Goal: Task Accomplishment & Management: Manage account settings

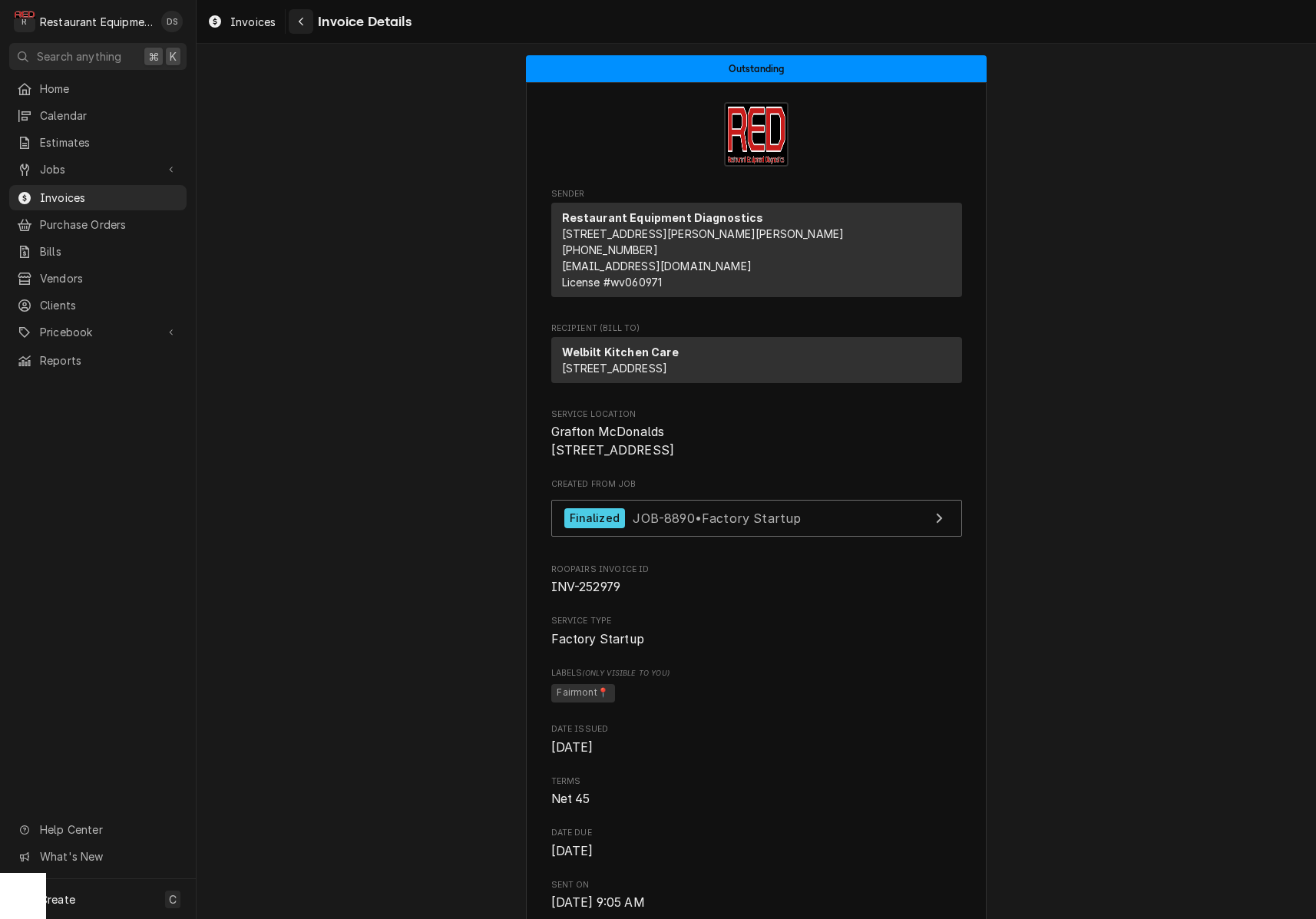
click at [299, 21] on icon "Navigate back" at bounding box center [302, 22] width 7 height 11
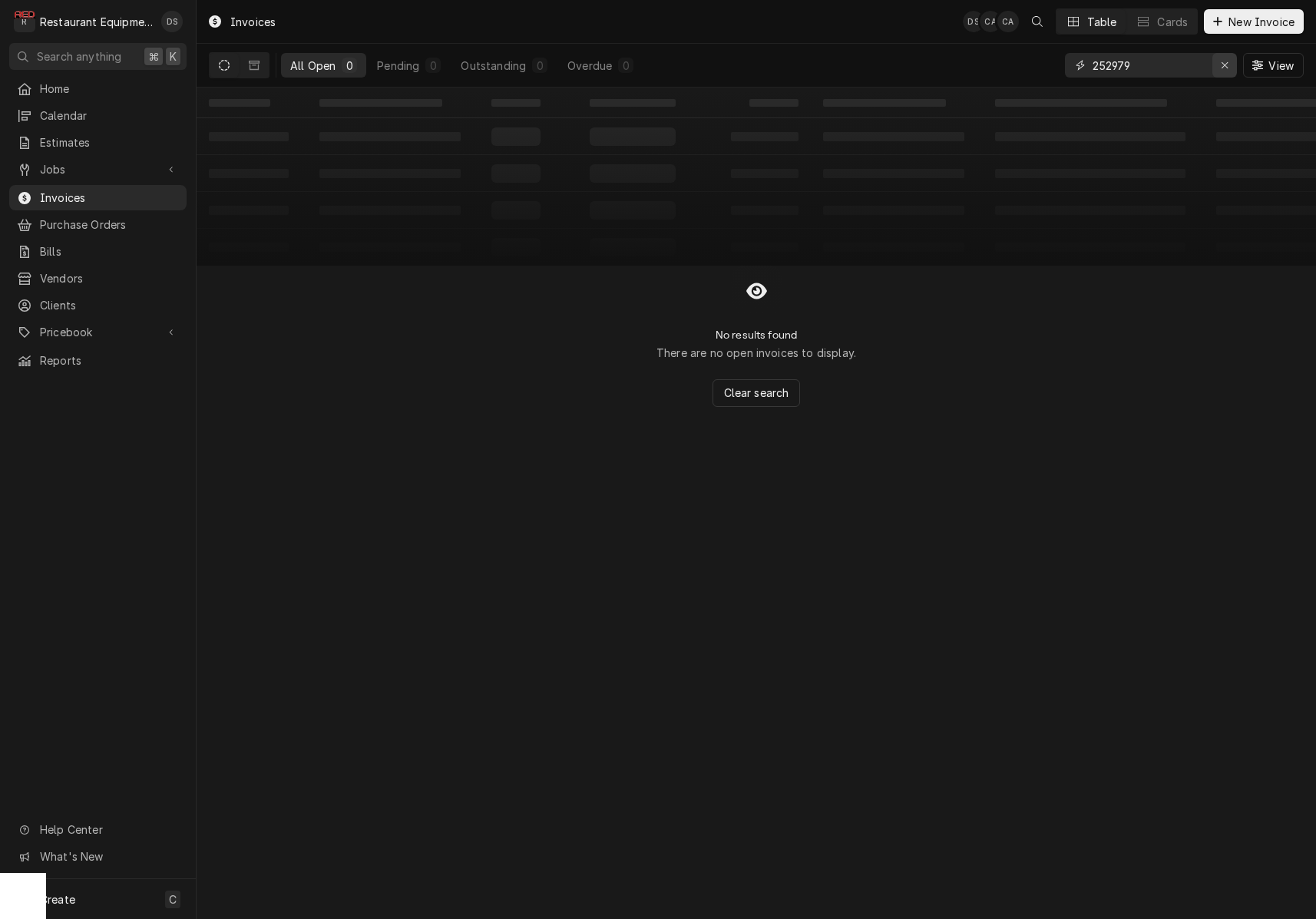
click at [1221, 63] on icon "Erase input" at bounding box center [1224, 65] width 6 height 6
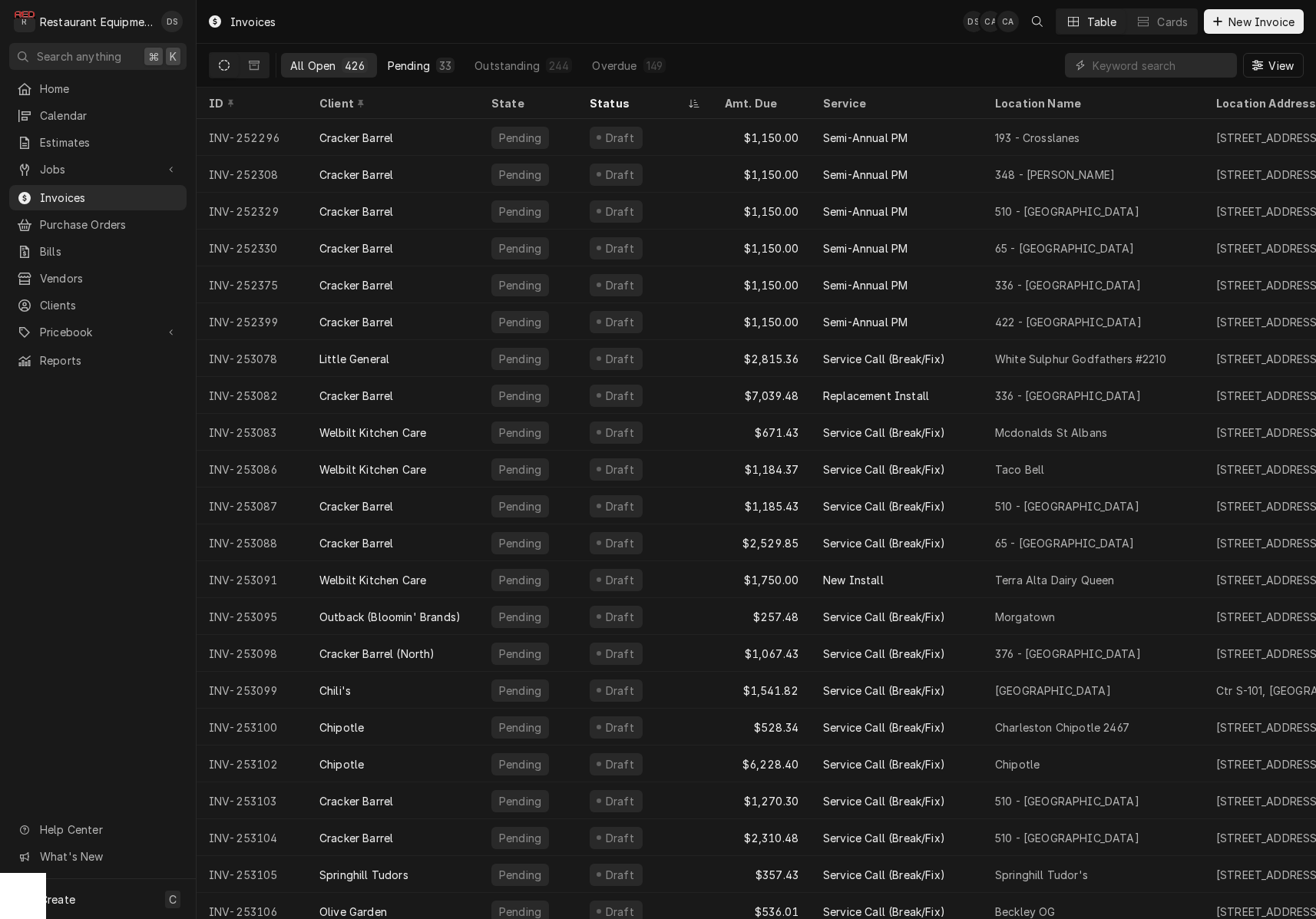
click at [414, 53] on button "Pending 33" at bounding box center [421, 65] width 86 height 25
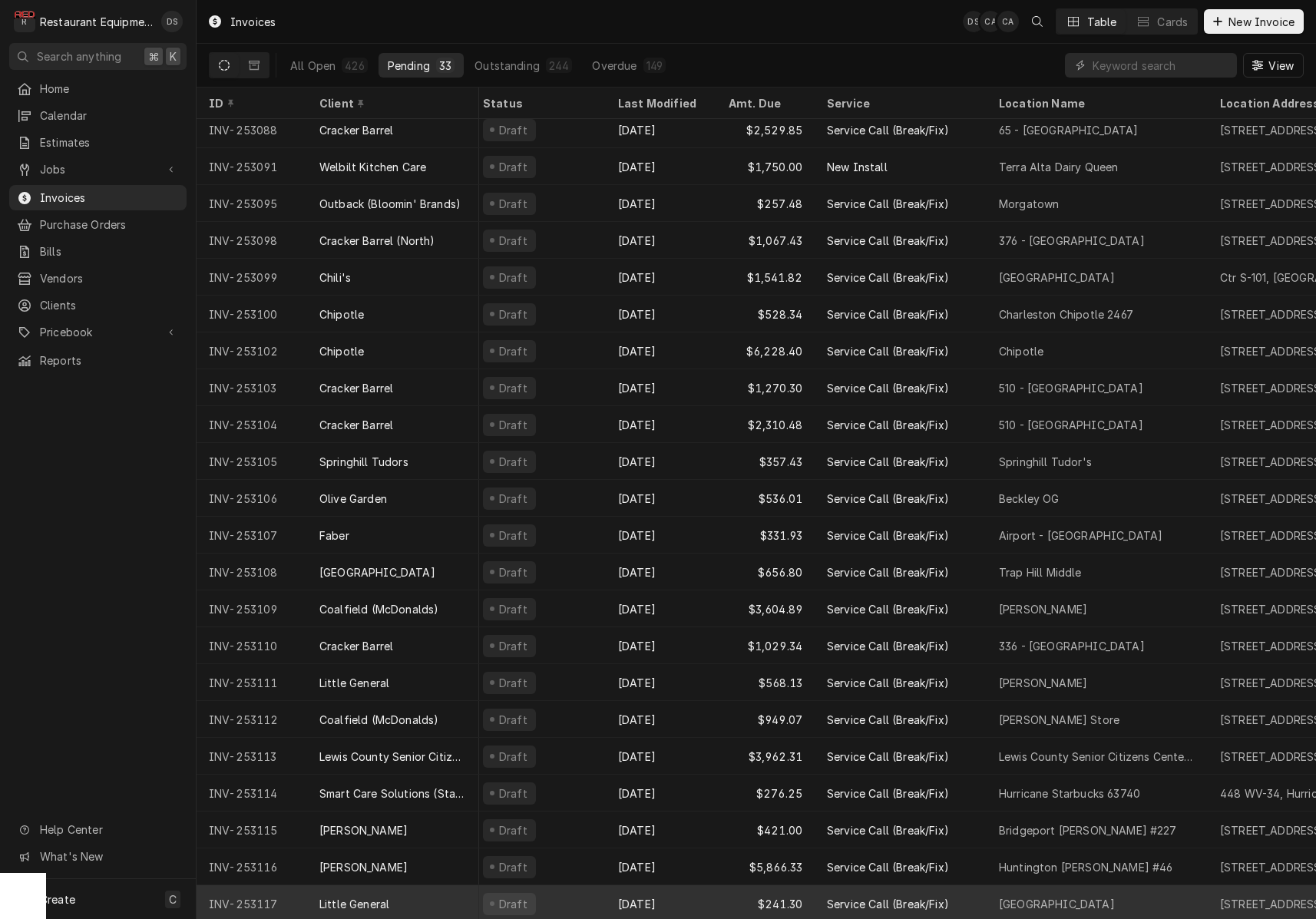
scroll to position [413, 11]
click at [584, 893] on div "Draft" at bounding box center [535, 904] width 135 height 37
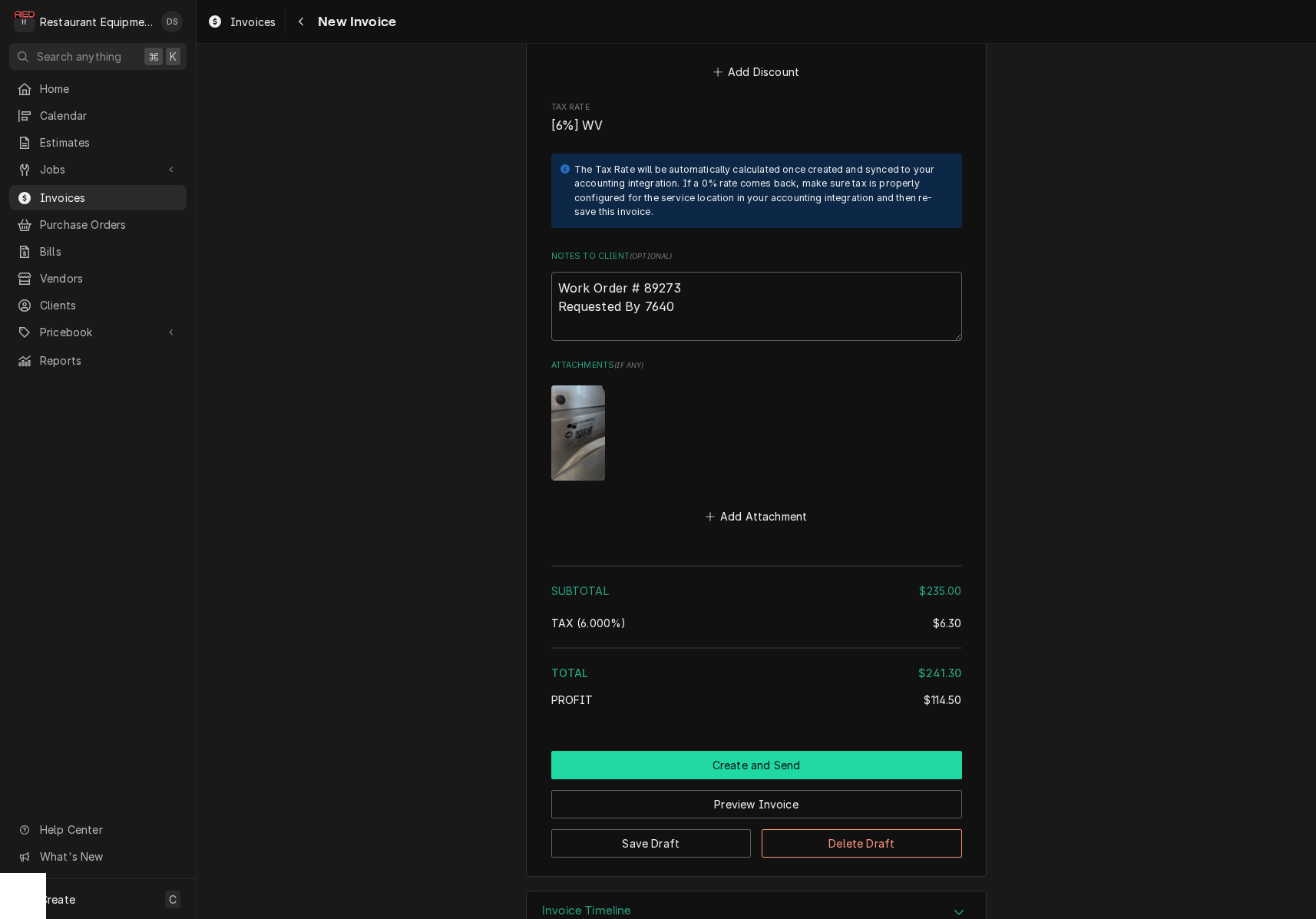
click at [705, 752] on button "Create and Send" at bounding box center [756, 765] width 411 height 29
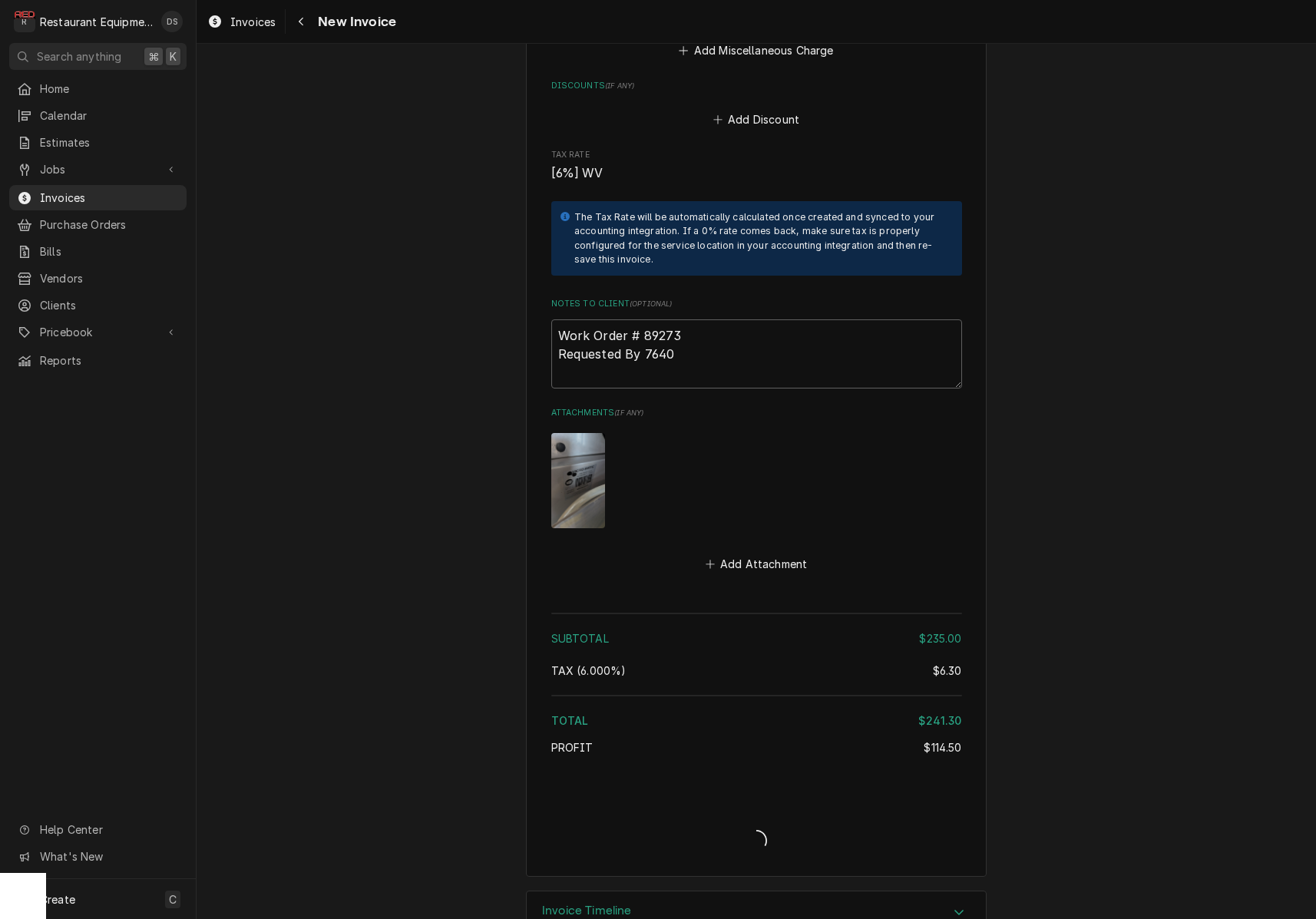
type textarea "x"
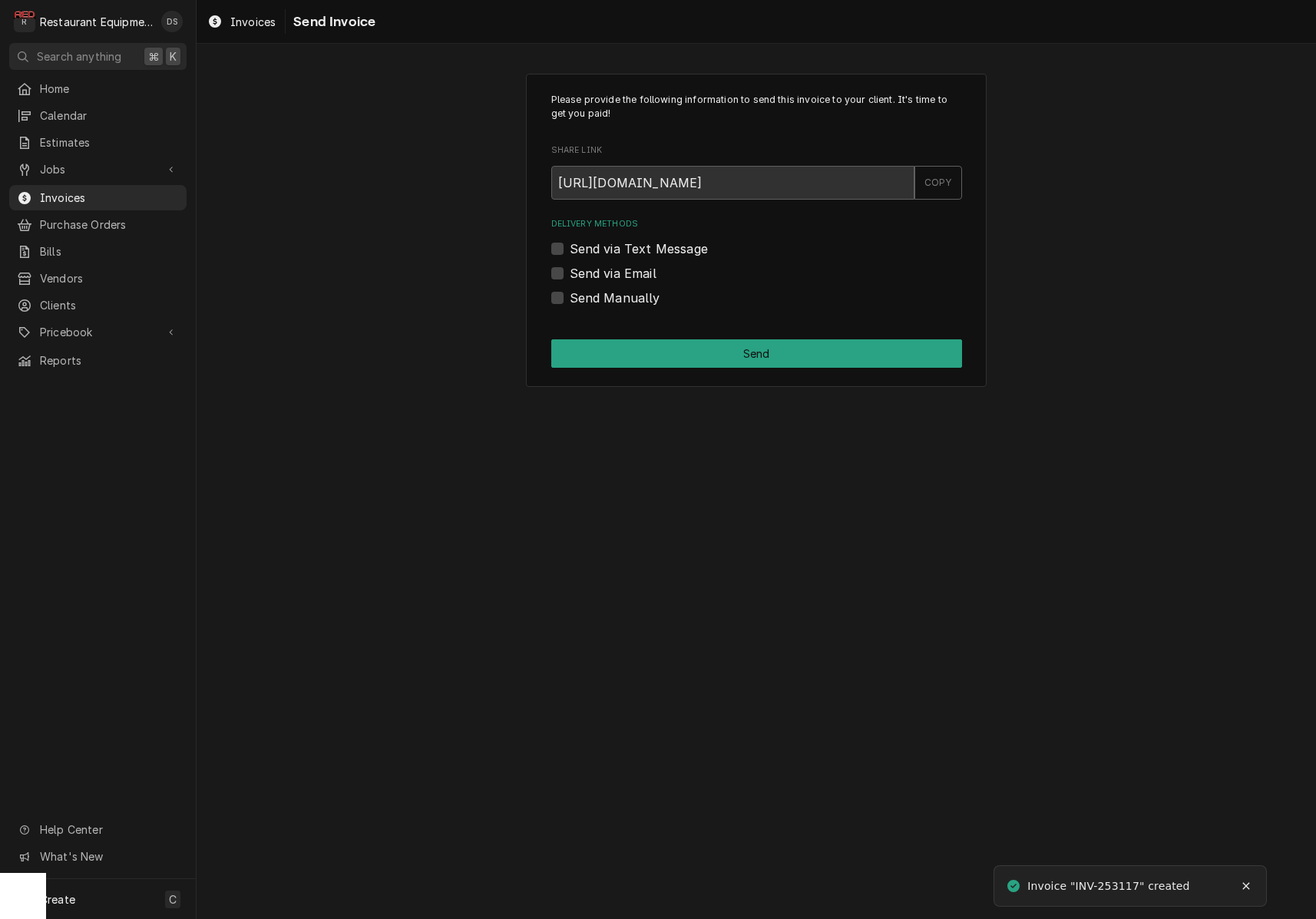
click at [569, 277] on label "Send via Email" at bounding box center [612, 273] width 86 height 18
click at [569, 277] on input "Send via Email" at bounding box center [774, 281] width 411 height 34
checkbox input "true"
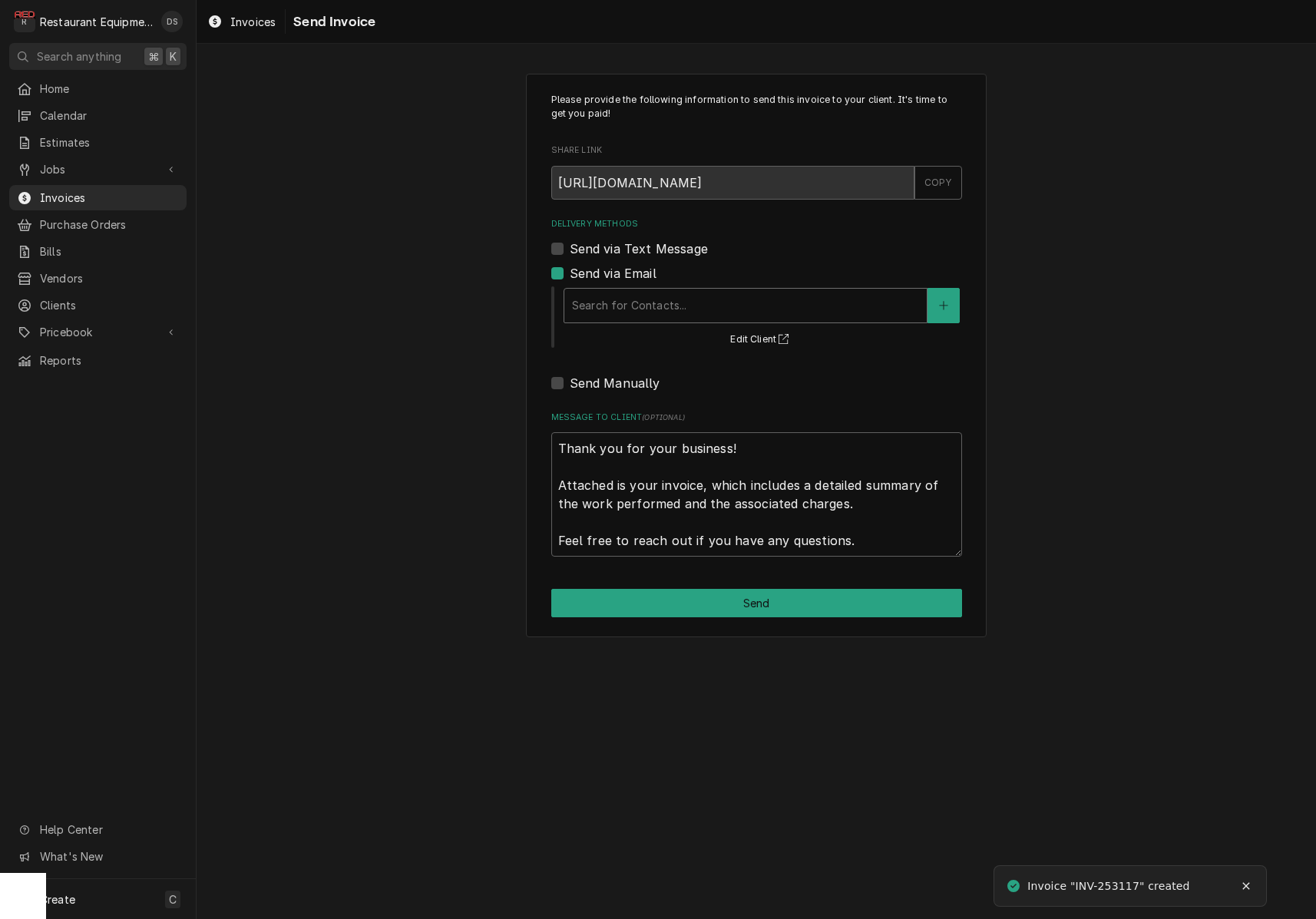
click at [643, 302] on div "Search for Contacts..." at bounding box center [745, 305] width 347 height 17
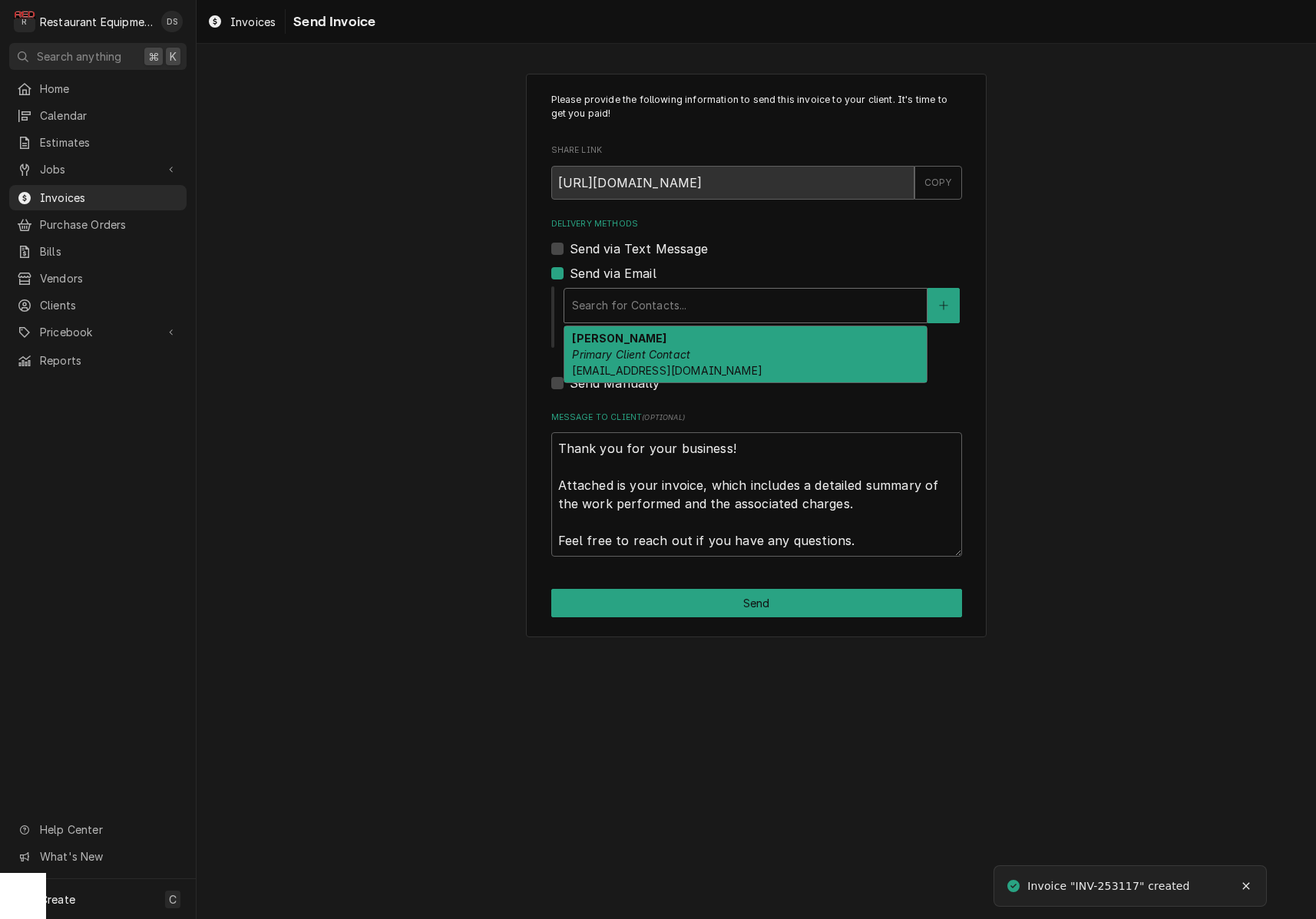
click at [639, 351] on em "Primary Client Contact" at bounding box center [631, 354] width 119 height 13
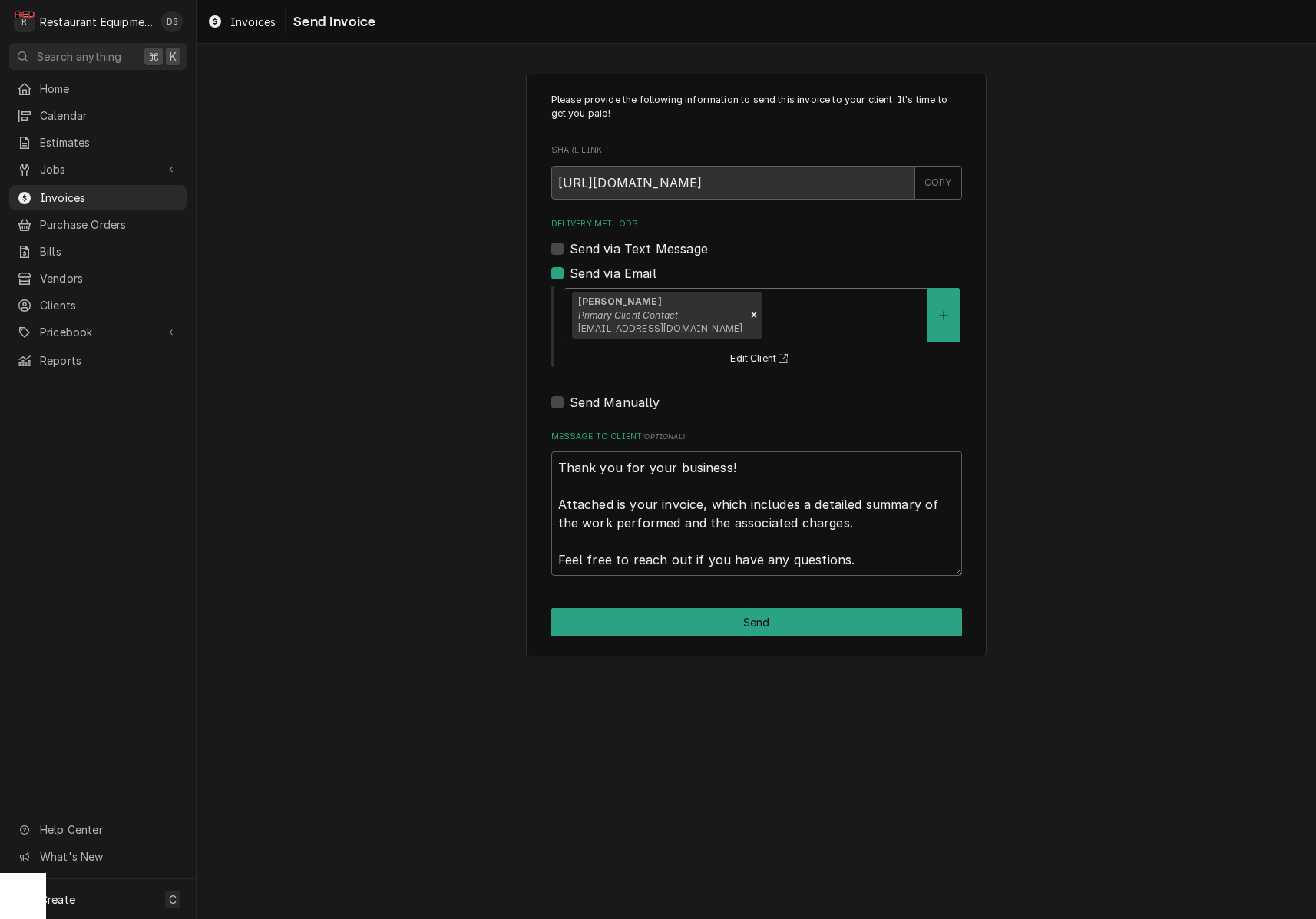
click at [740, 615] on button "Send" at bounding box center [756, 622] width 411 height 29
type textarea "x"
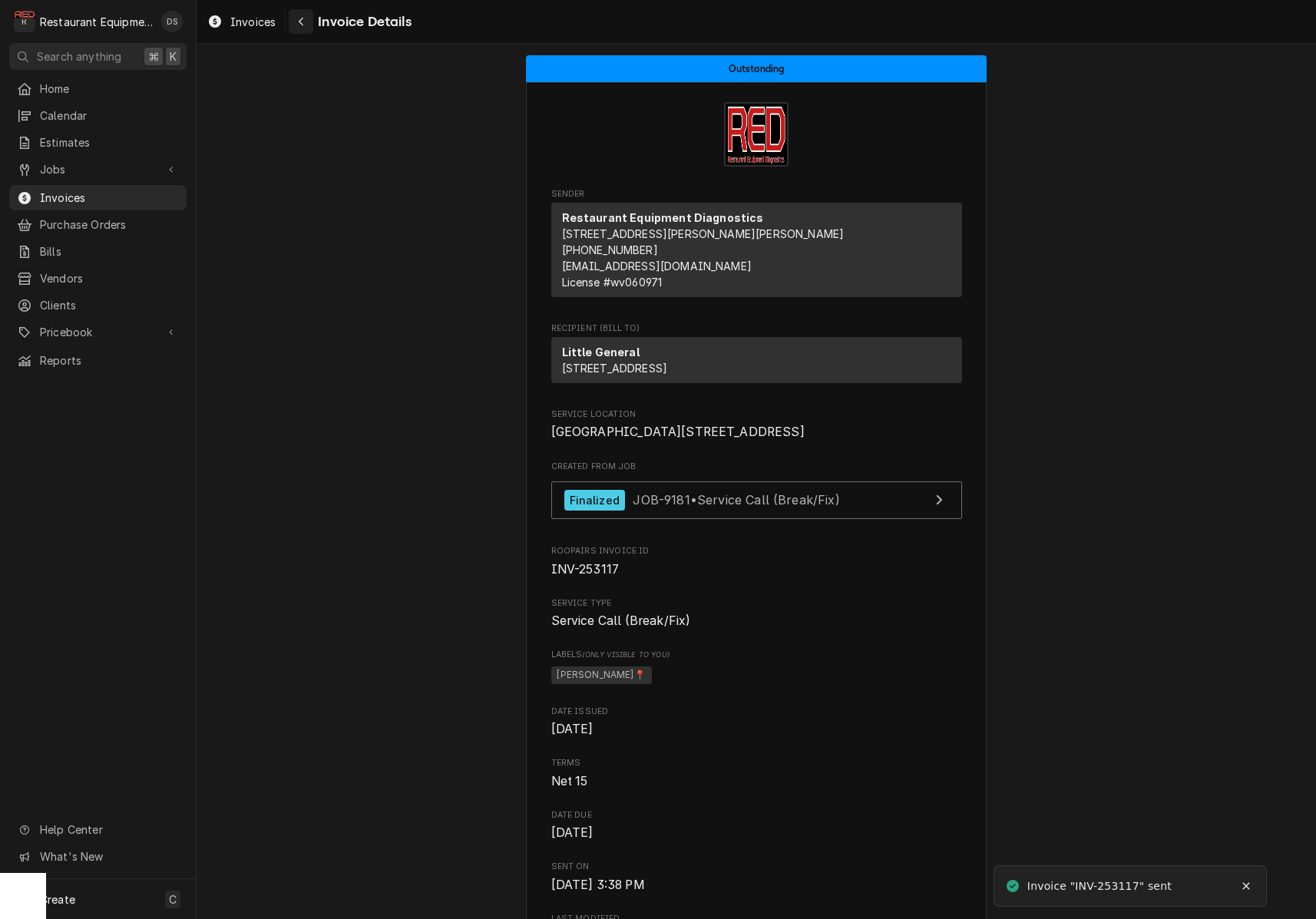
click at [296, 17] on div "Navigate back" at bounding box center [301, 21] width 16 height 16
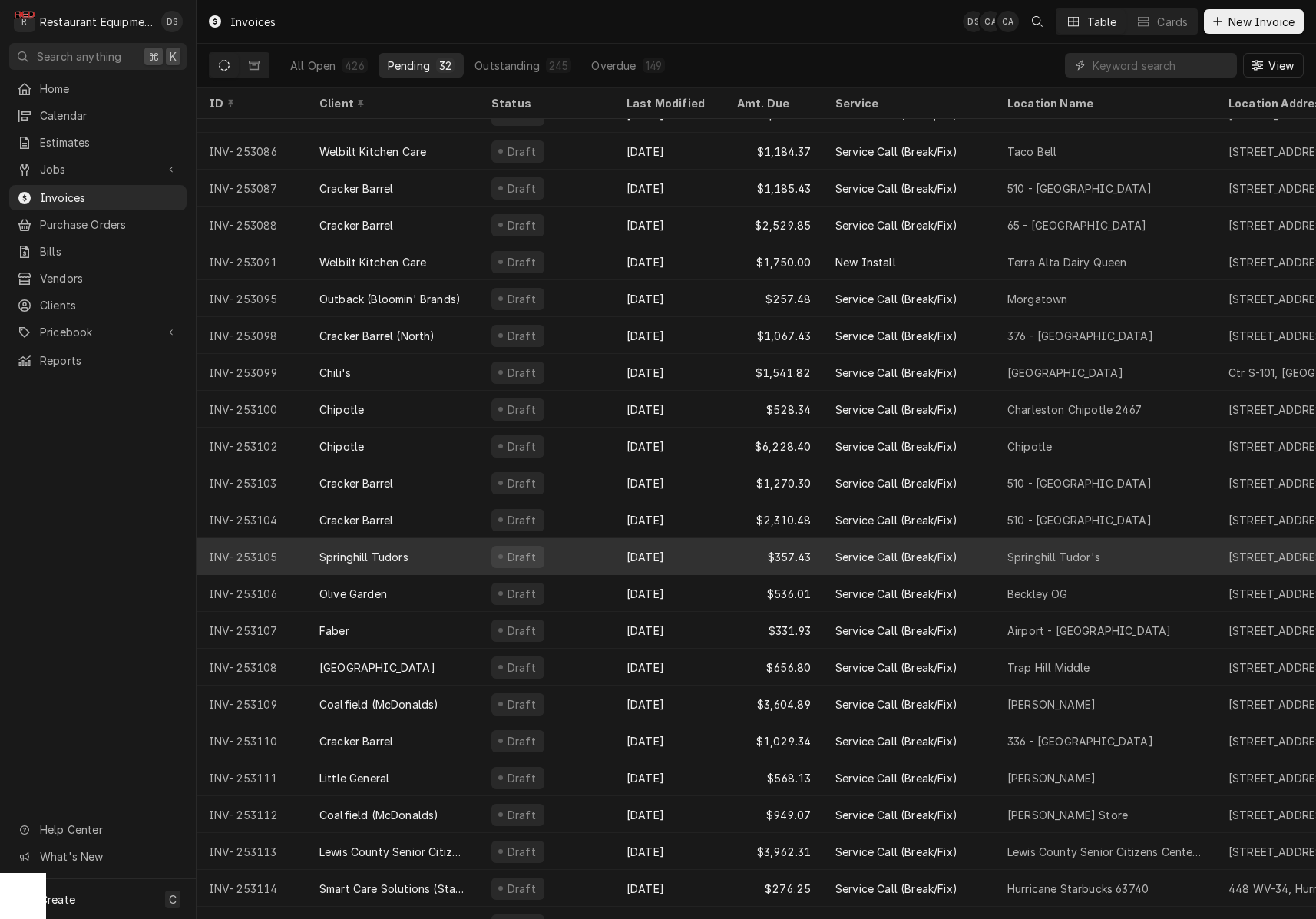
scroll to position [327, 0]
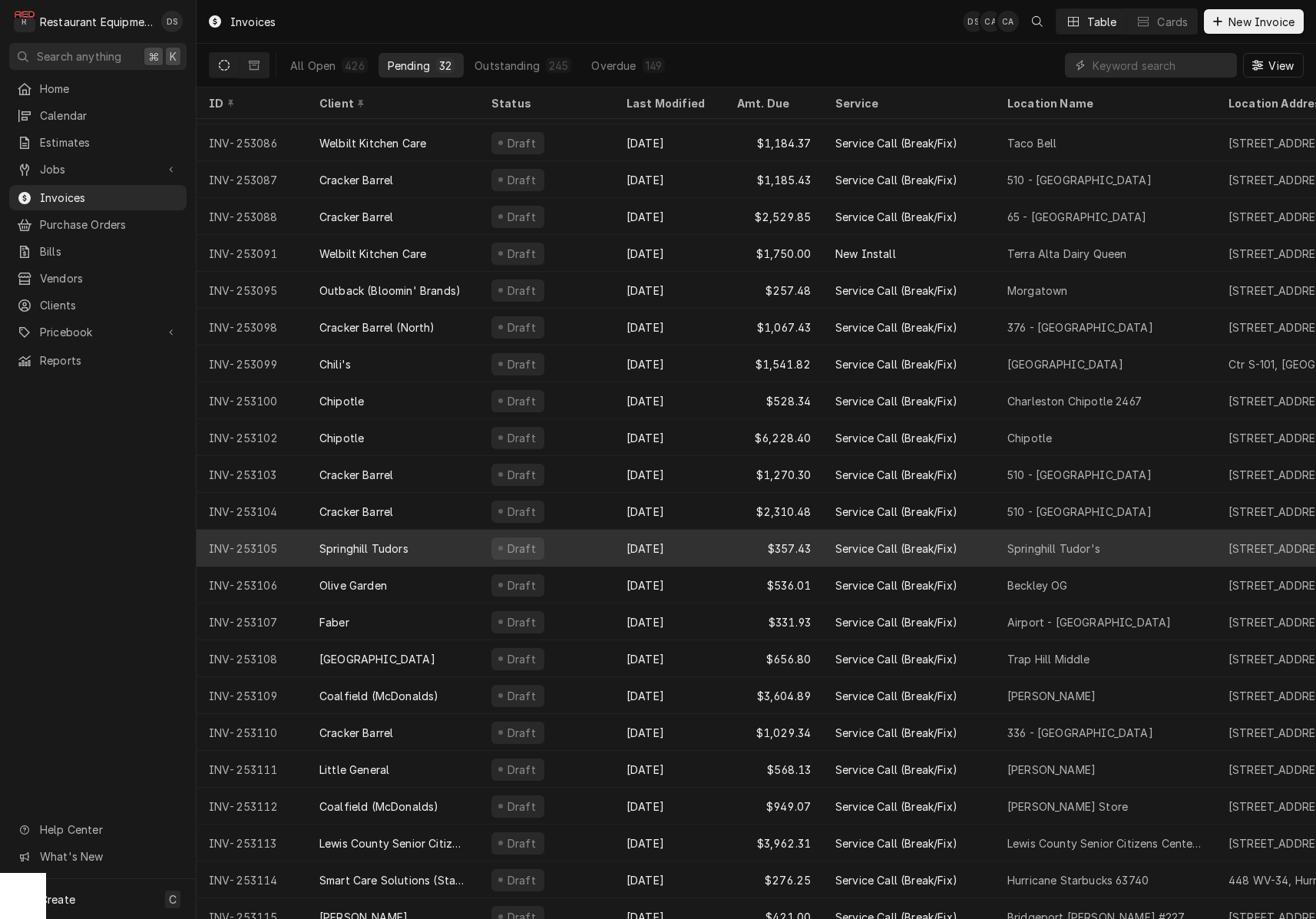
click at [686, 536] on div "Oct 13" at bounding box center [669, 548] width 110 height 37
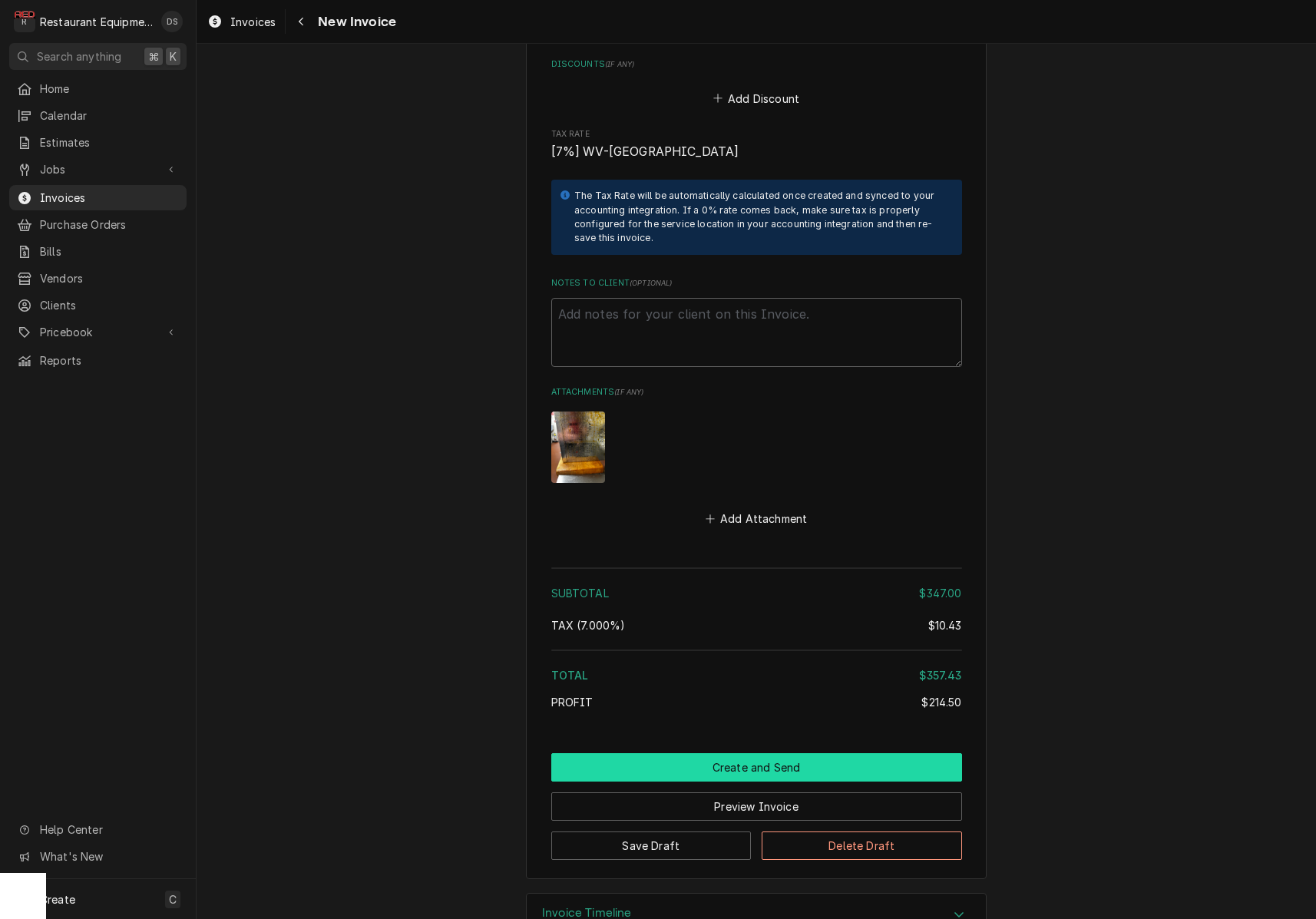
click at [782, 753] on button "Create and Send" at bounding box center [756, 767] width 411 height 29
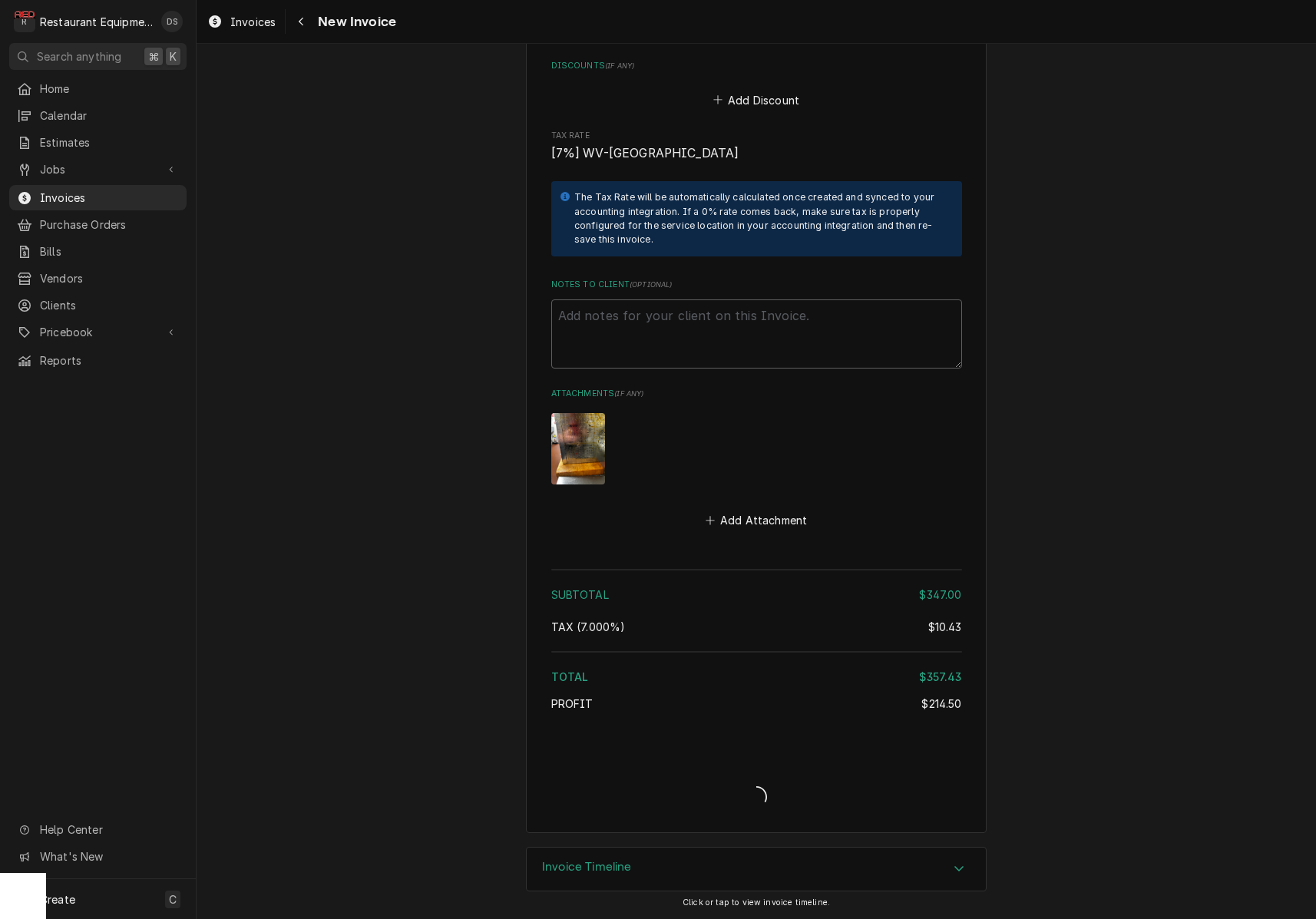
type textarea "x"
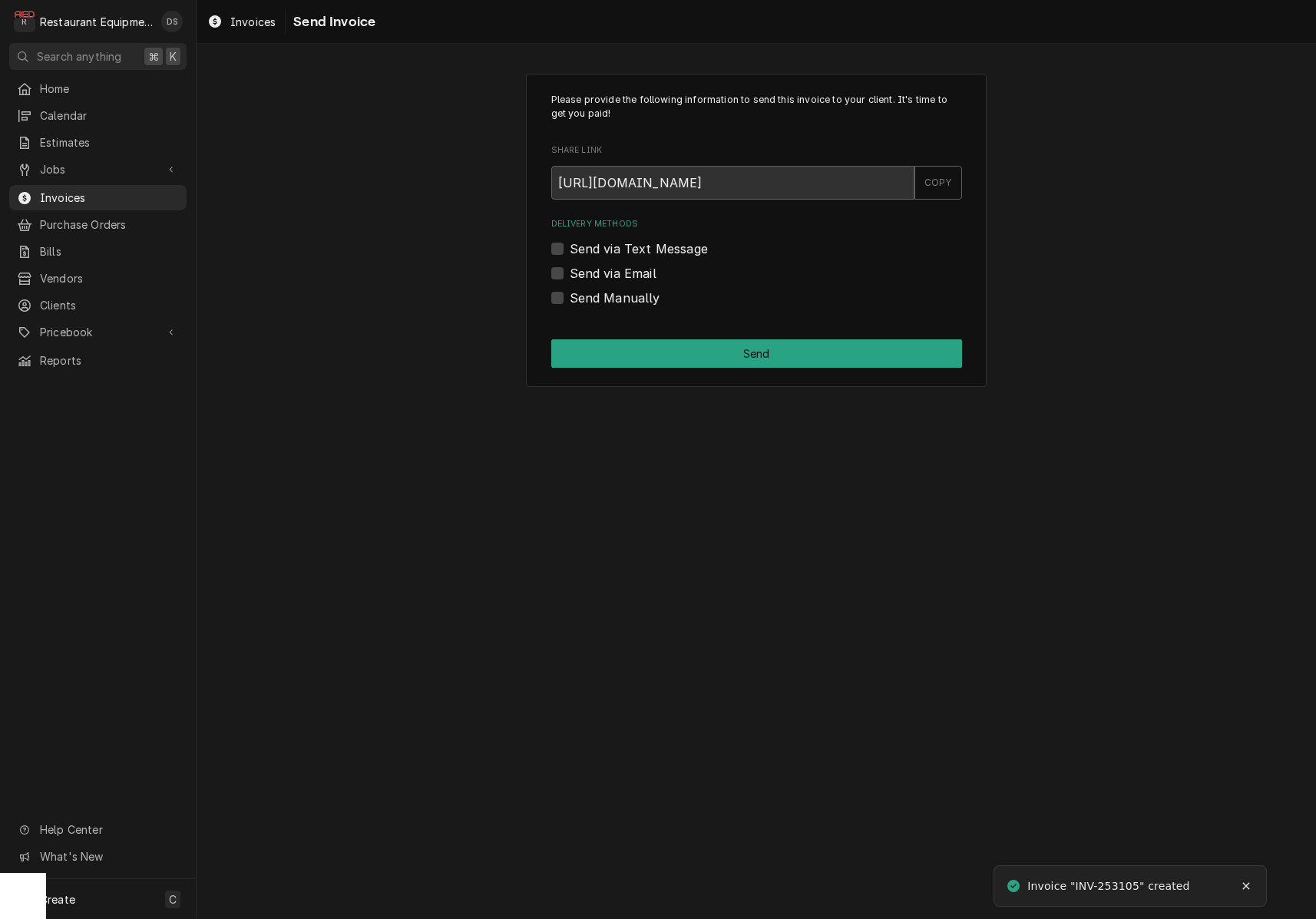
click at [569, 276] on label "Send via Email" at bounding box center [612, 273] width 86 height 18
click at [569, 276] on input "Send via Email" at bounding box center [774, 281] width 411 height 34
checkbox input "true"
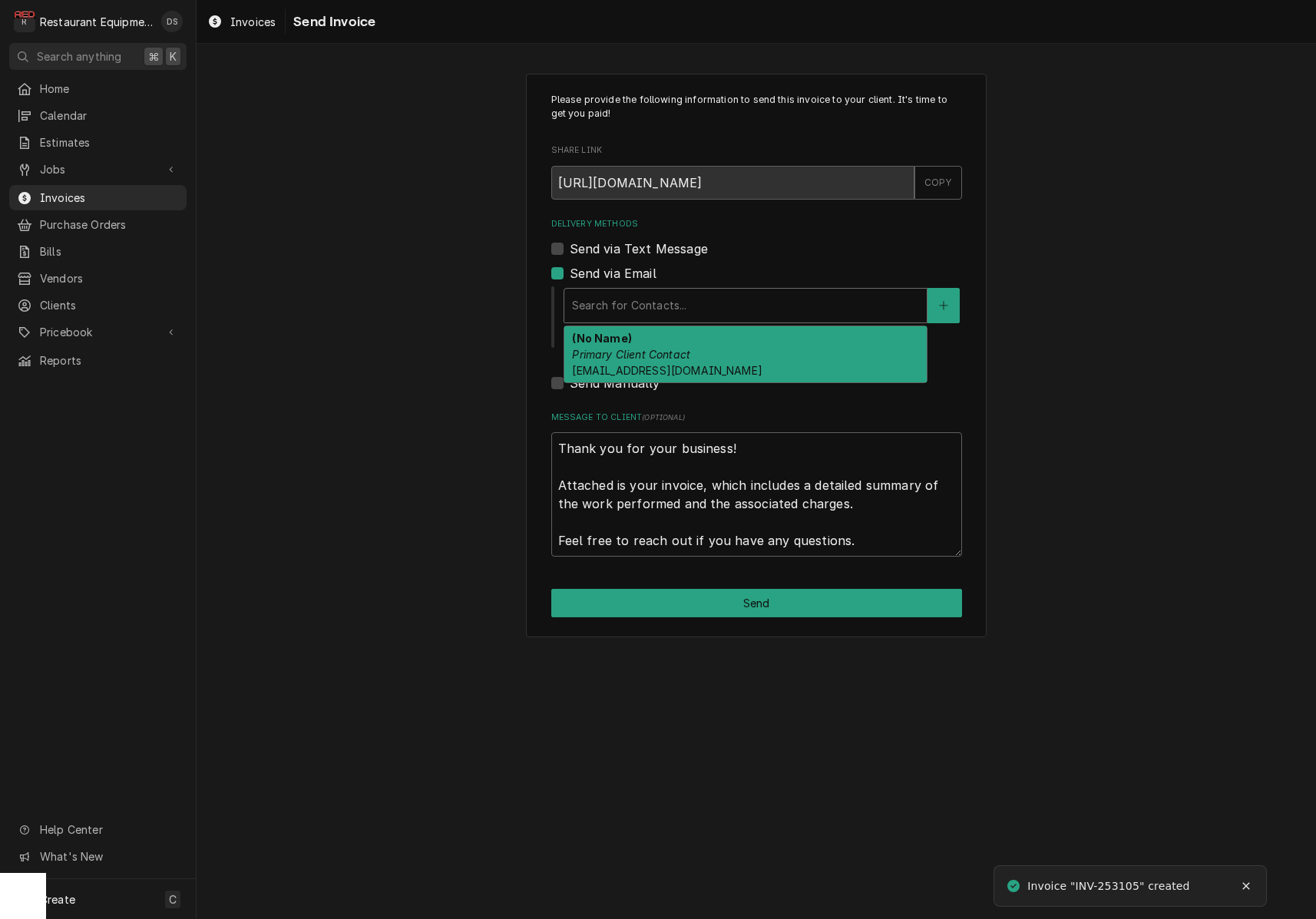
click at [673, 300] on div "Search for Contacts..." at bounding box center [745, 305] width 347 height 17
click at [671, 364] on span "tlaw0204@gmail.com" at bounding box center [667, 371] width 189 height 13
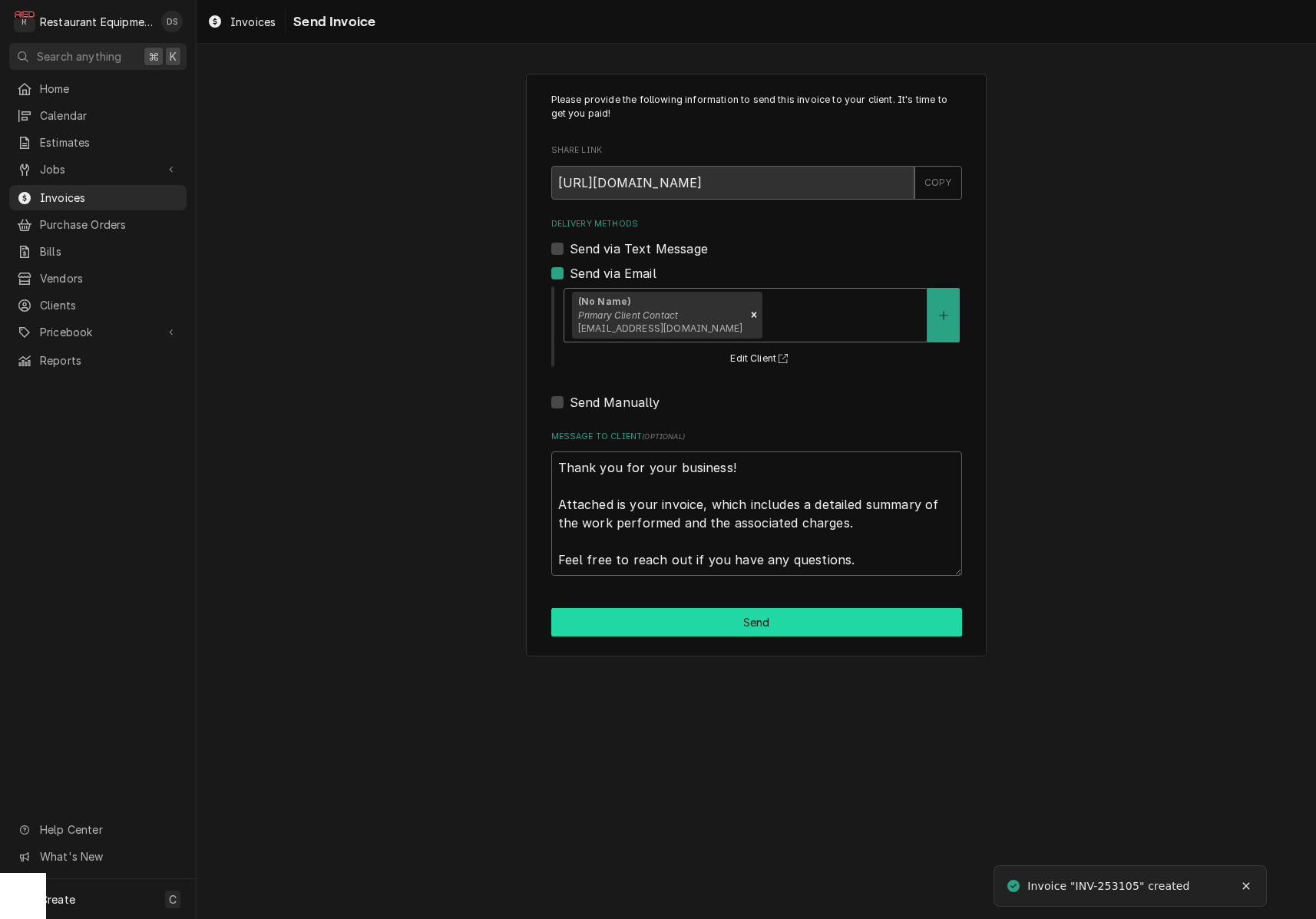
click at [751, 608] on button "Send" at bounding box center [756, 622] width 411 height 29
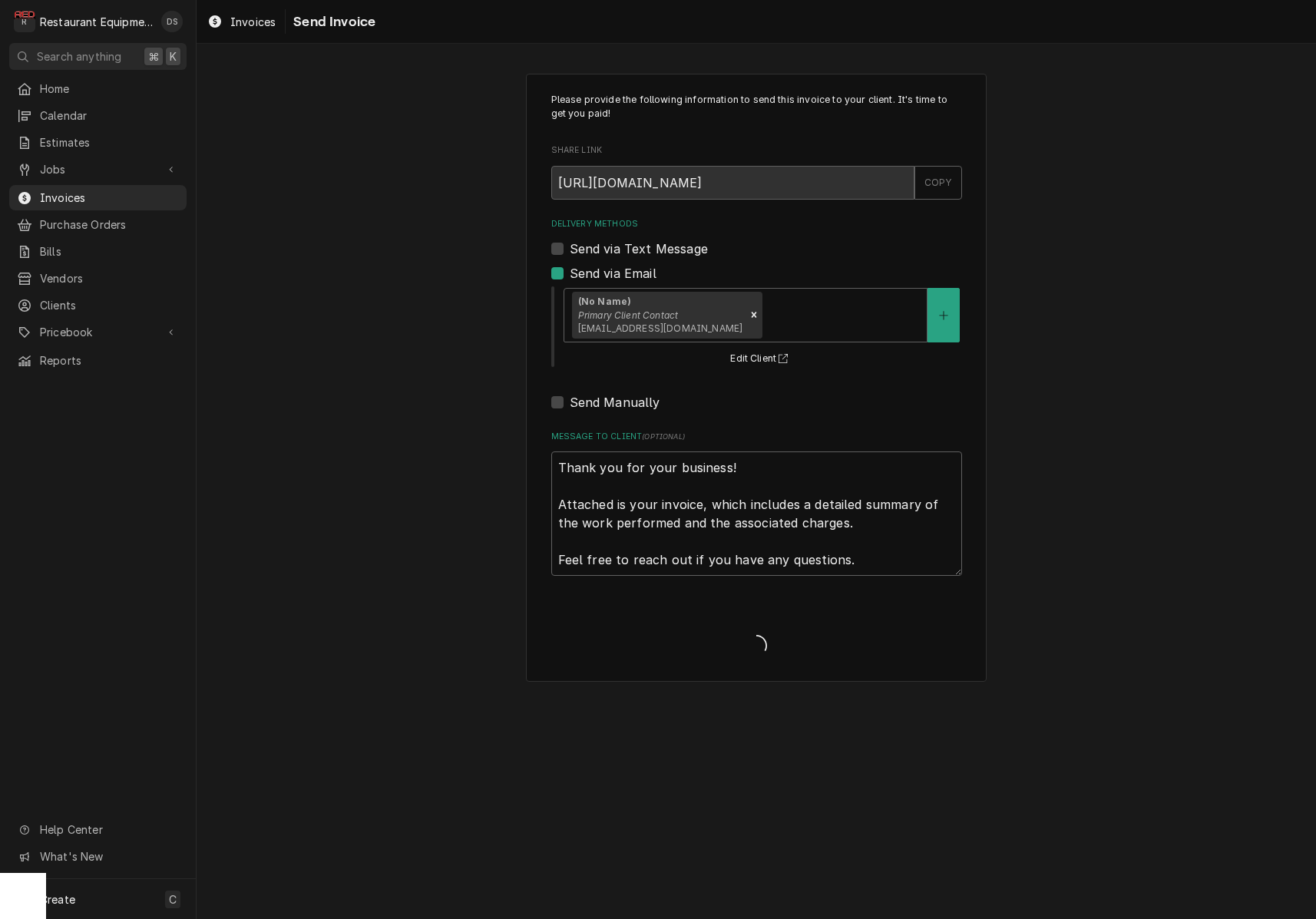
type textarea "x"
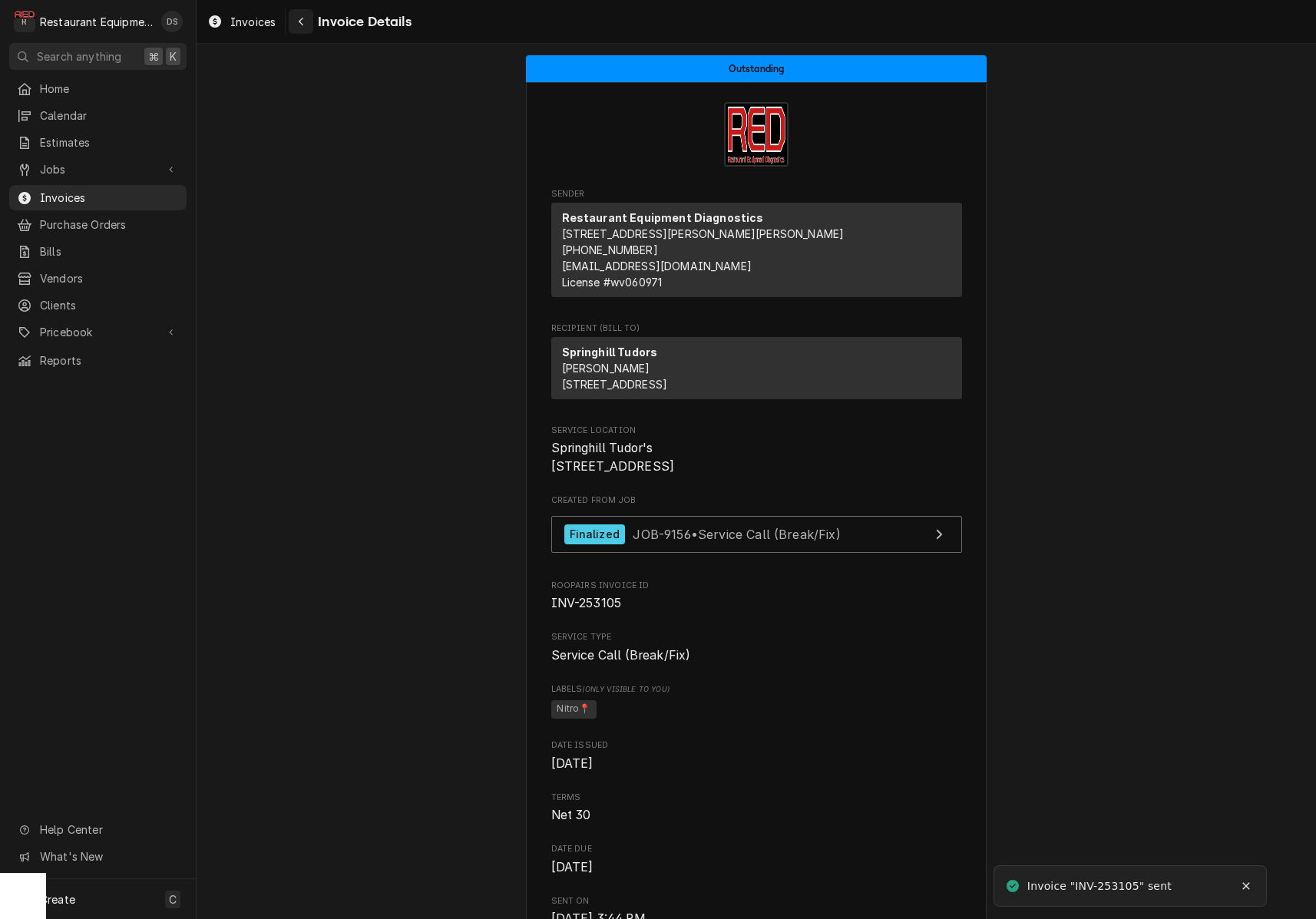
scroll to position [0, 1]
click at [299, 23] on icon "Navigate back" at bounding box center [302, 22] width 7 height 11
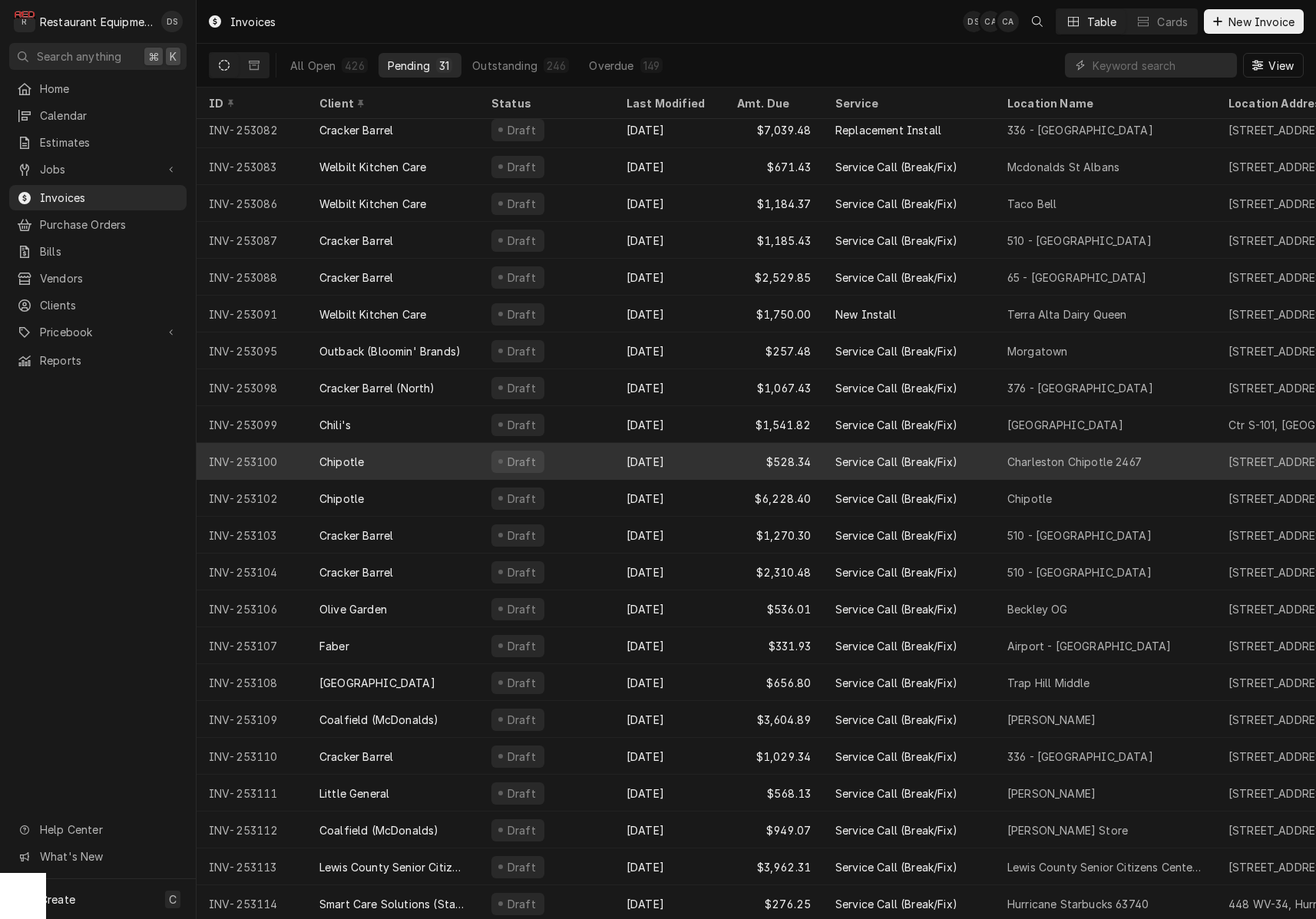
scroll to position [267, 0]
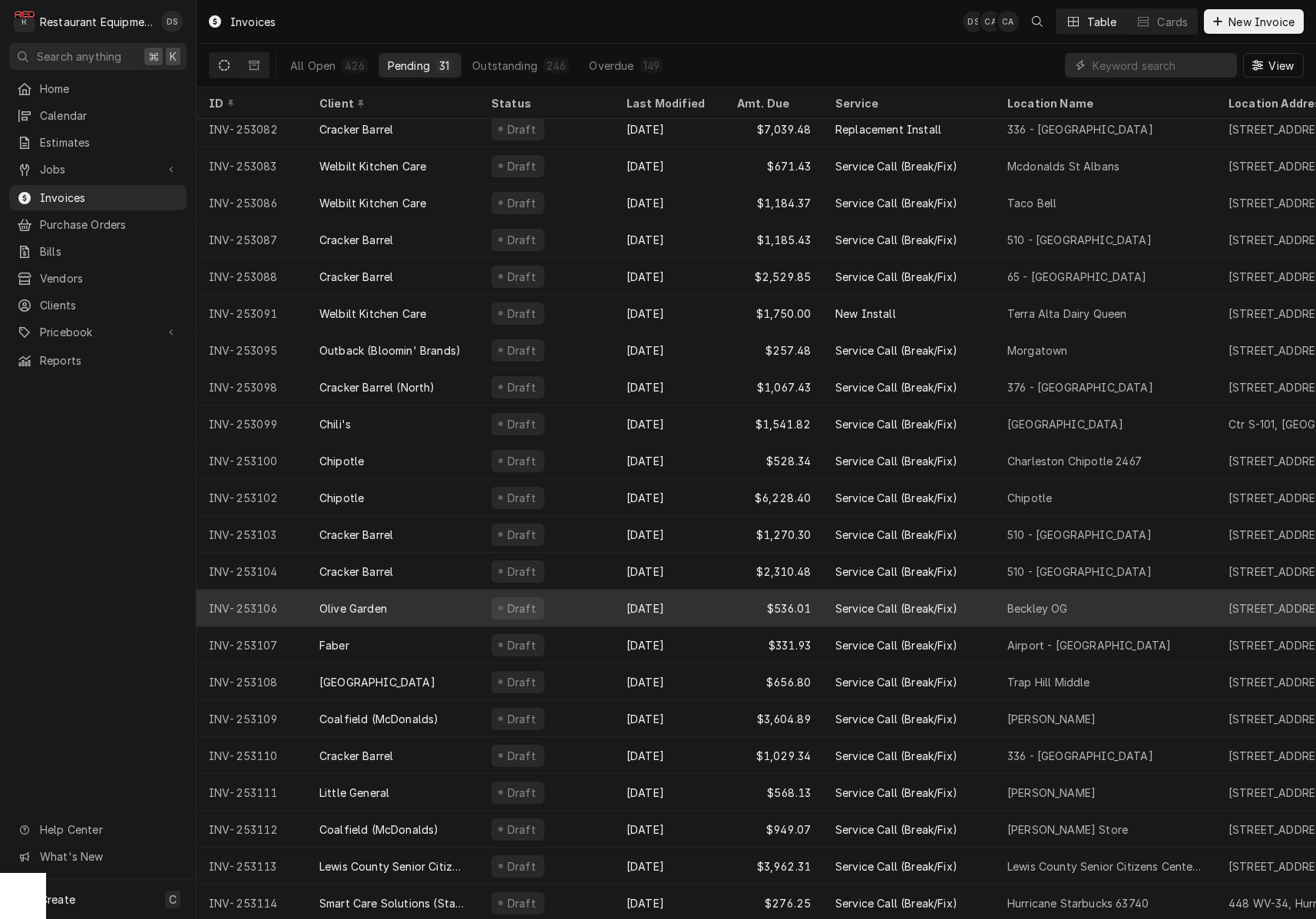
click at [699, 612] on div "Oct 13" at bounding box center [669, 608] width 110 height 37
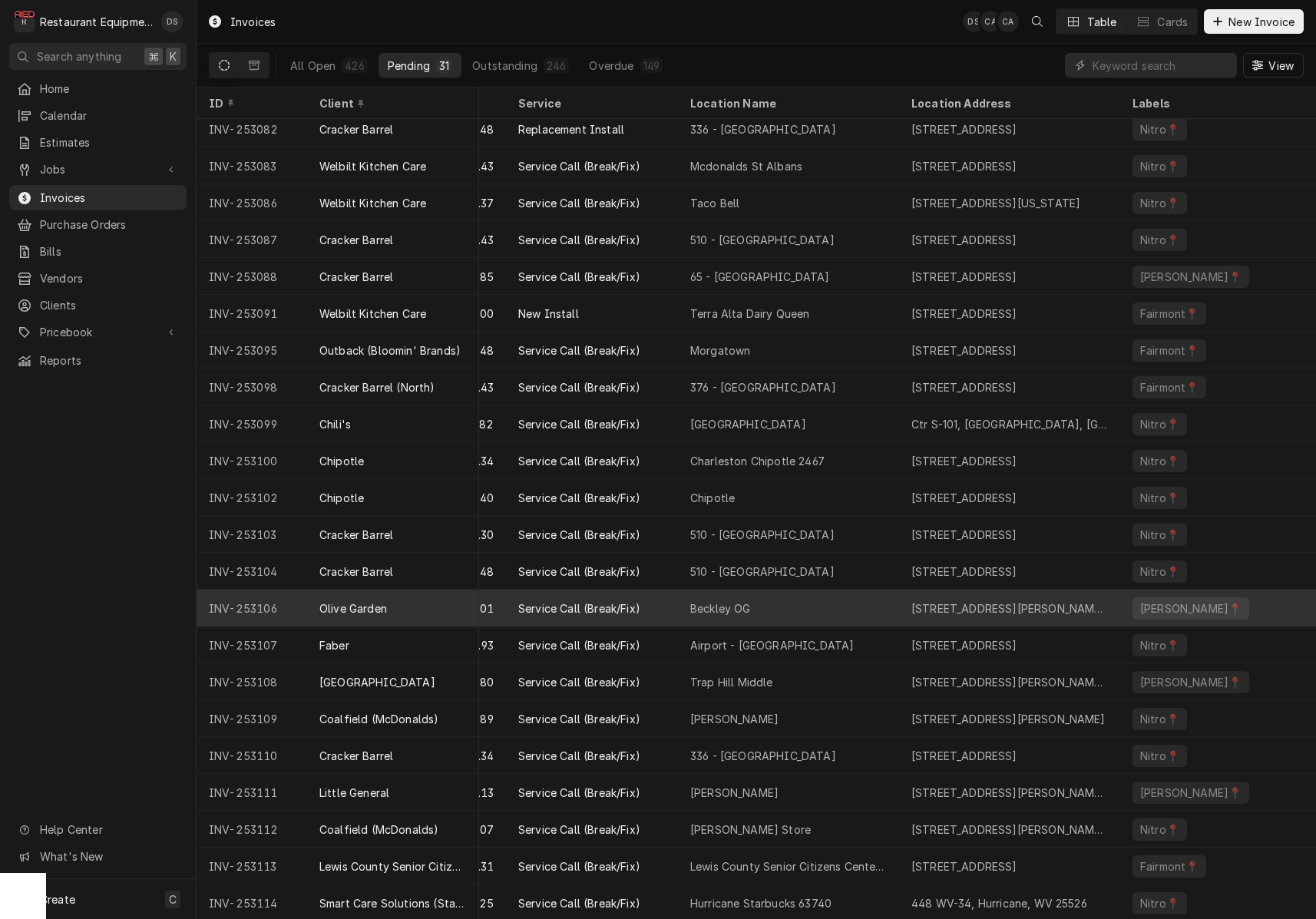
scroll to position [267, 329]
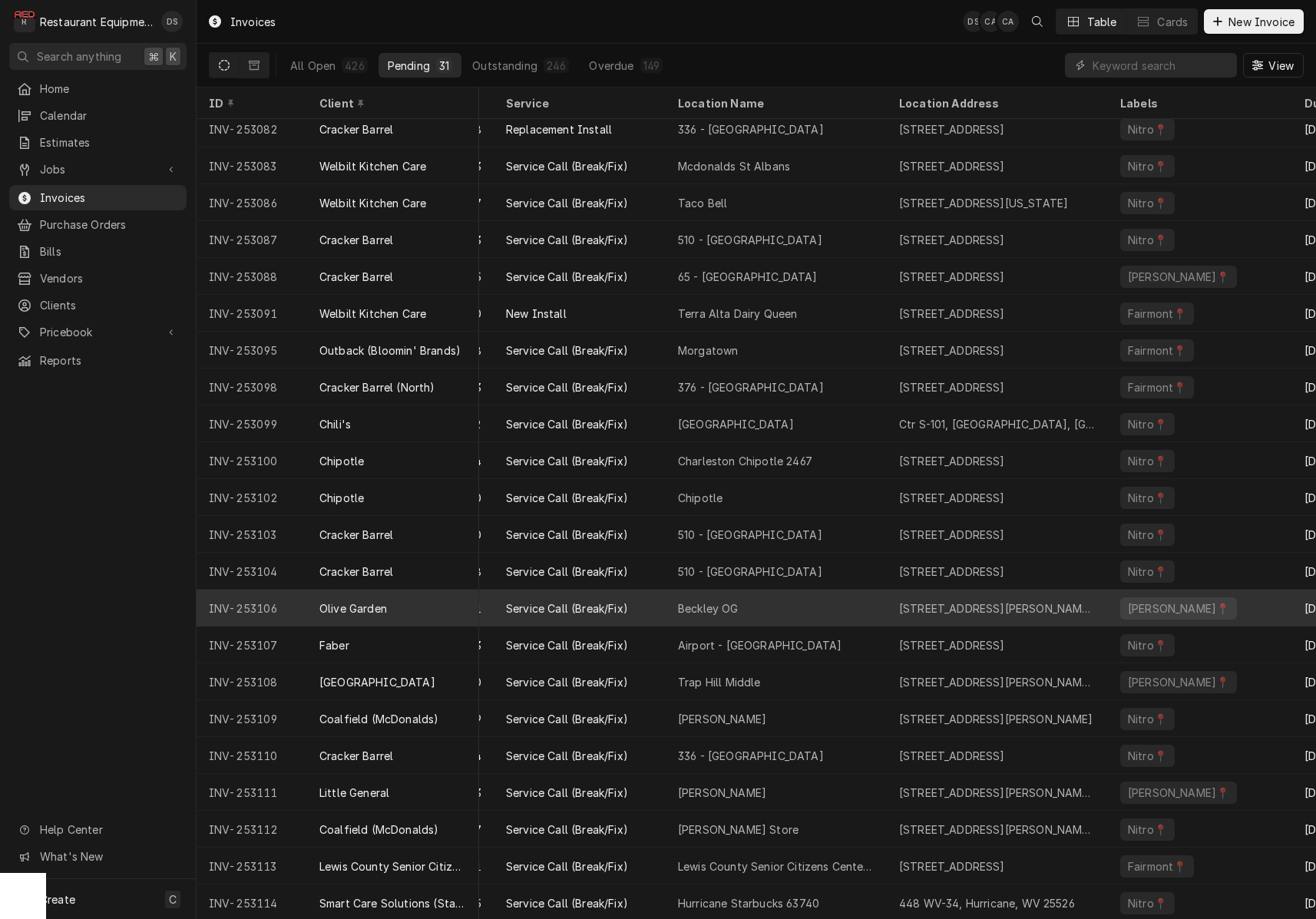
click at [699, 612] on div "Beckley OG" at bounding box center [708, 609] width 61 height 17
click at [695, 611] on div "Beckley OG" at bounding box center [708, 609] width 61 height 17
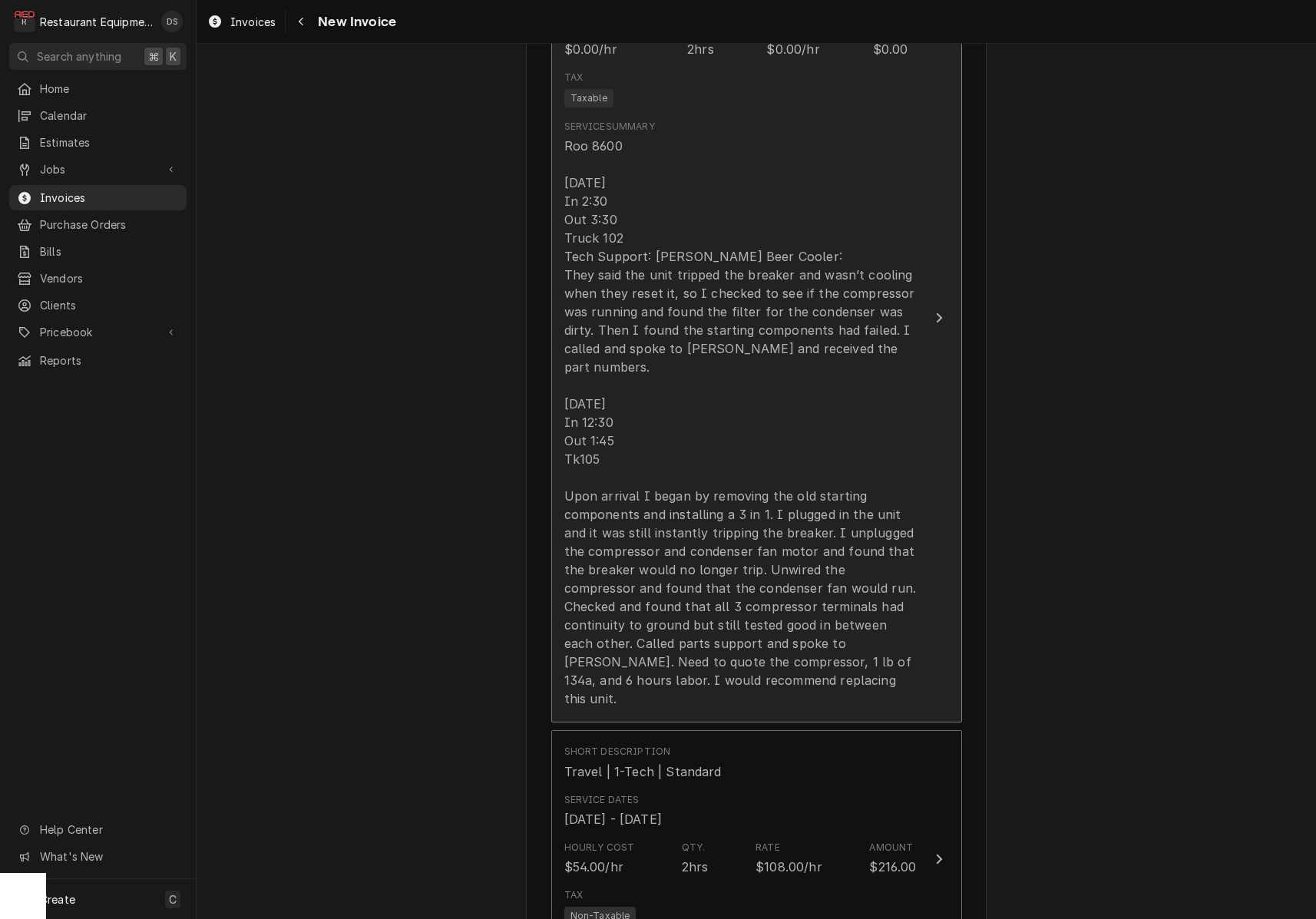
scroll to position [1148, 0]
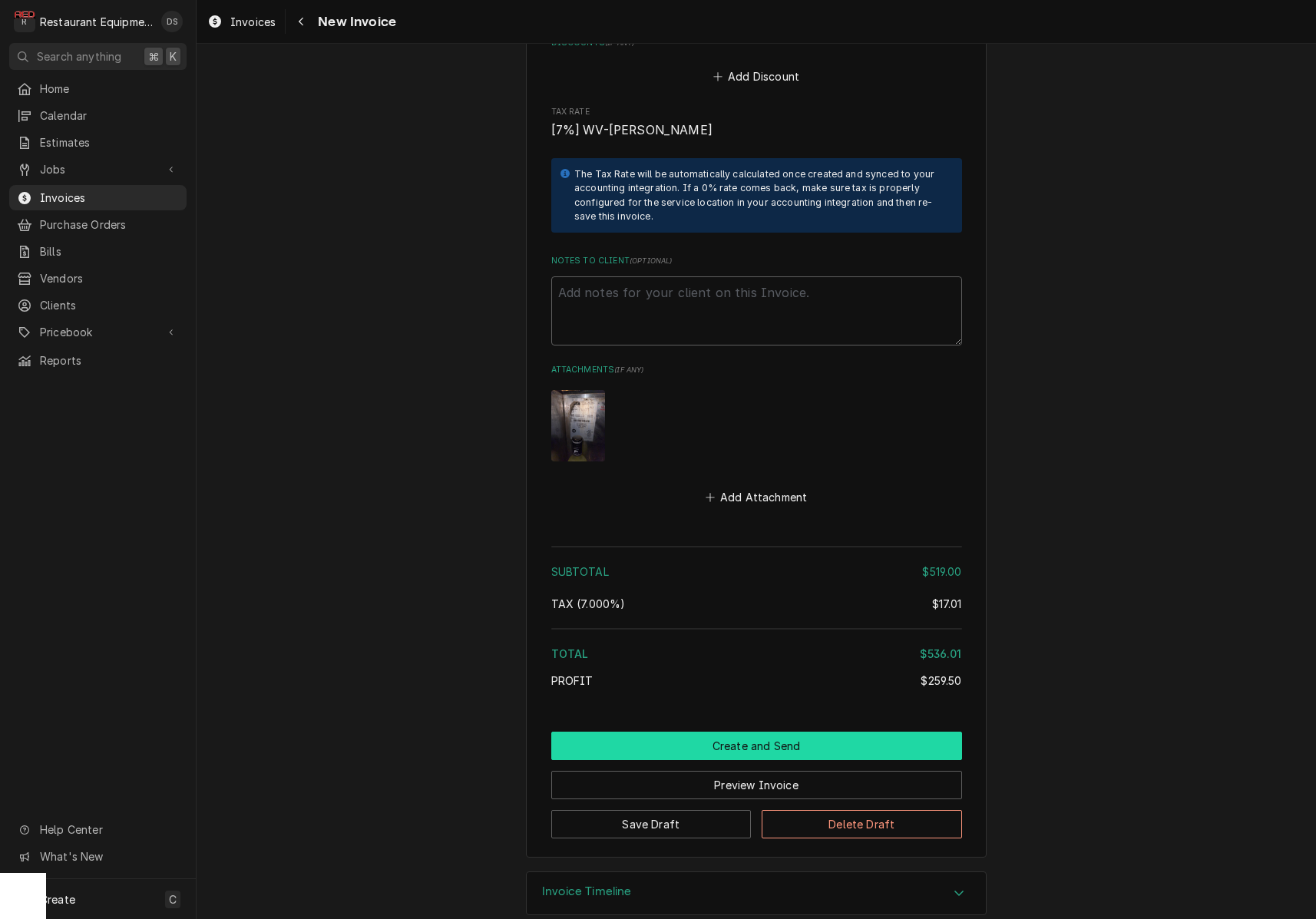
scroll to position [2742, 0]
click at [747, 732] on button "Create and Send" at bounding box center [756, 746] width 411 height 29
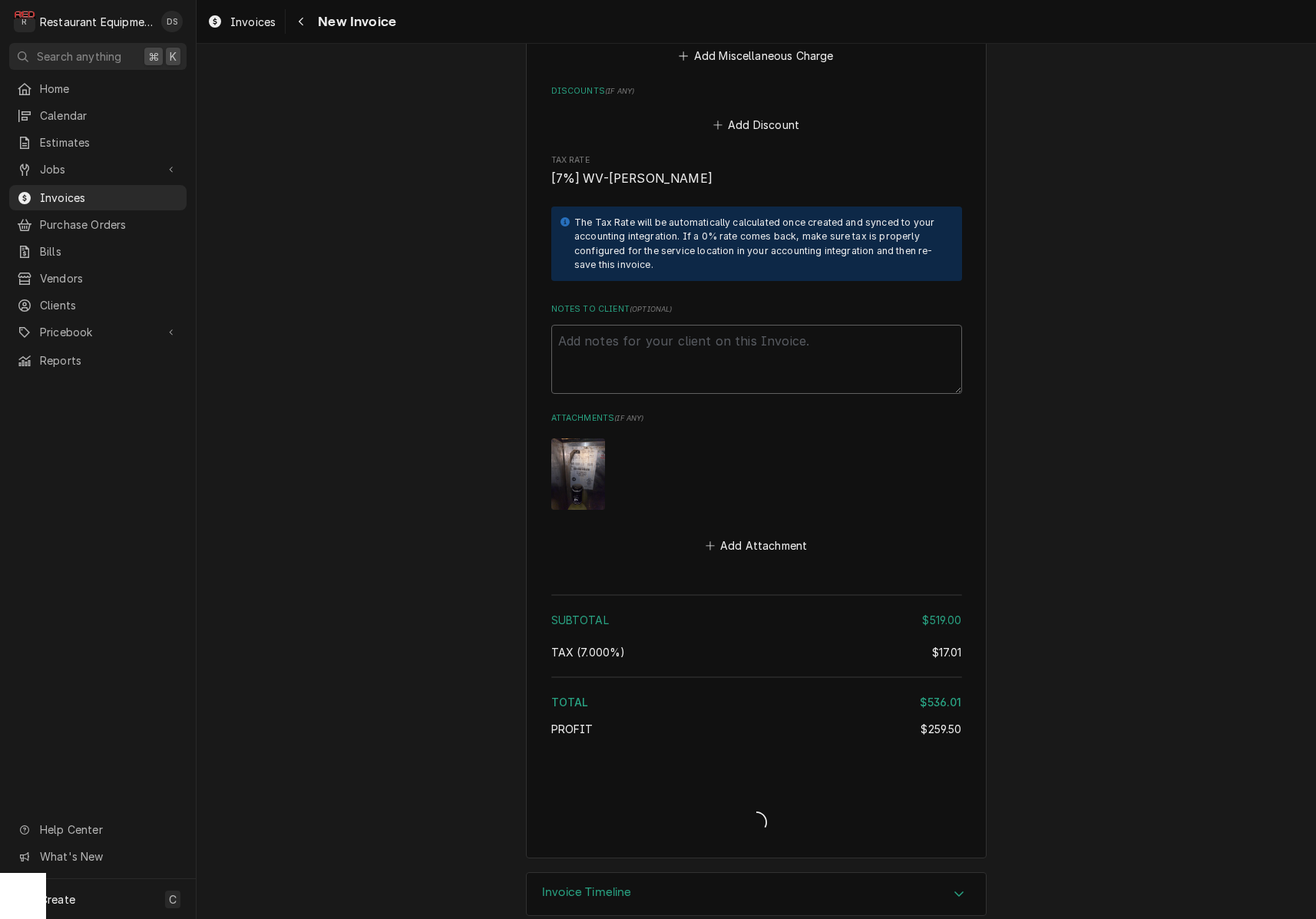
type textarea "x"
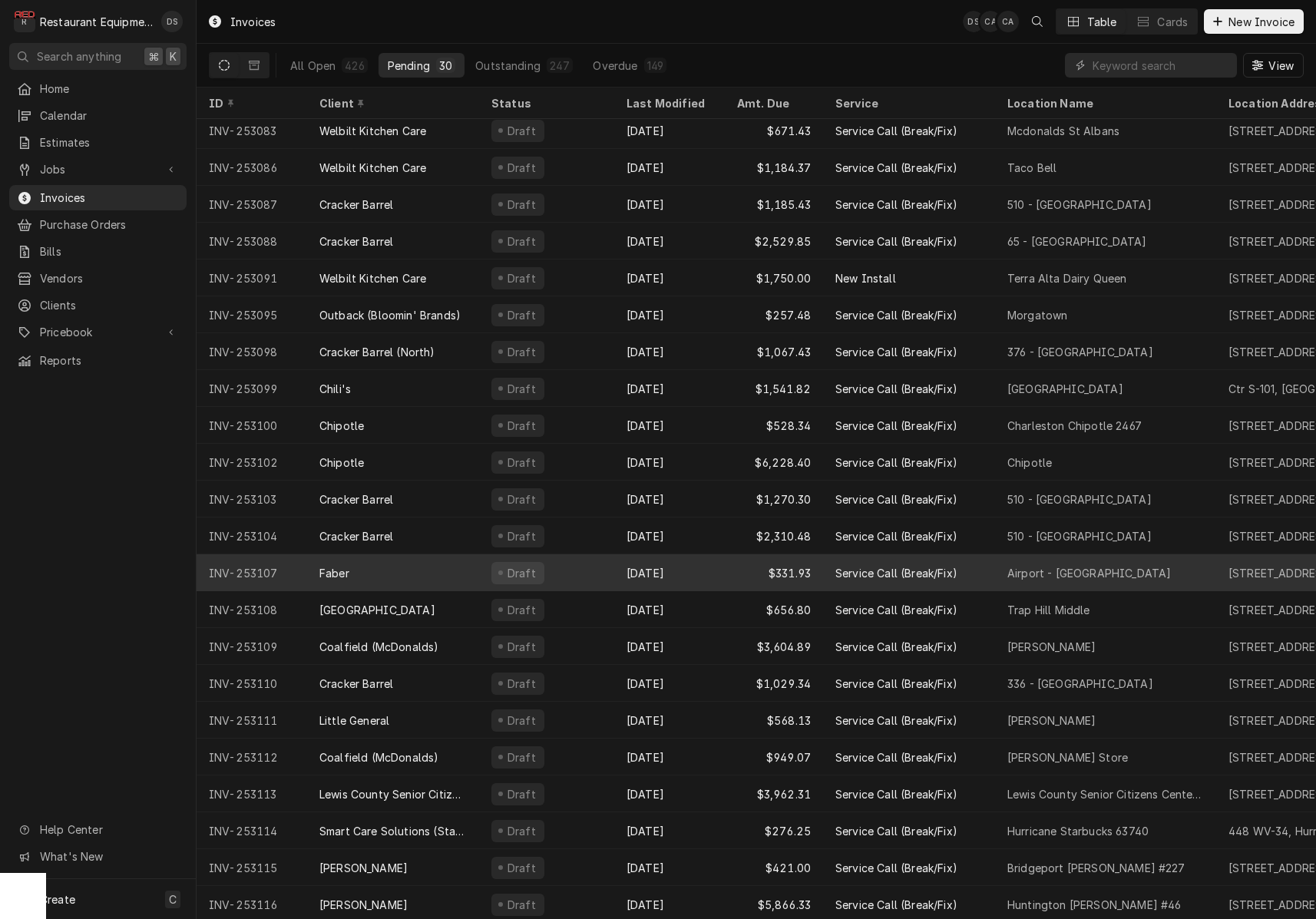
click at [715, 557] on div "[DATE]" at bounding box center [669, 573] width 110 height 37
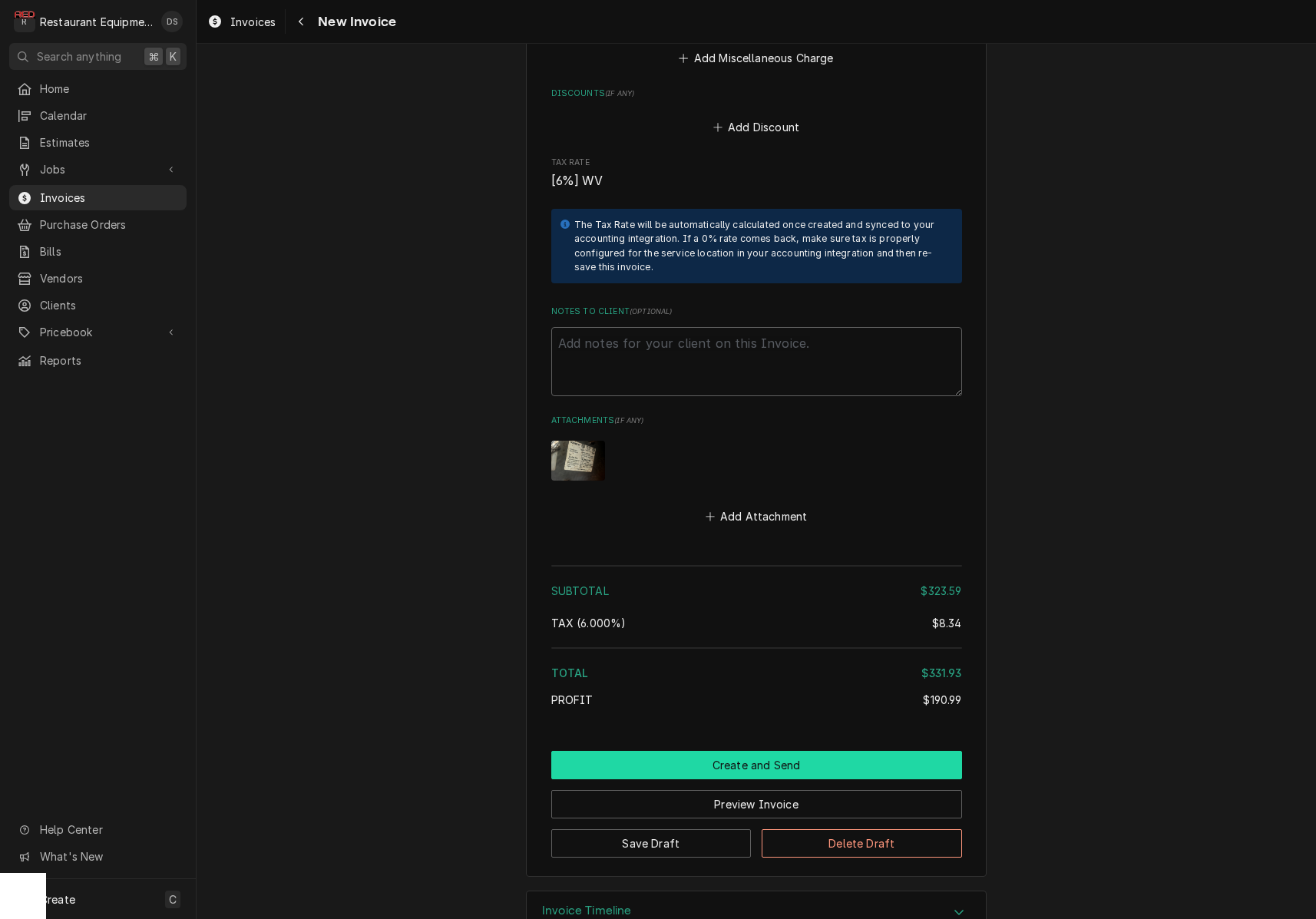
click at [761, 752] on button "Create and Send" at bounding box center [756, 765] width 411 height 29
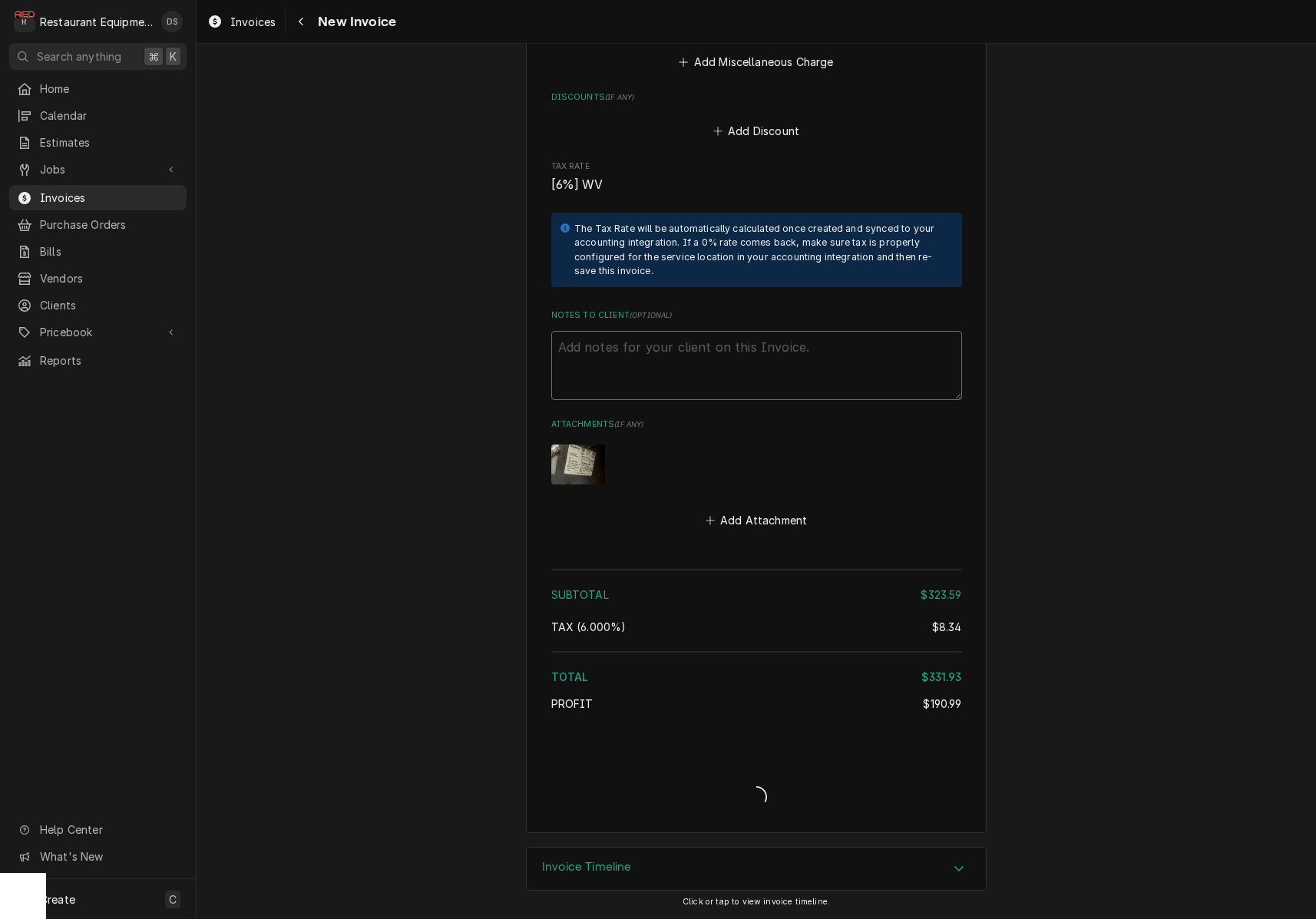
type textarea "x"
click at [674, 327] on div "Notes to Client ( optional )" at bounding box center [756, 354] width 411 height 90
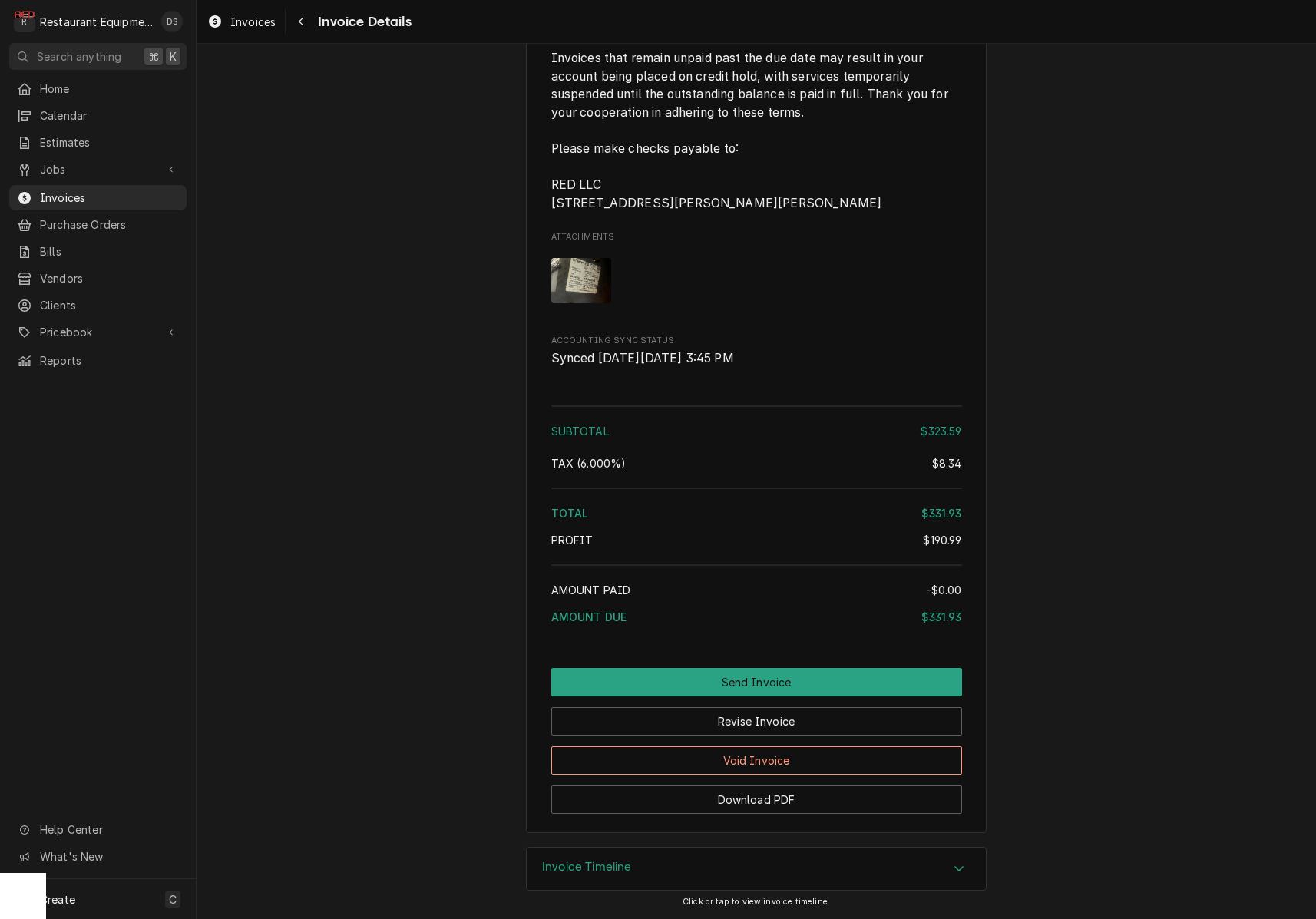
scroll to position [2384, 0]
click at [778, 716] on button "Revise Invoice" at bounding box center [756, 721] width 411 height 29
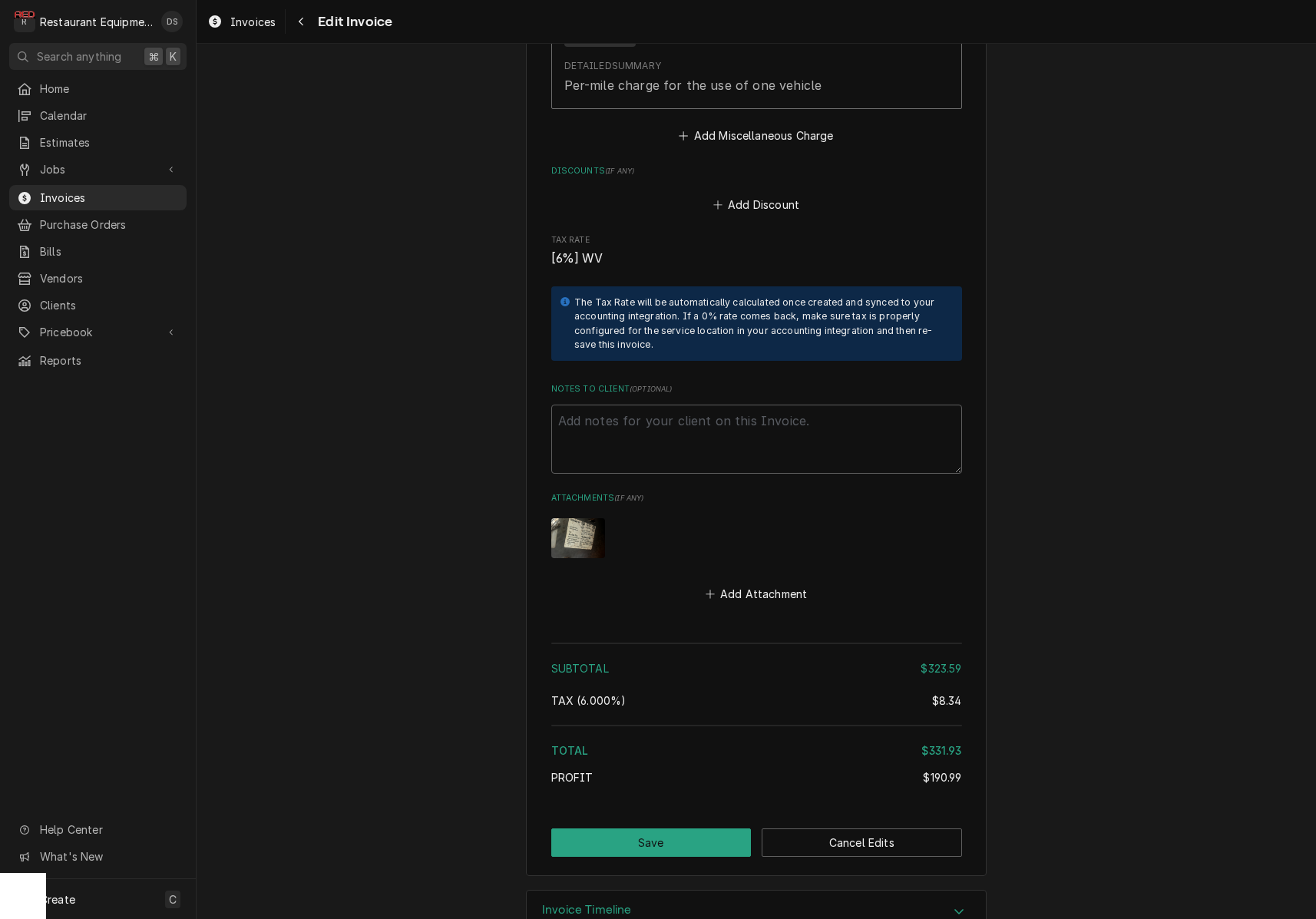
scroll to position [2338, 0]
click at [655, 406] on textarea "Notes to Client ( optional )" at bounding box center [756, 440] width 411 height 69
type textarea "x"
type textarea "S"
type textarea "x"
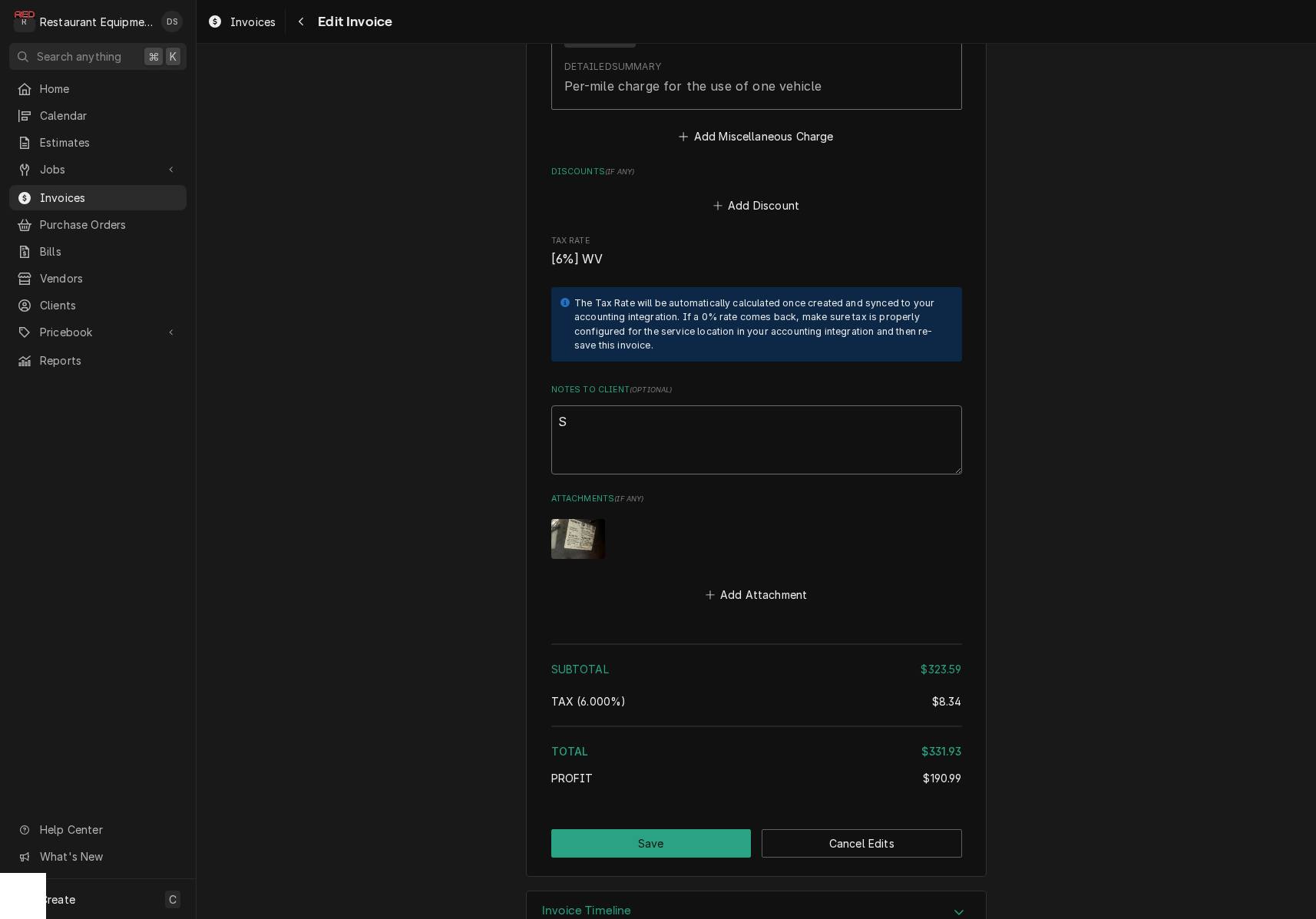
type textarea "Se"
type textarea "x"
type textarea "Sen"
type textarea "x"
type textarea "Sent"
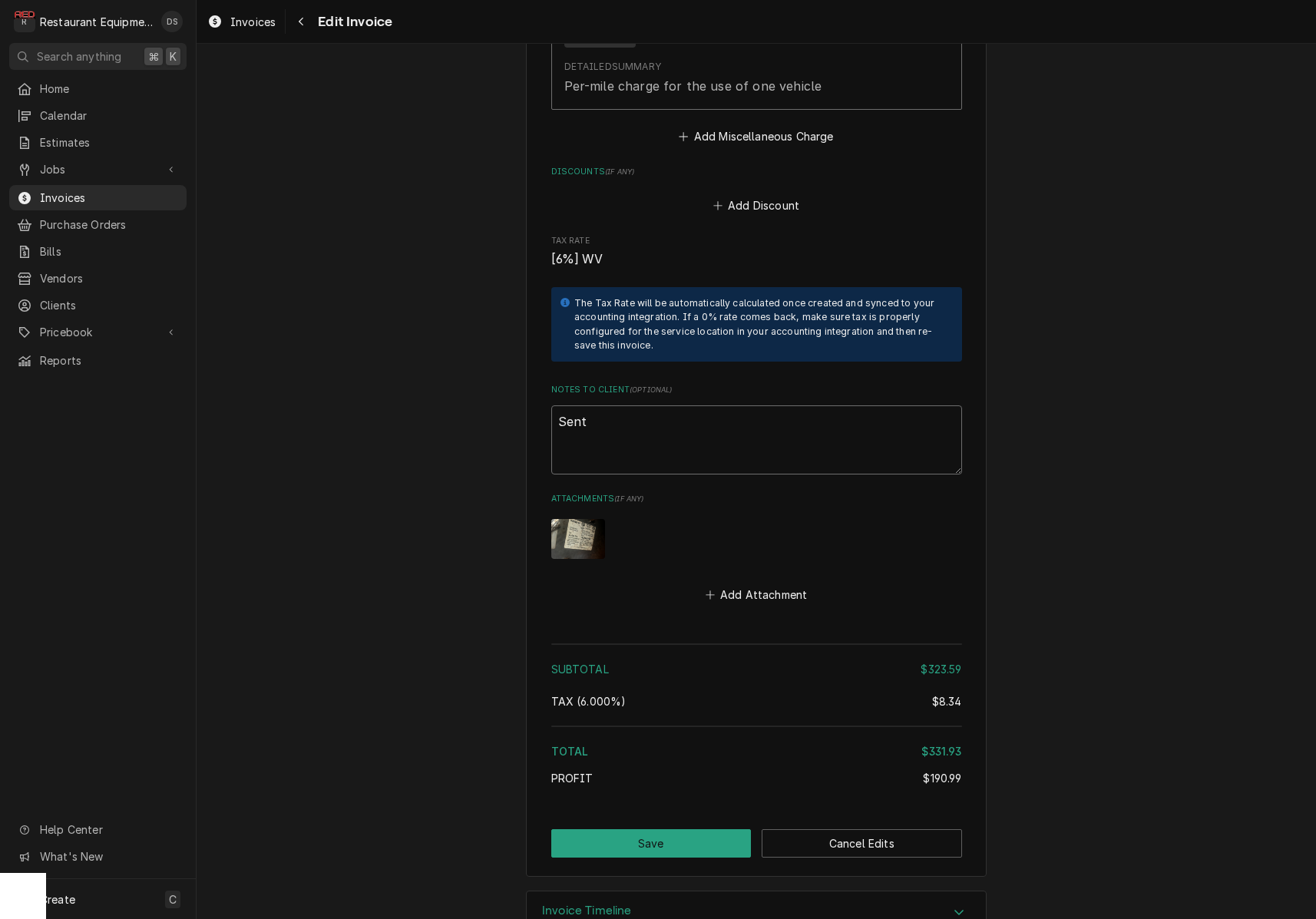
type textarea "x"
type textarea "Sent"
type textarea "x"
type textarea "Sent e"
type textarea "x"
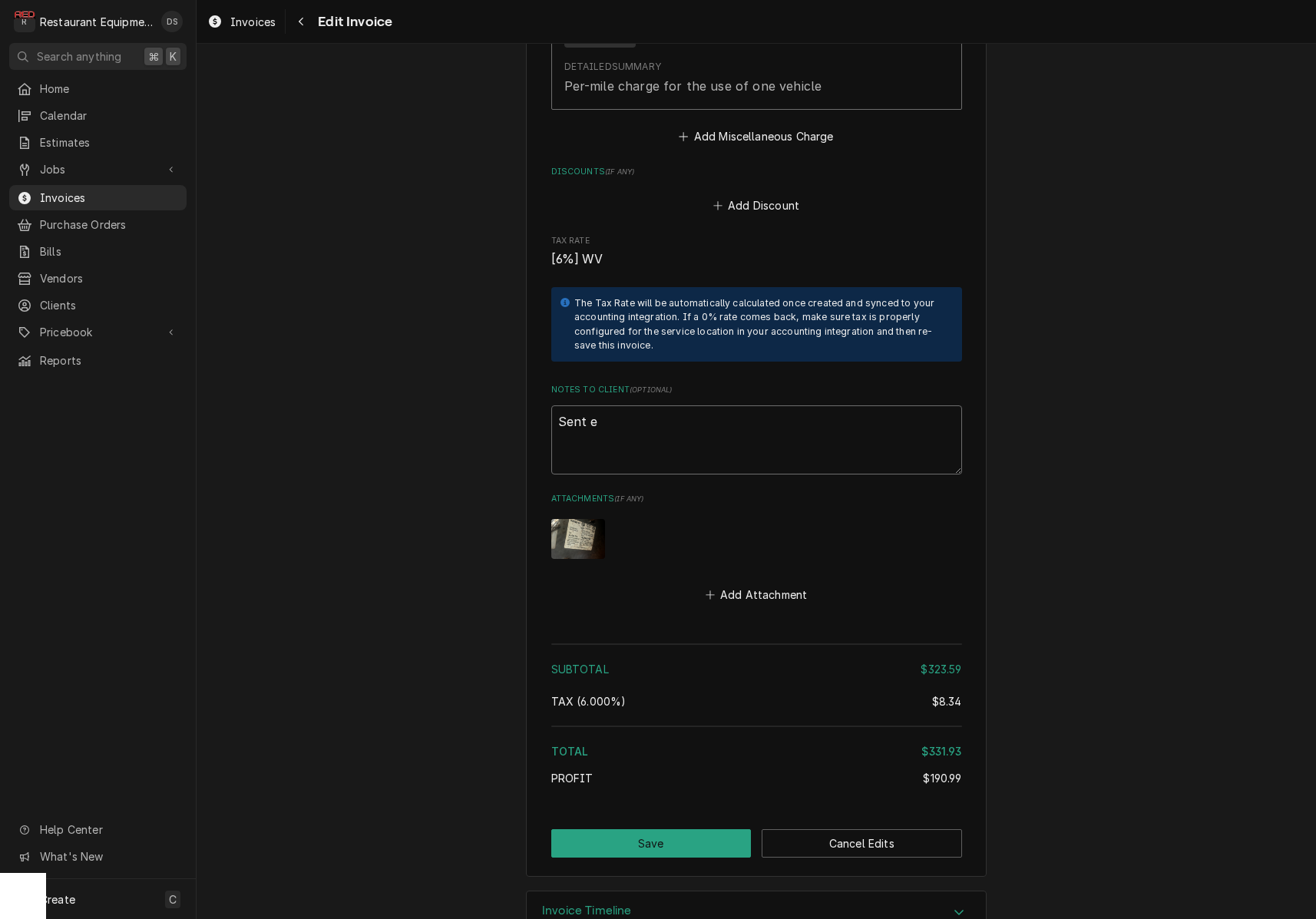
type textarea "Sent es"
type textarea "x"
type textarea "Sent est"
type textarea "x"
type textarea "Sent esti"
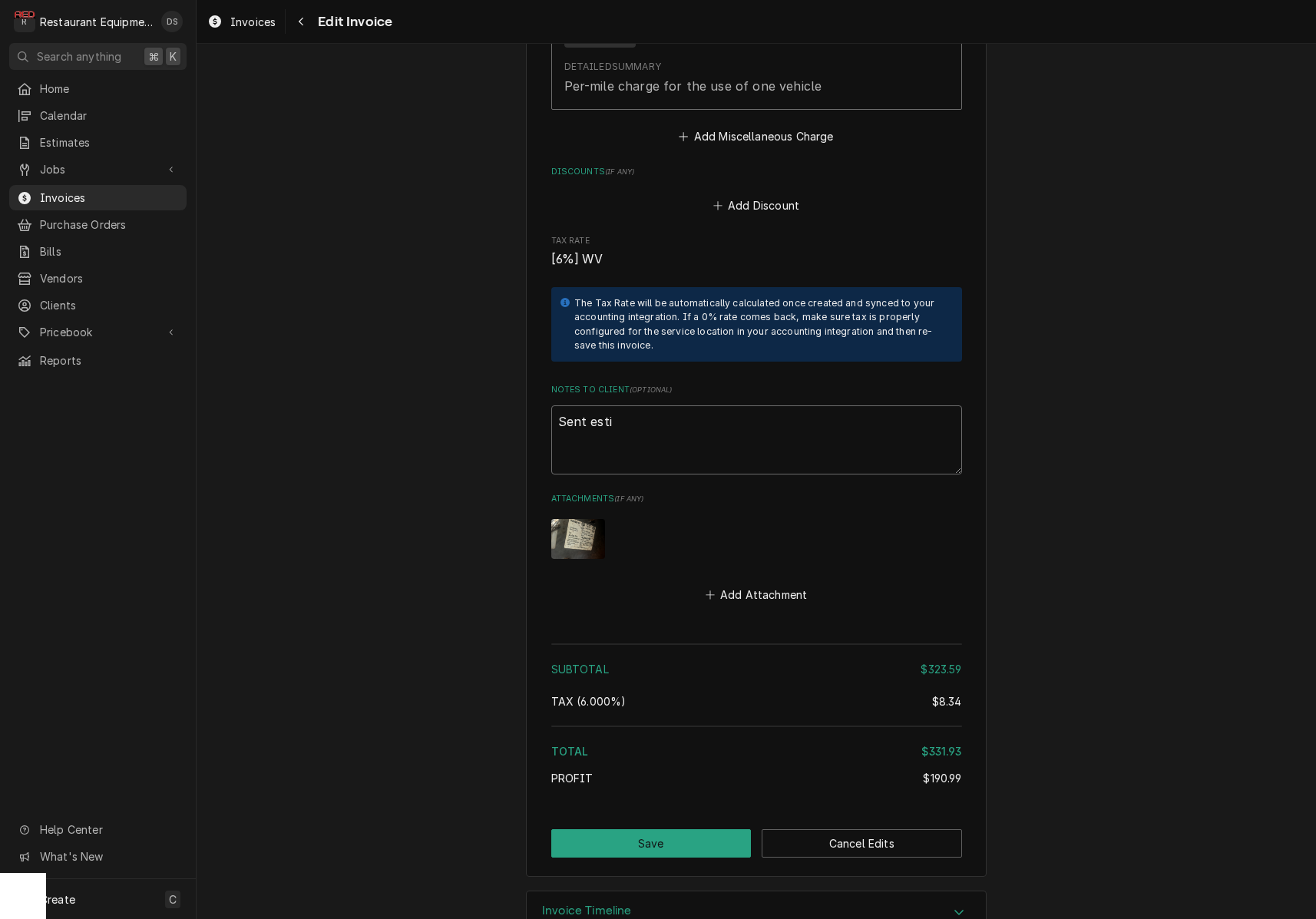
type textarea "x"
type textarea "Sent estim"
type textarea "x"
type textarea "Sent estima"
type textarea "x"
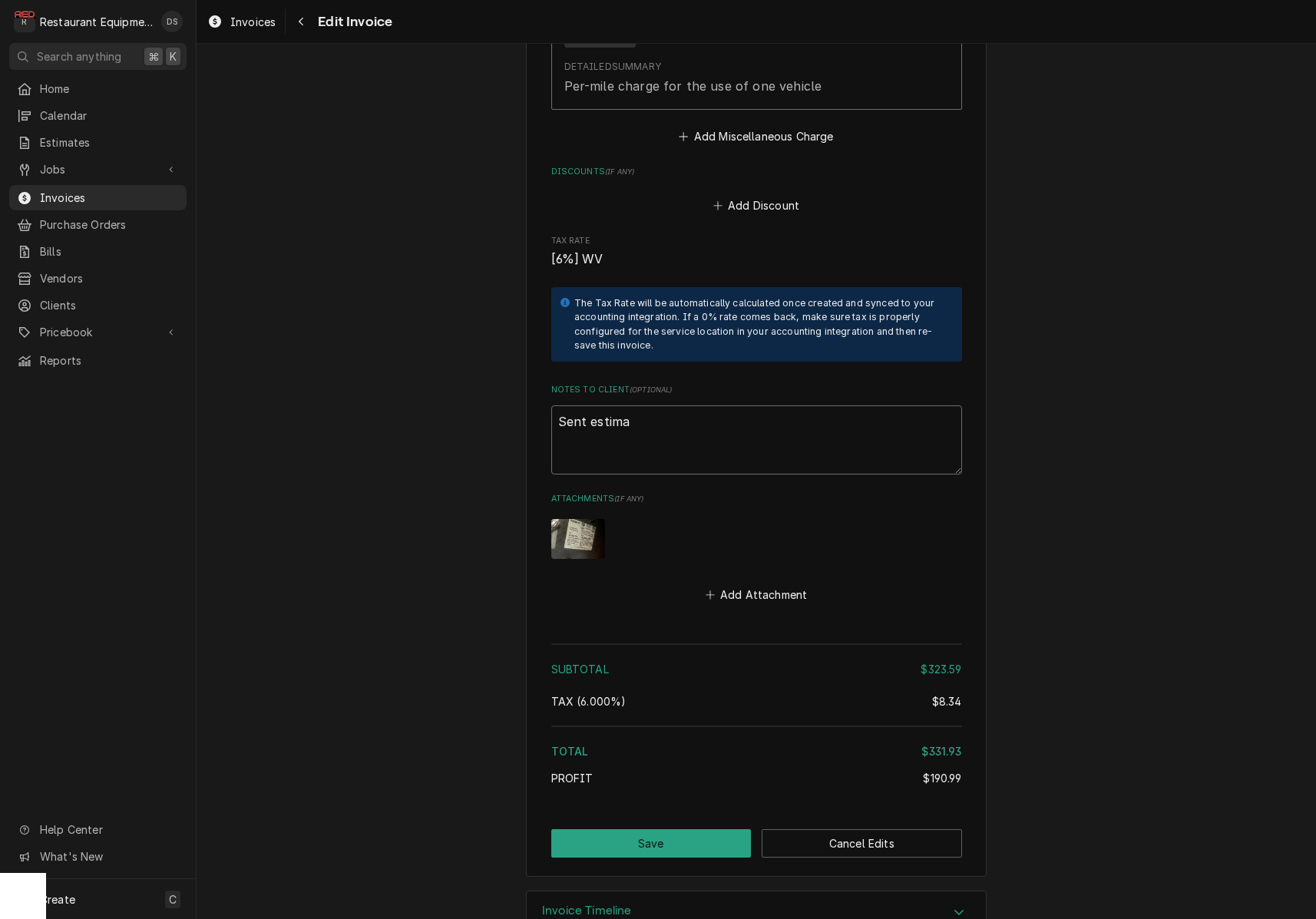
type textarea "Sent estimat"
type textarea "x"
type textarea "Sent estimate"
type textarea "x"
type textarea "Sent estimate"
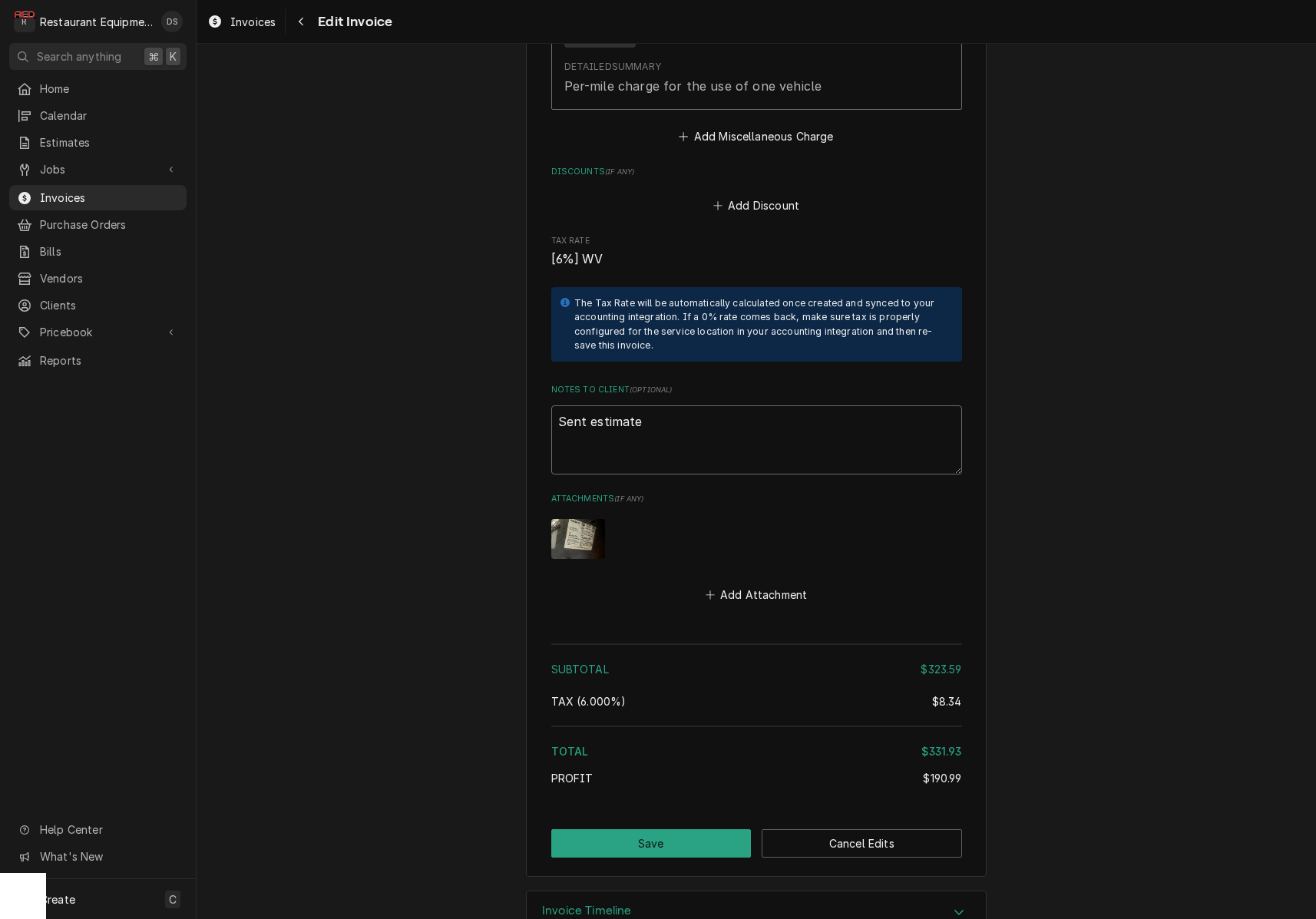
type textarea "x"
type textarea "Sent estimate i"
type textarea "x"
type textarea "Sent estimate it"
type textarea "x"
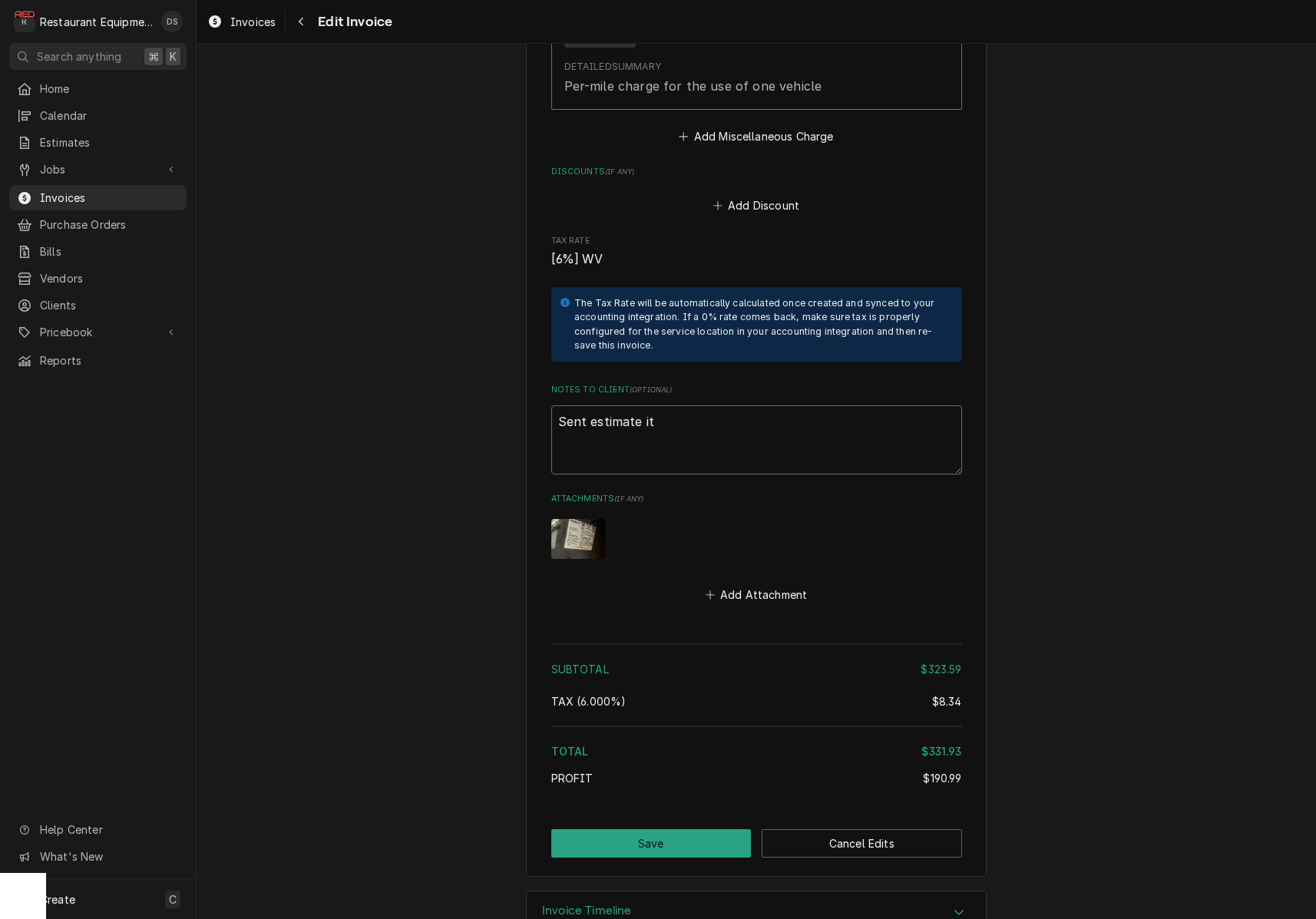
type textarea "Sent estimate it"
type textarea "x"
type textarea "Sent estimate it h"
type textarea "x"
type textarea "Sent estimate it ha"
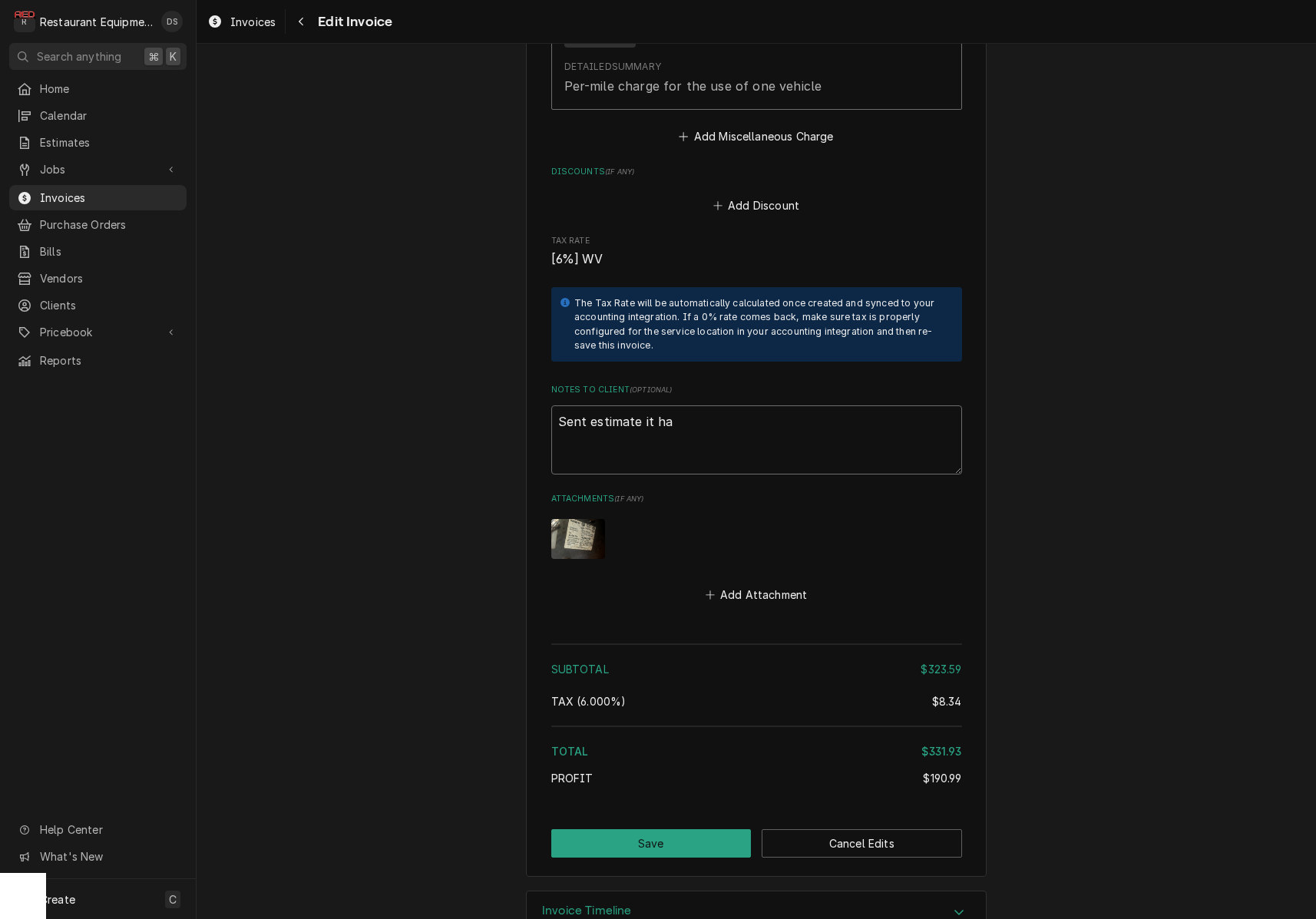
type textarea "x"
type textarea "Sent estimate it has"
type textarea "x"
type textarea "Sent estimate it has"
type textarea "x"
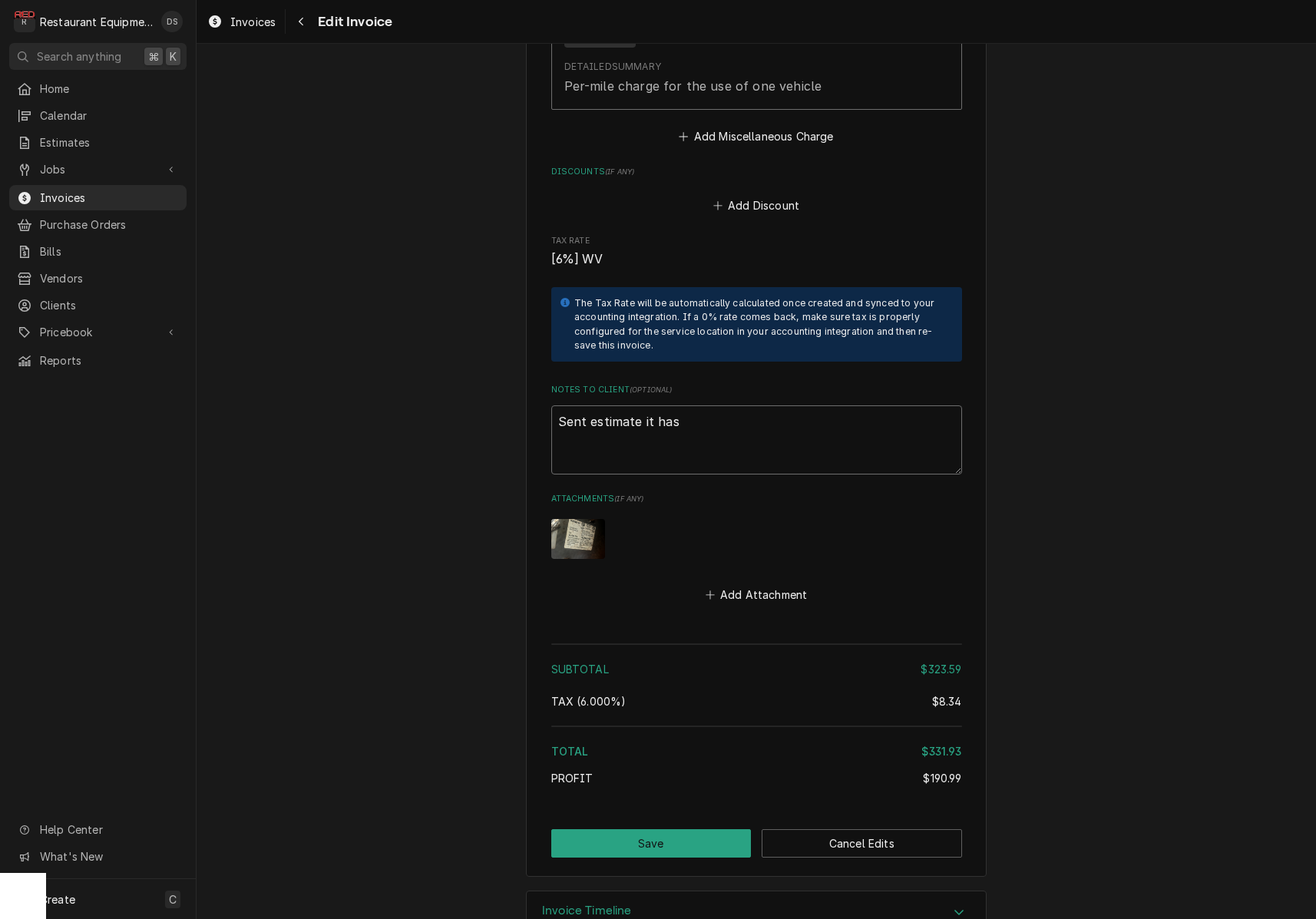
type textarea "Sent estimate it has e"
type textarea "x"
type textarea "Sent estimate it has ep"
type textarea "x"
type textarea "Sent estimate it has e"
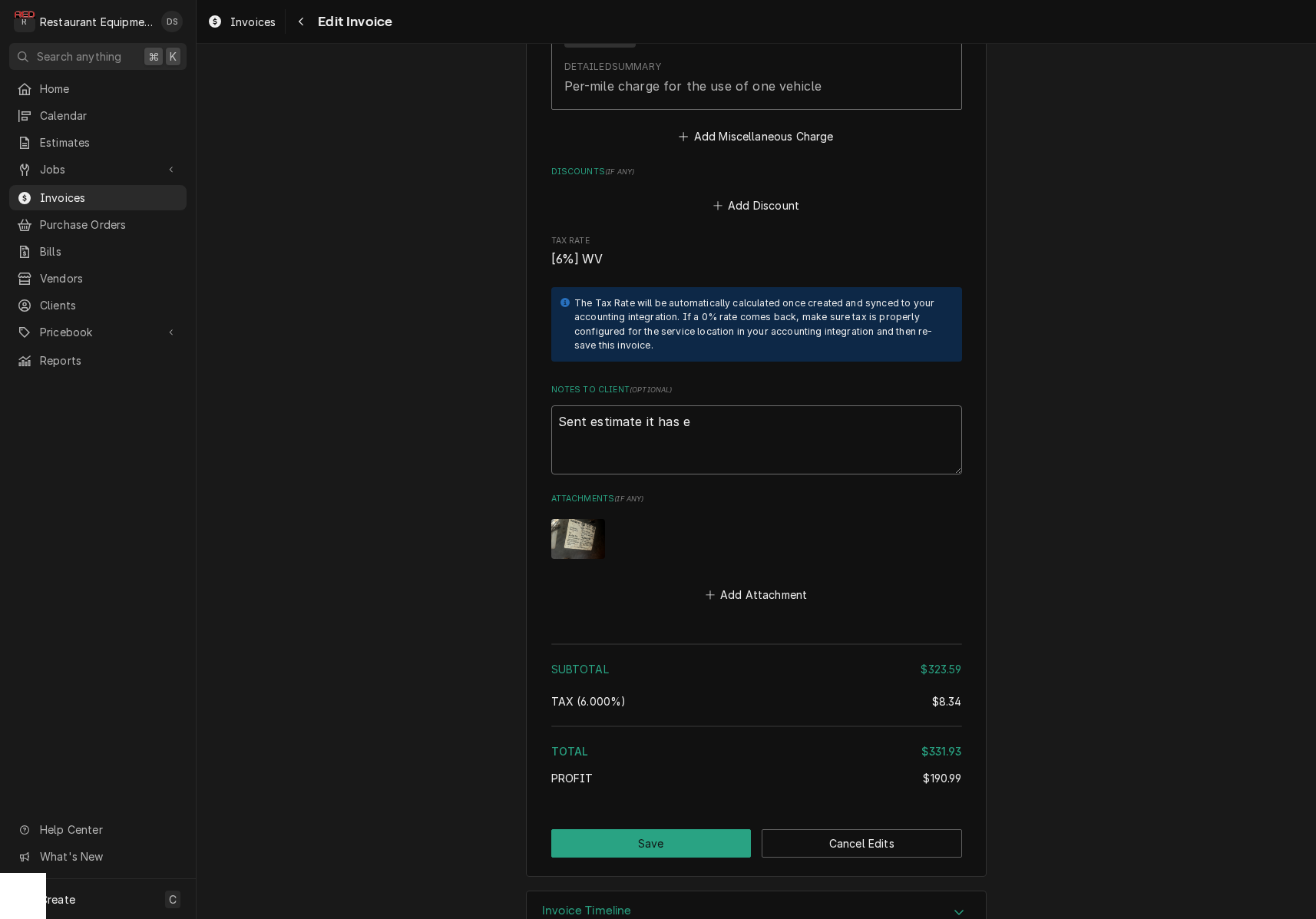
type textarea "x"
type textarea "Sent estimate it has ex"
type textarea "x"
type textarea "Sent estimate it has exp"
type textarea "x"
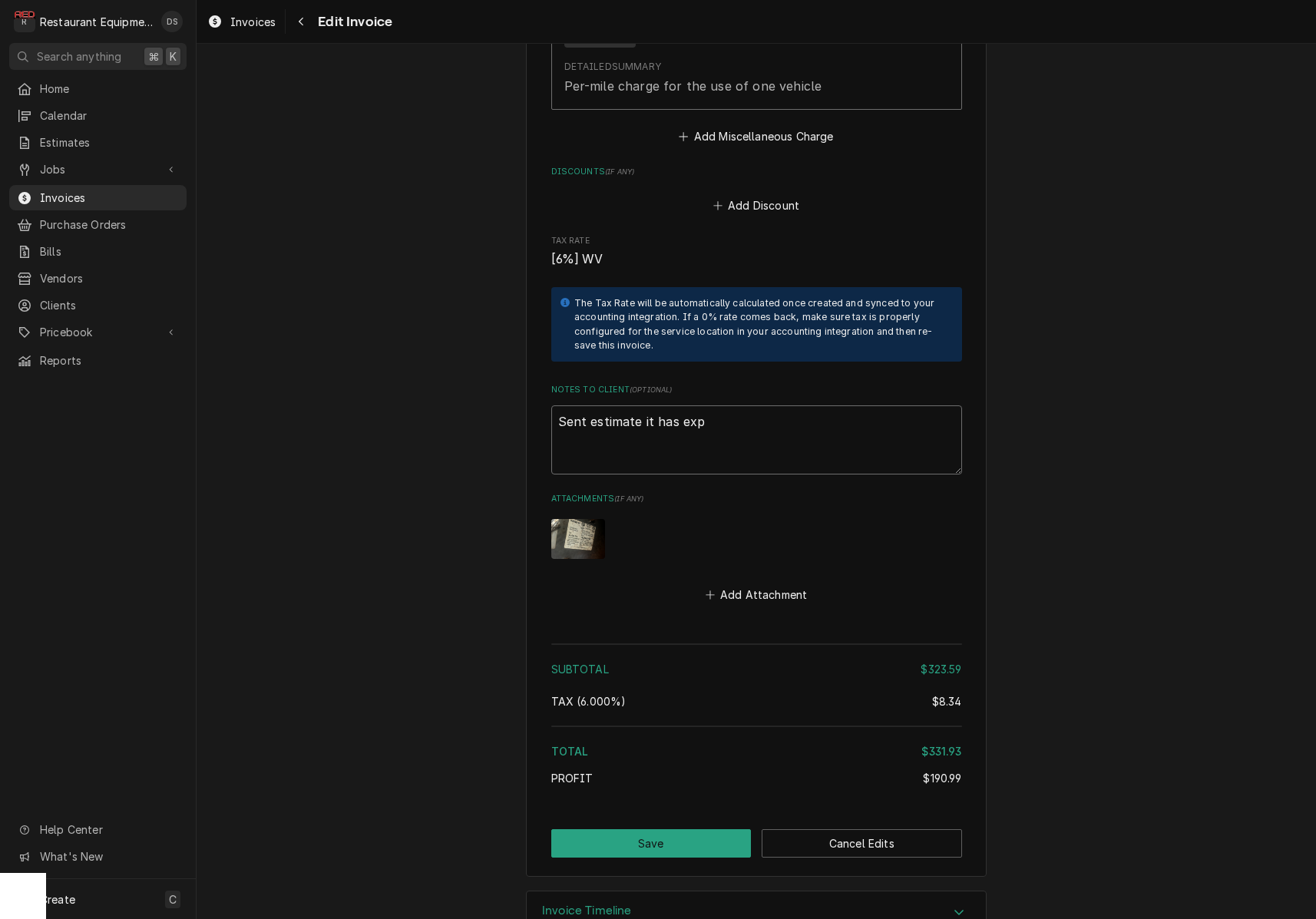
type textarea "Sent estimate it has expi"
type textarea "x"
type textarea "Sent estimate it has expir"
type textarea "x"
type textarea "Sent estimate it has expire"
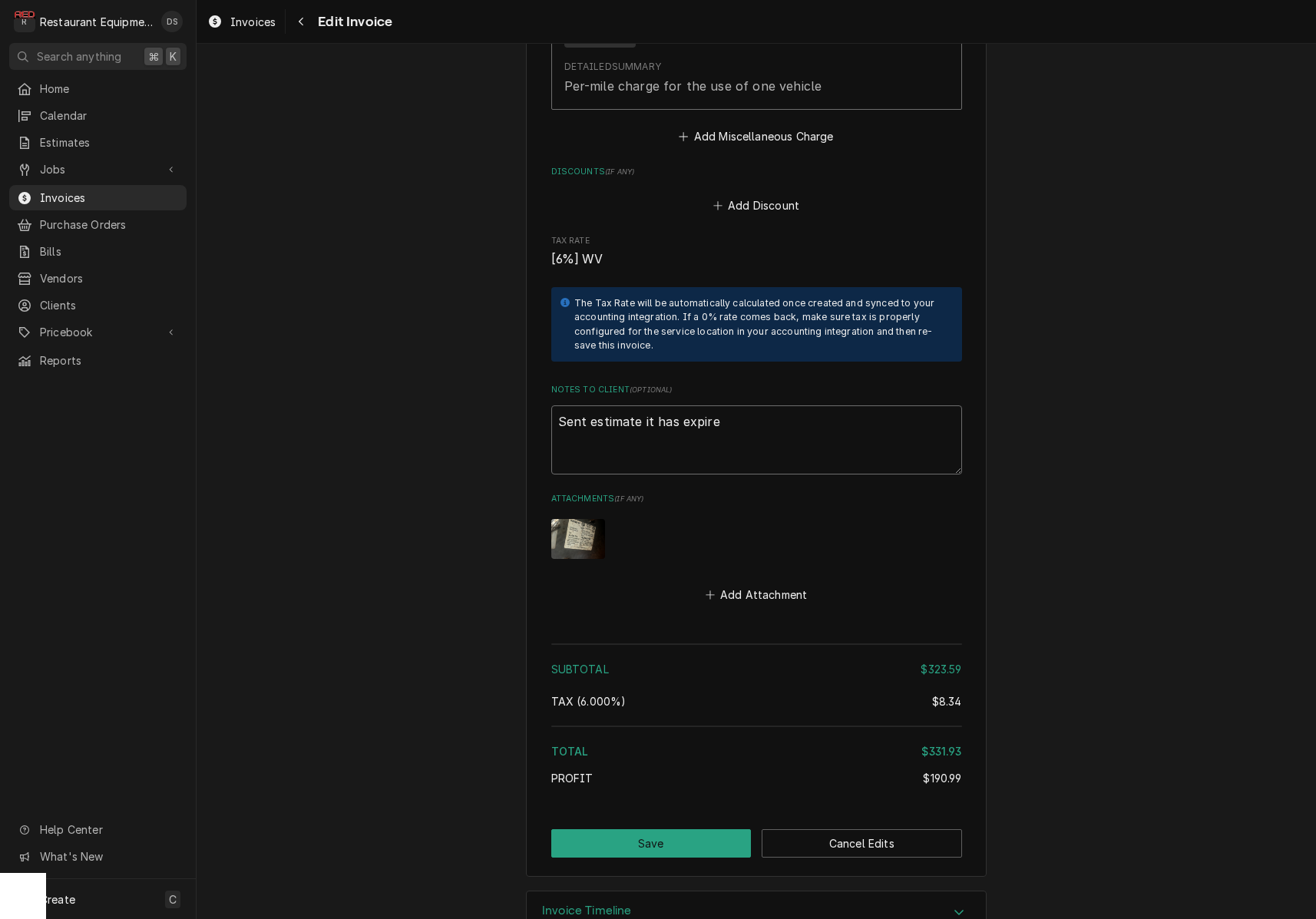
type textarea "x"
type textarea "Sent estimate it has expired"
type textarea "x"
type textarea "Sent estimate it has expired"
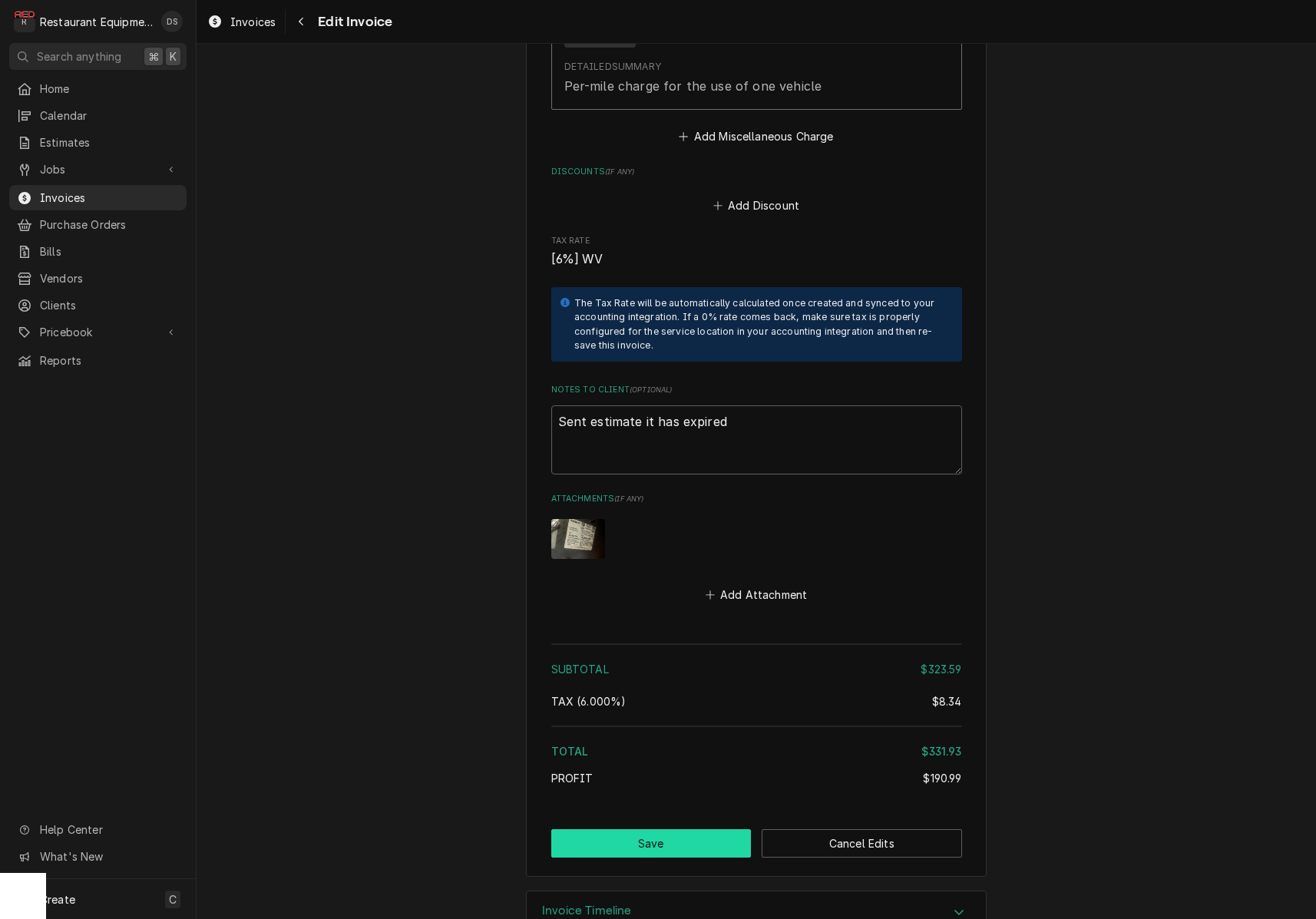
click at [685, 830] on button "Save" at bounding box center [651, 844] width 200 height 29
type textarea "x"
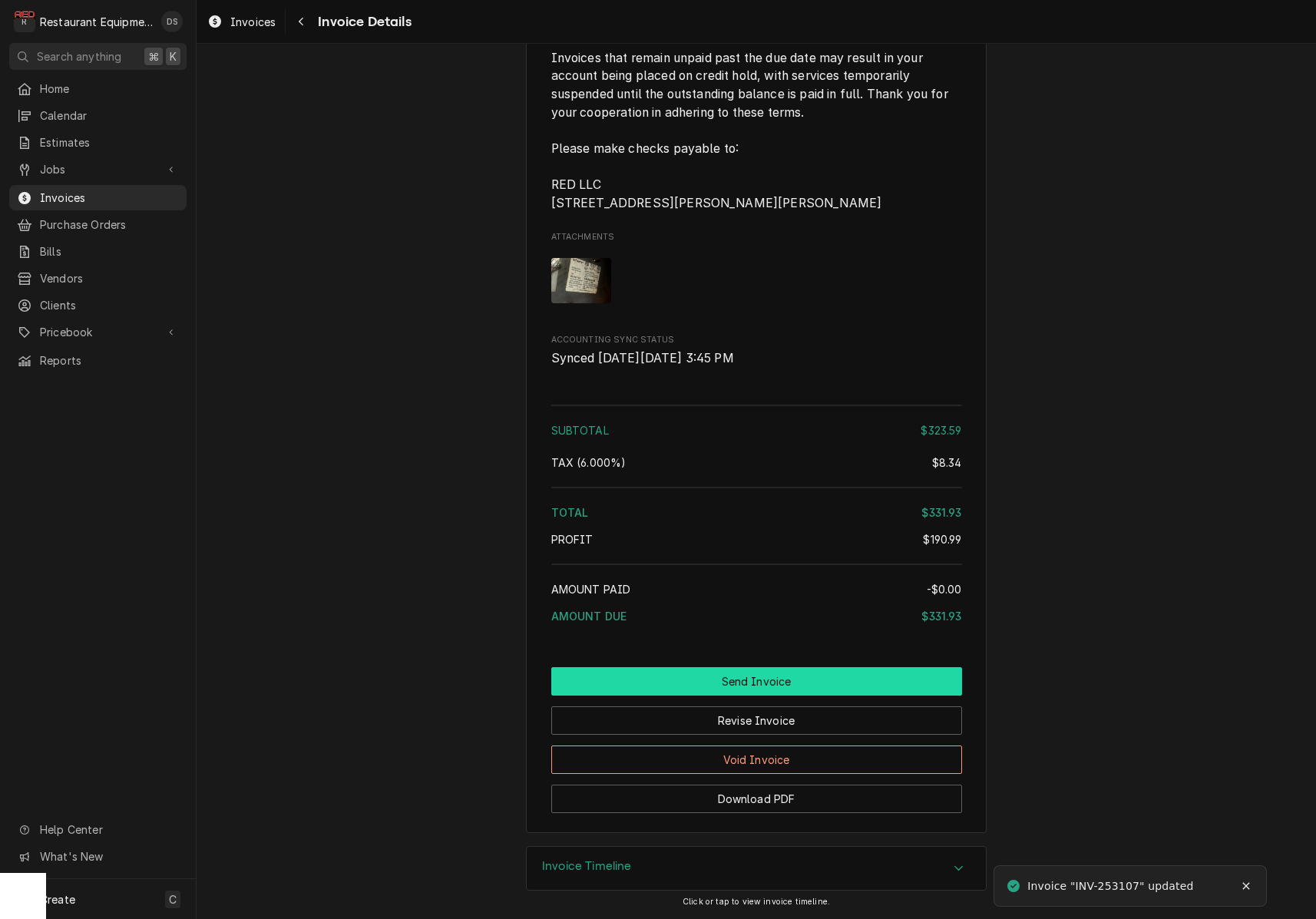
scroll to position [2434, 0]
click at [763, 684] on button "Send Invoice" at bounding box center [756, 682] width 411 height 29
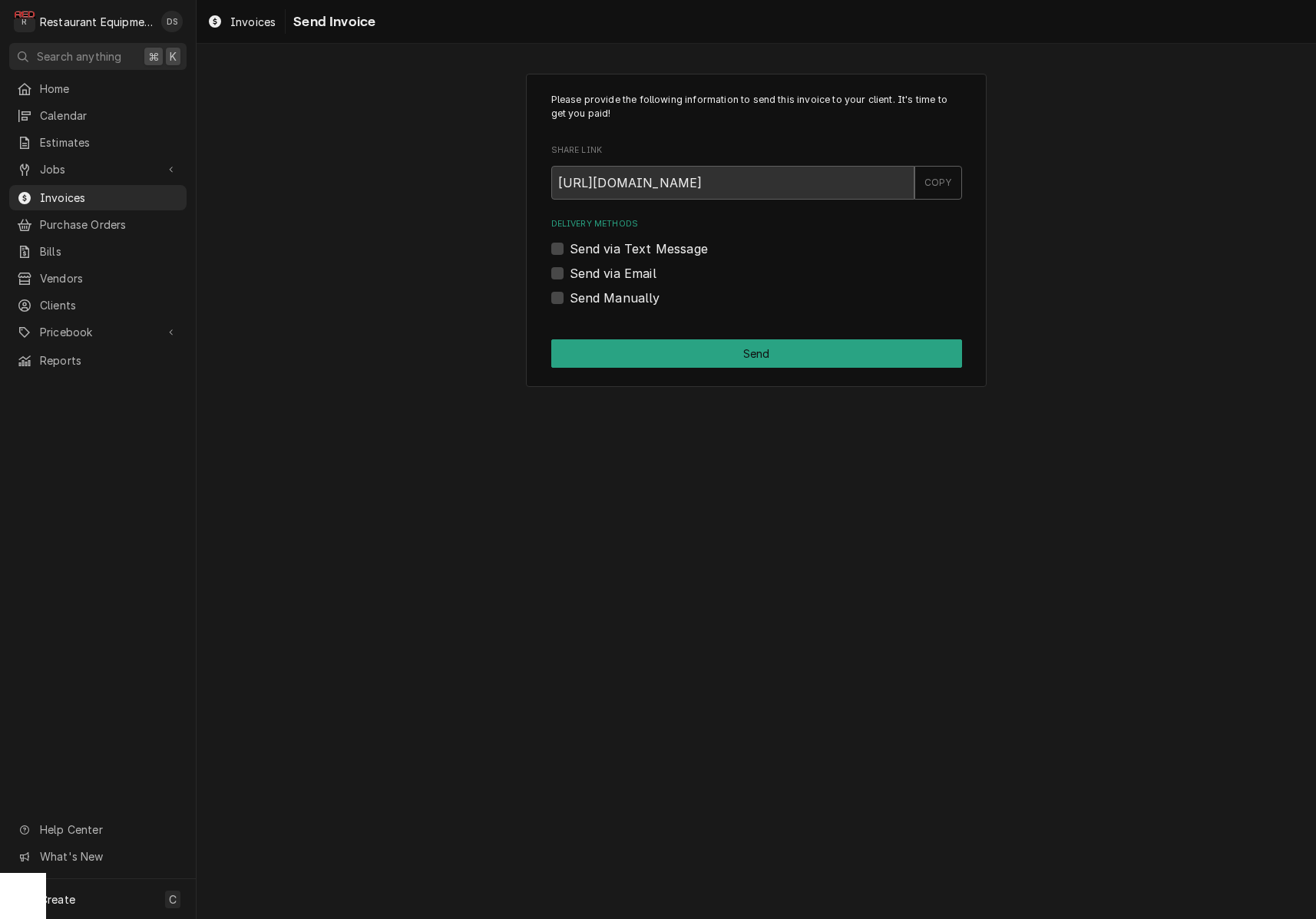
click at [569, 274] on label "Send via Email" at bounding box center [612, 273] width 86 height 18
click at [569, 274] on input "Send via Email" at bounding box center [774, 281] width 411 height 34
checkbox input "true"
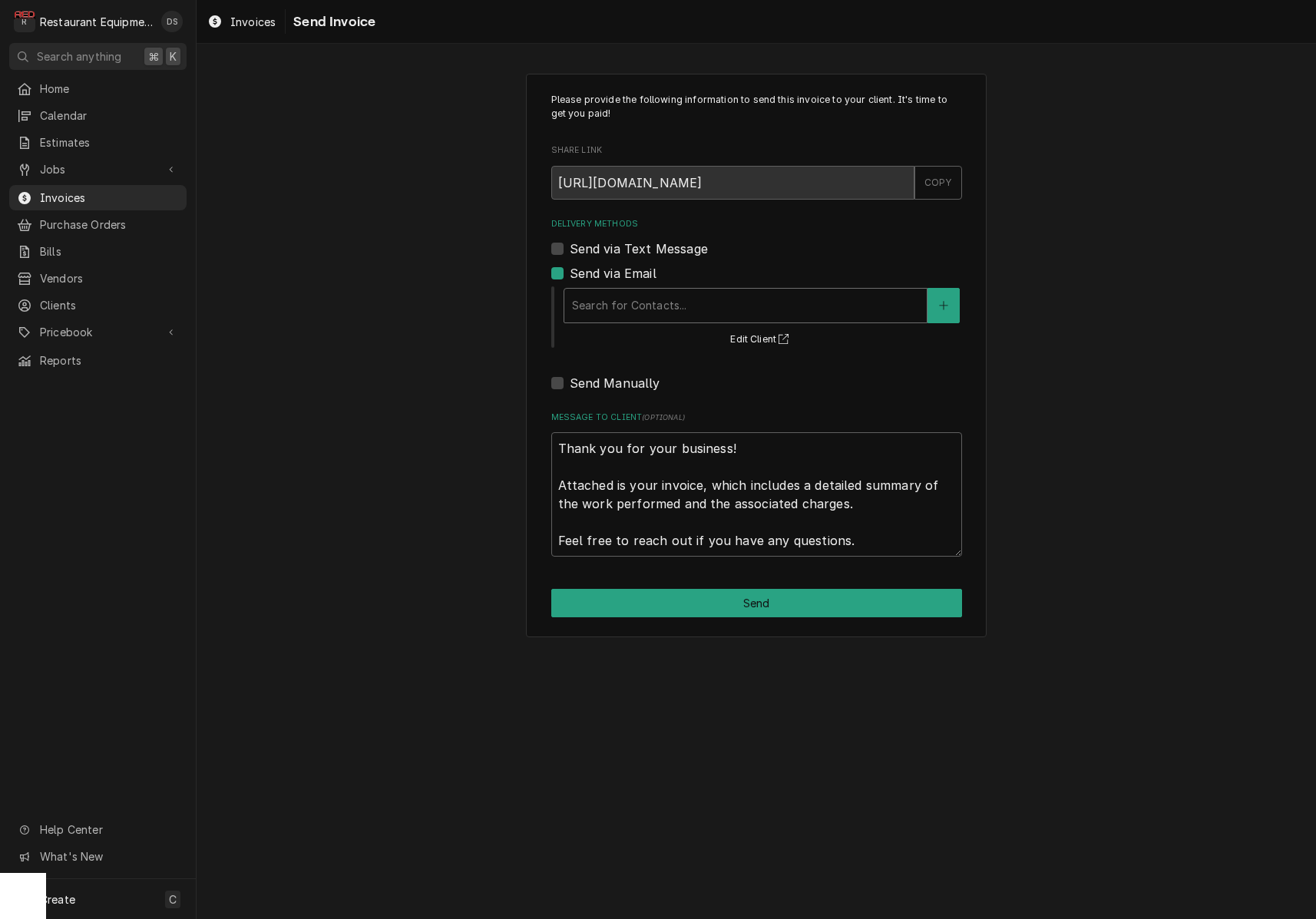
click at [703, 300] on div "Delivery Methods" at bounding box center [745, 305] width 347 height 28
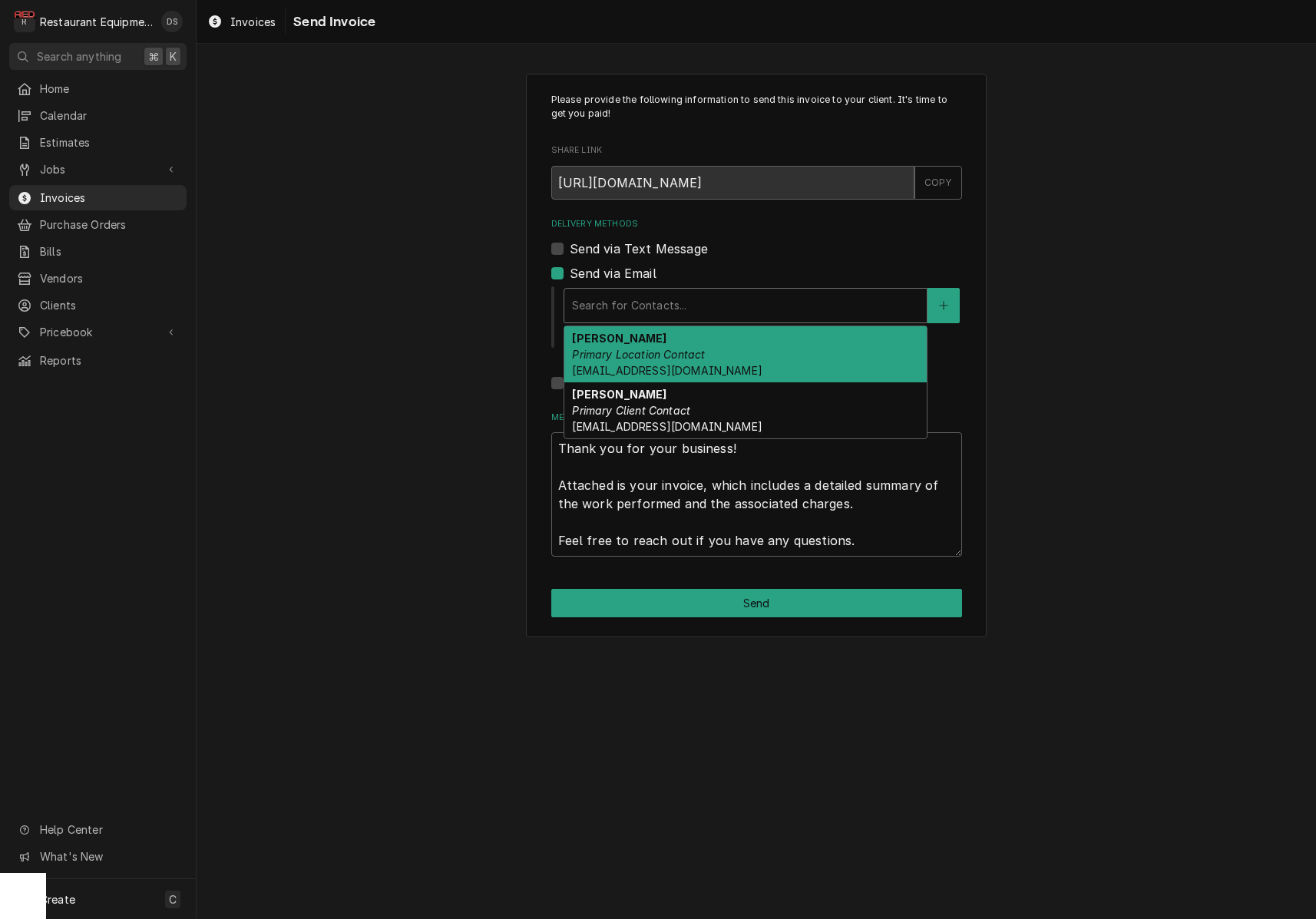
click at [697, 338] on div "Frances Rhodes Primary Location Contact frhodes@faber-intl.com" at bounding box center [746, 354] width 362 height 56
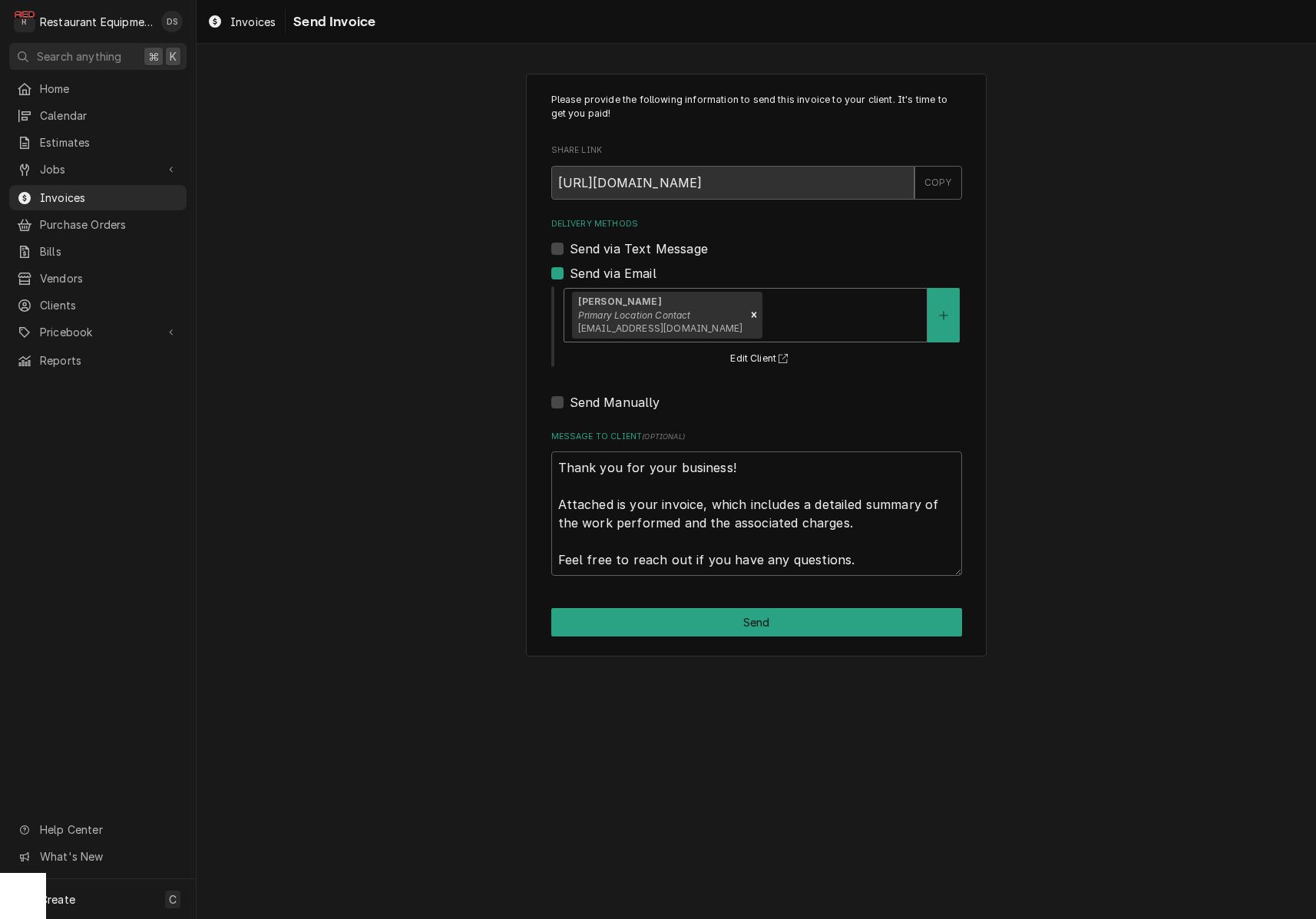
click at [765, 313] on div "Delivery Methods" at bounding box center [841, 315] width 154 height 28
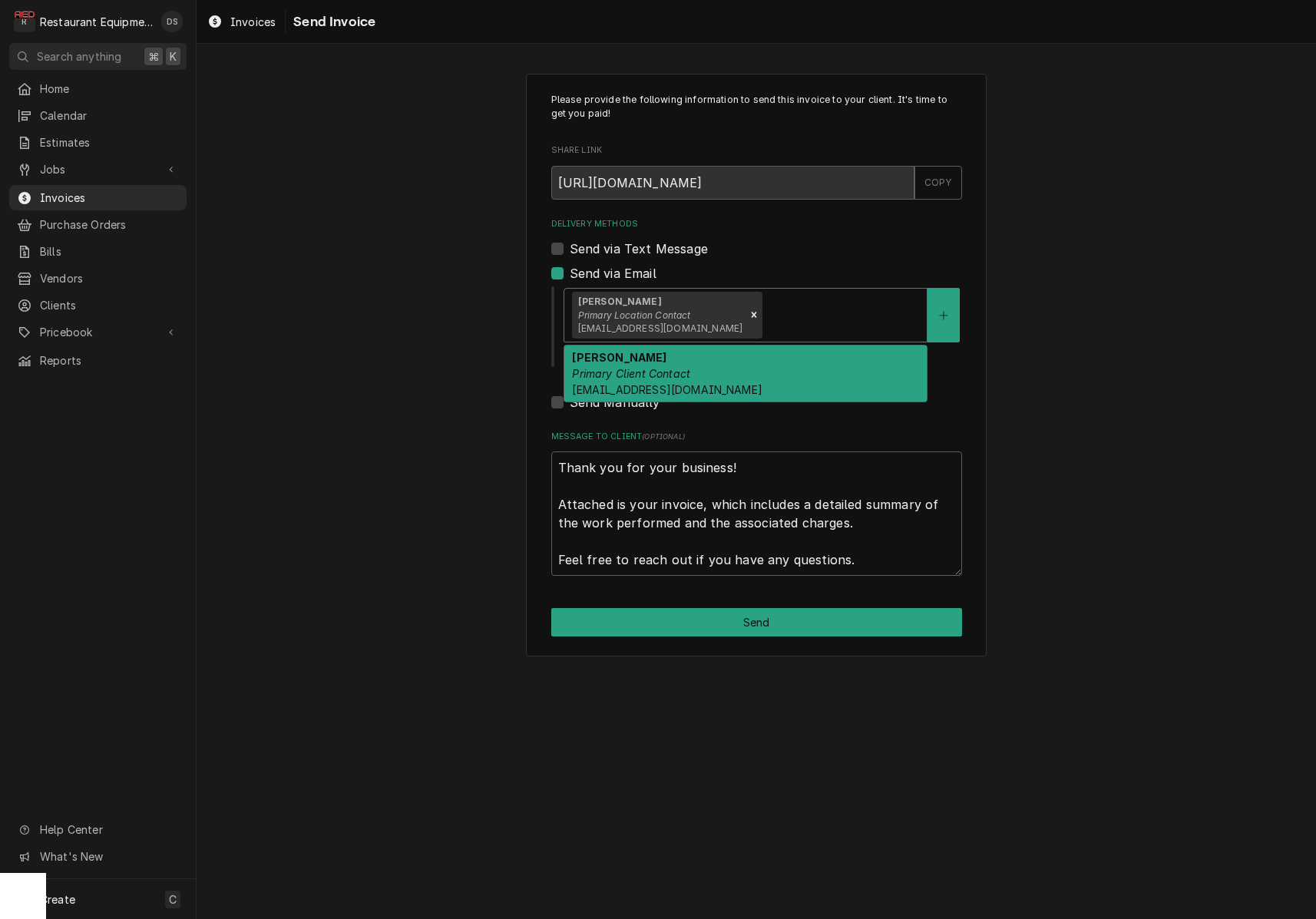
click at [747, 359] on div "Jon Antcliff Primary Client Contact dmehta@faber-intl.com" at bounding box center [746, 373] width 362 height 56
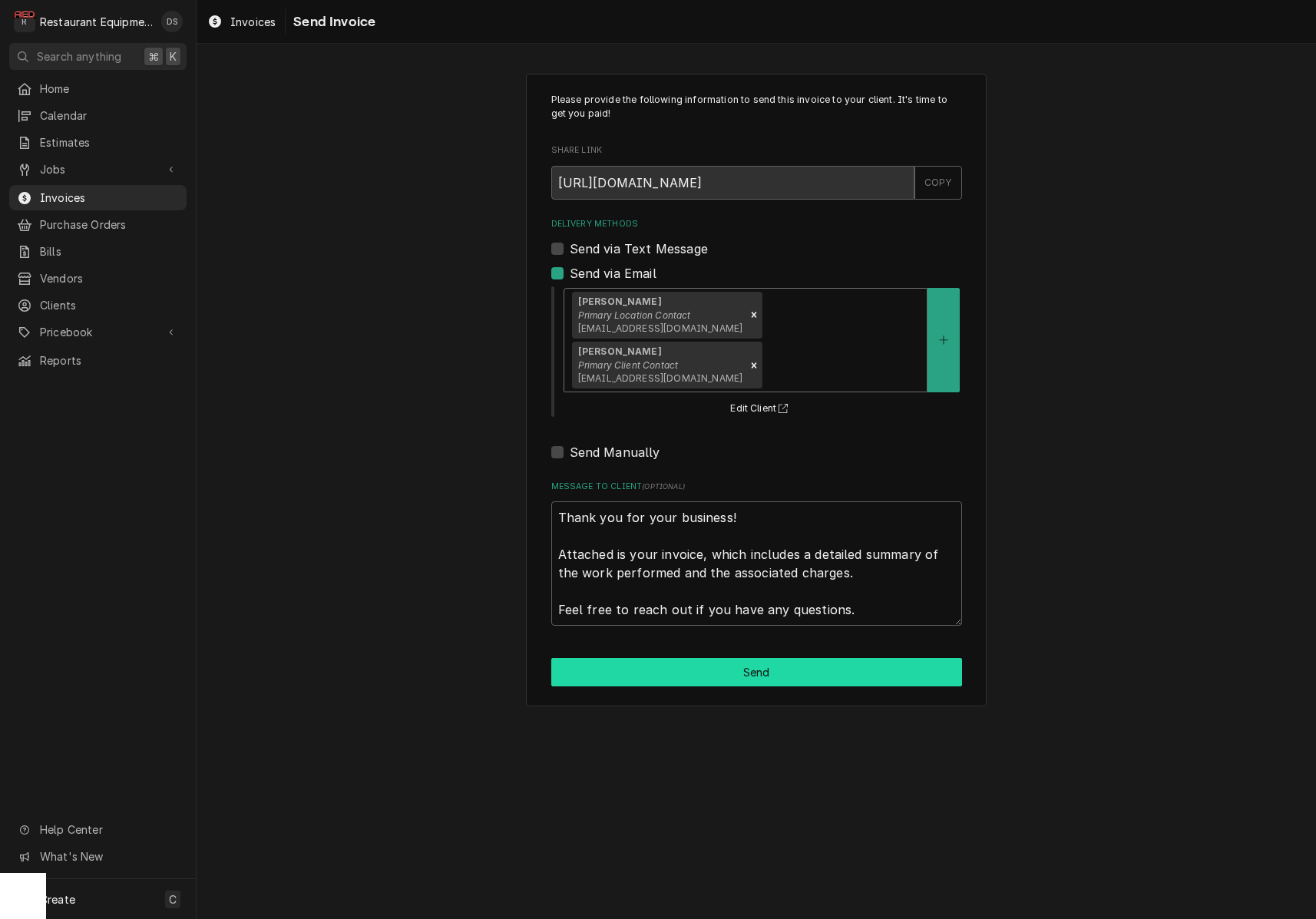
click at [767, 658] on button "Send" at bounding box center [756, 672] width 411 height 29
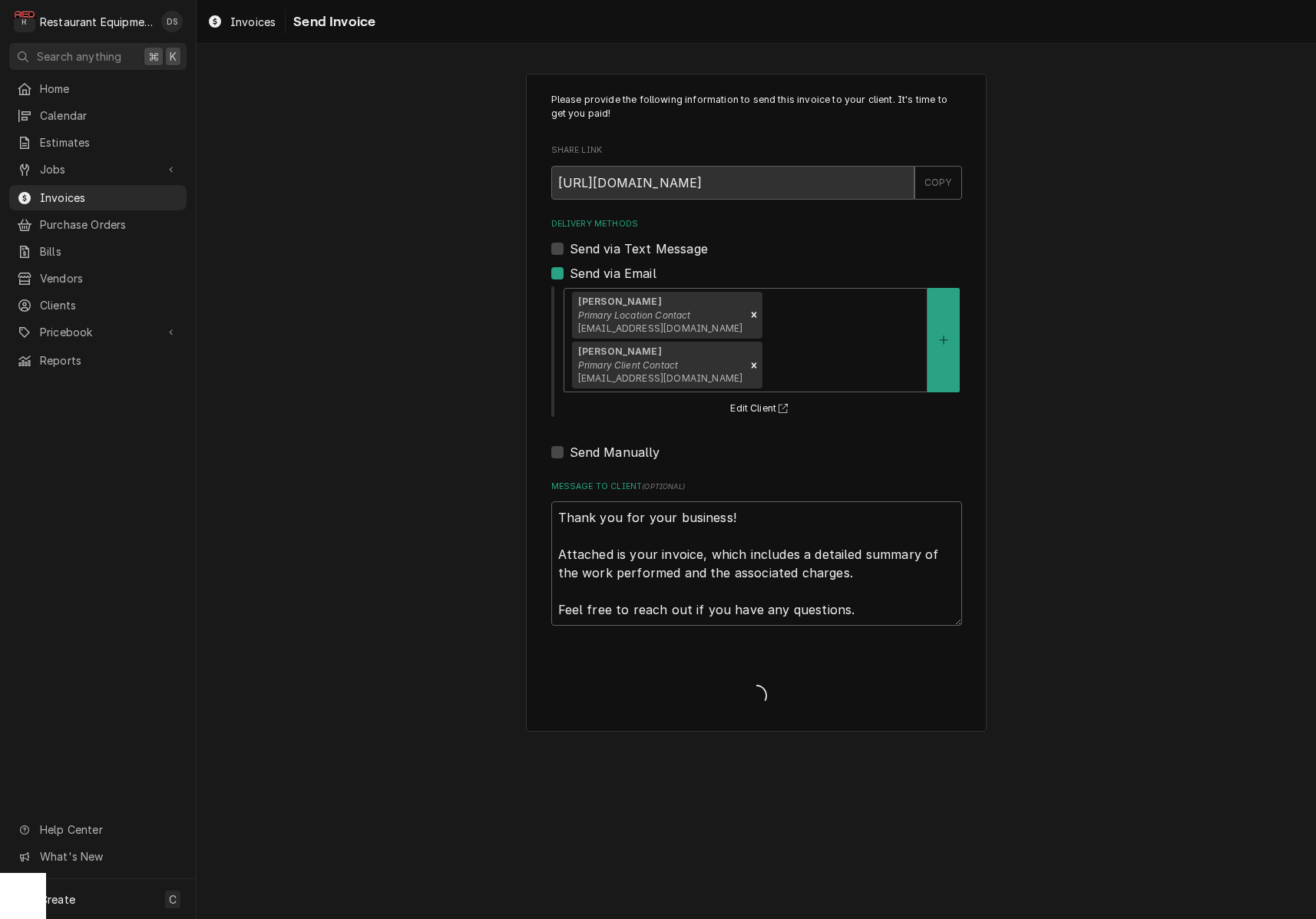
type textarea "x"
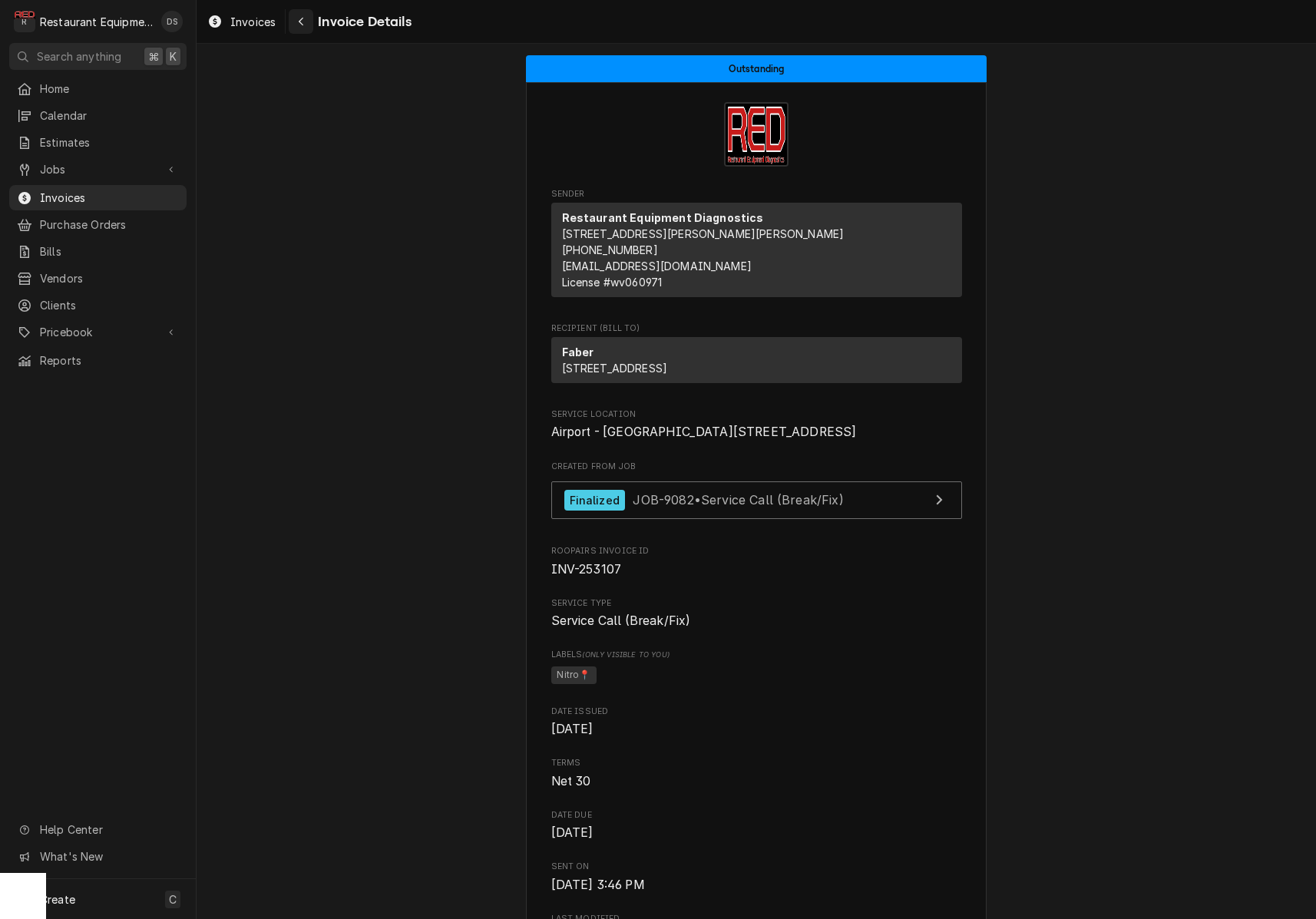
click at [304, 26] on div "Navigate back" at bounding box center [301, 21] width 16 height 16
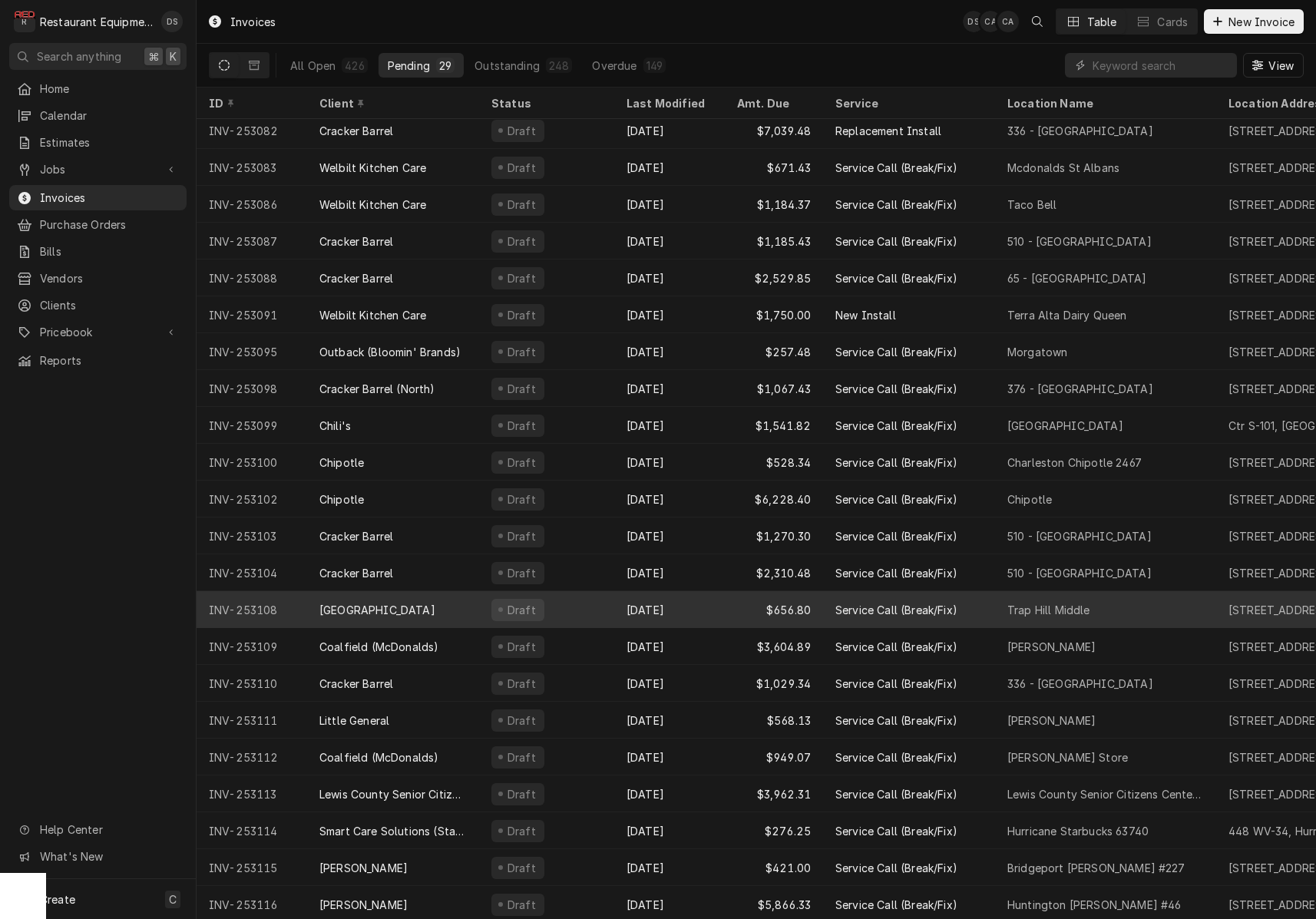
click at [607, 604] on div "Draft" at bounding box center [546, 610] width 135 height 37
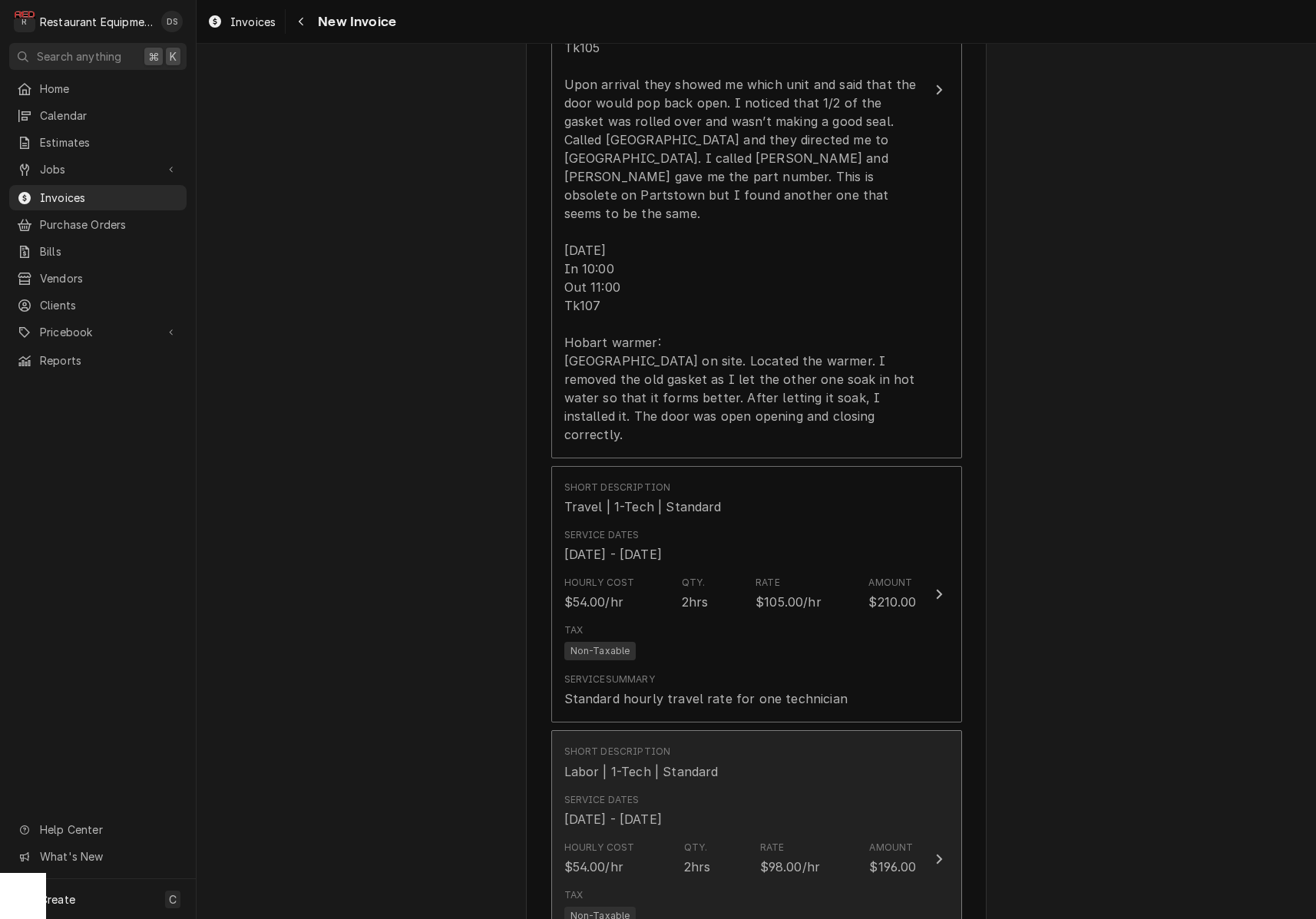
scroll to position [1767, 0]
click at [771, 788] on div "Service Dates [DATE] - [DATE]" at bounding box center [740, 812] width 352 height 48
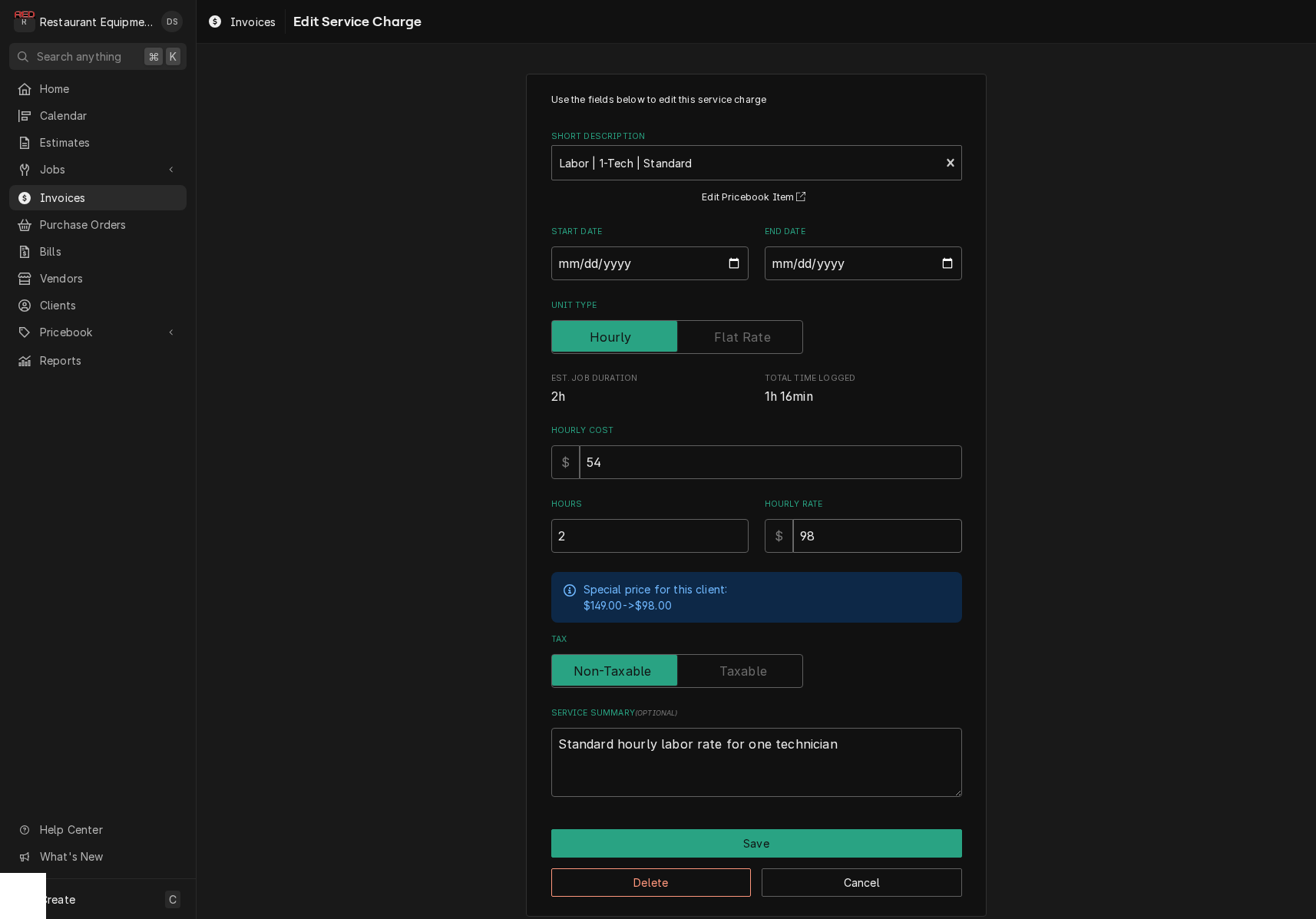
drag, startPoint x: 832, startPoint y: 529, endPoint x: 774, endPoint y: 522, distance: 58.4
click at [774, 522] on div "$ 98" at bounding box center [864, 535] width 198 height 34
type textarea "x"
type input "1"
type textarea "x"
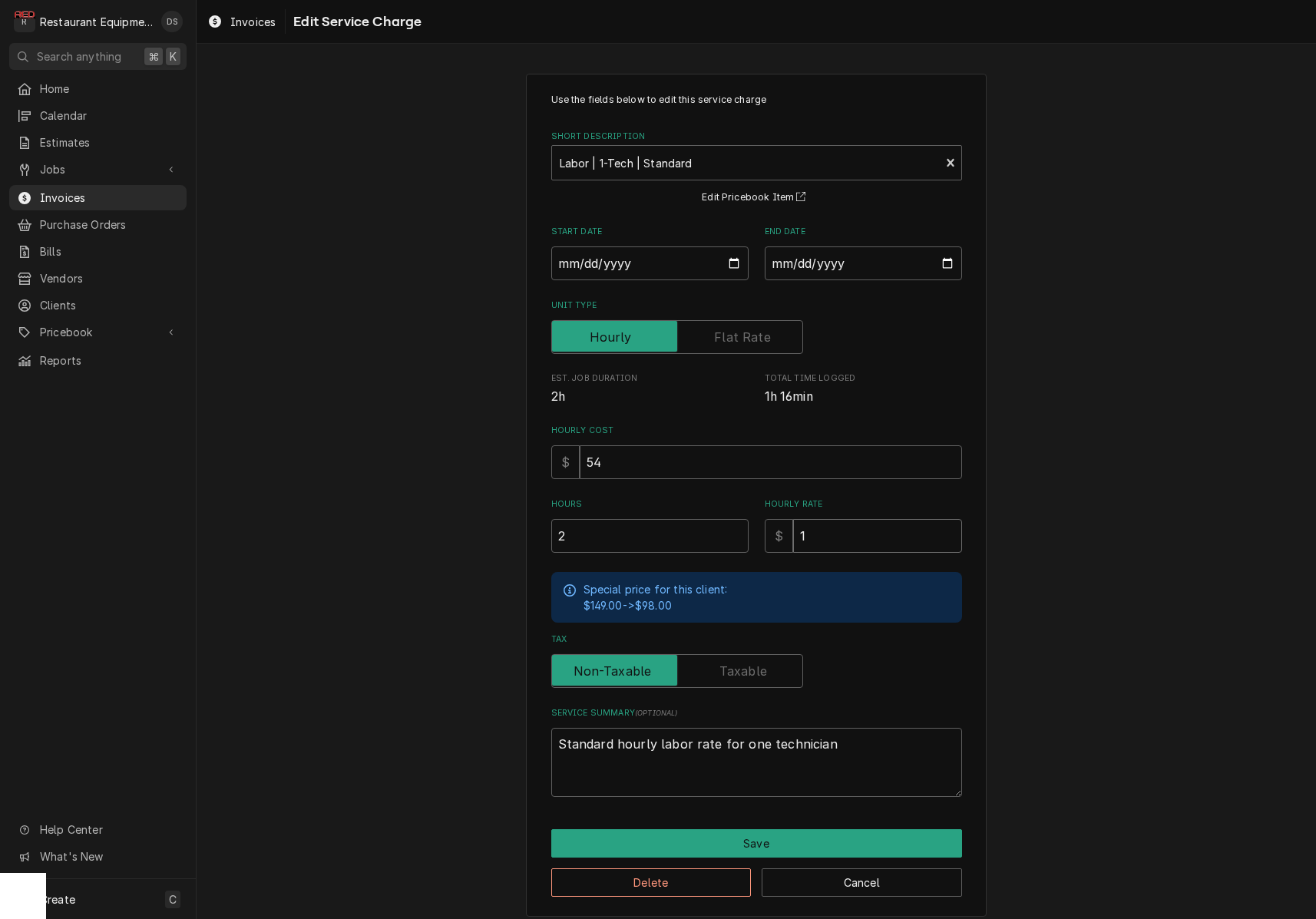
type input "10"
type textarea "x"
type input "105"
click at [840, 833] on button "Save" at bounding box center [756, 844] width 411 height 29
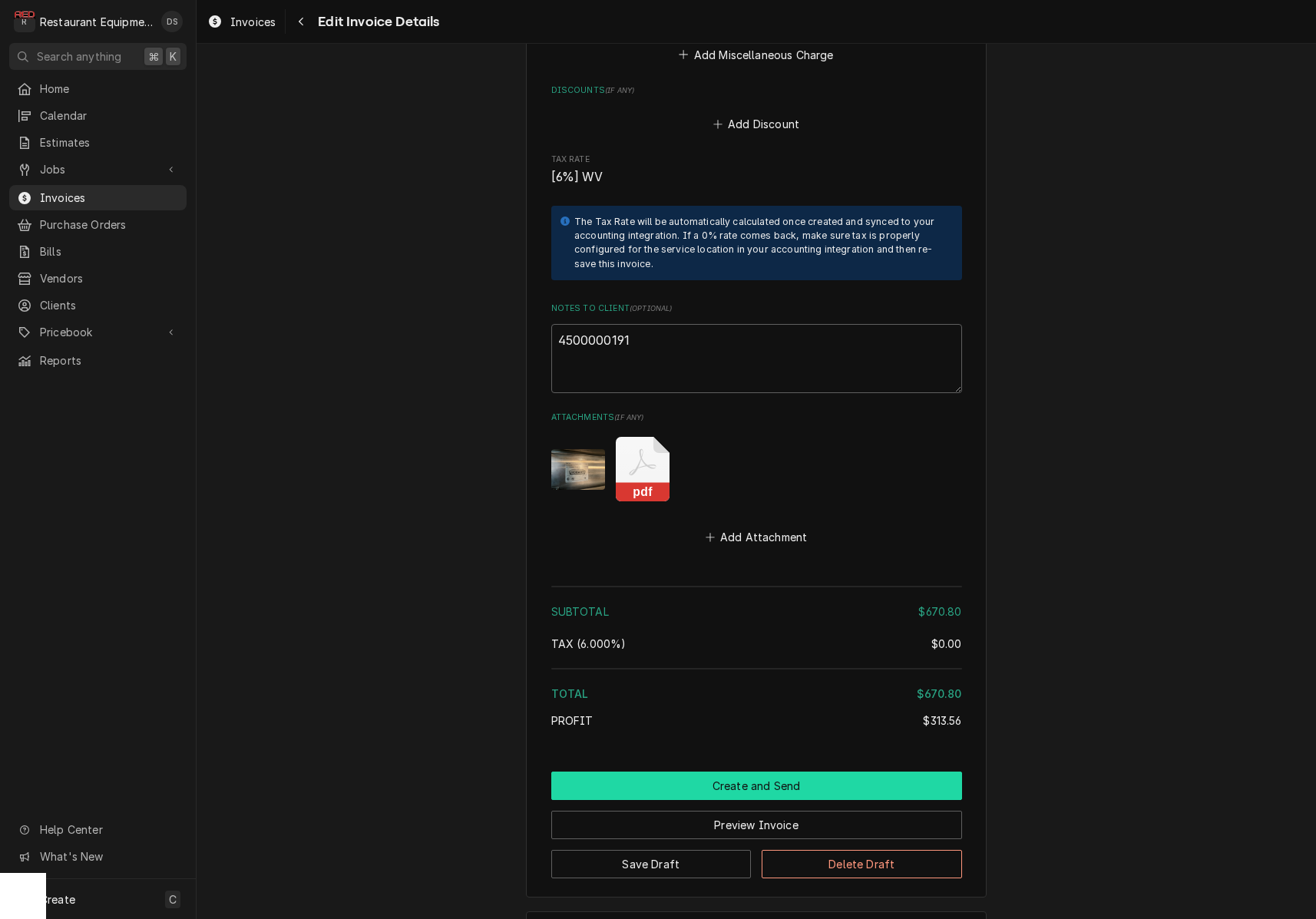
scroll to position [3253, 0]
click at [755, 773] on button "Create and Send" at bounding box center [756, 787] width 411 height 29
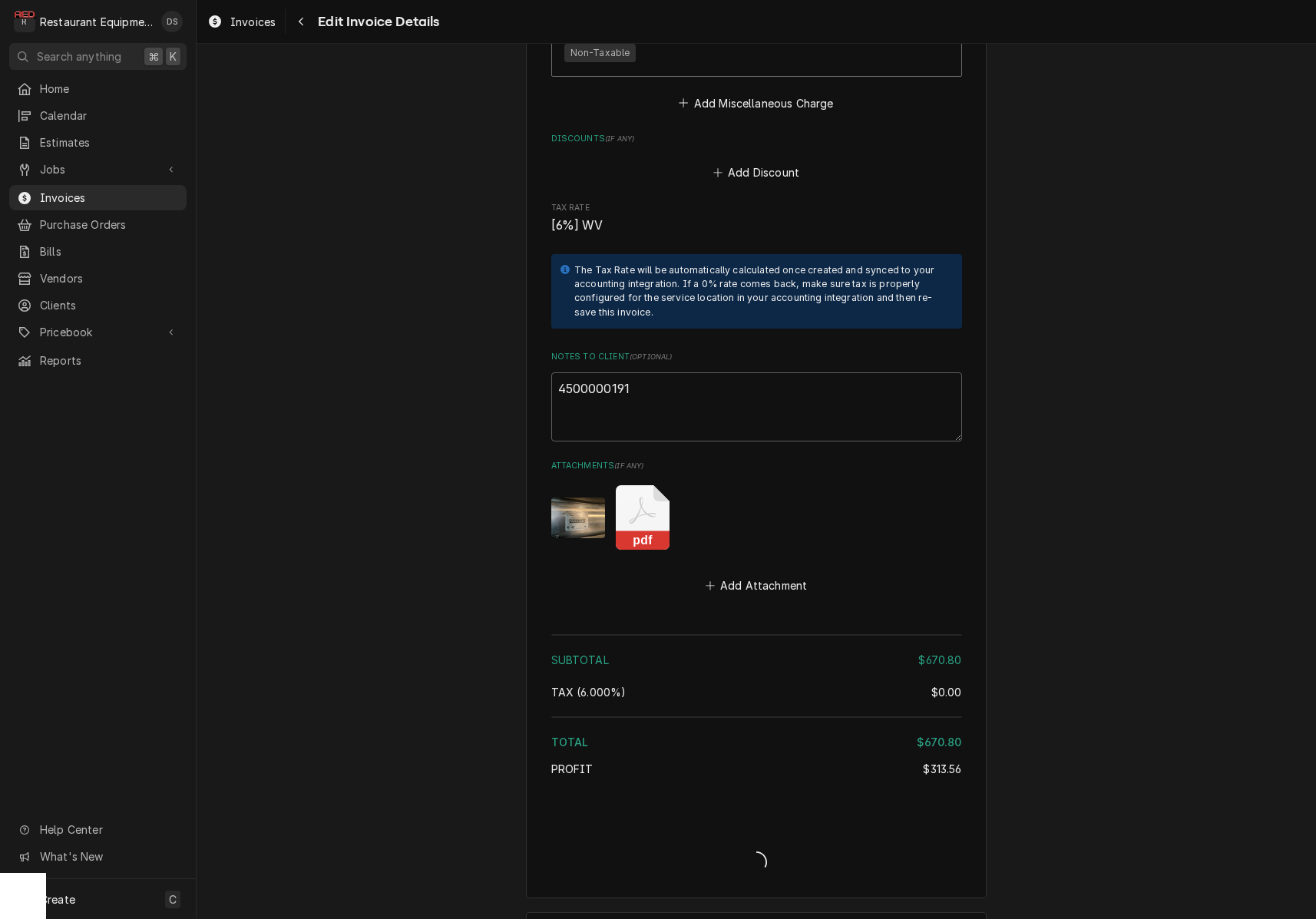
type textarea "x"
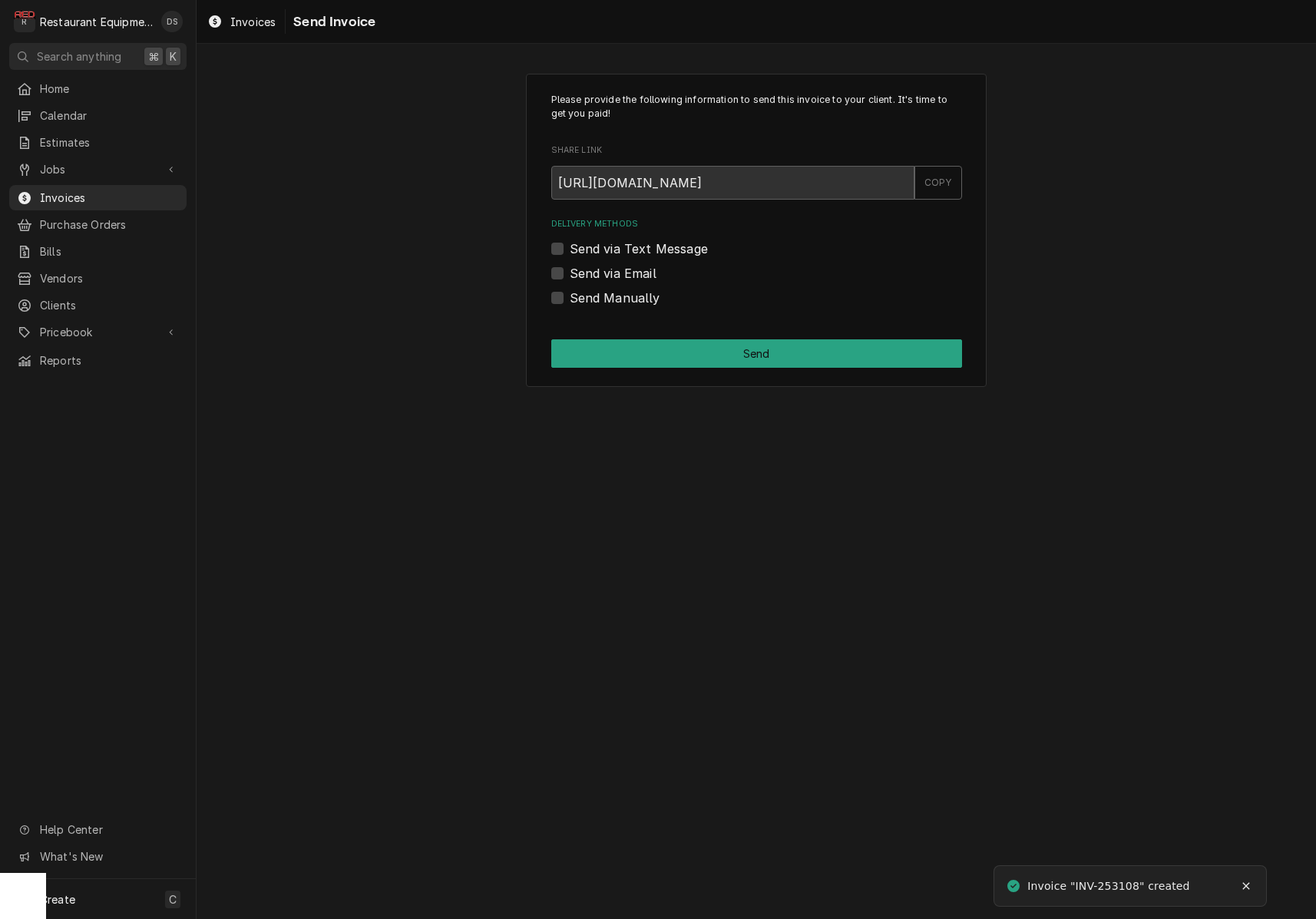
click at [569, 269] on label "Send via Email" at bounding box center [612, 273] width 86 height 18
click at [569, 269] on input "Send via Email" at bounding box center [774, 281] width 411 height 34
checkbox input "true"
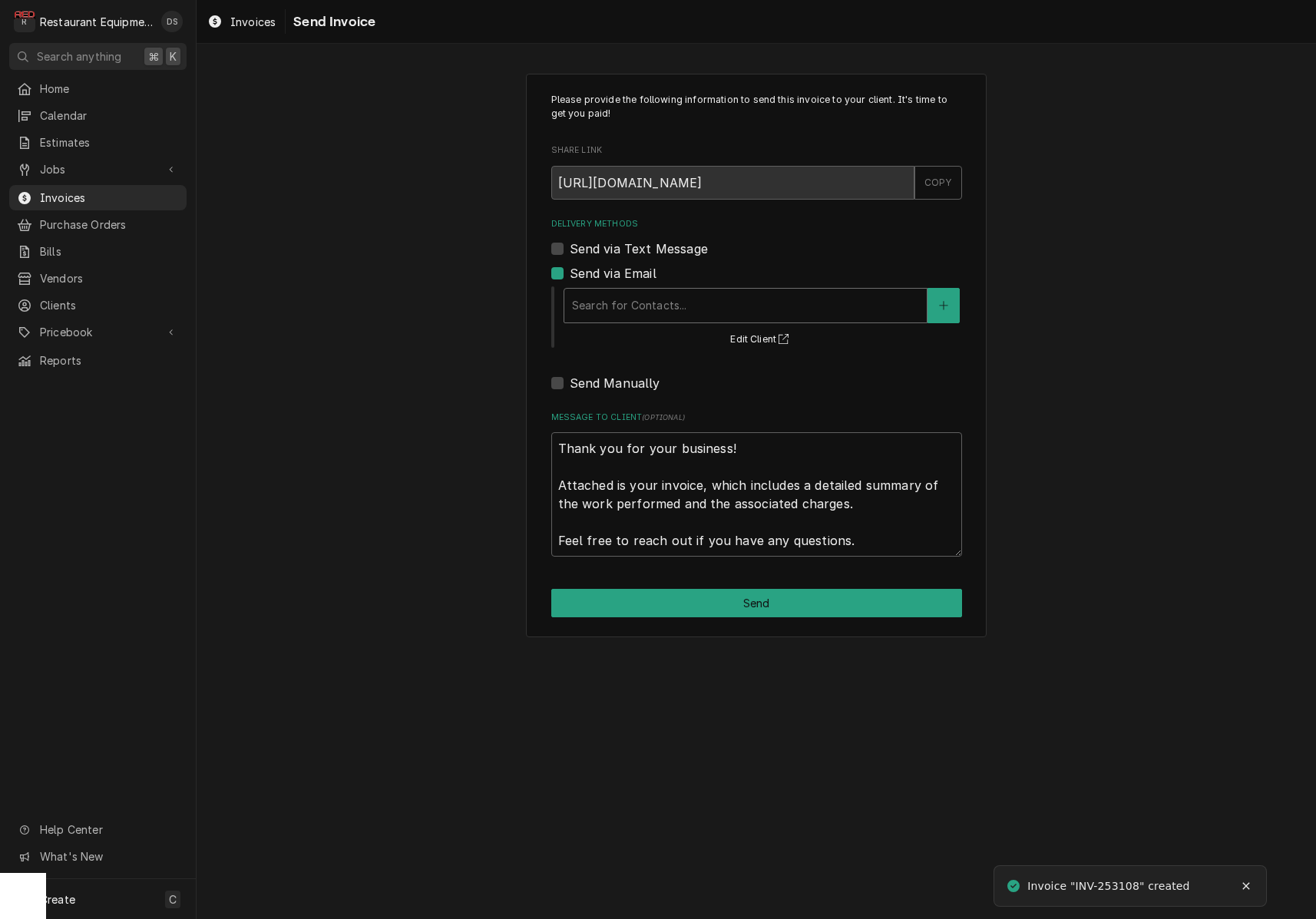
click at [658, 299] on div "Search for Contacts..." at bounding box center [745, 305] width 347 height 17
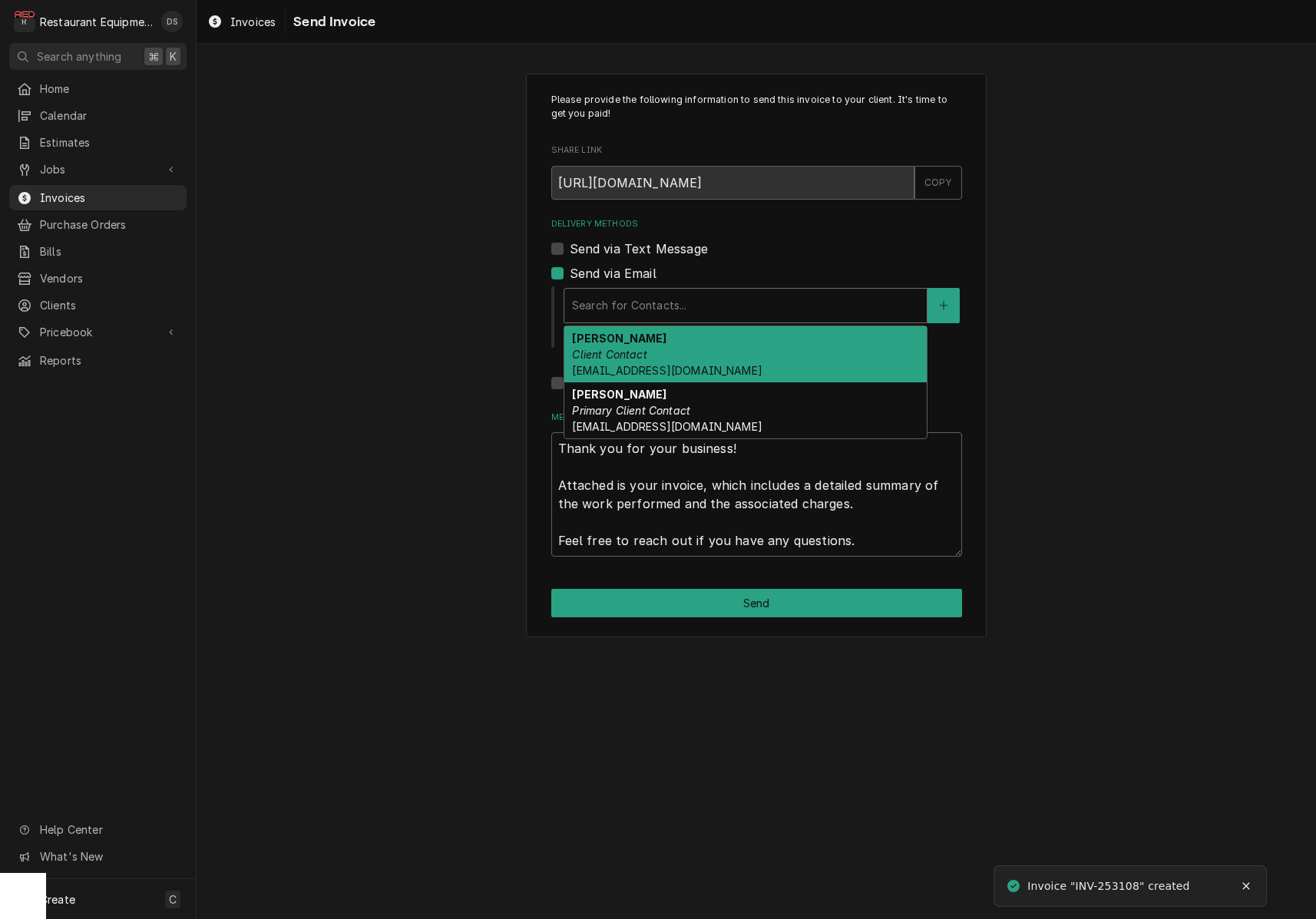
click at [668, 344] on div "Darlene McNeal Client Contact smcneel@k12.wv.us" at bounding box center [746, 354] width 362 height 56
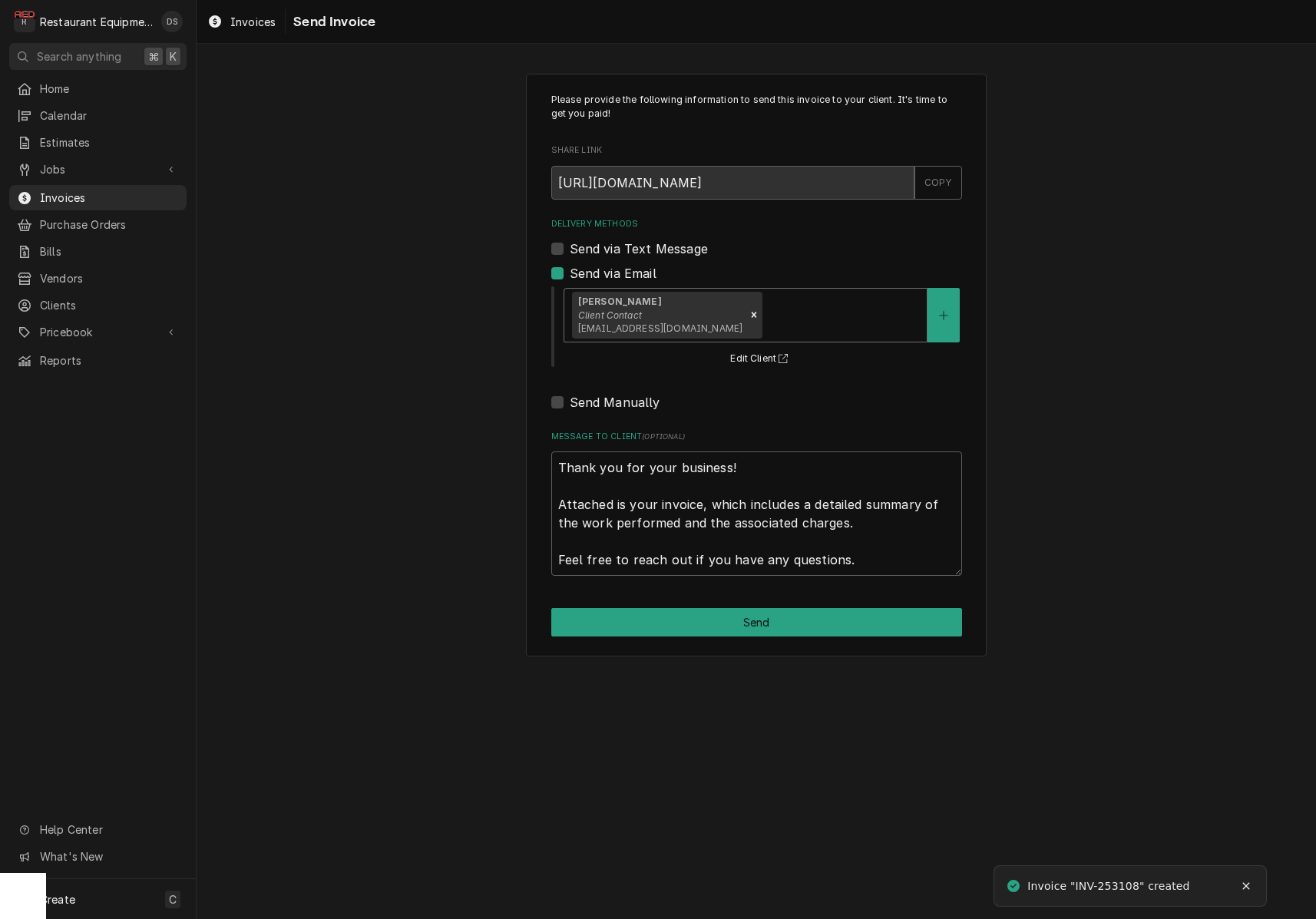
drag, startPoint x: 757, startPoint y: 314, endPoint x: 746, endPoint y: 338, distance: 26.4
click at [765, 314] on div "Delivery Methods" at bounding box center [841, 315] width 154 height 28
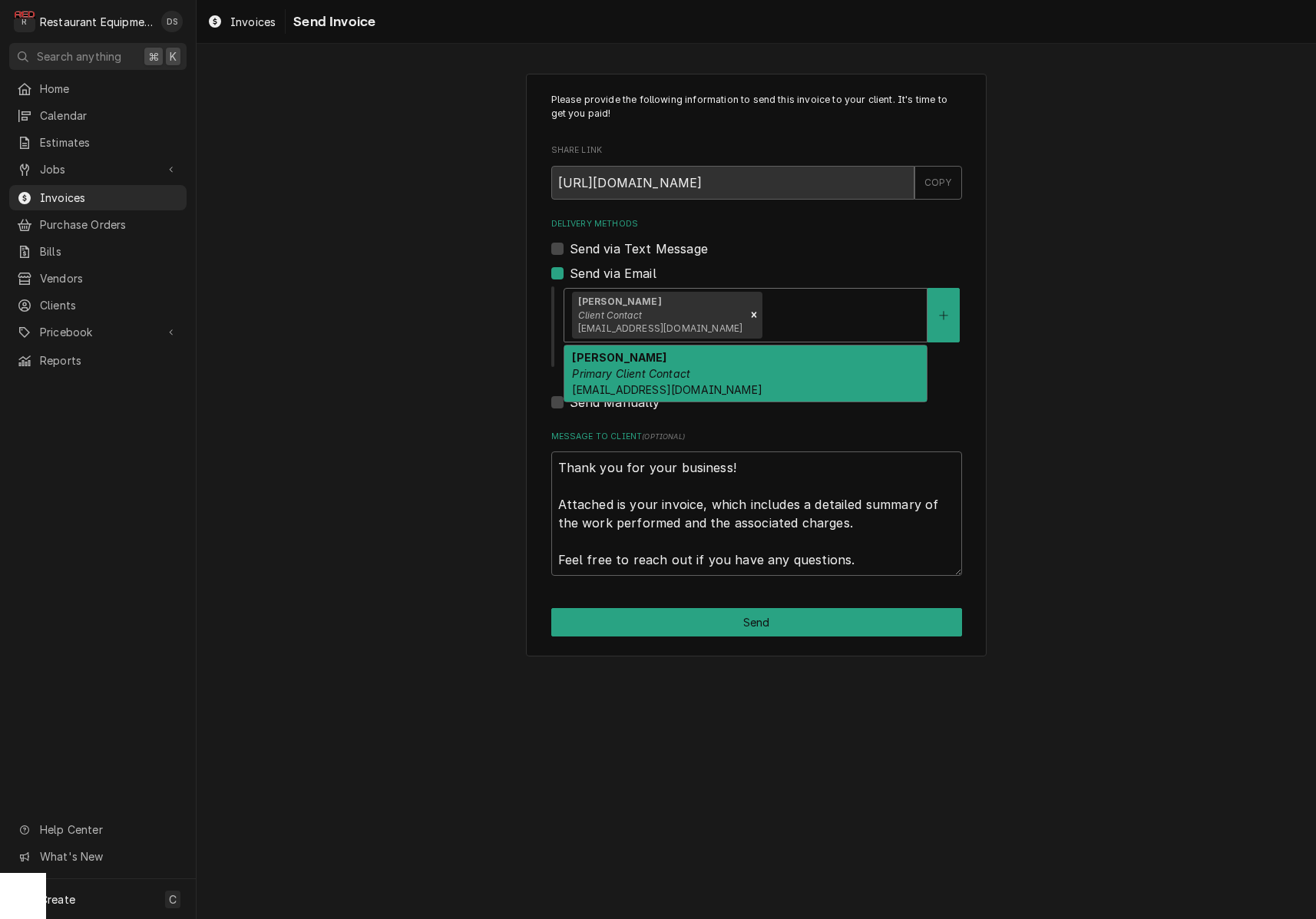
click at [729, 370] on div "Malati Reeve Primary Client Contact mreeve@k12.wv.us" at bounding box center [746, 373] width 362 height 56
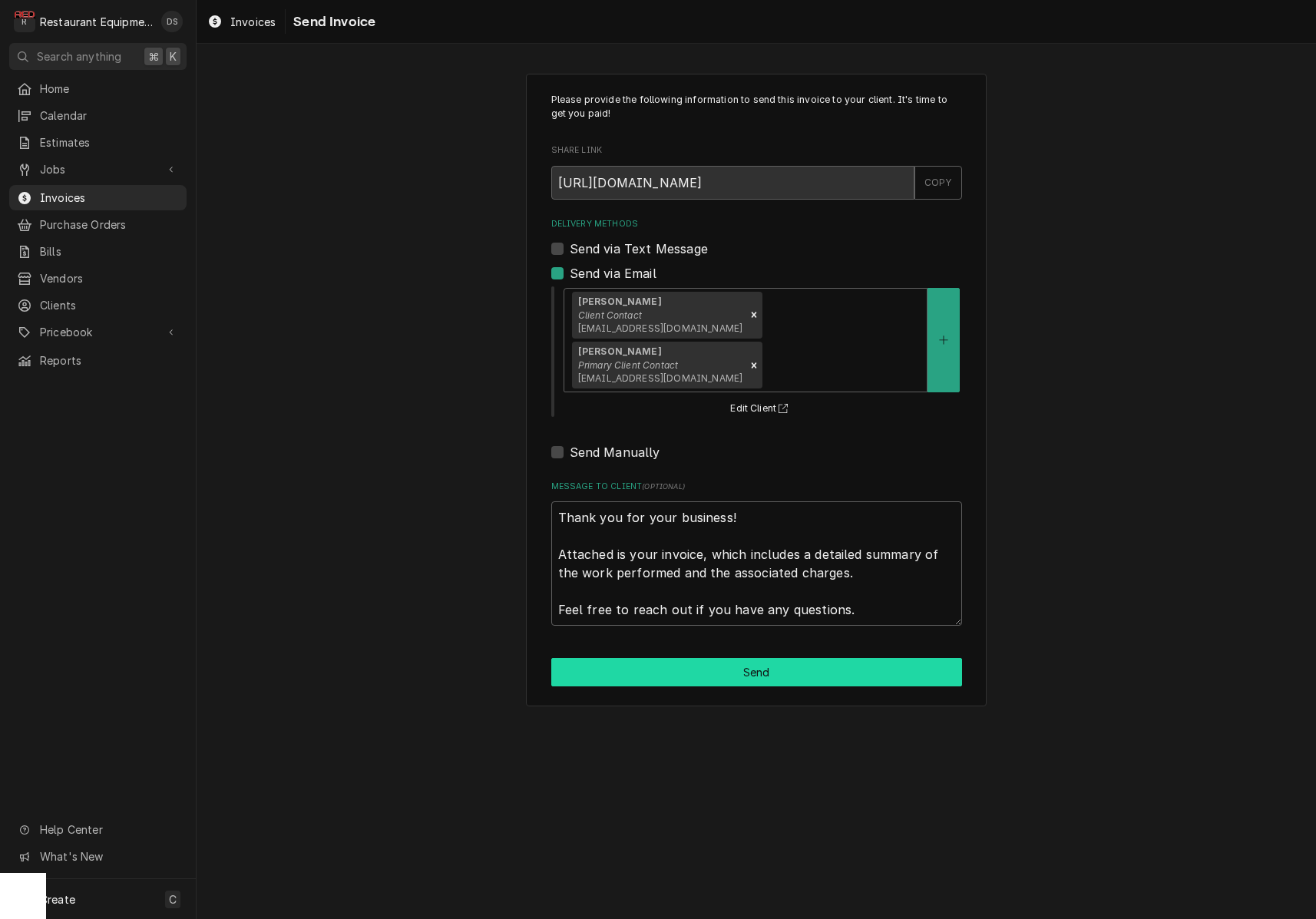
click at [778, 658] on button "Send" at bounding box center [756, 672] width 411 height 29
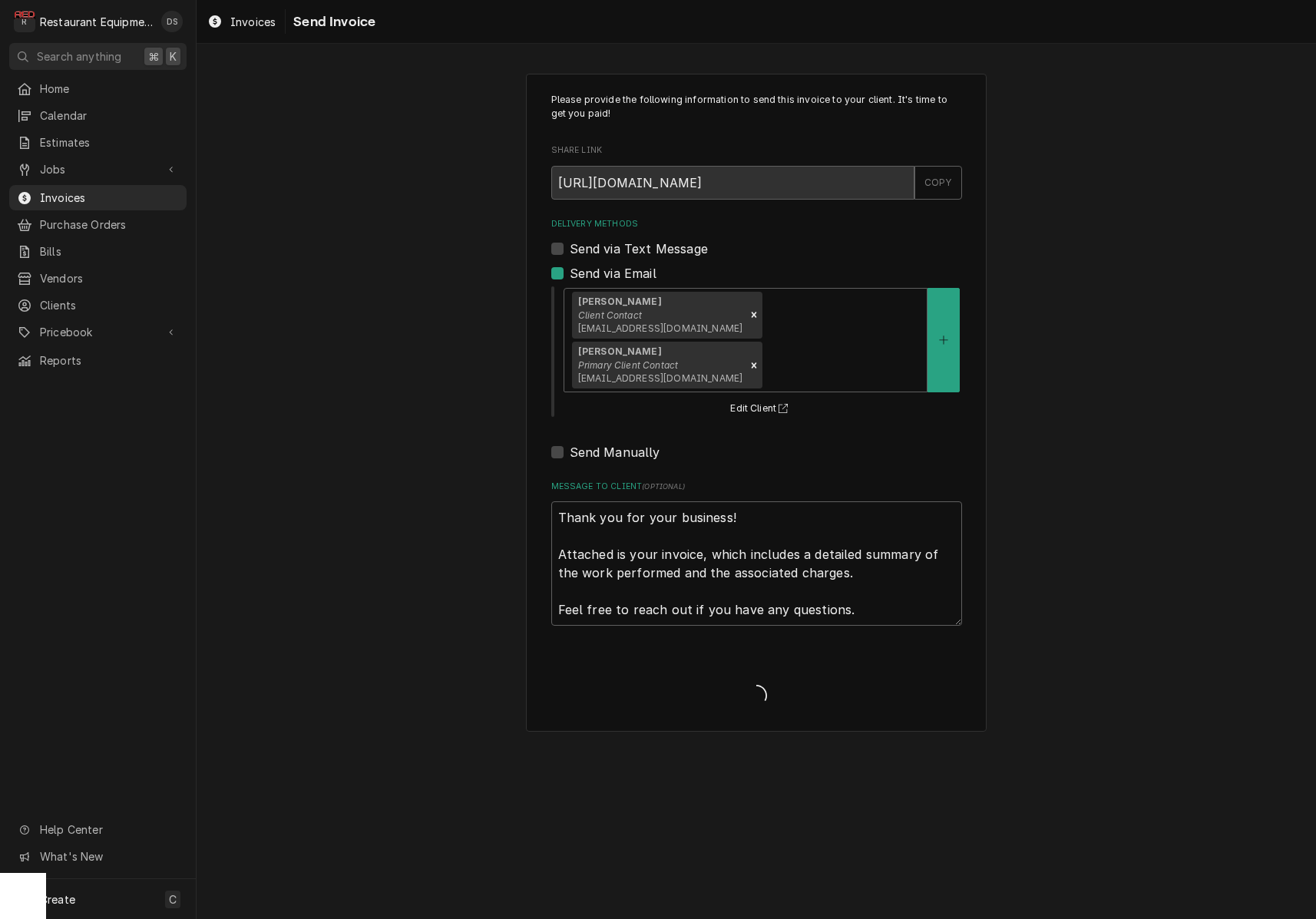
type textarea "x"
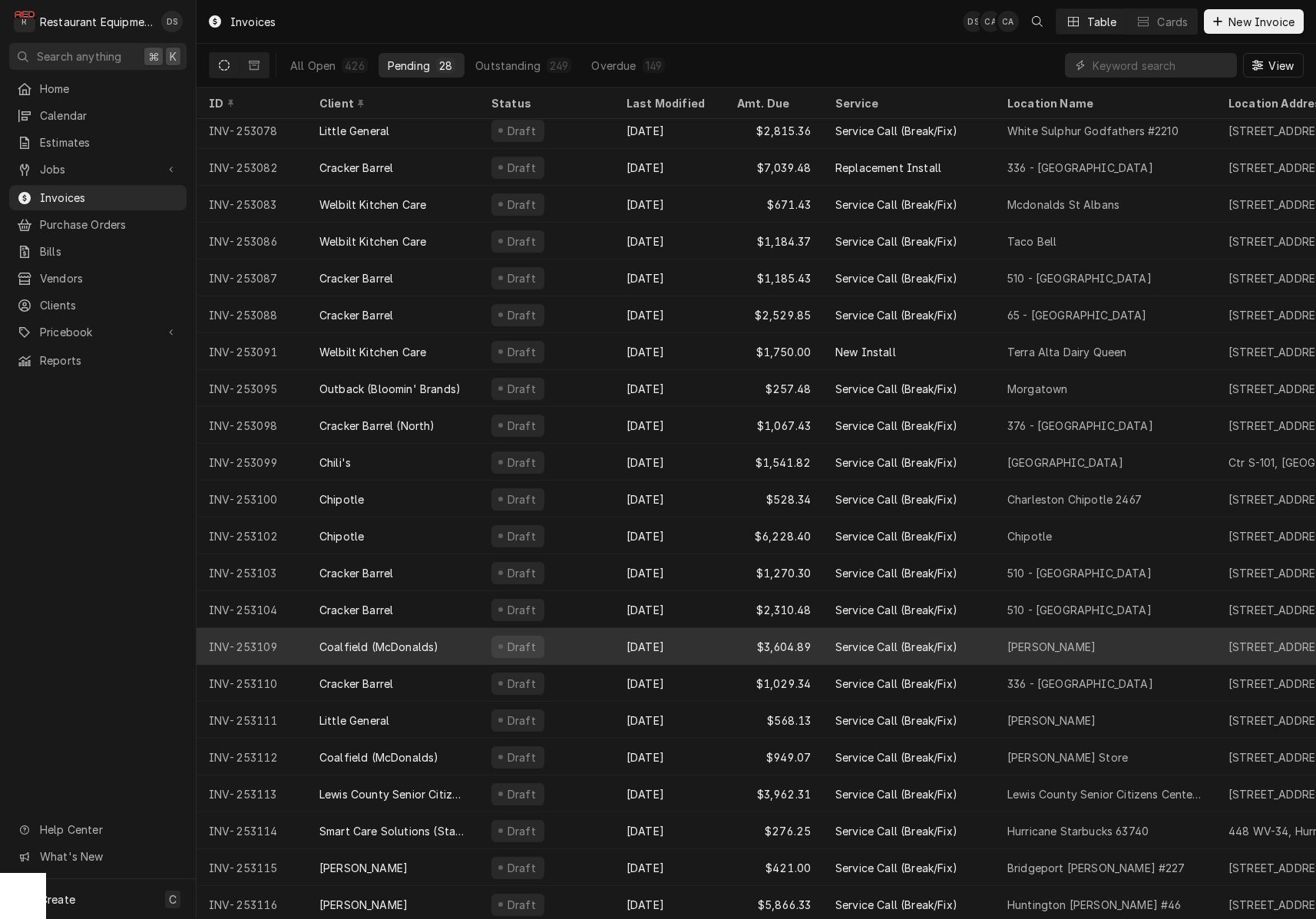
click at [699, 646] on div "[DATE]" at bounding box center [669, 647] width 110 height 37
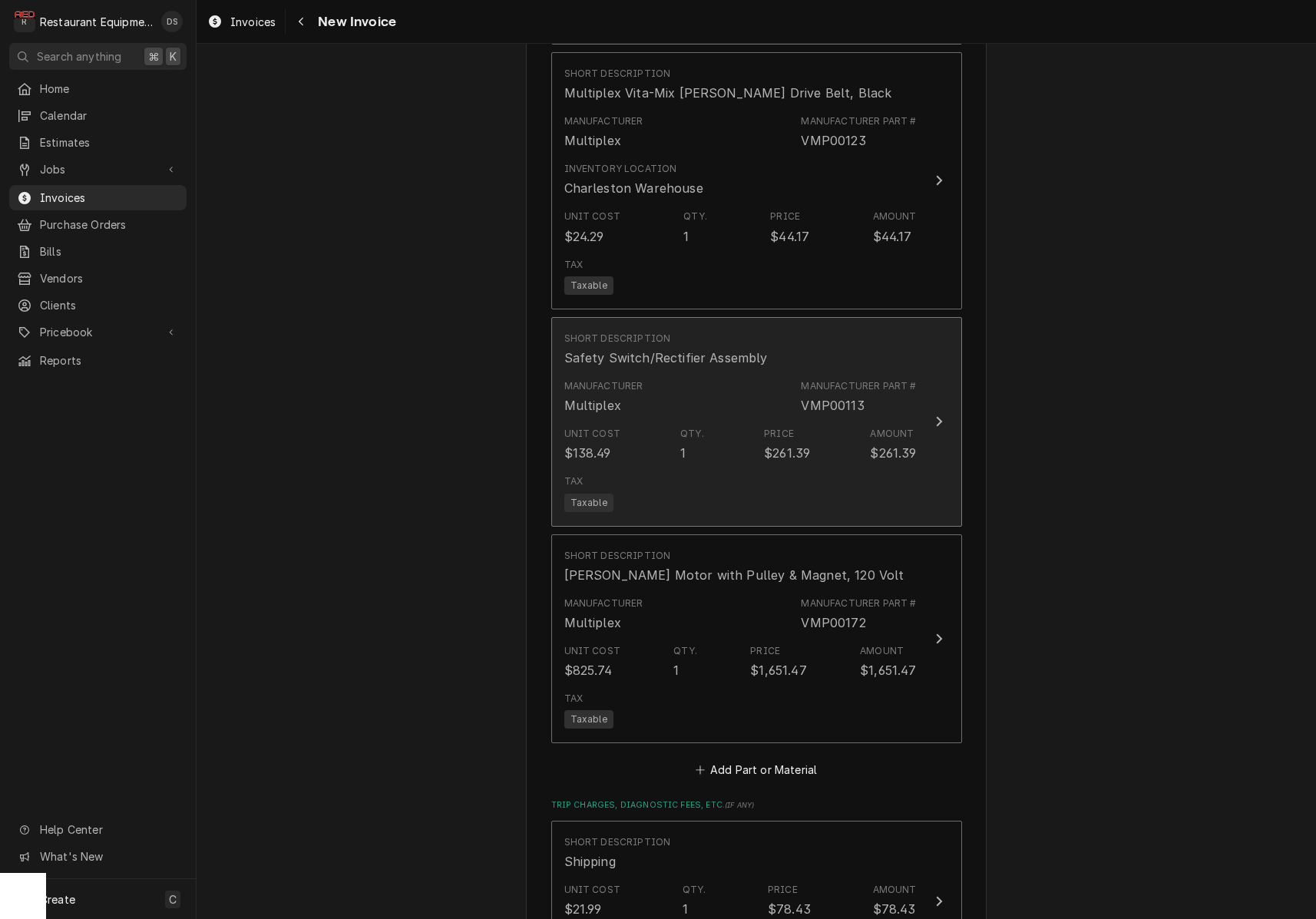
scroll to position [3254, 0]
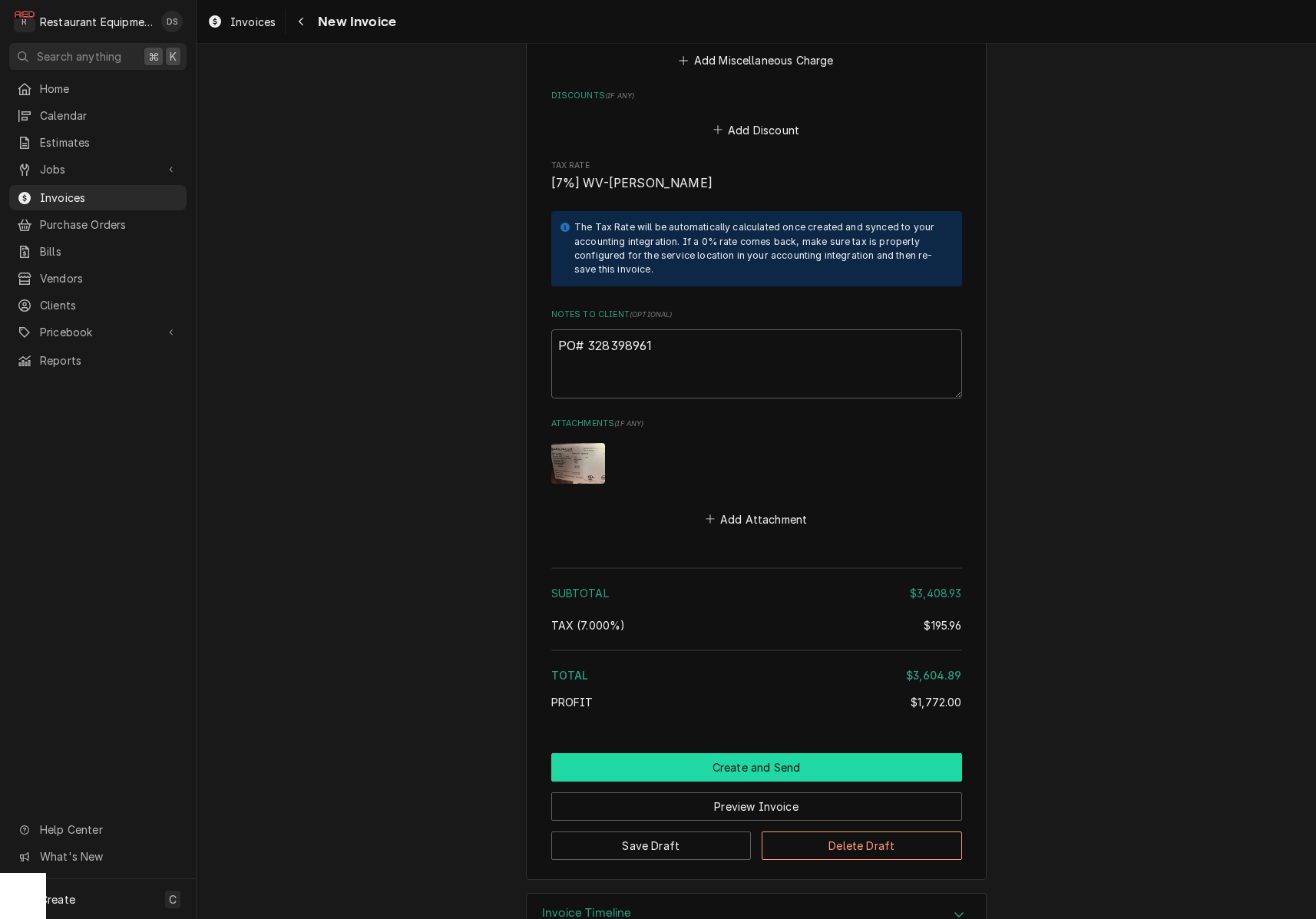
click at [740, 753] on button "Create and Send" at bounding box center [756, 767] width 411 height 29
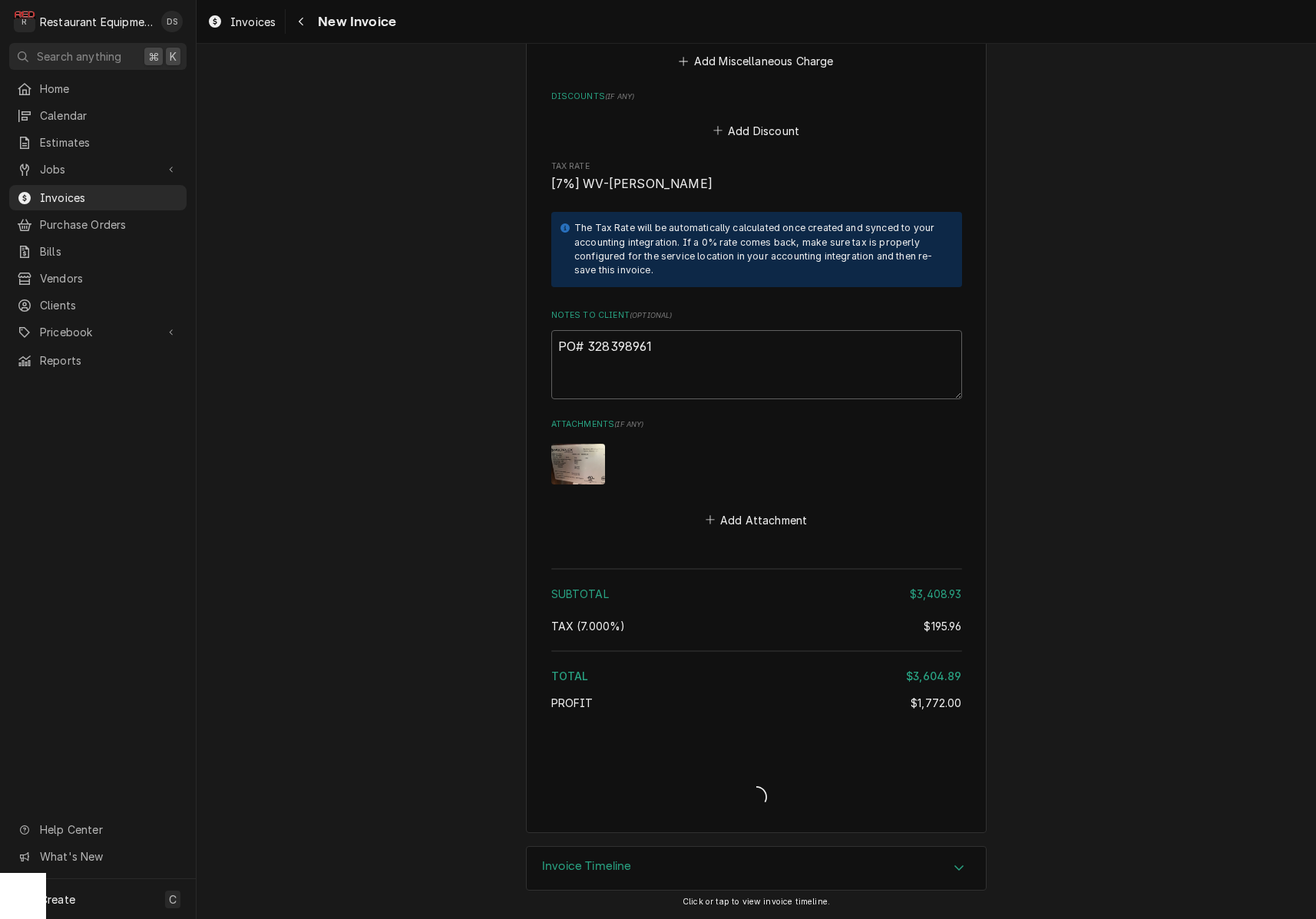
scroll to position [4153, 0]
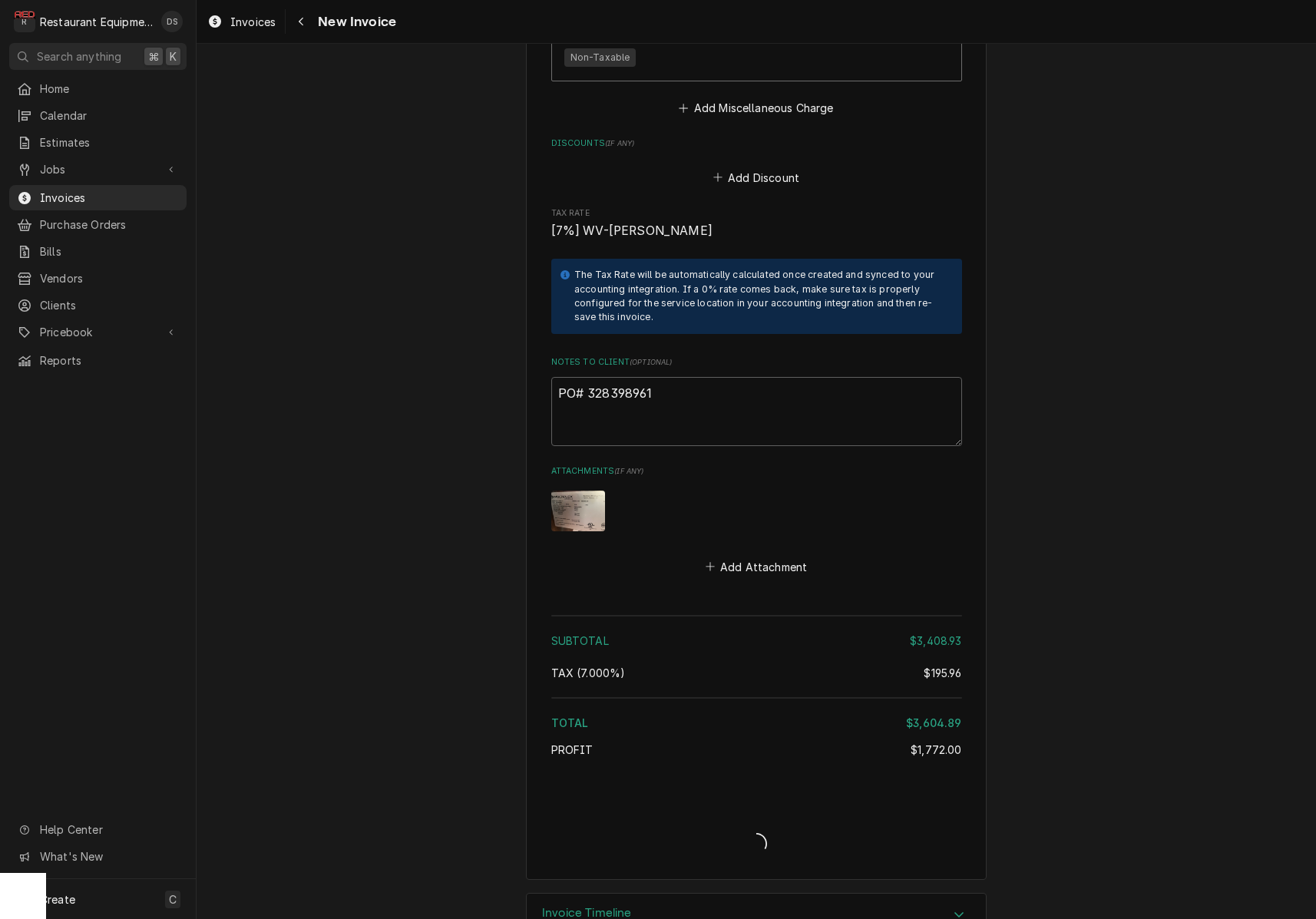
type textarea "x"
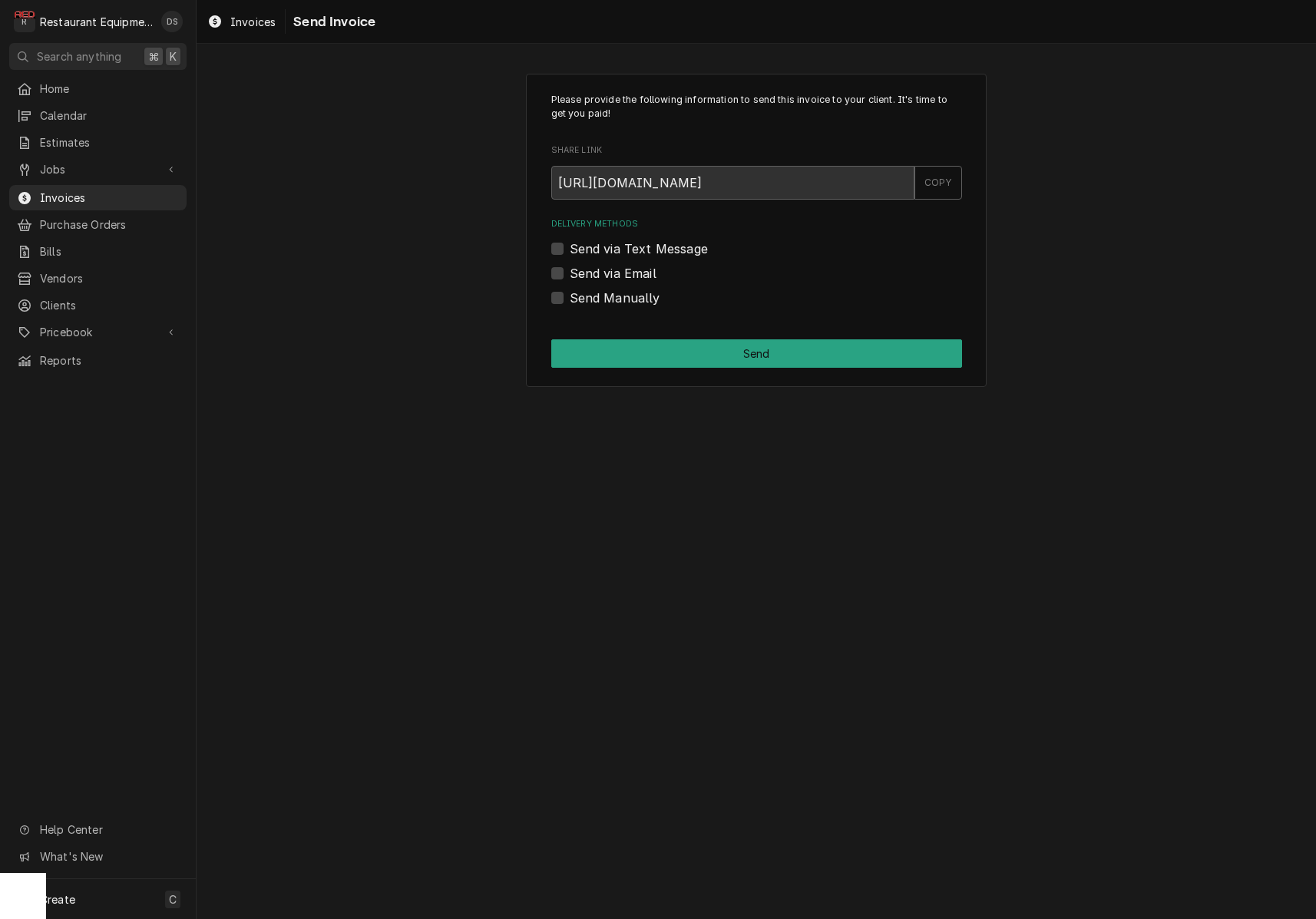
click at [569, 272] on label "Send via Email" at bounding box center [612, 273] width 86 height 18
click at [569, 272] on input "Send via Email" at bounding box center [774, 281] width 411 height 34
checkbox input "true"
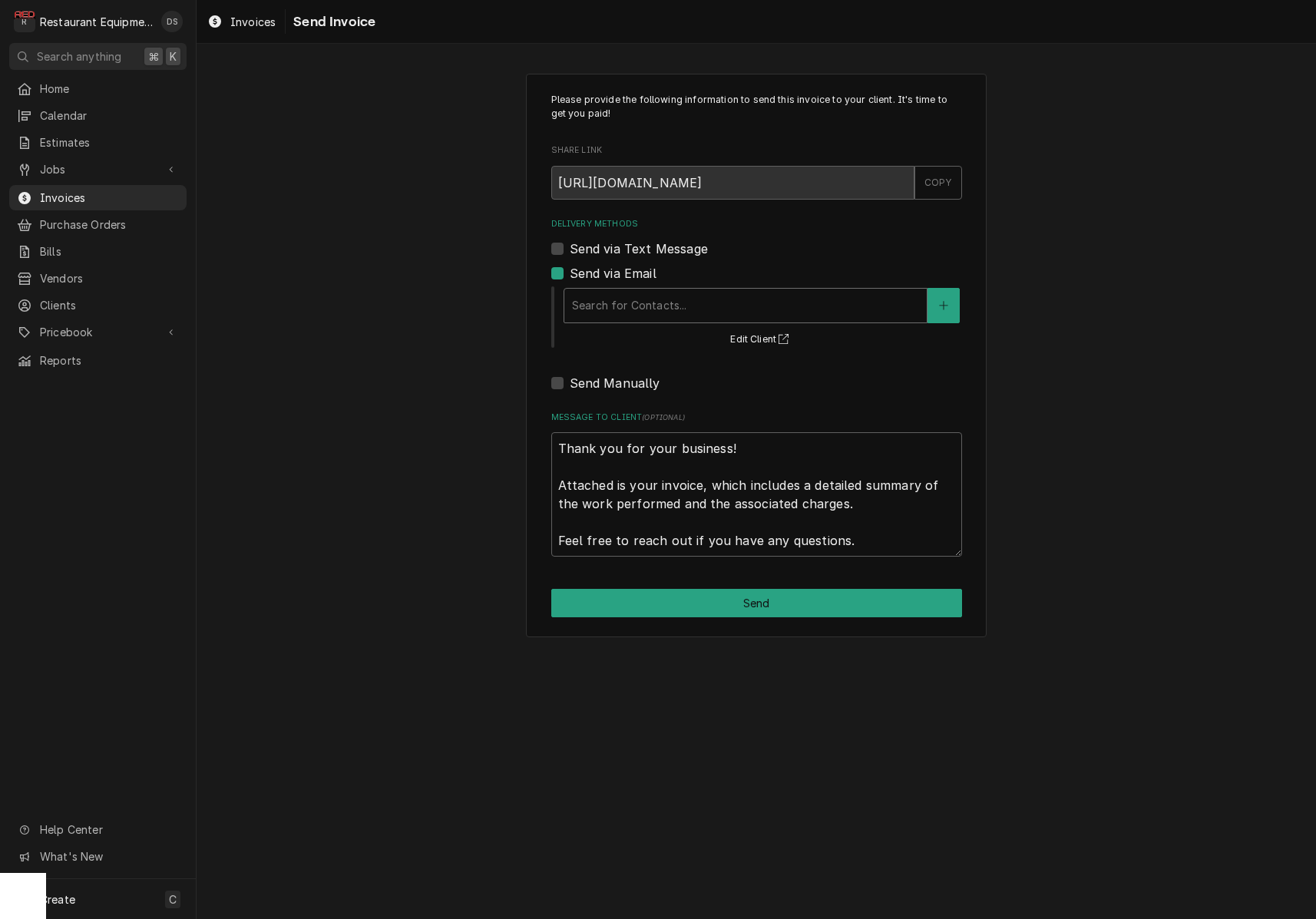
click at [648, 308] on div "Search for Contacts..." at bounding box center [745, 305] width 347 height 17
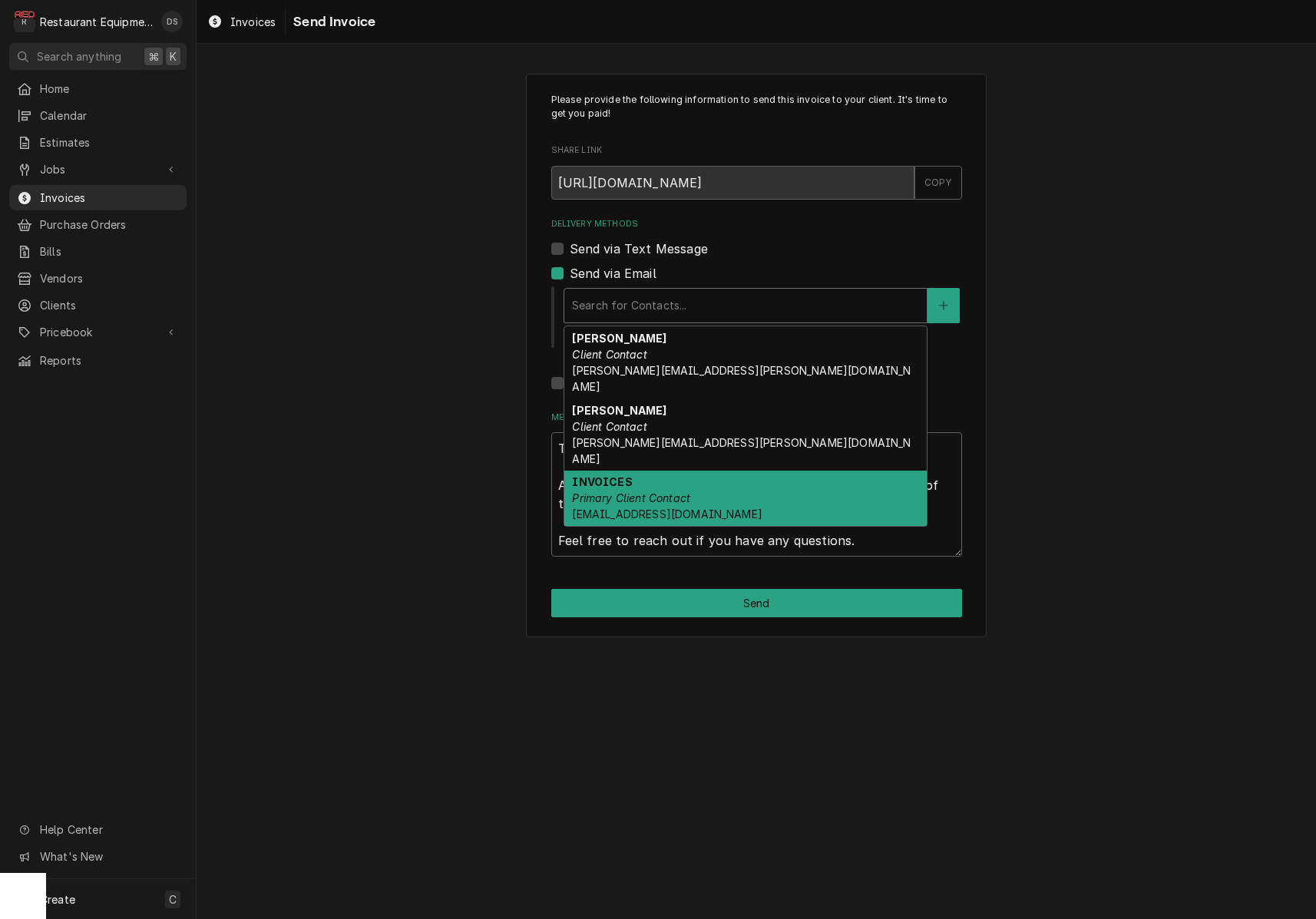
click at [691, 491] on em "Primary Client Contact" at bounding box center [631, 498] width 119 height 13
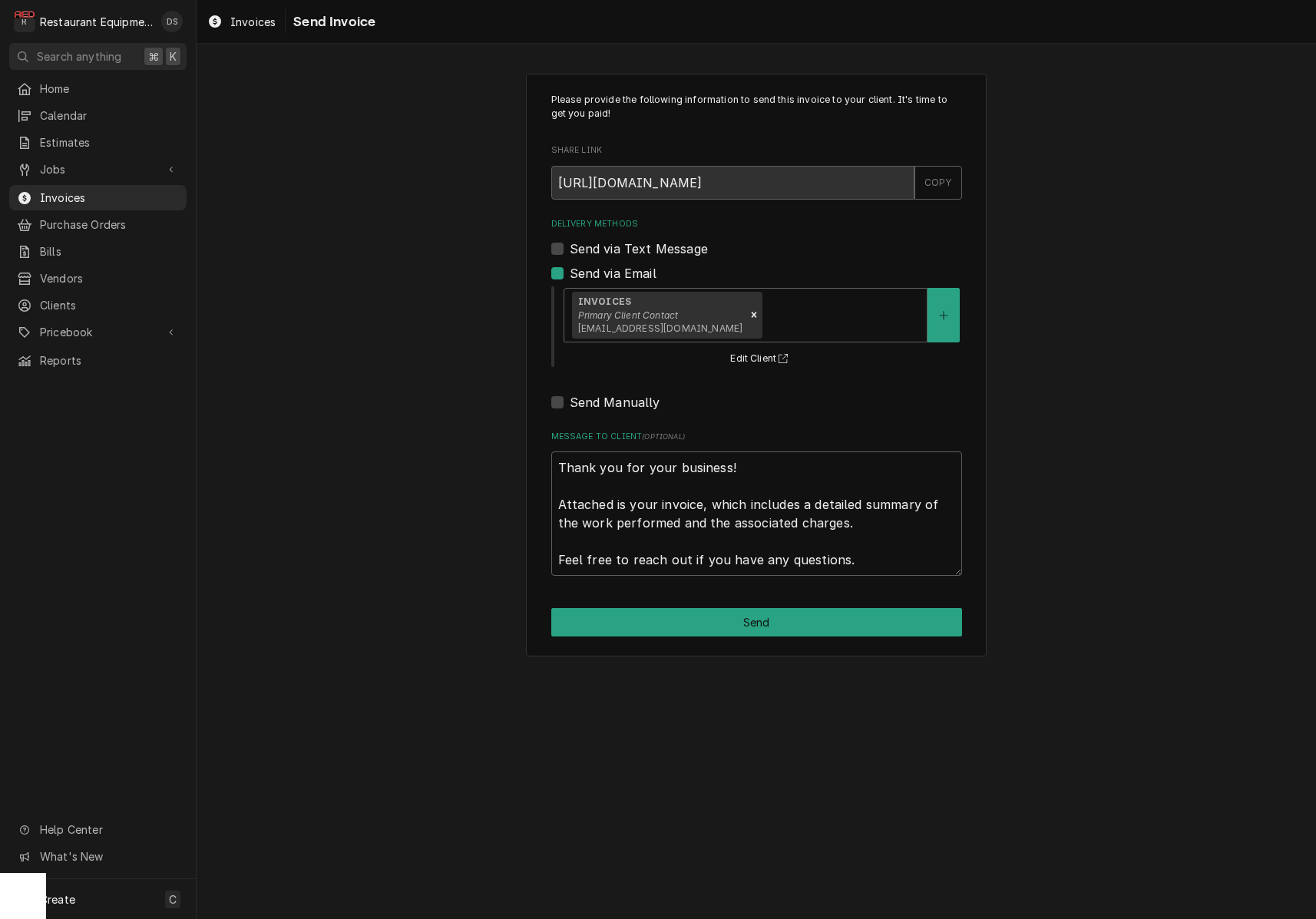
click at [757, 618] on button "Send" at bounding box center [756, 622] width 411 height 29
type textarea "x"
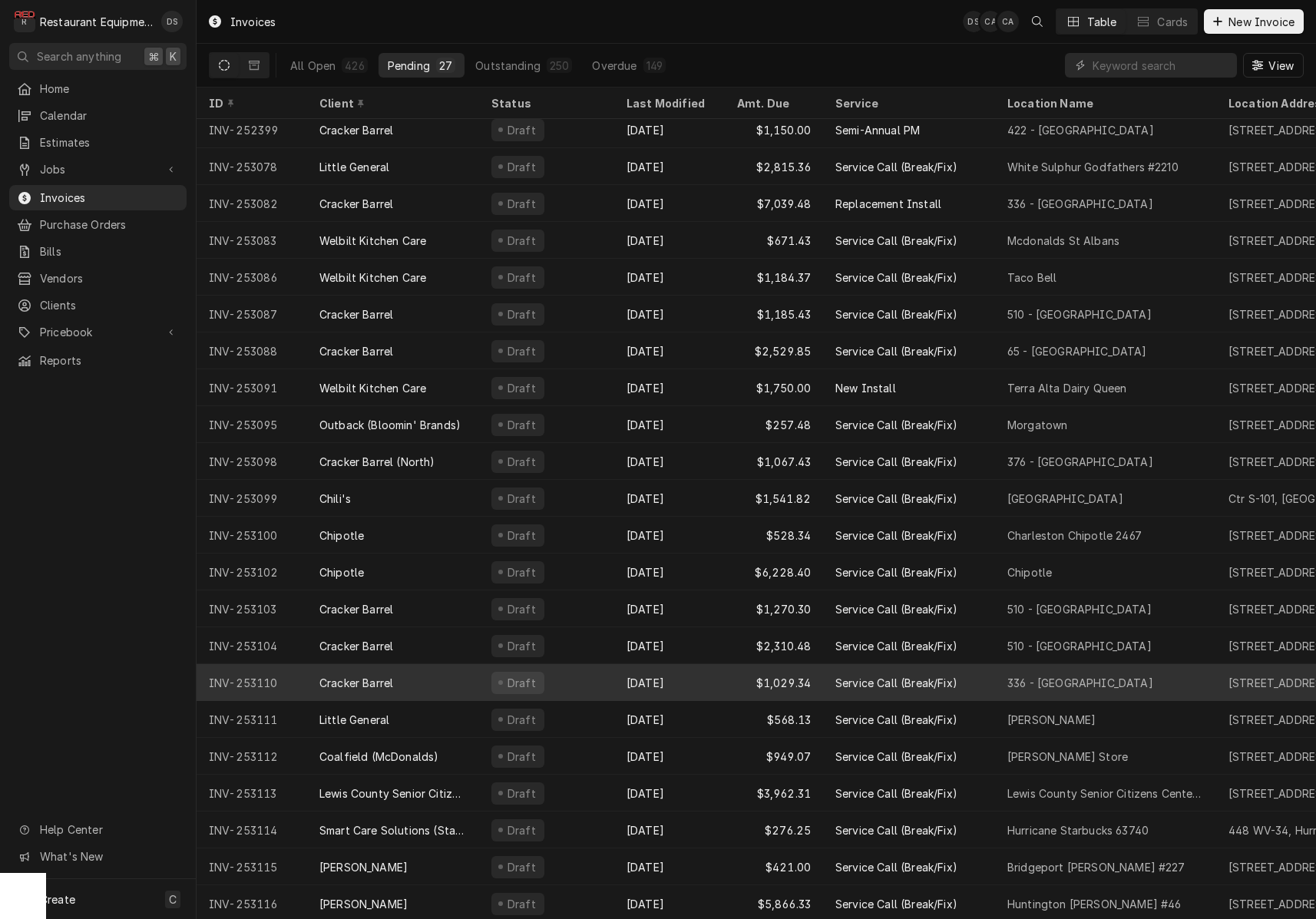
scroll to position [191, 0]
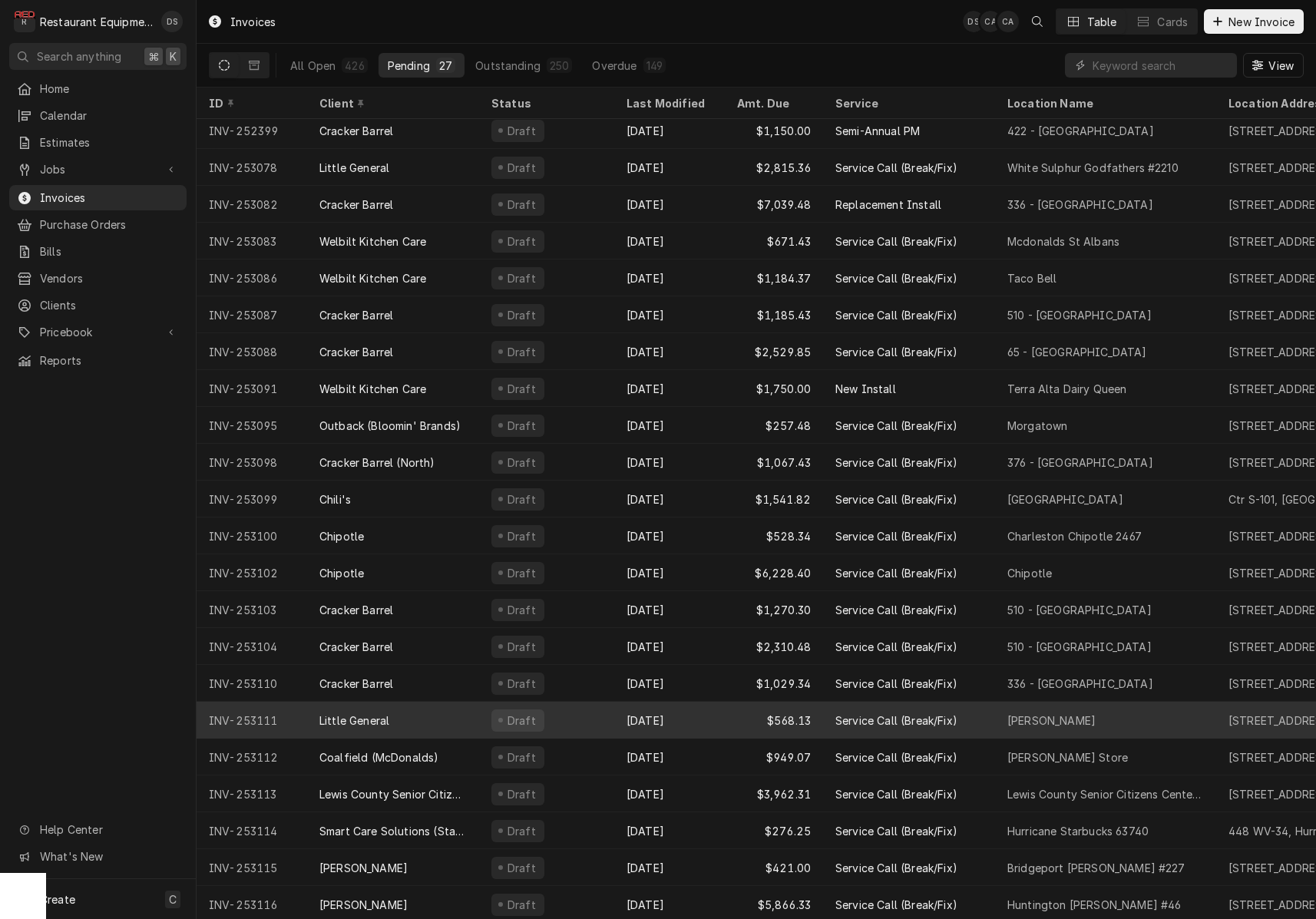
click at [703, 720] on div "[DATE]" at bounding box center [669, 720] width 110 height 37
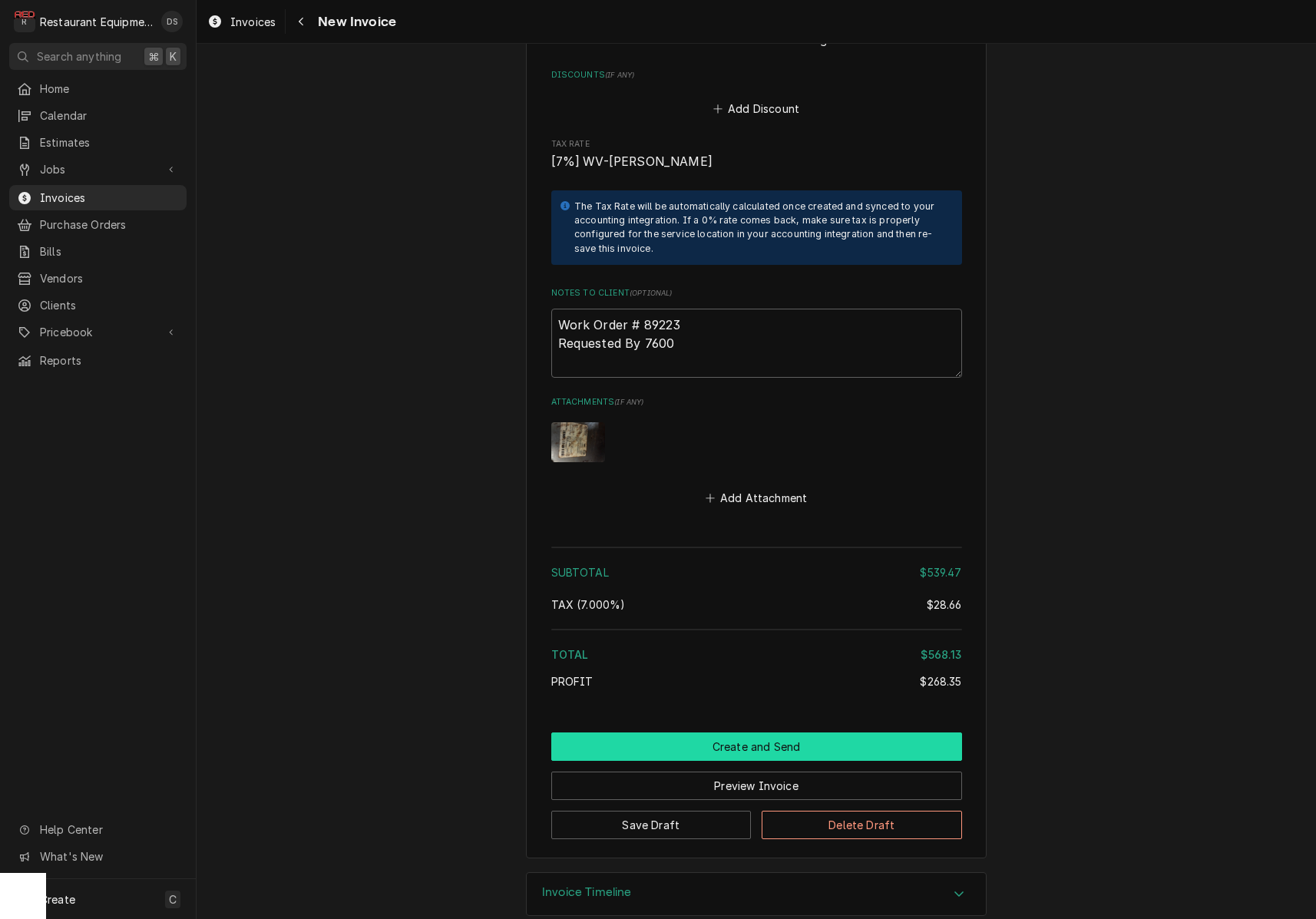
click at [716, 732] on button "Create and Send" at bounding box center [756, 746] width 411 height 29
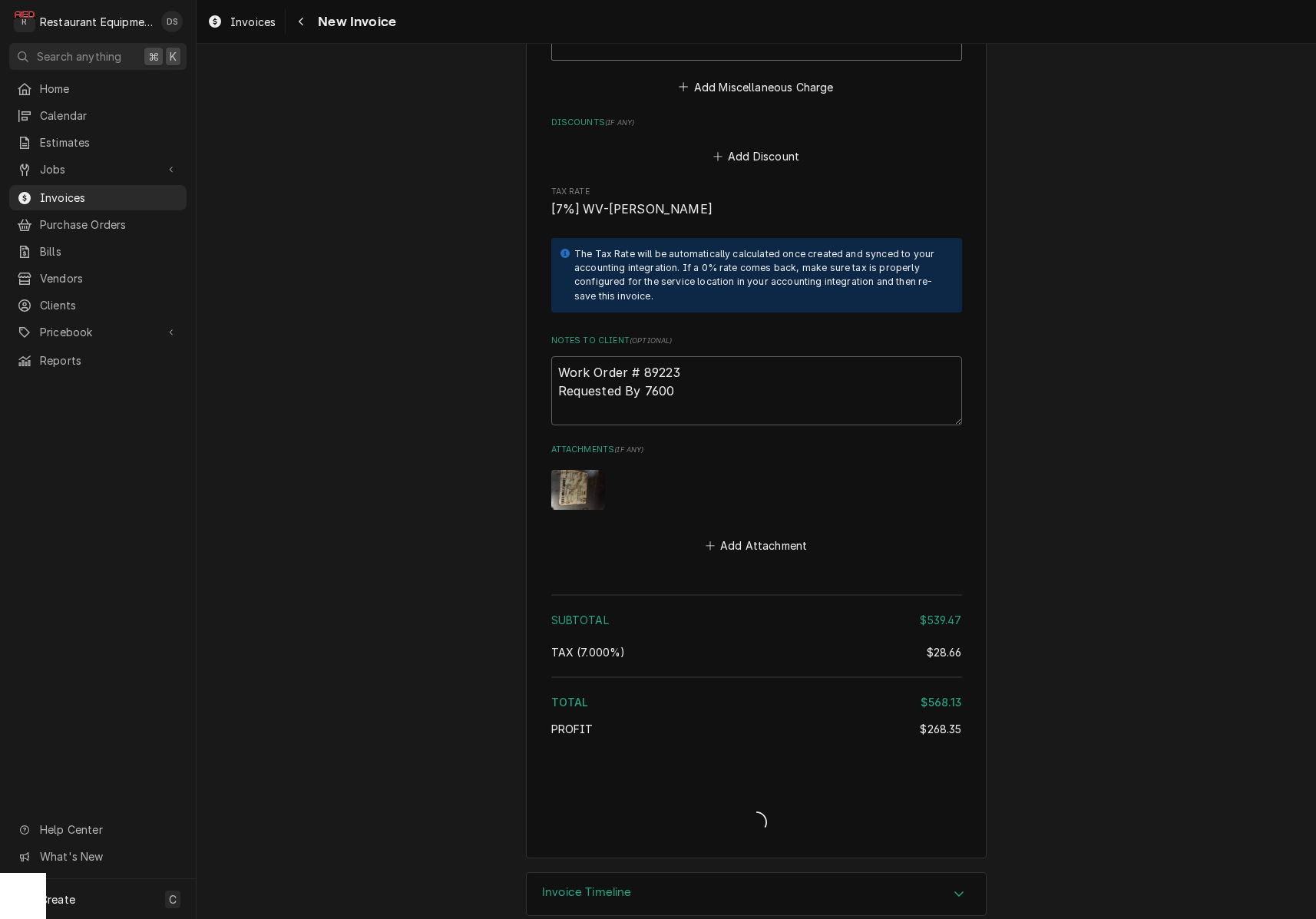
type textarea "x"
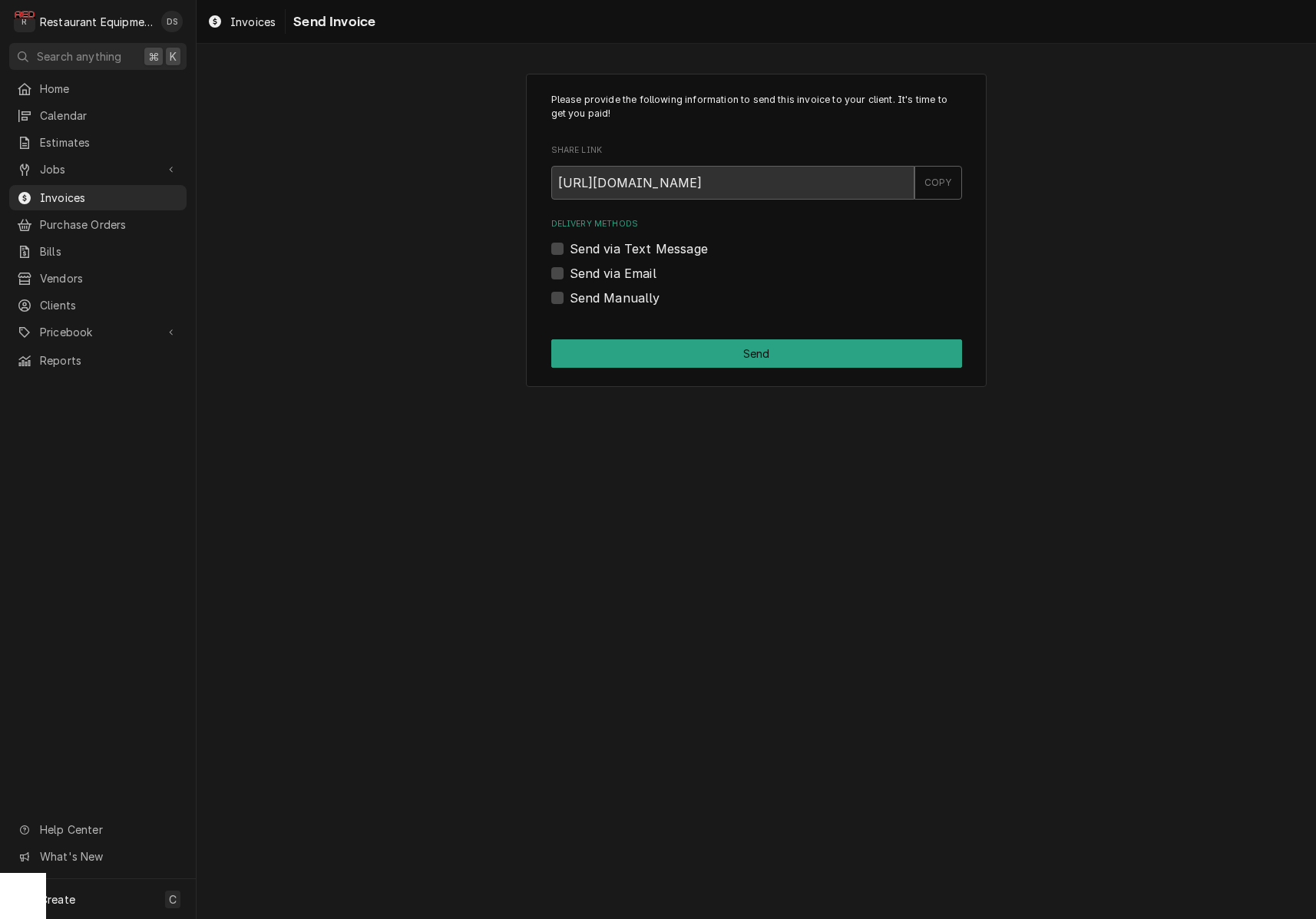
click at [569, 270] on label "Send via Email" at bounding box center [612, 273] width 86 height 18
click at [569, 270] on input "Send via Email" at bounding box center [774, 281] width 411 height 34
checkbox input "true"
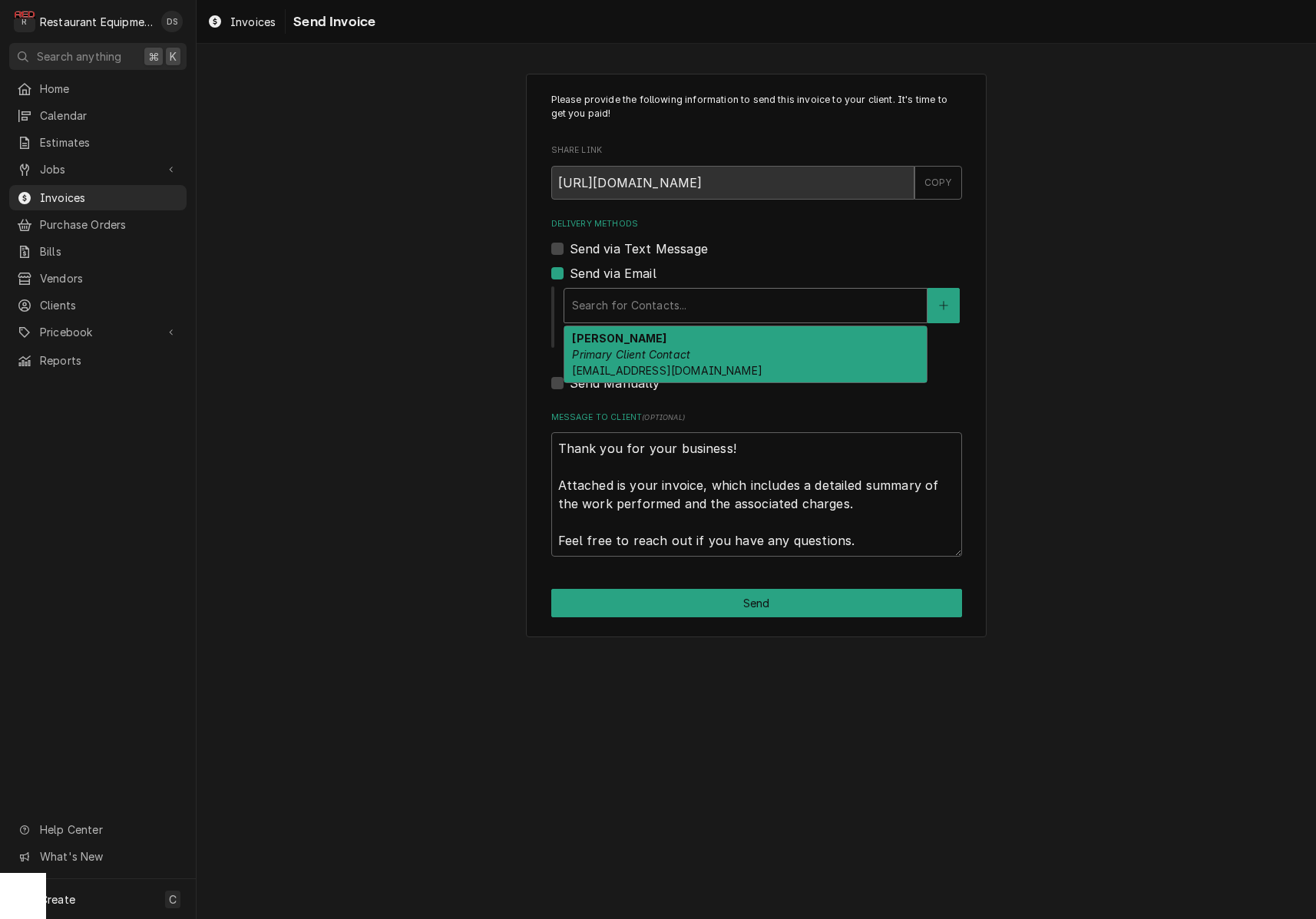
click at [672, 302] on div "Search for Contacts..." at bounding box center [745, 305] width 347 height 17
click at [667, 348] on em "Primary Client Contact" at bounding box center [631, 354] width 119 height 13
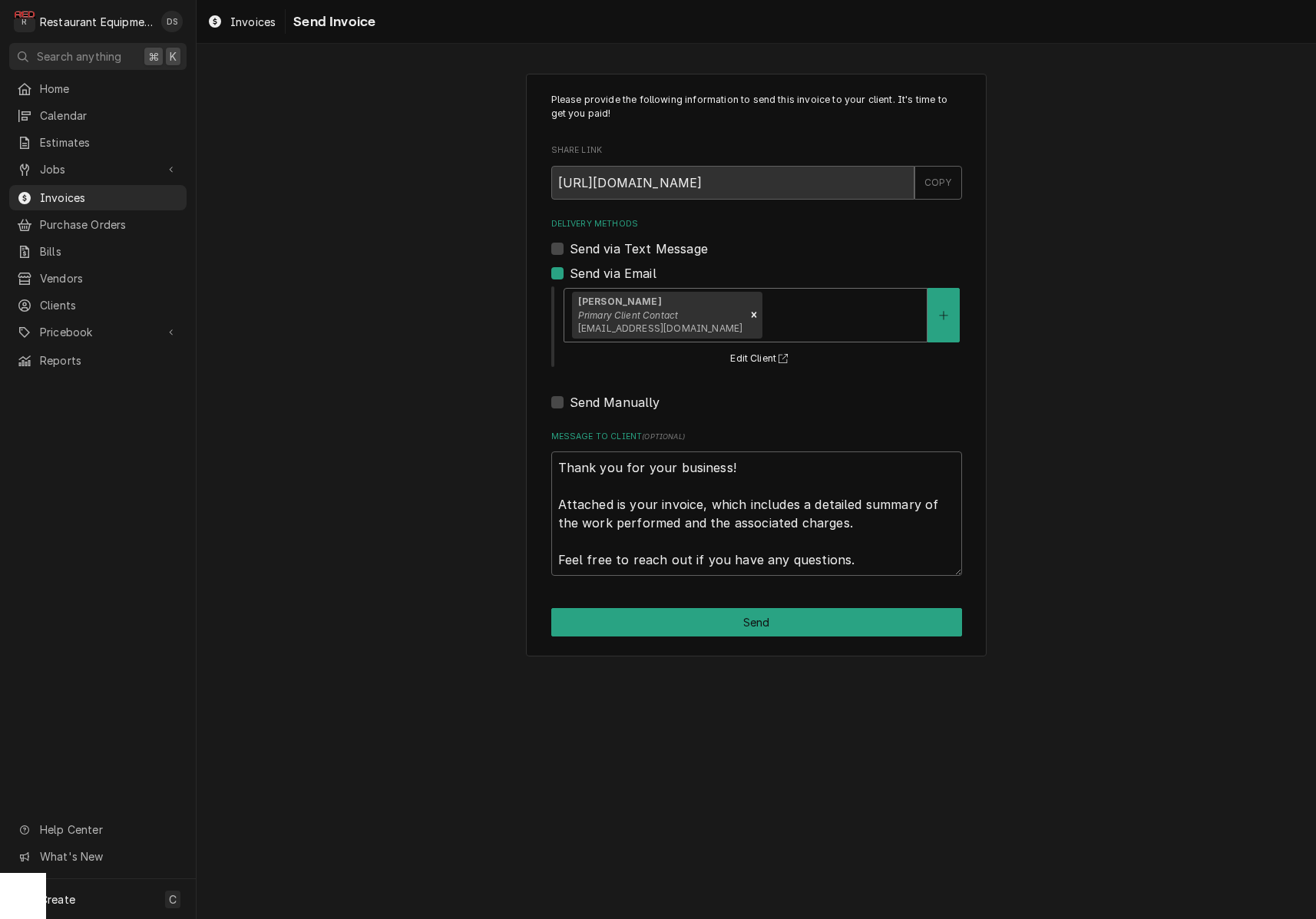
click at [745, 597] on div "Please provide the following information to send this invoice to your client. I…" at bounding box center [756, 365] width 461 height 583
click at [749, 612] on button "Send" at bounding box center [756, 622] width 411 height 29
type textarea "x"
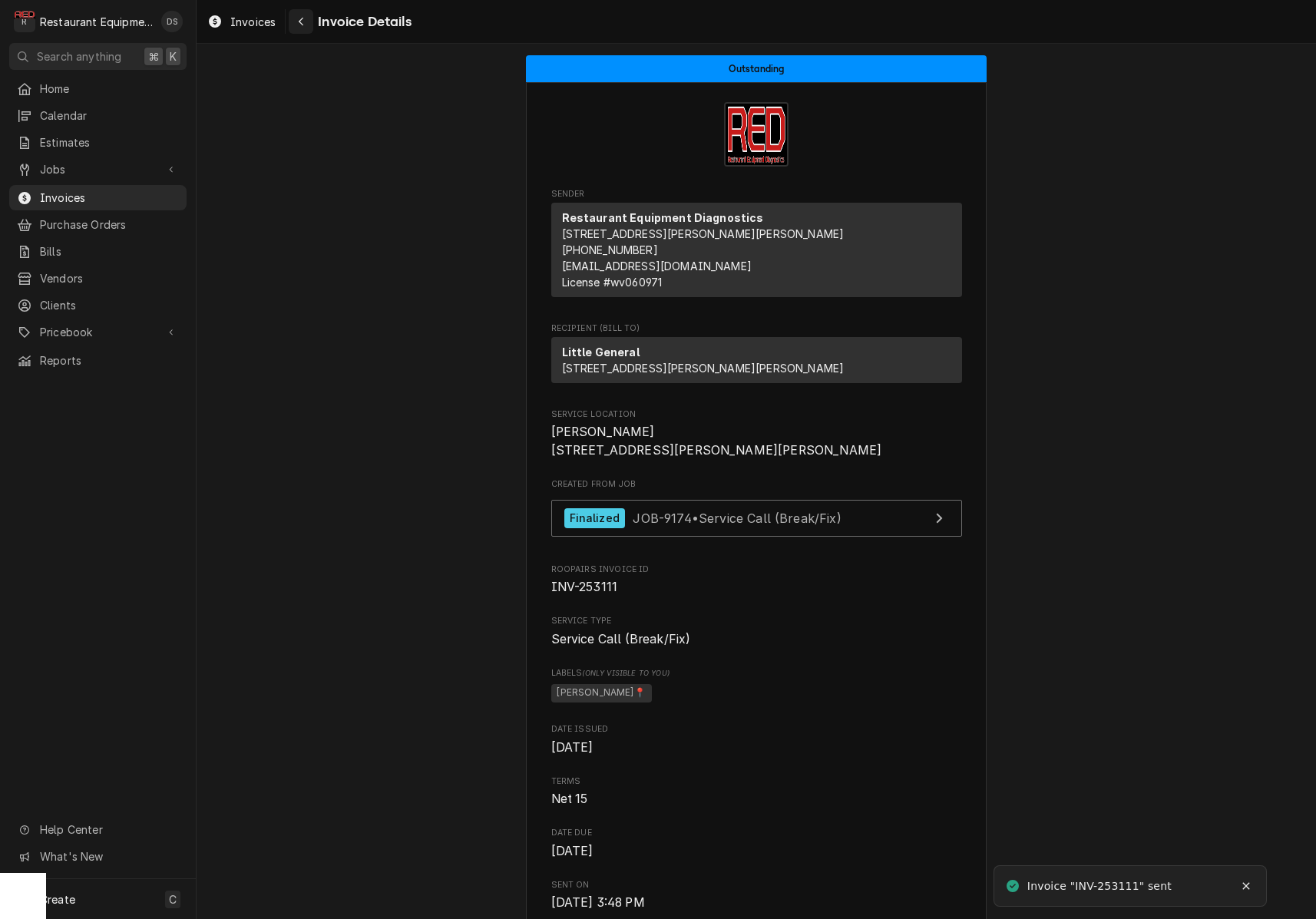
click at [300, 23] on icon "Navigate back" at bounding box center [302, 22] width 7 height 11
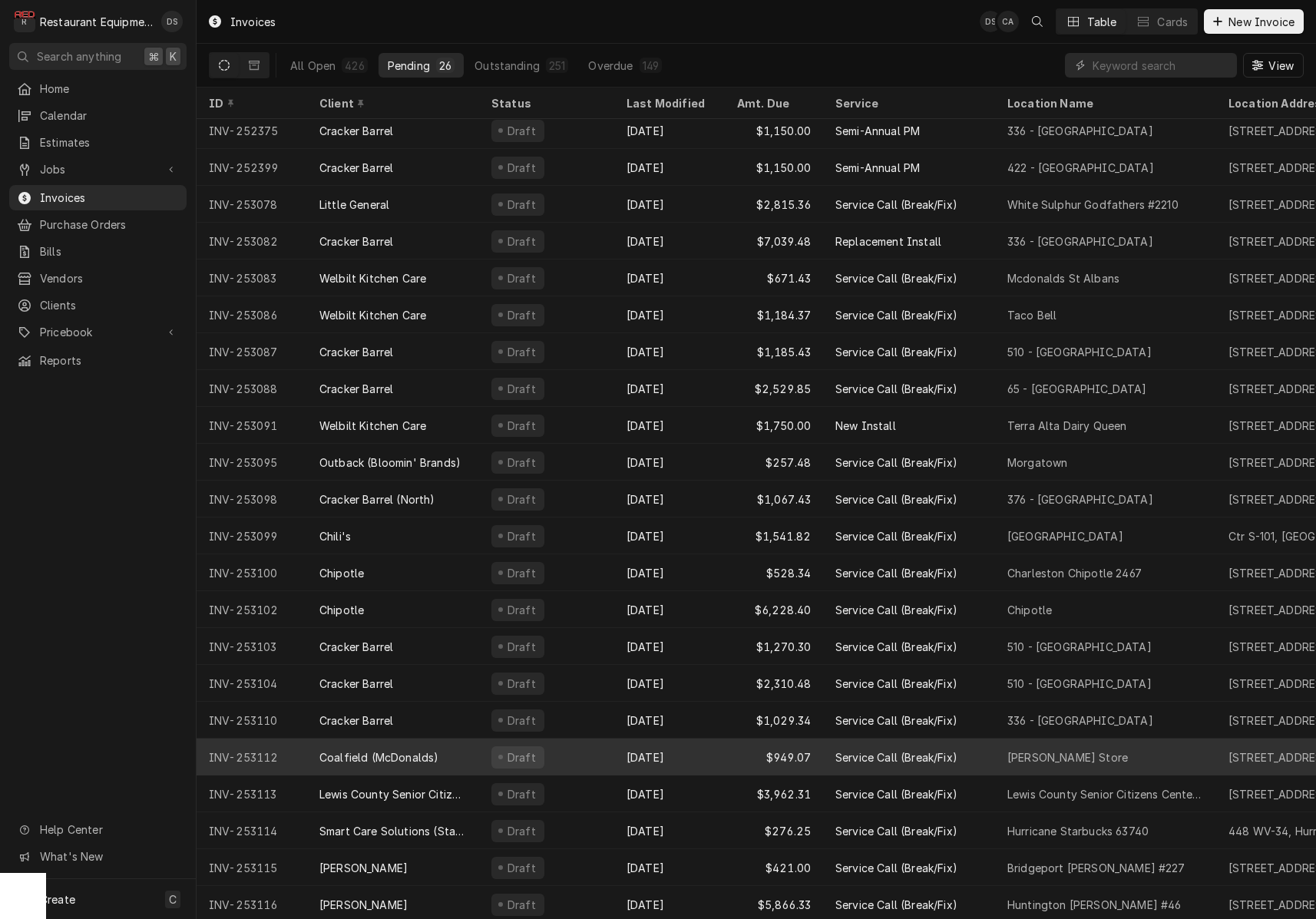
click at [706, 749] on div "Oct 13" at bounding box center [669, 757] width 110 height 37
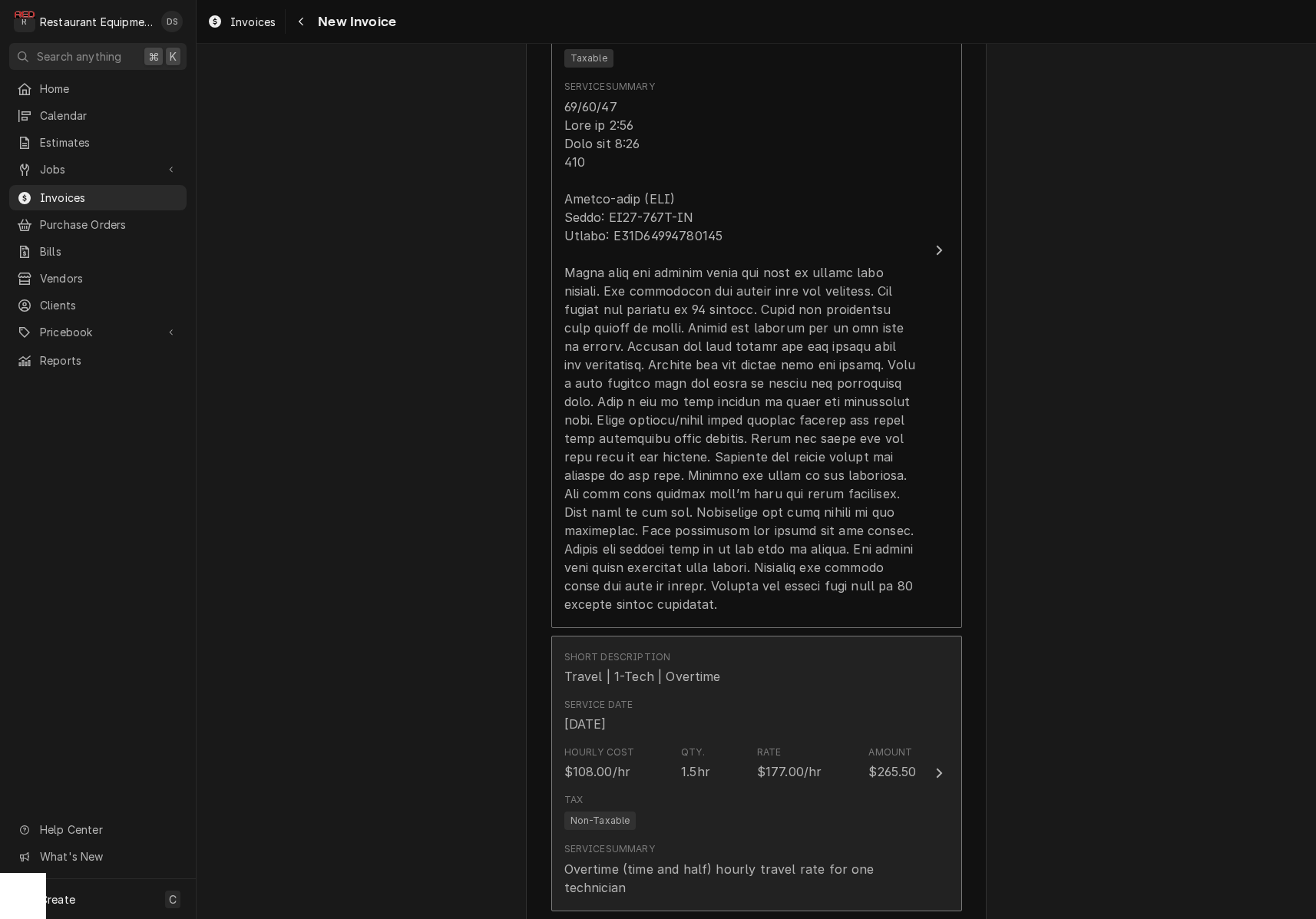
scroll to position [1526, 0]
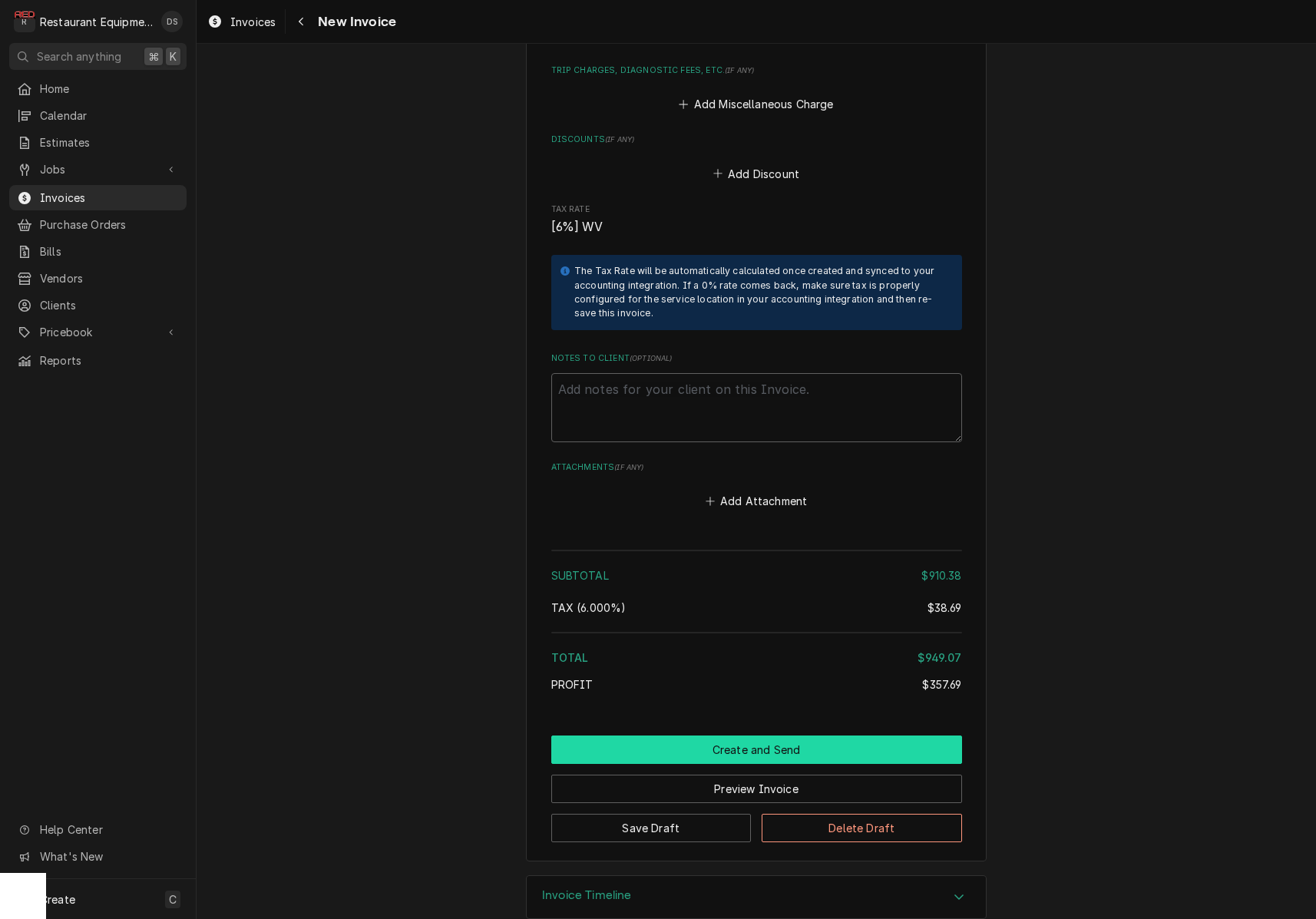
click at [758, 736] on button "Create and Send" at bounding box center [756, 750] width 411 height 29
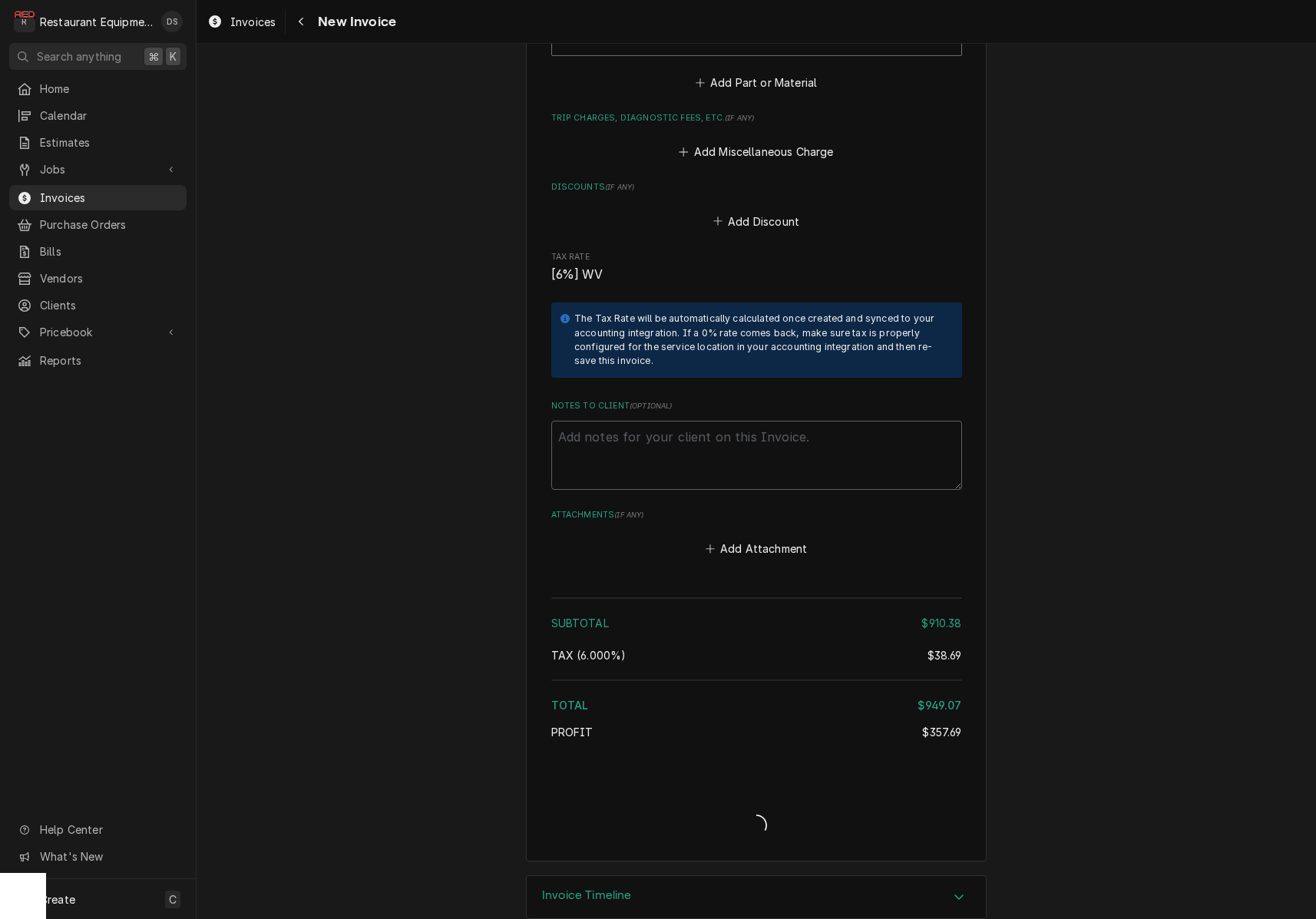
type textarea "x"
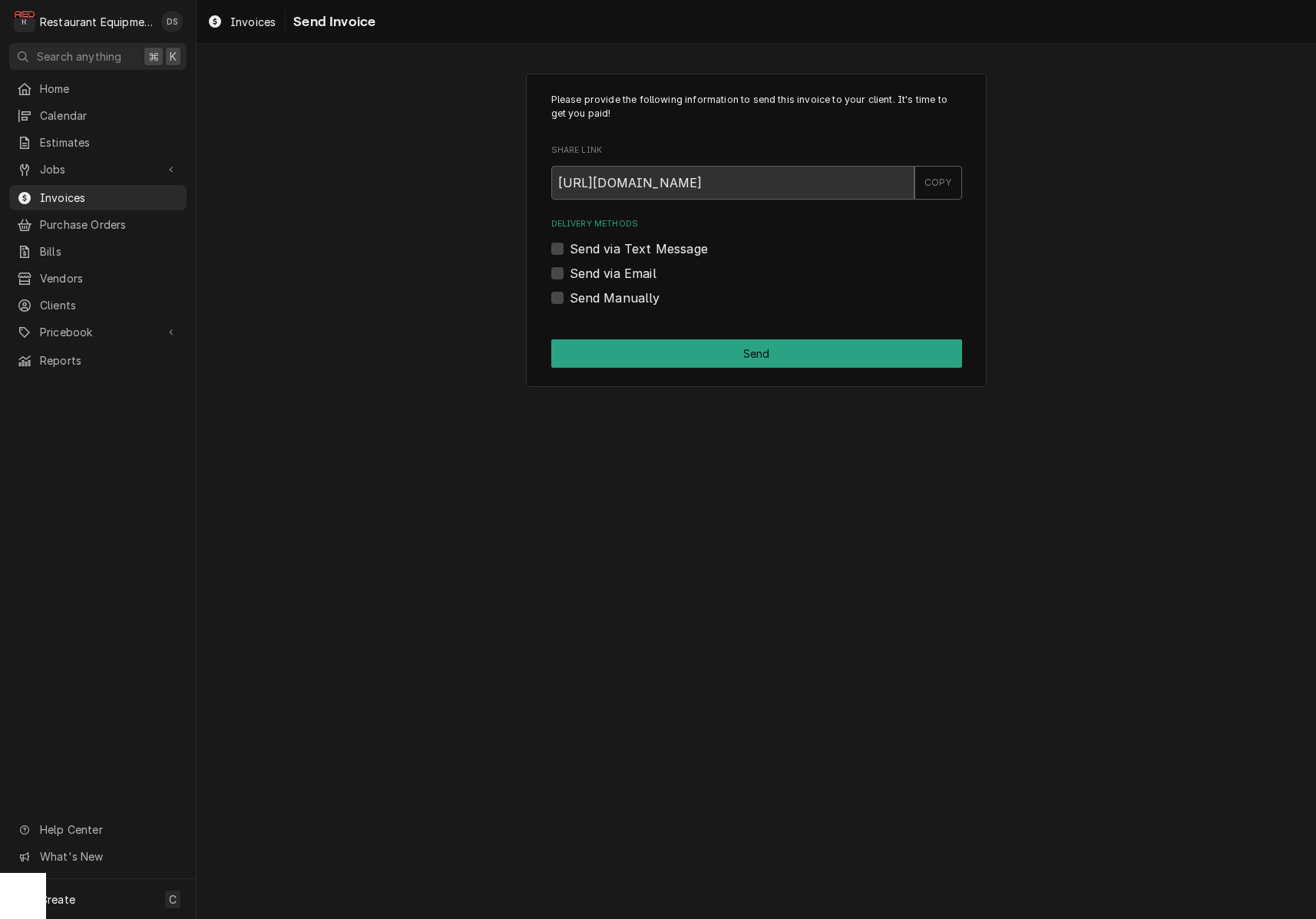
click at [569, 275] on label "Send via Email" at bounding box center [612, 273] width 86 height 18
click at [569, 275] on input "Send via Email" at bounding box center [774, 281] width 411 height 34
checkbox input "true"
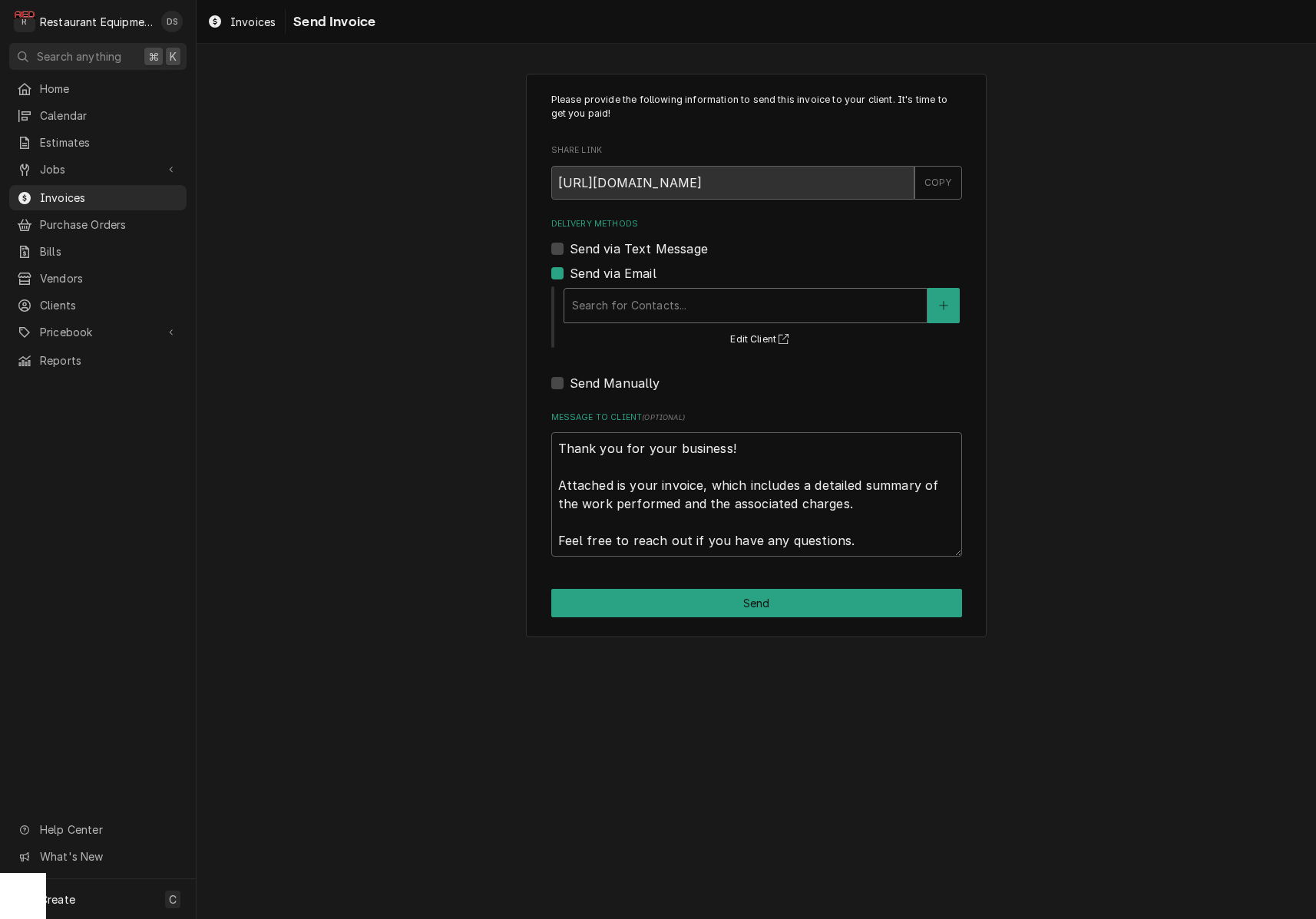
click at [644, 299] on div "Search for Contacts..." at bounding box center [745, 305] width 347 height 17
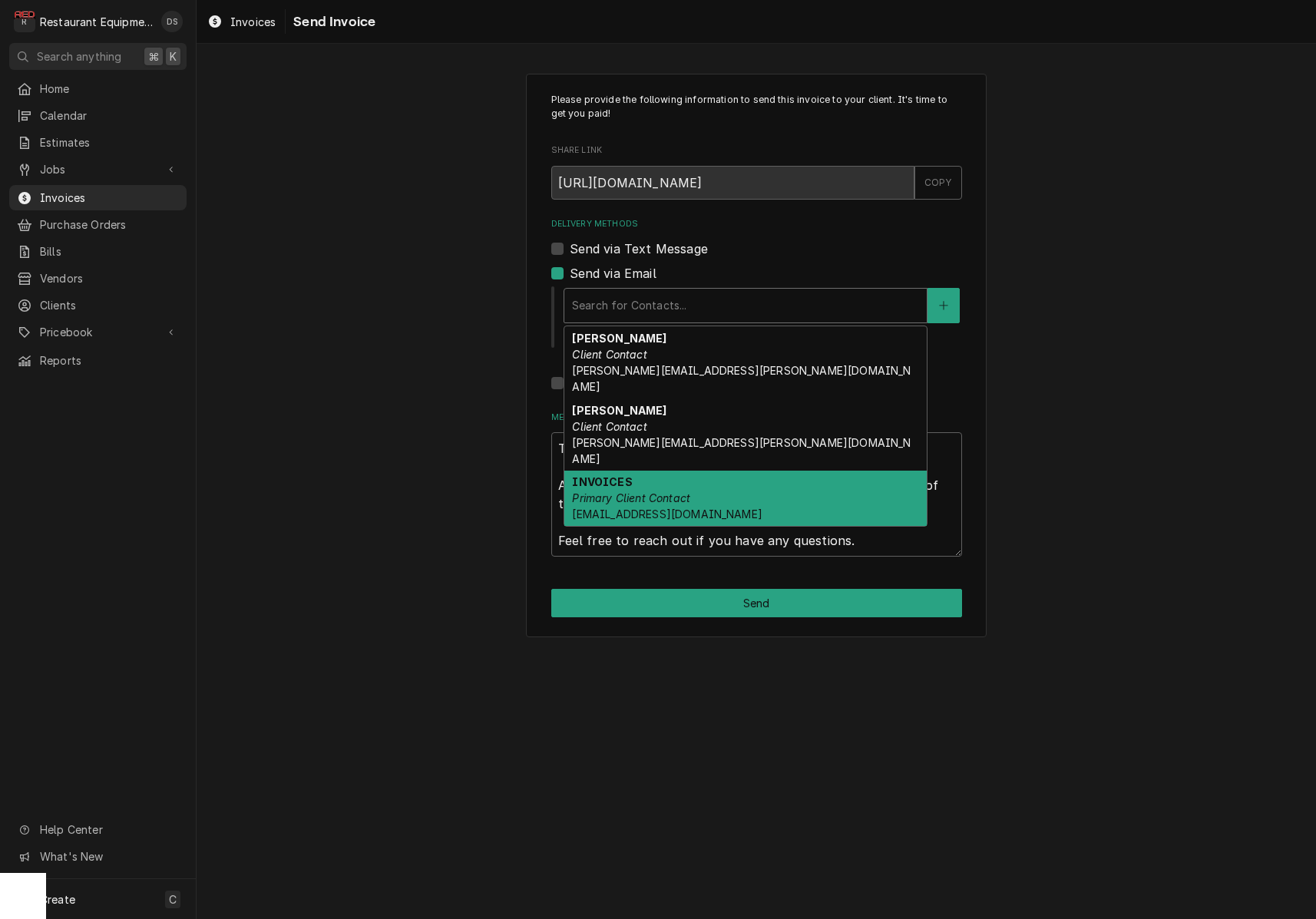
click at [663, 471] on div "INVOICES Primary Client Contact Coalfield.mac@us.stores.mcd.com" at bounding box center [746, 499] width 362 height 56
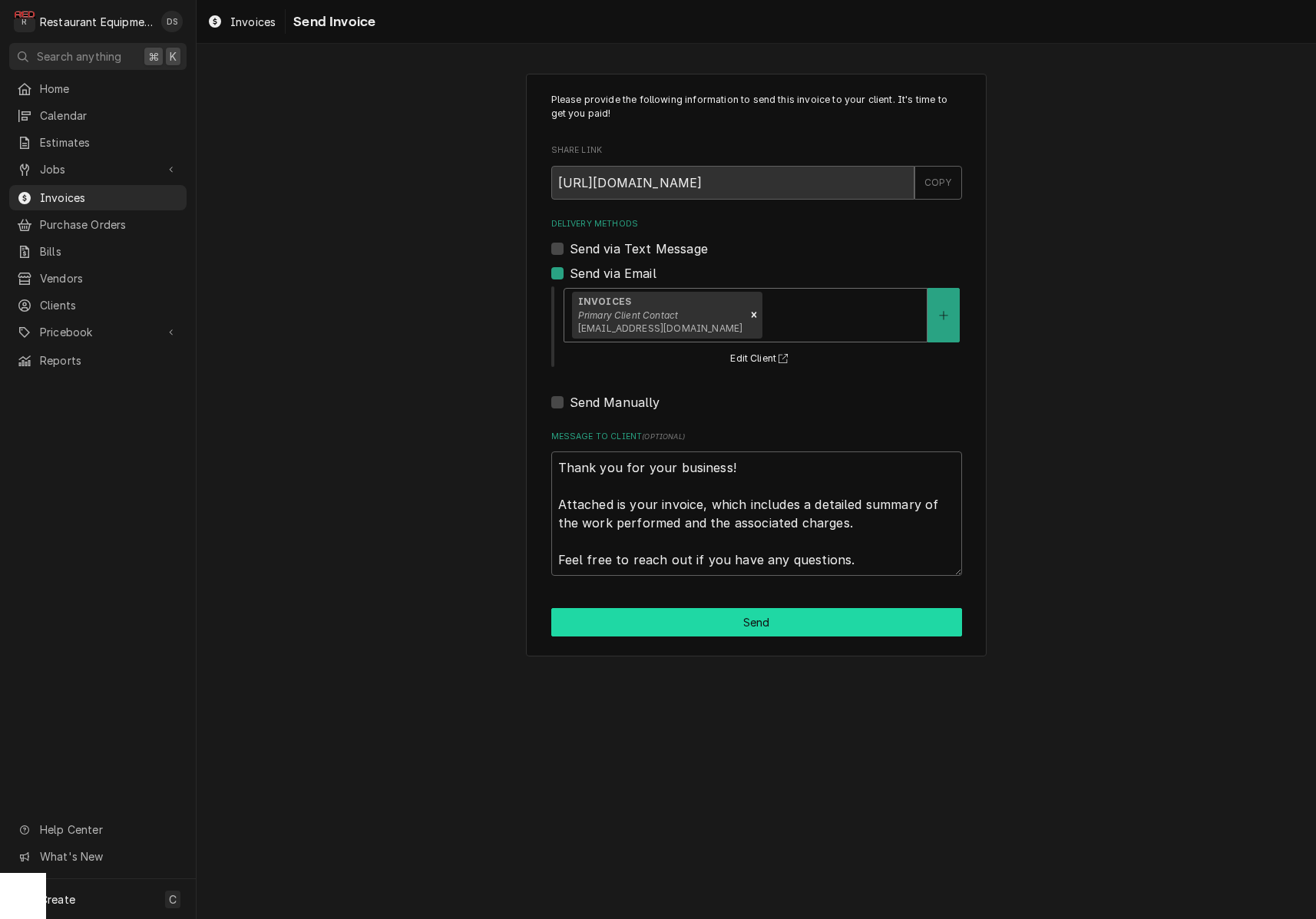
click at [767, 608] on button "Send" at bounding box center [756, 622] width 411 height 29
type textarea "x"
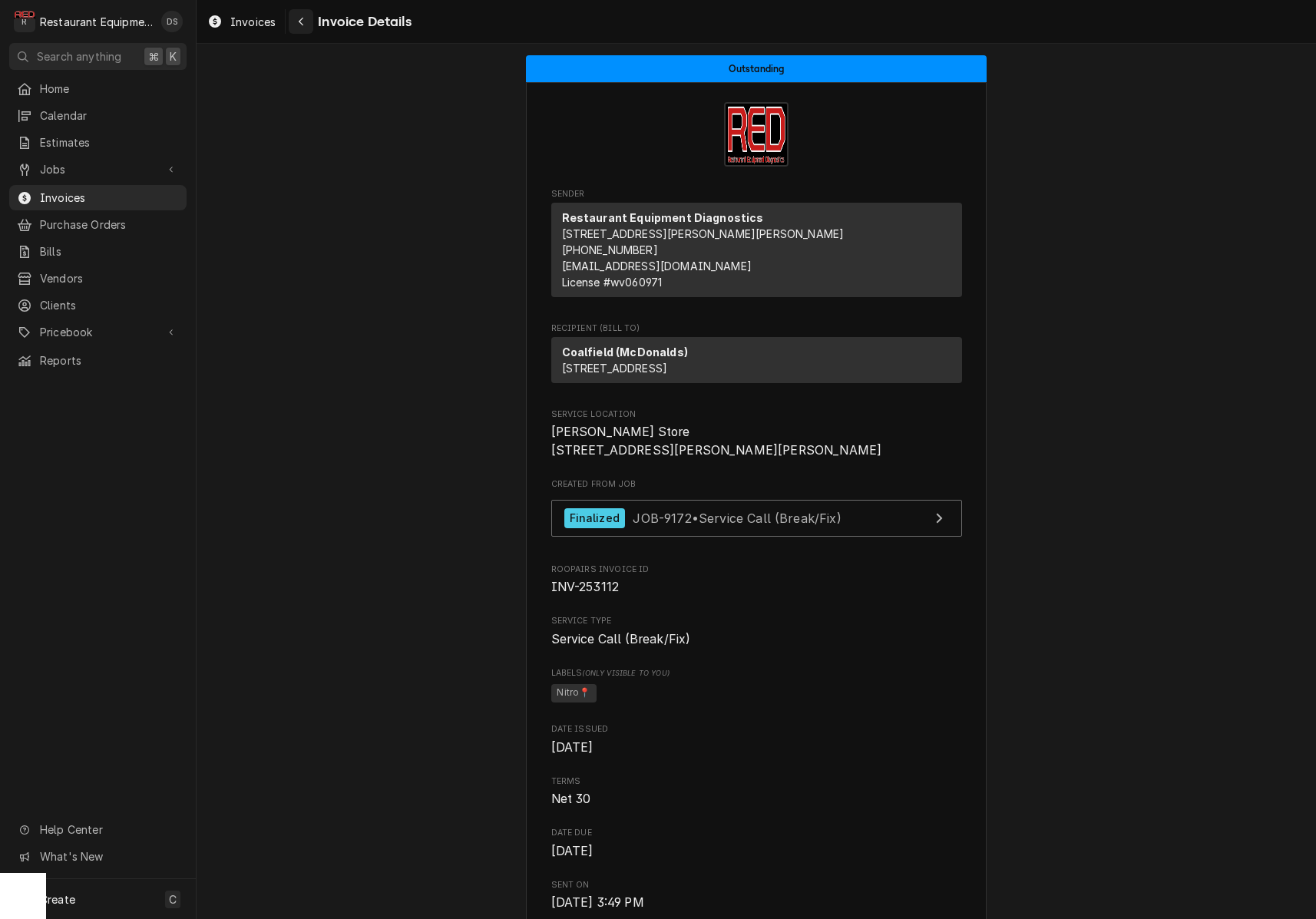
click at [308, 18] on div "Navigate back" at bounding box center [301, 21] width 16 height 16
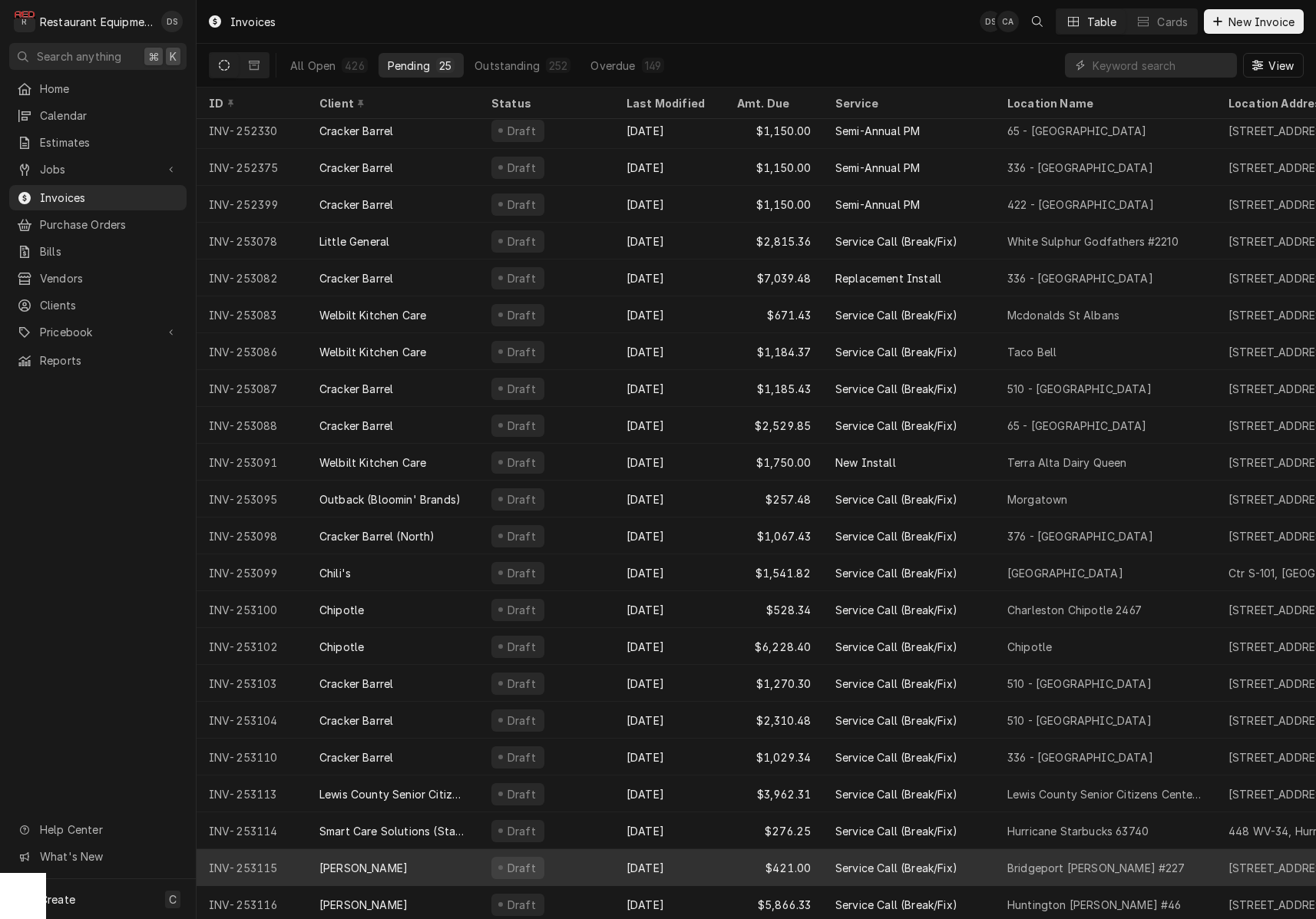
click at [593, 858] on div "Draft" at bounding box center [546, 867] width 135 height 37
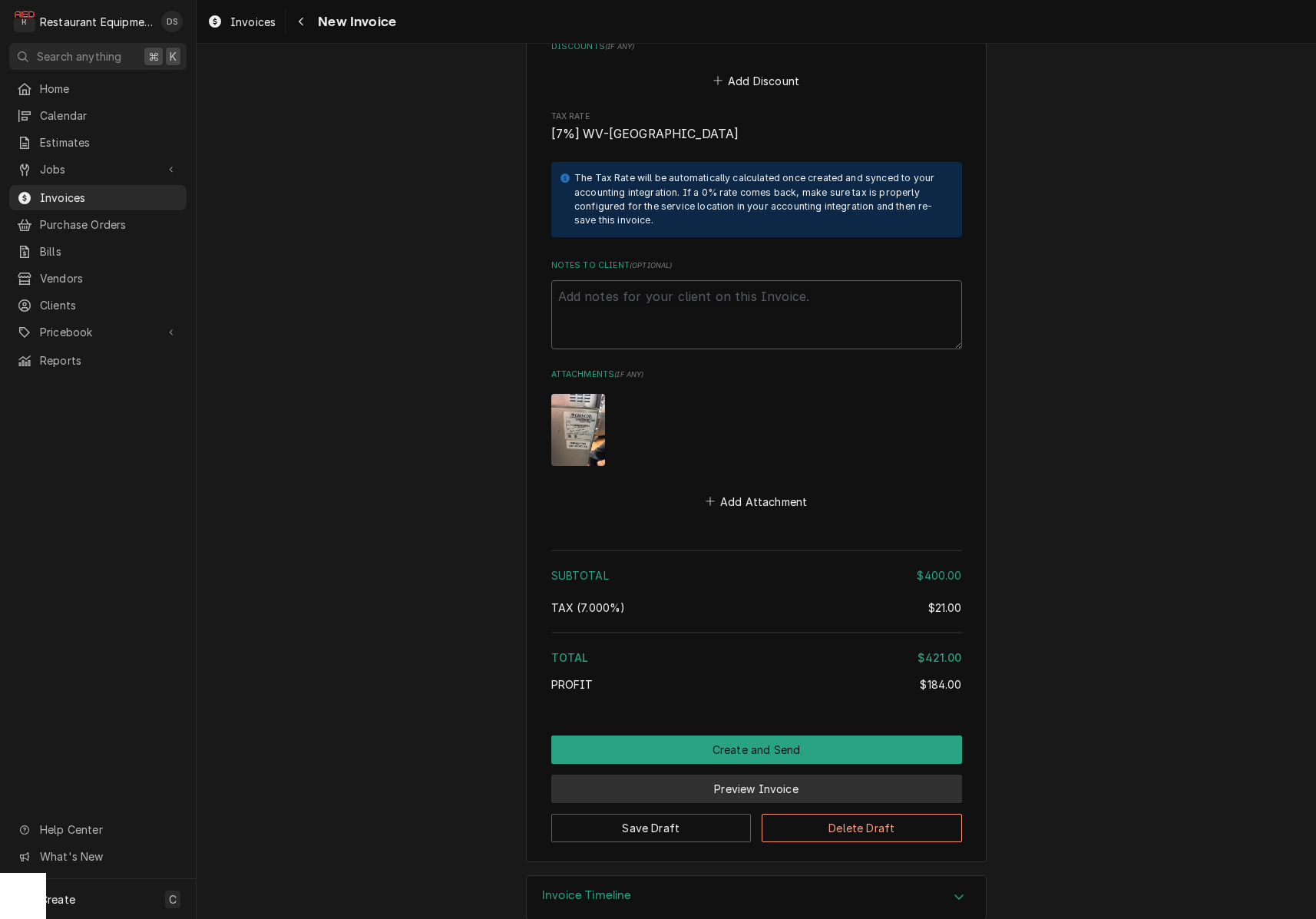
click at [723, 775] on button "Preview Invoice" at bounding box center [756, 788] width 411 height 29
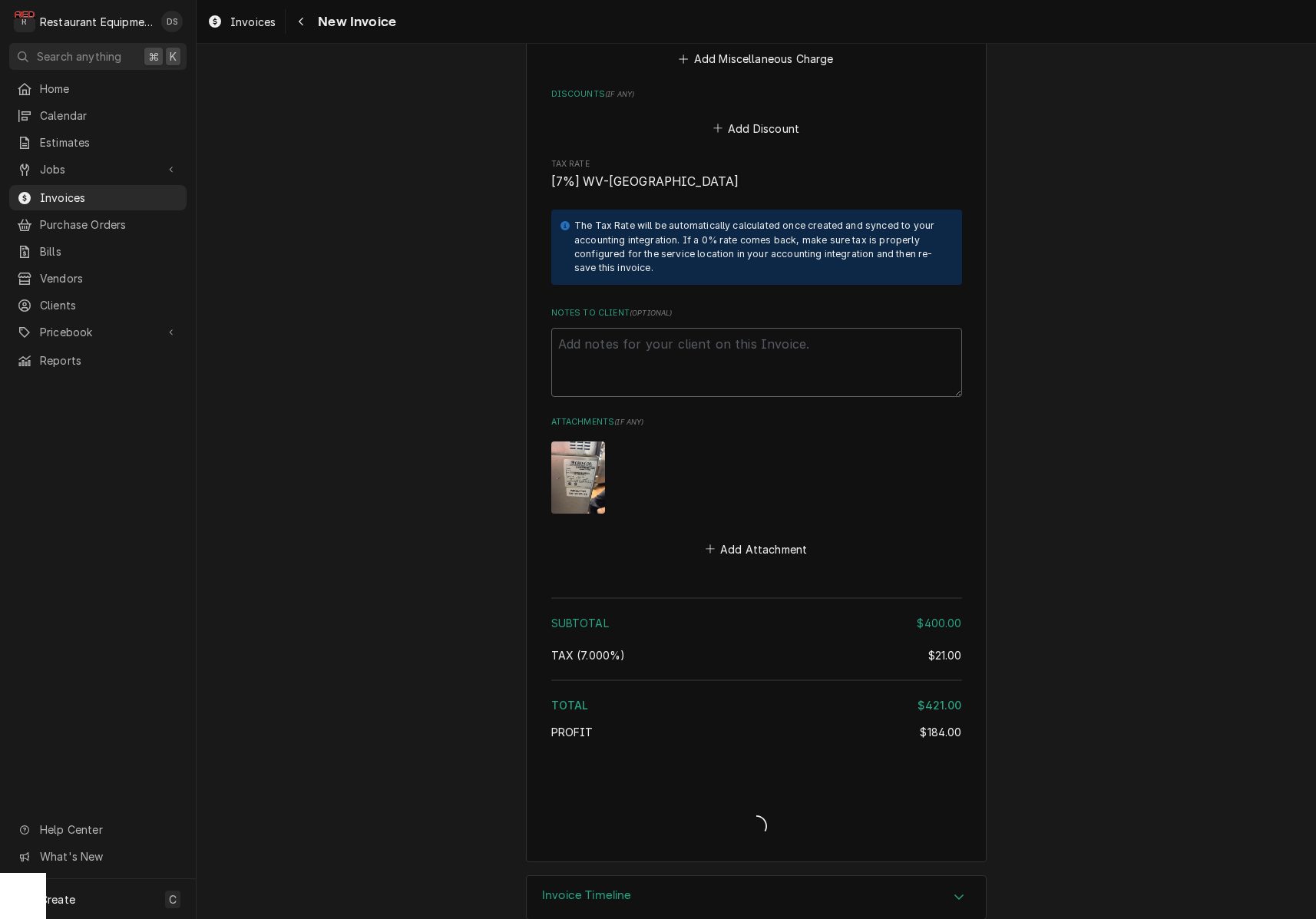
type textarea "x"
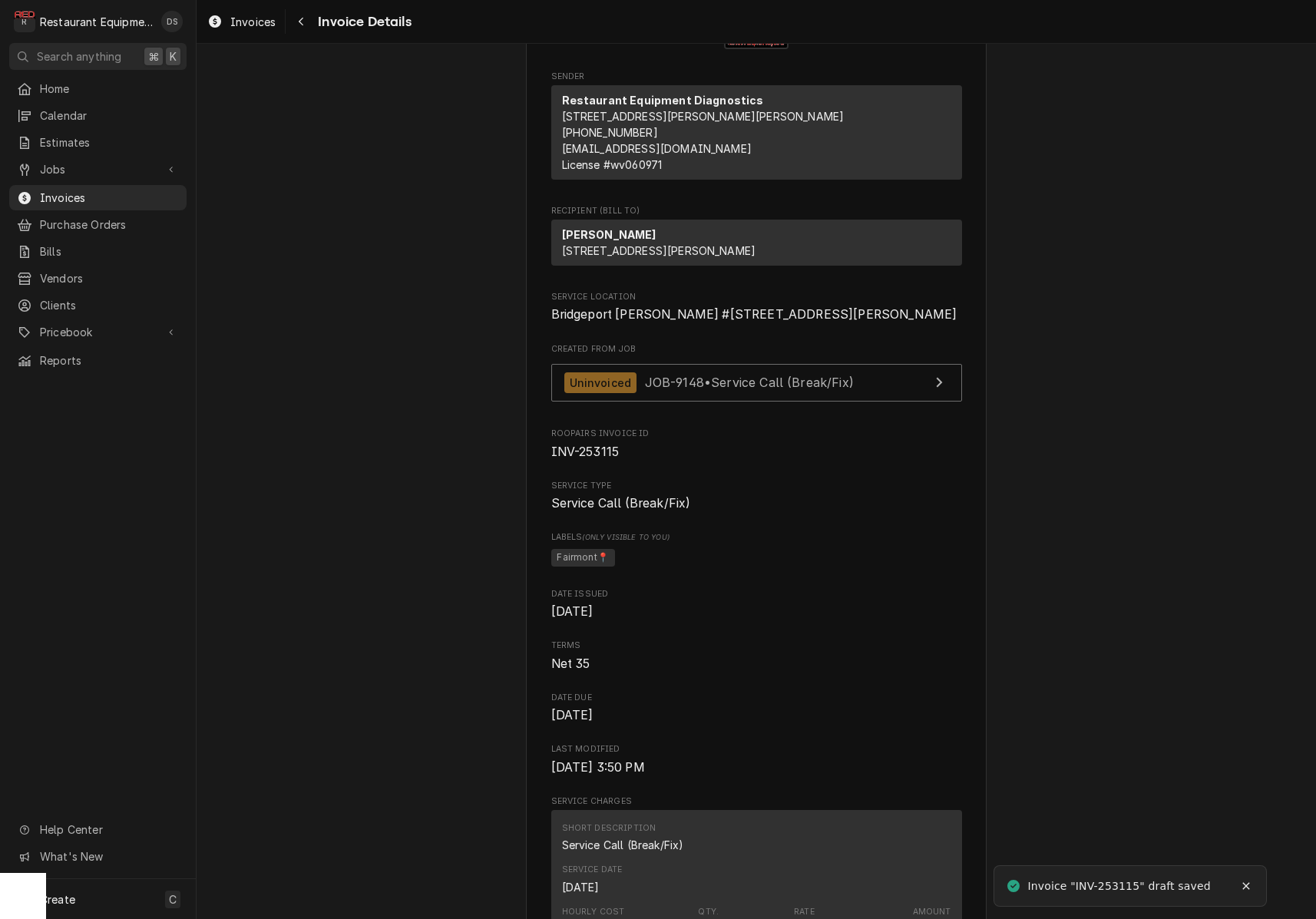
scroll to position [175, 0]
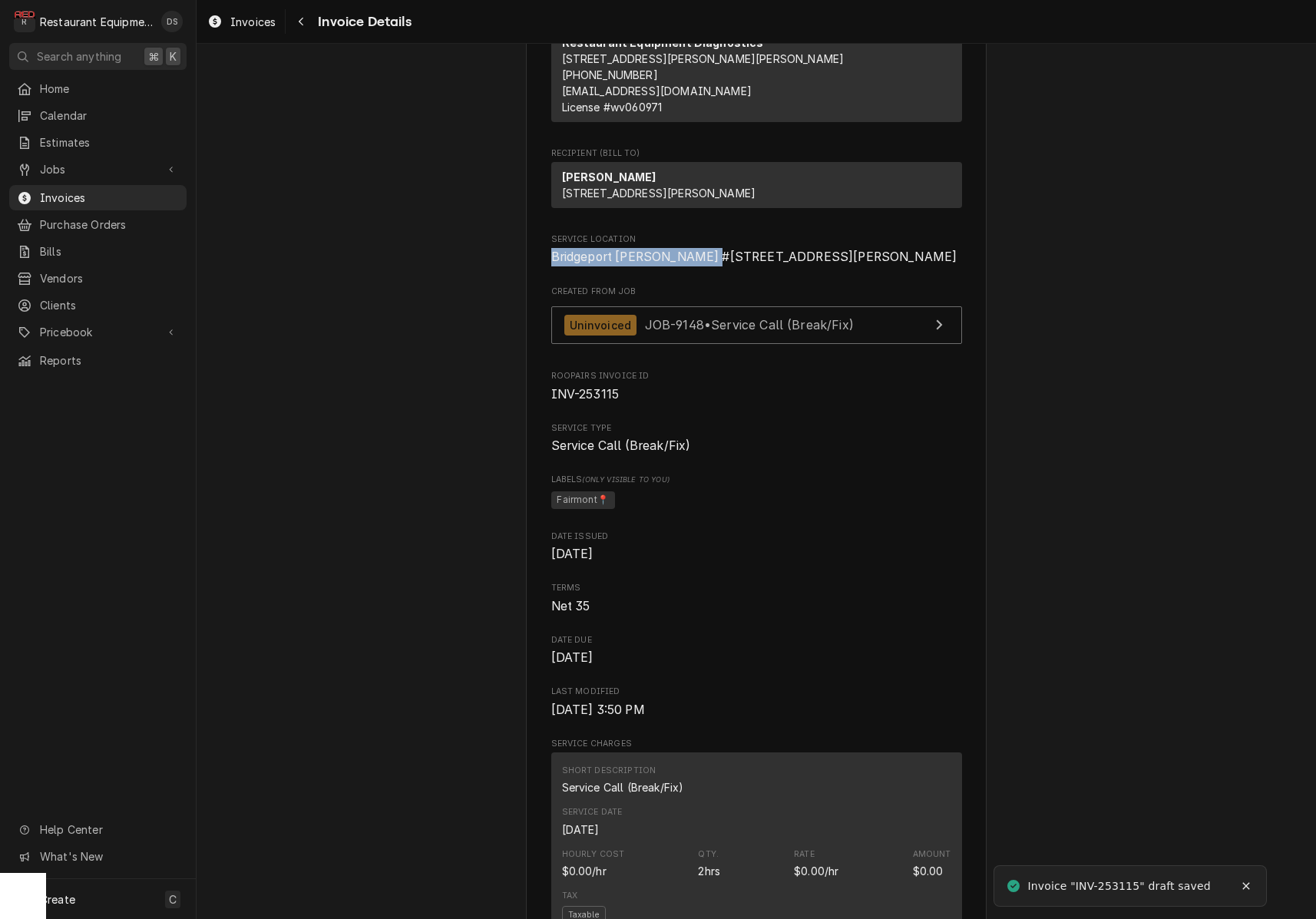
drag, startPoint x: 561, startPoint y: 283, endPoint x: 671, endPoint y: 281, distance: 110.0
copy span "Bridgeport Bob Evans #227"
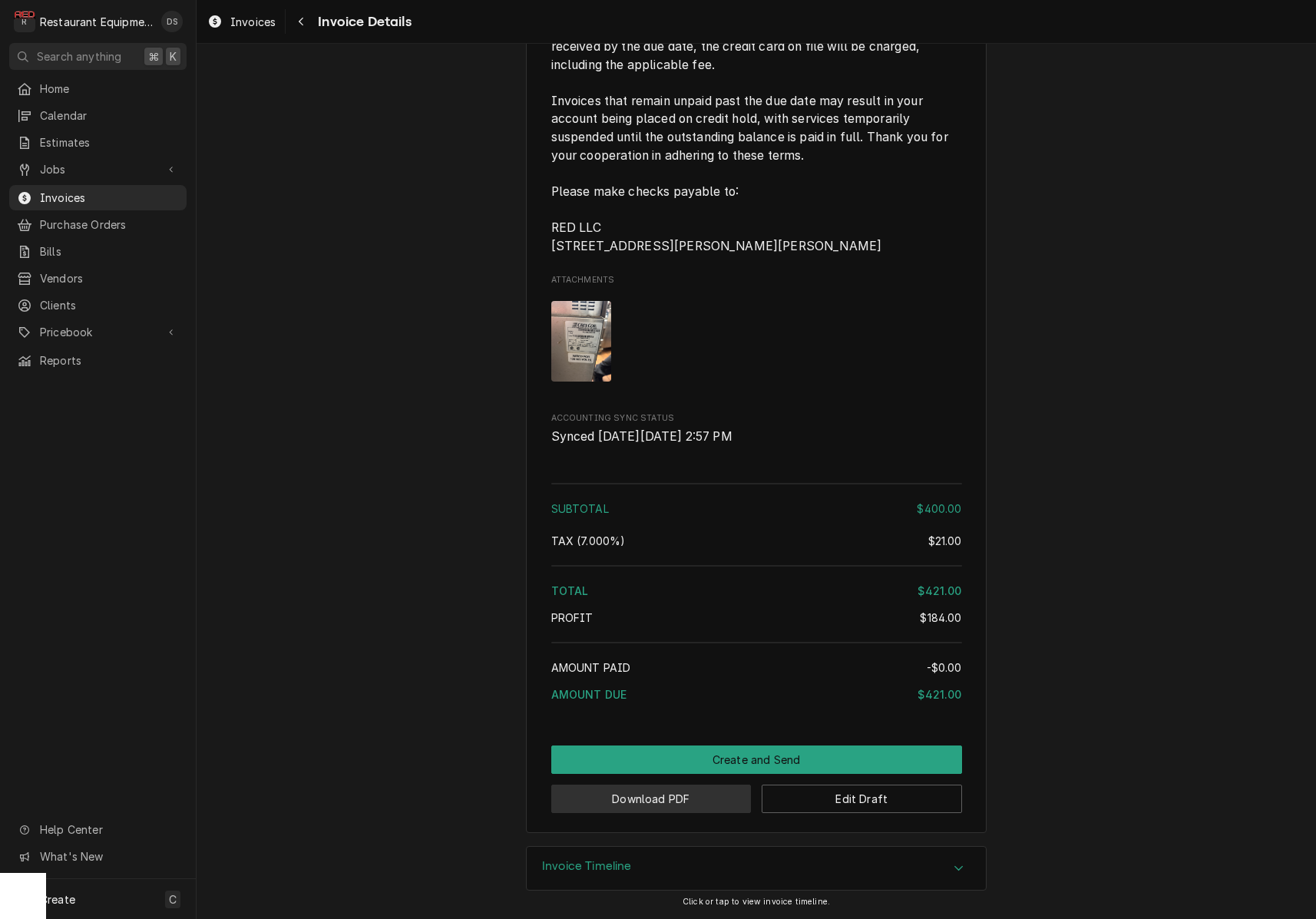
scroll to position [2458, 0]
click at [662, 804] on button "Download PDF" at bounding box center [651, 798] width 200 height 29
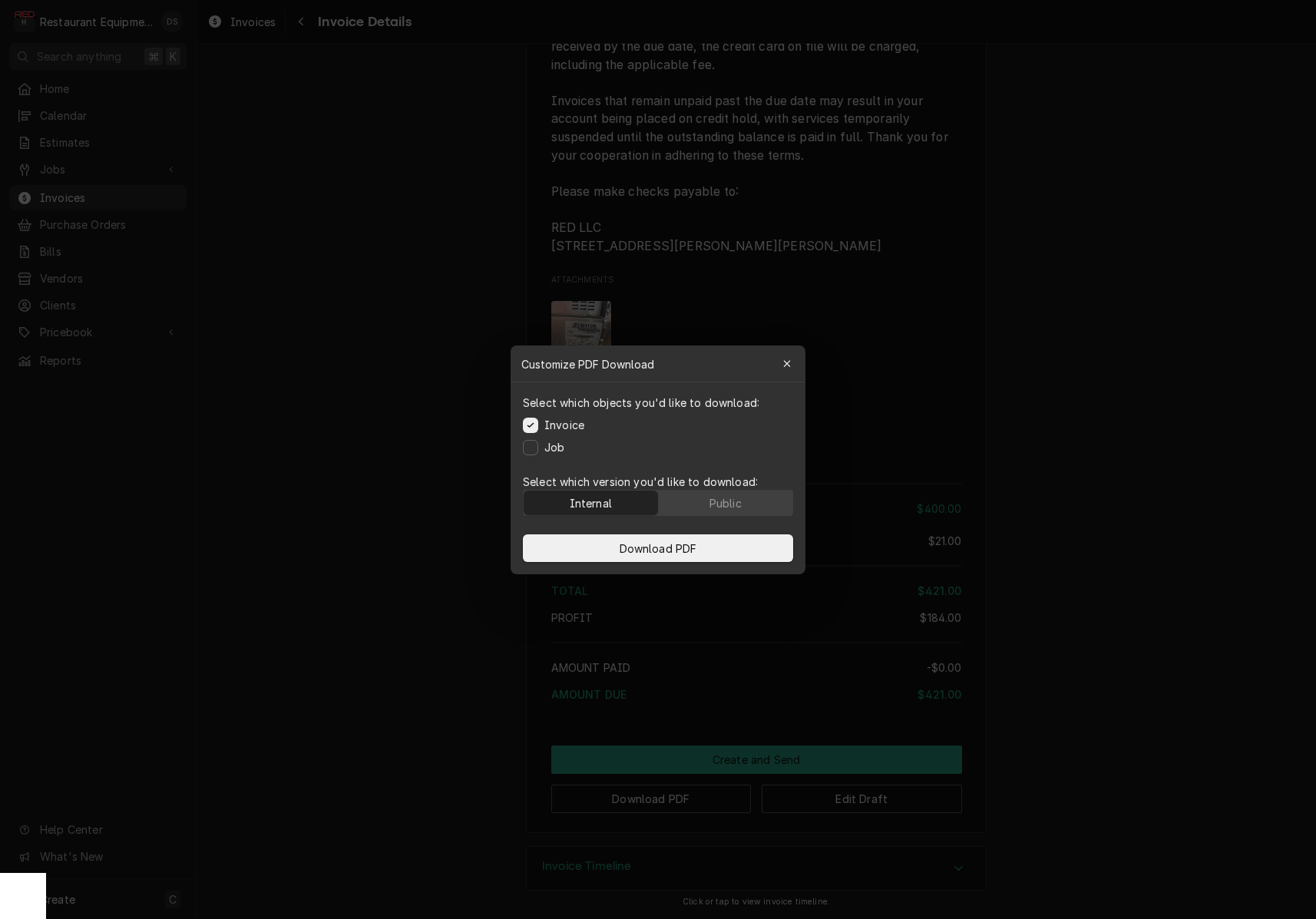
drag, startPoint x: 718, startPoint y: 498, endPoint x: 714, endPoint y: 524, distance: 26.3
click at [718, 500] on div "Public" at bounding box center [725, 503] width 32 height 17
click at [713, 542] on button "Download PDF" at bounding box center [658, 548] width 270 height 28
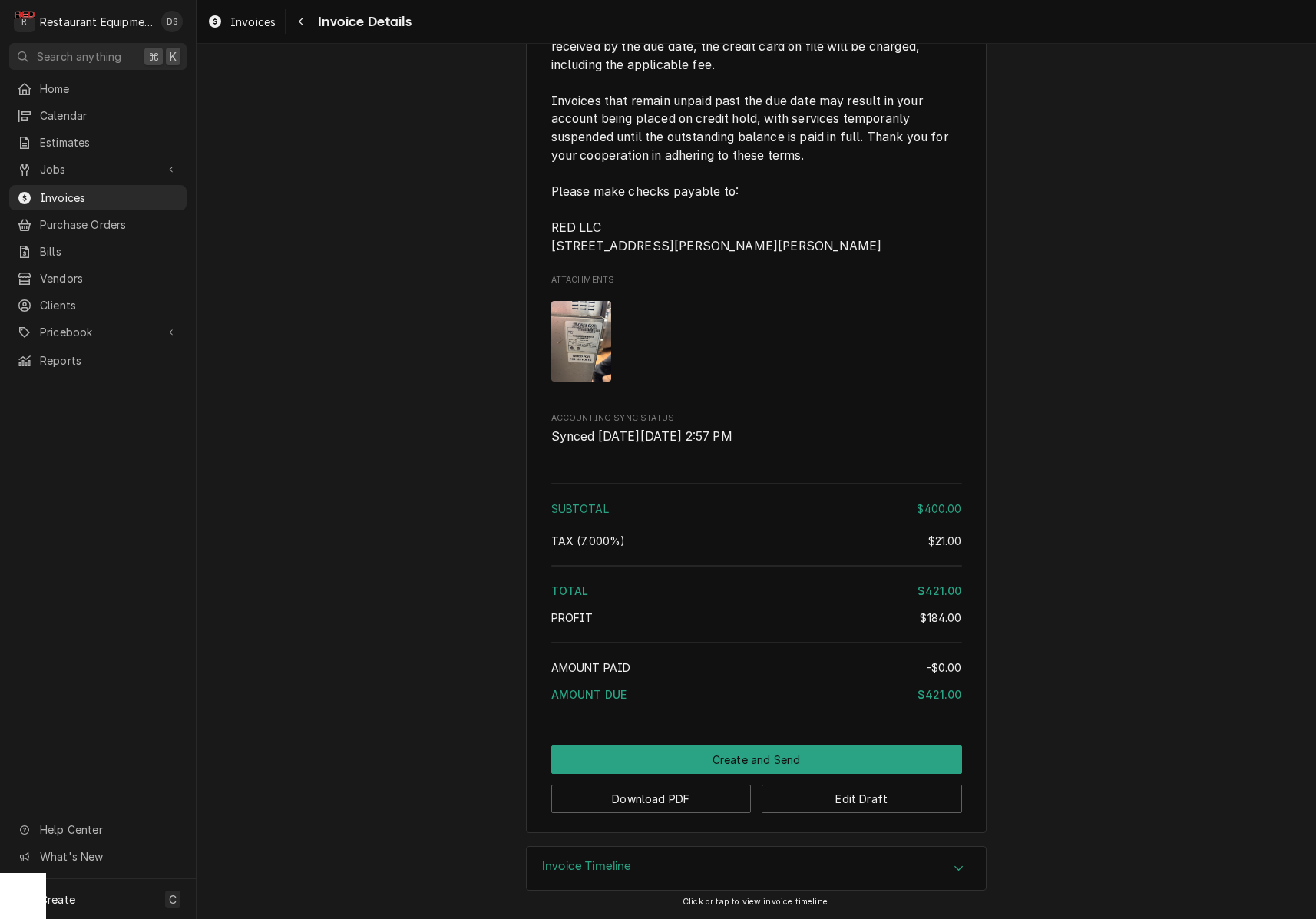
drag, startPoint x: 818, startPoint y: 748, endPoint x: 799, endPoint y: 751, distance: 19.2
click at [817, 750] on button "Create and Send" at bounding box center [756, 760] width 411 height 29
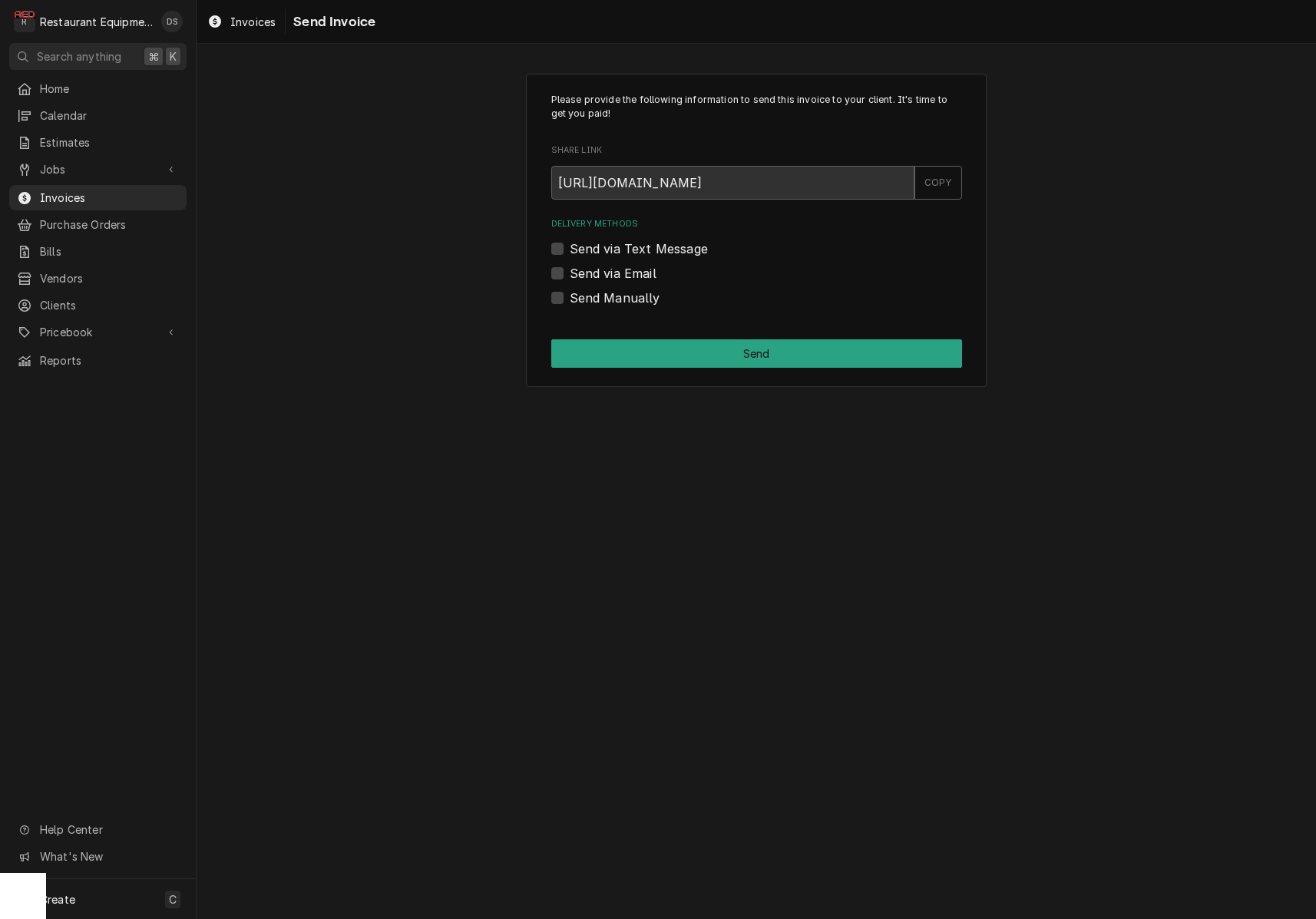
scroll to position [1, 0]
click at [569, 300] on label "Send Manually" at bounding box center [614, 298] width 91 height 18
click at [569, 300] on input "Send Manually" at bounding box center [774, 305] width 411 height 34
checkbox input "true"
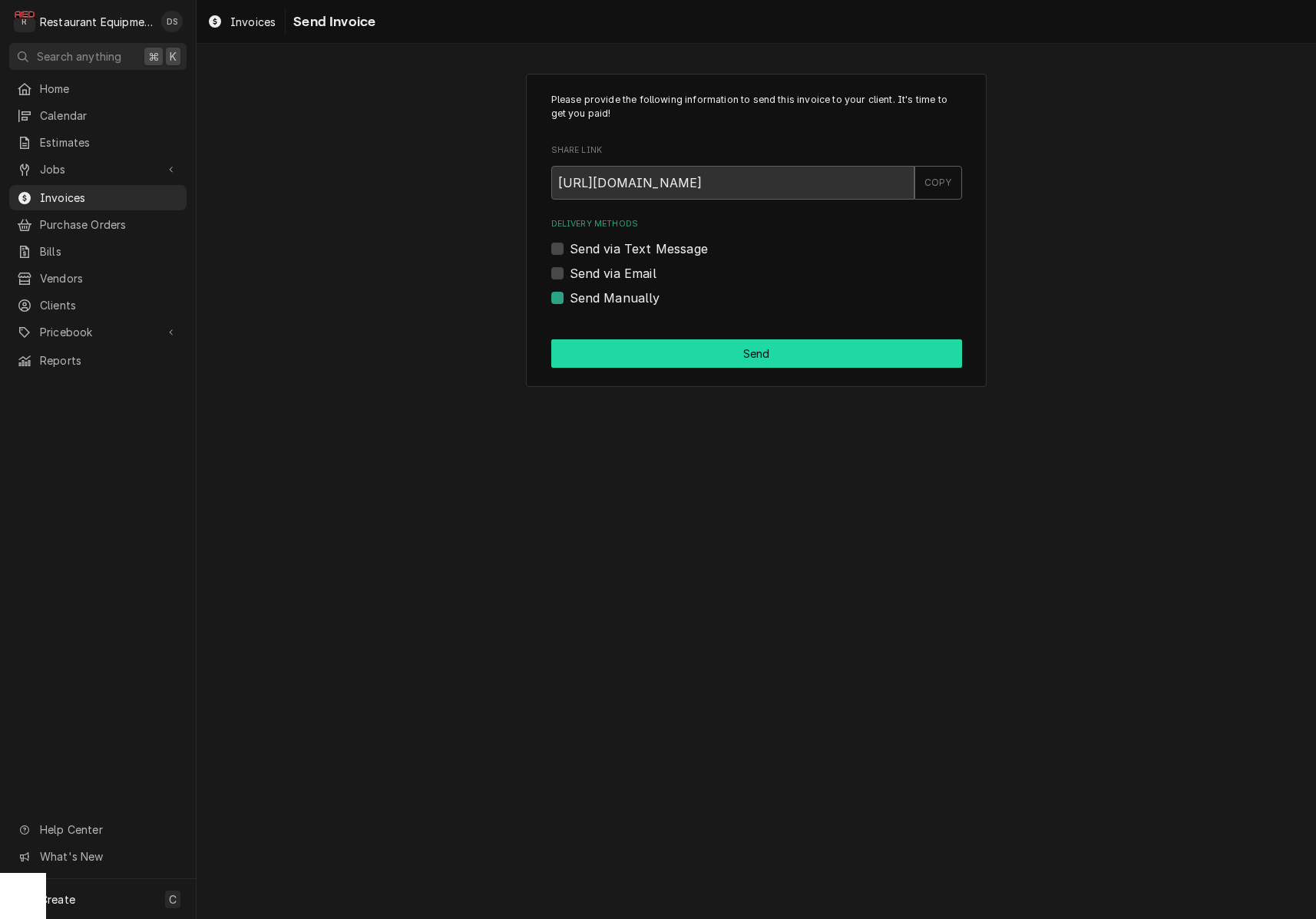
click at [715, 347] on button "Send" at bounding box center [756, 353] width 411 height 29
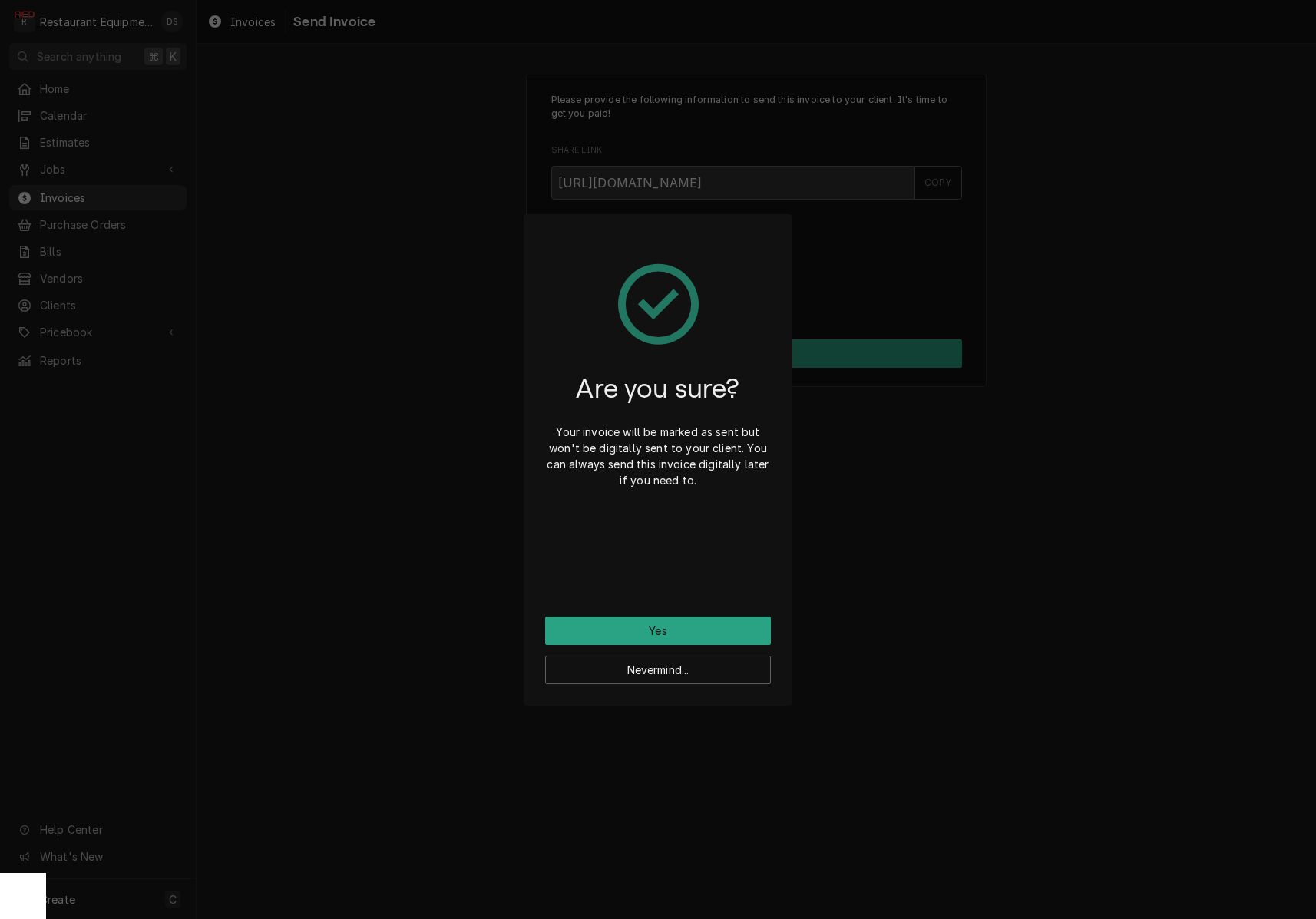
click at [711, 622] on button "Yes" at bounding box center [658, 630] width 225 height 29
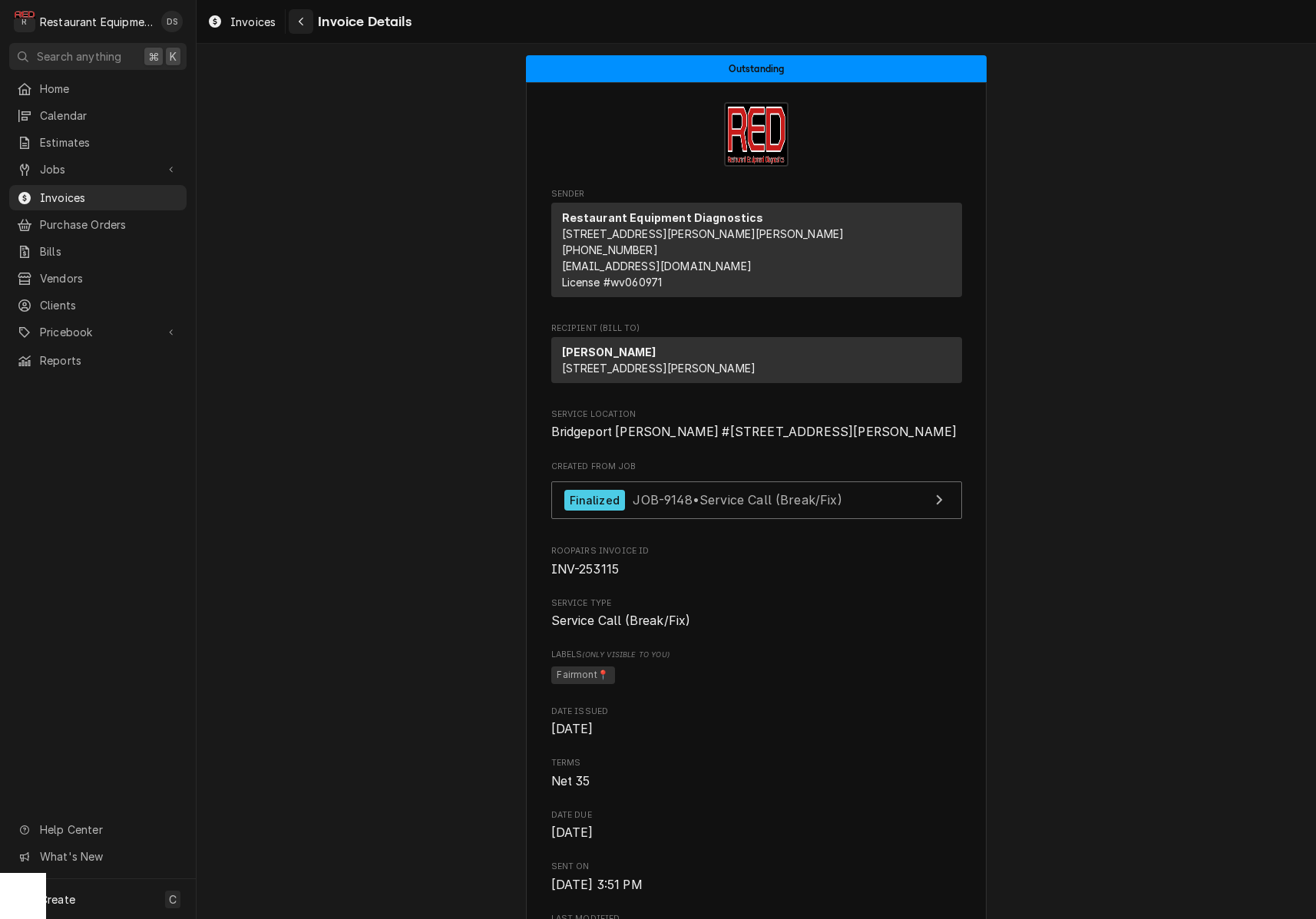
click at [302, 15] on div "Navigate back" at bounding box center [301, 21] width 16 height 16
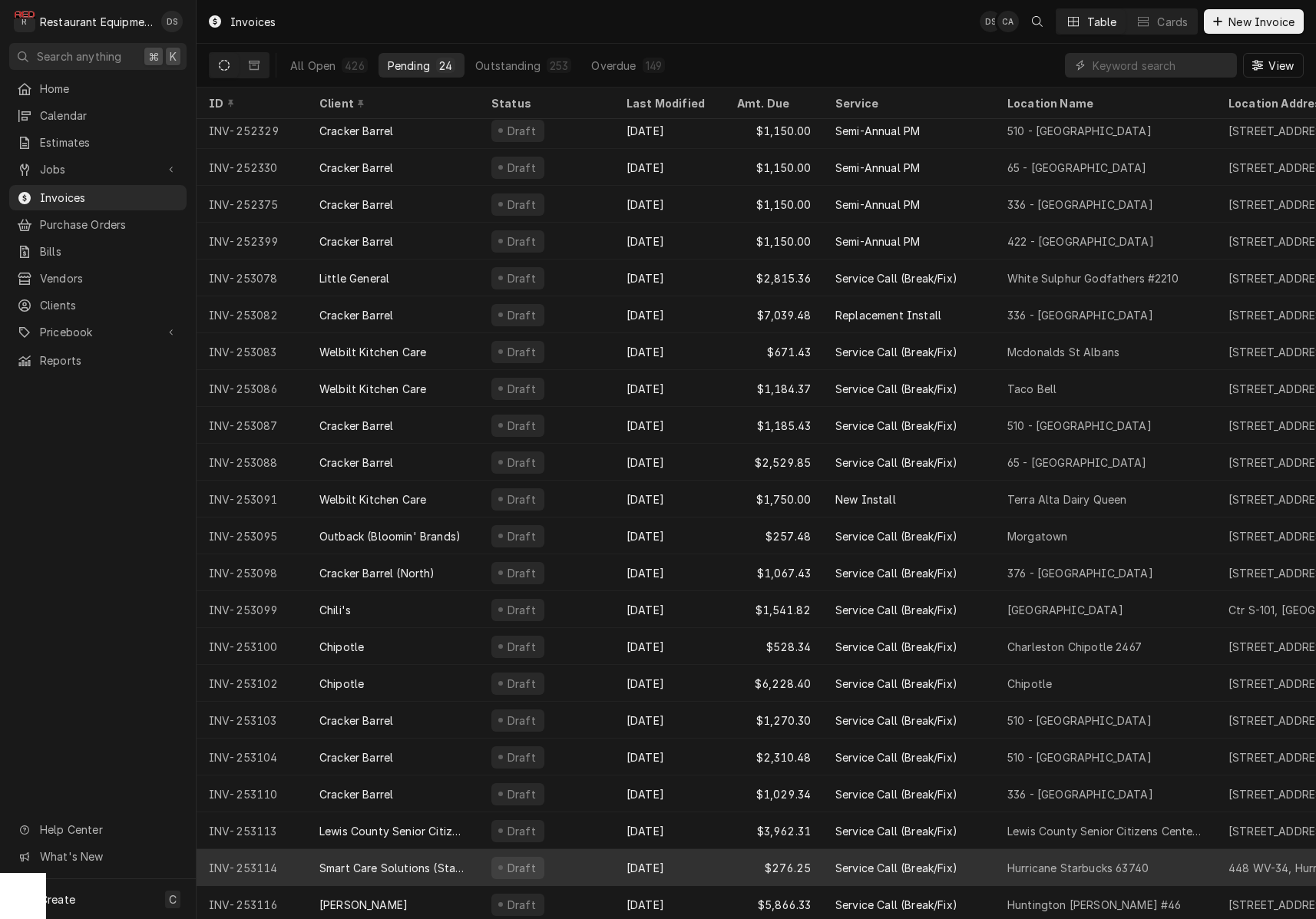
click at [602, 868] on div "Draft" at bounding box center [546, 867] width 135 height 37
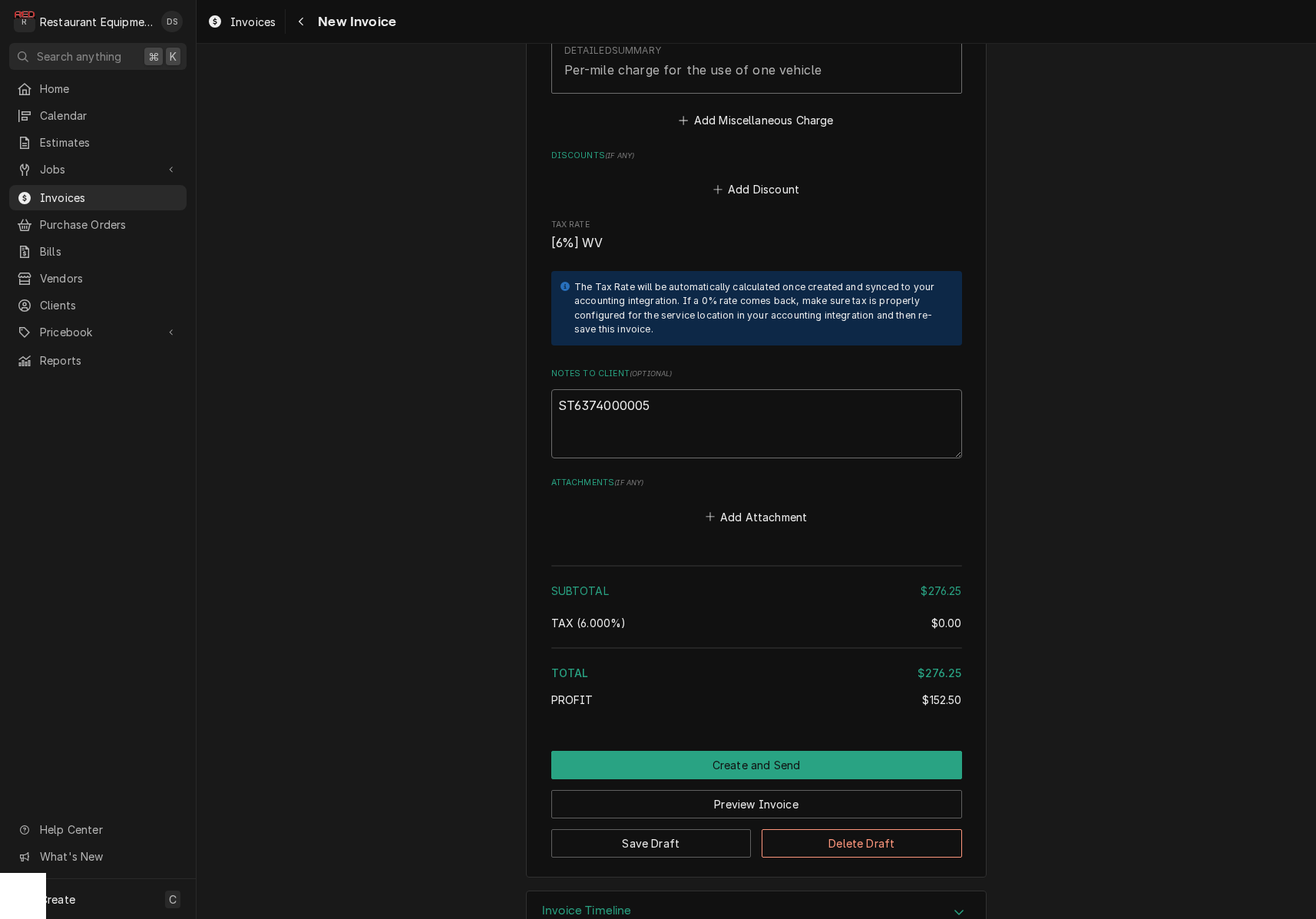
drag, startPoint x: 619, startPoint y: 368, endPoint x: 542, endPoint y: 365, distance: 77.1
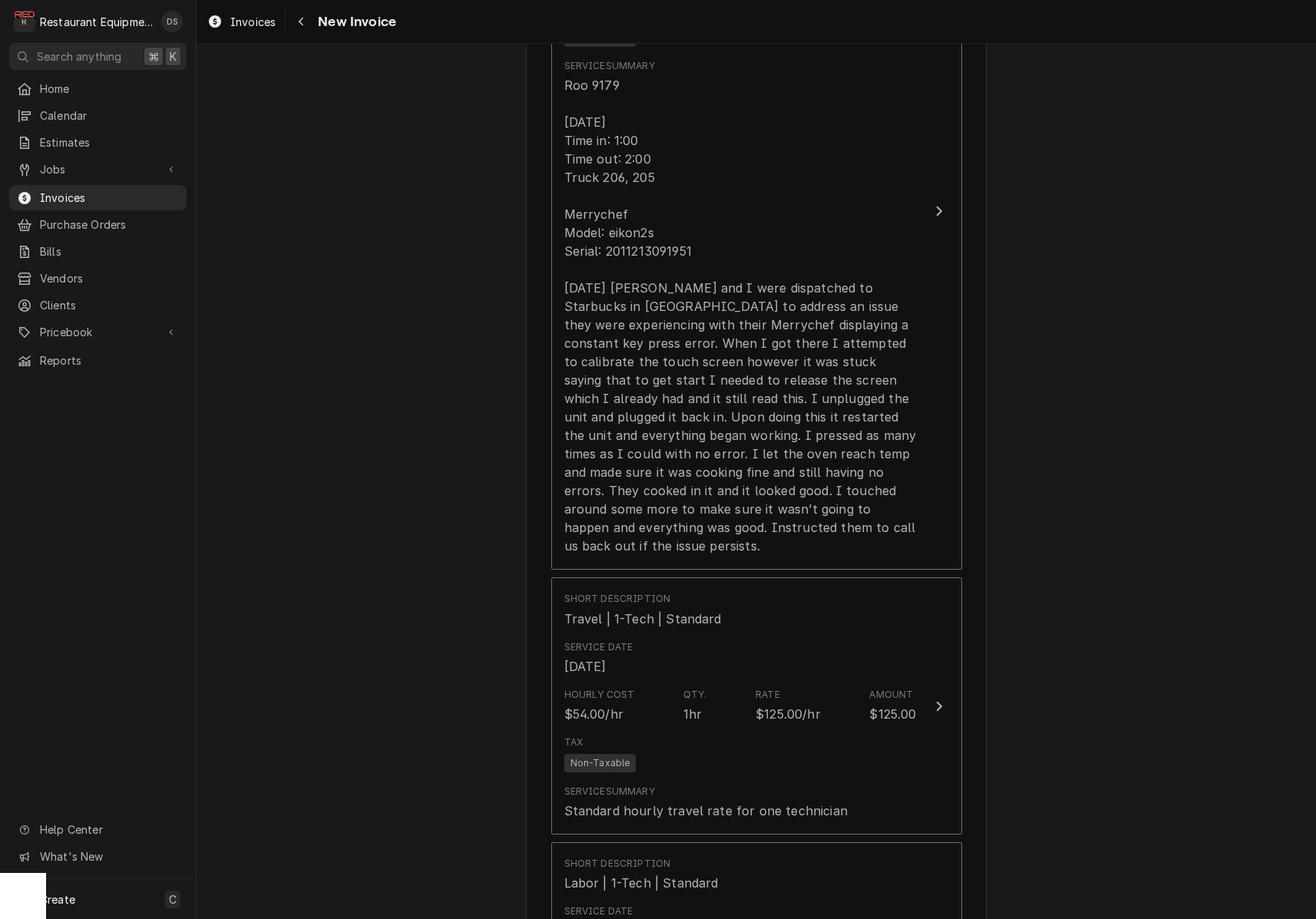
scroll to position [1161, 0]
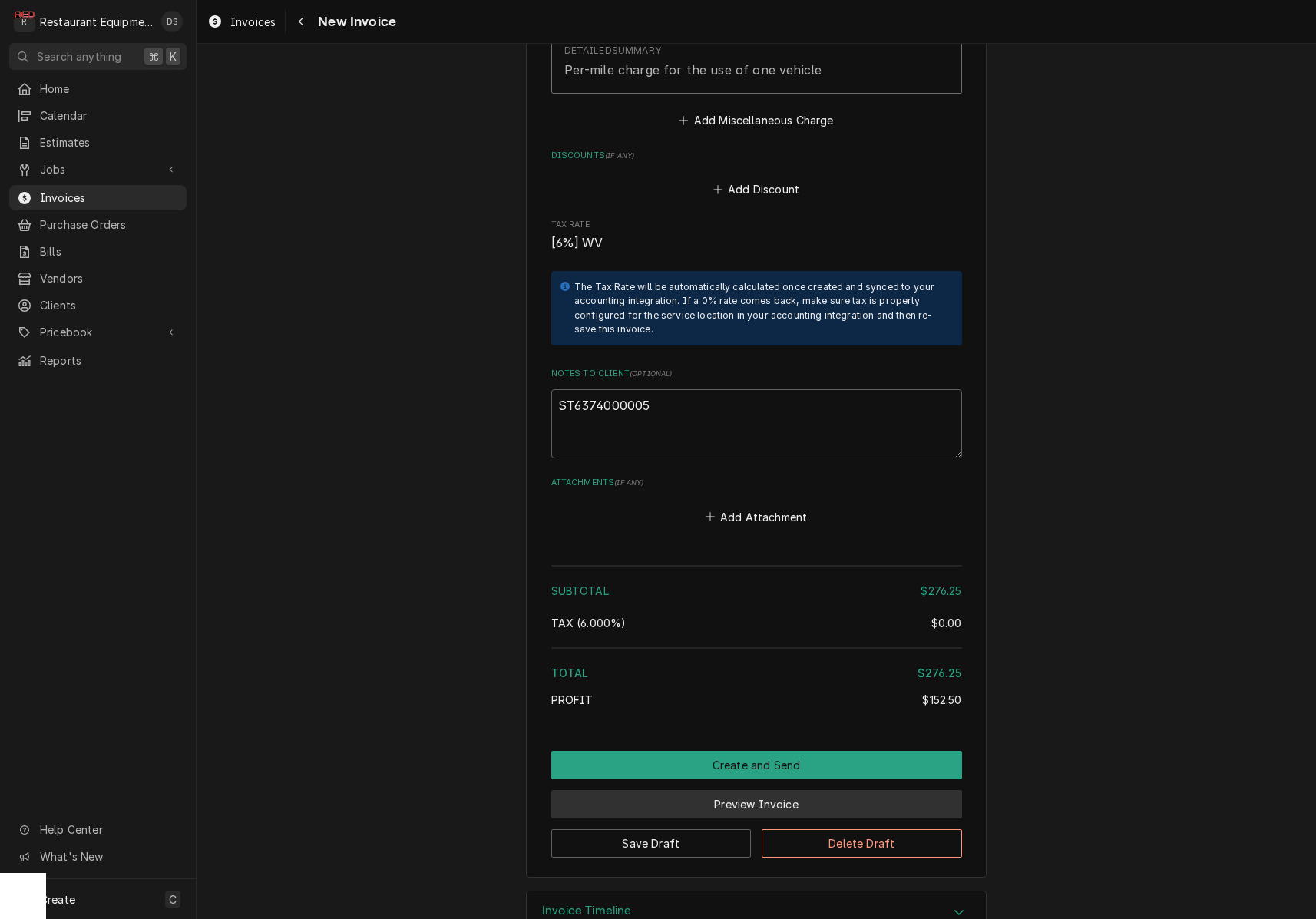
click at [757, 790] on button "Preview Invoice" at bounding box center [756, 804] width 411 height 29
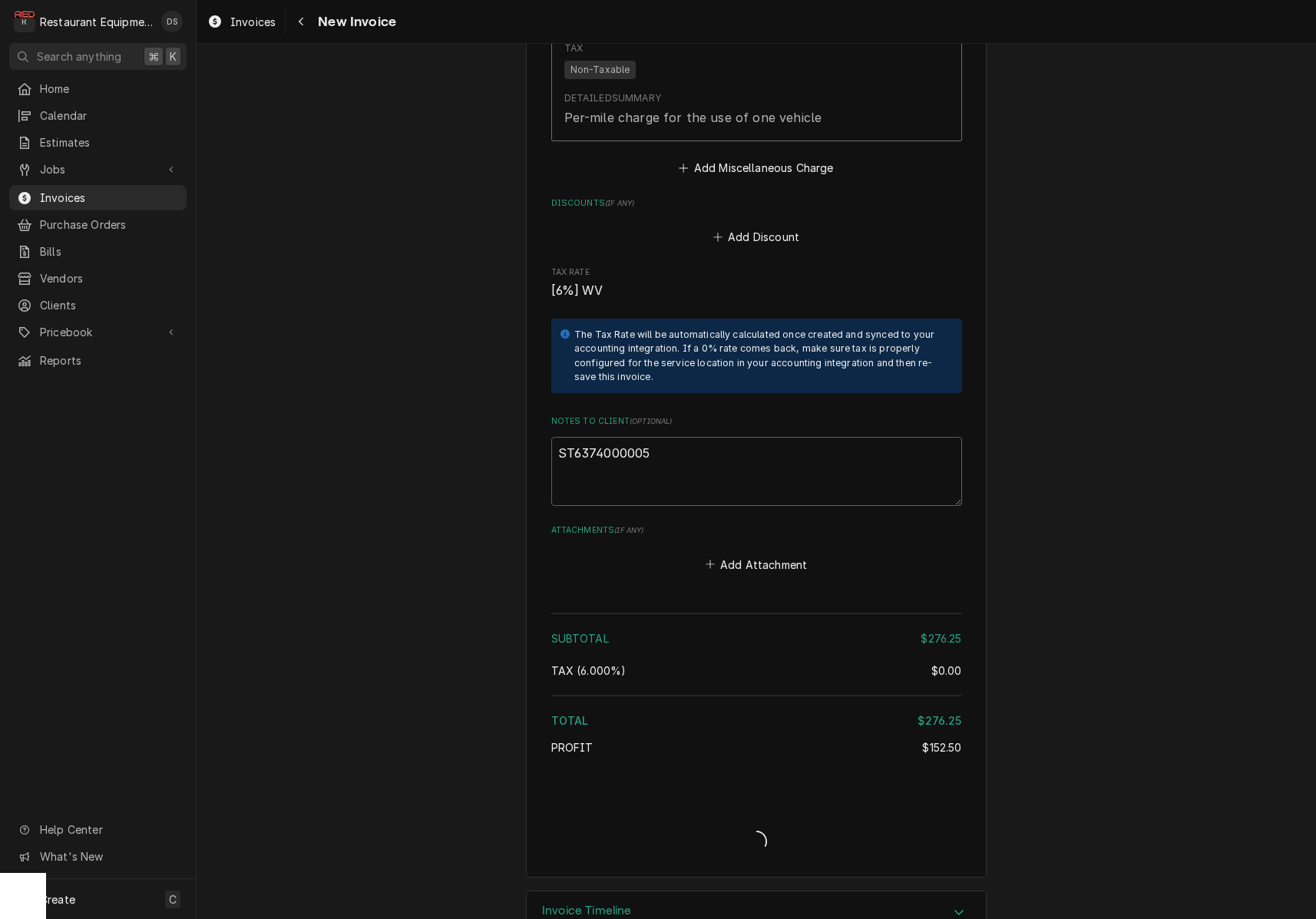
type textarea "x"
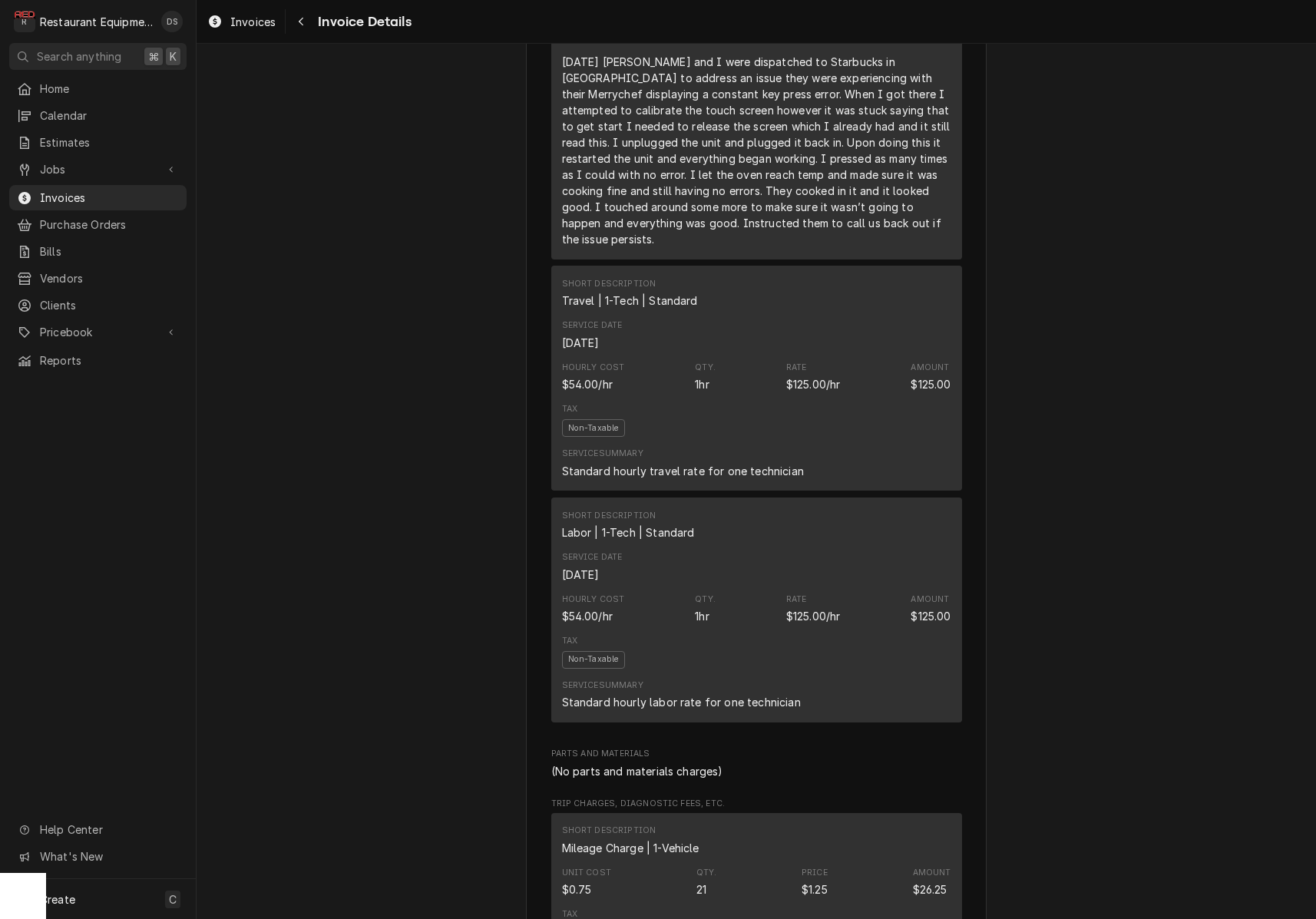
scroll to position [1304, 0]
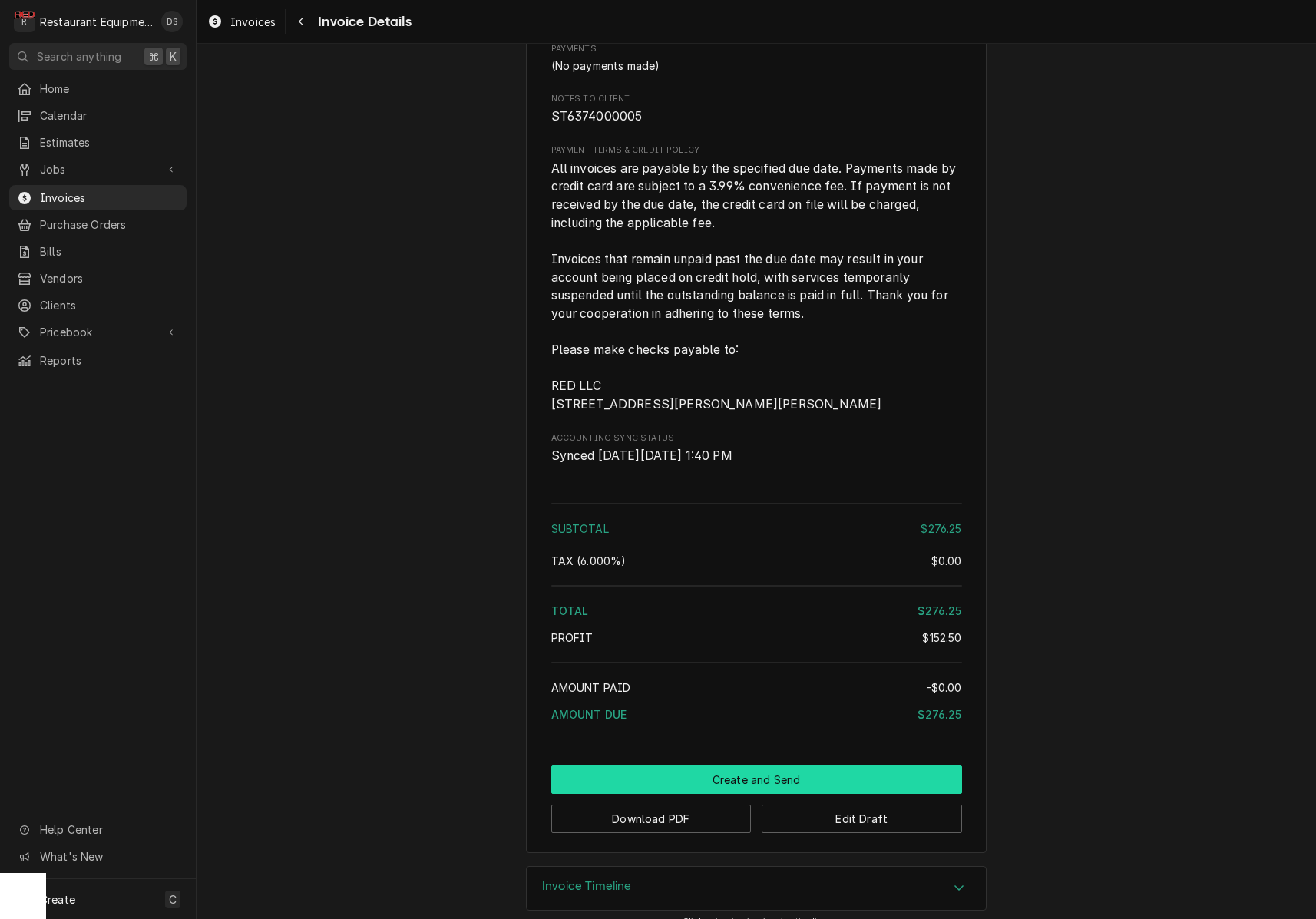
click at [713, 765] on button "Create and Send" at bounding box center [756, 779] width 411 height 29
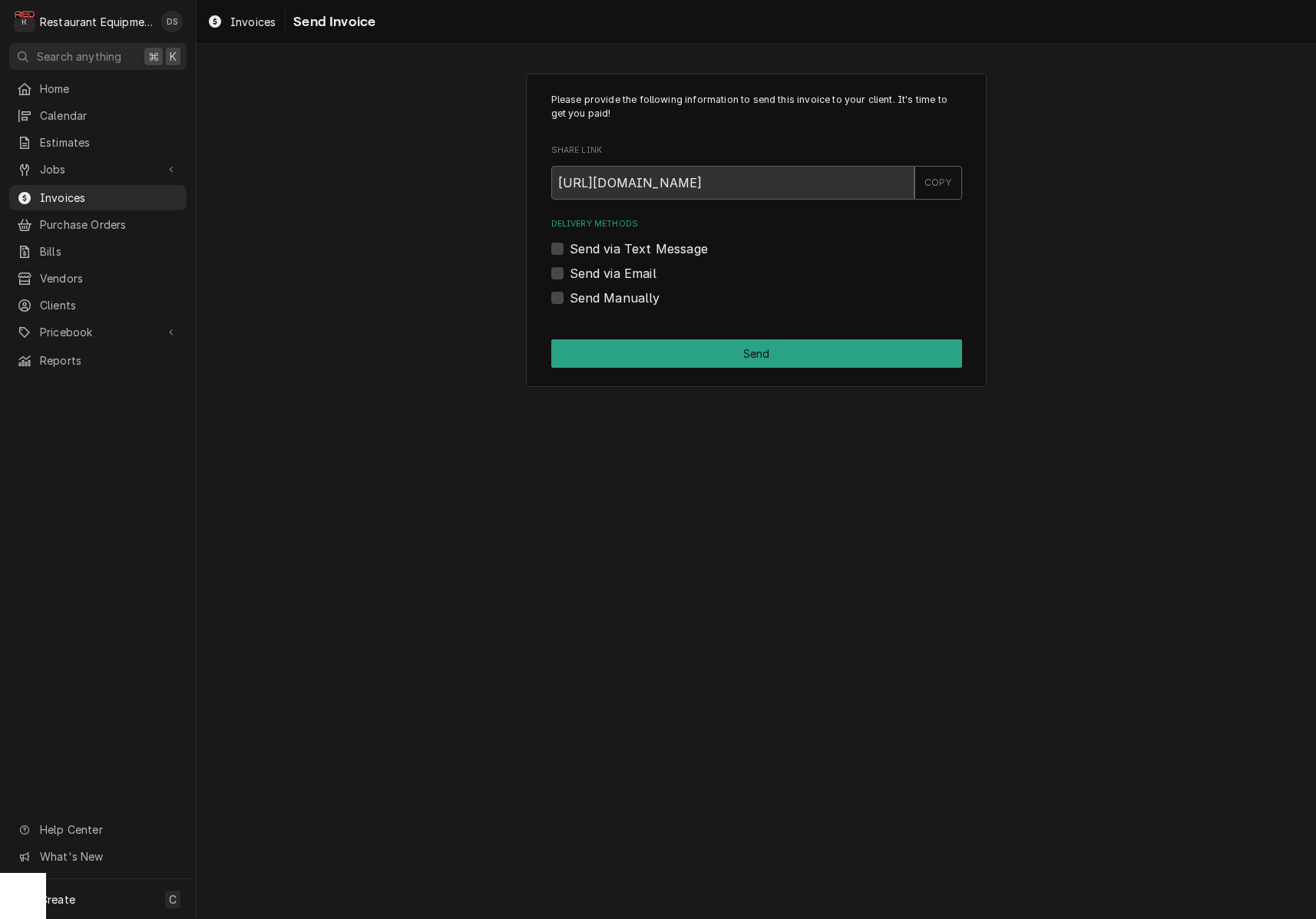
click at [554, 314] on div "Please provide the following information to send this invoice to your client. I…" at bounding box center [756, 230] width 461 height 314
click at [569, 294] on label "Send Manually" at bounding box center [614, 298] width 91 height 18
click at [569, 294] on input "Send Manually" at bounding box center [774, 305] width 411 height 34
checkbox input "true"
click at [723, 350] on button "Send" at bounding box center [756, 353] width 411 height 29
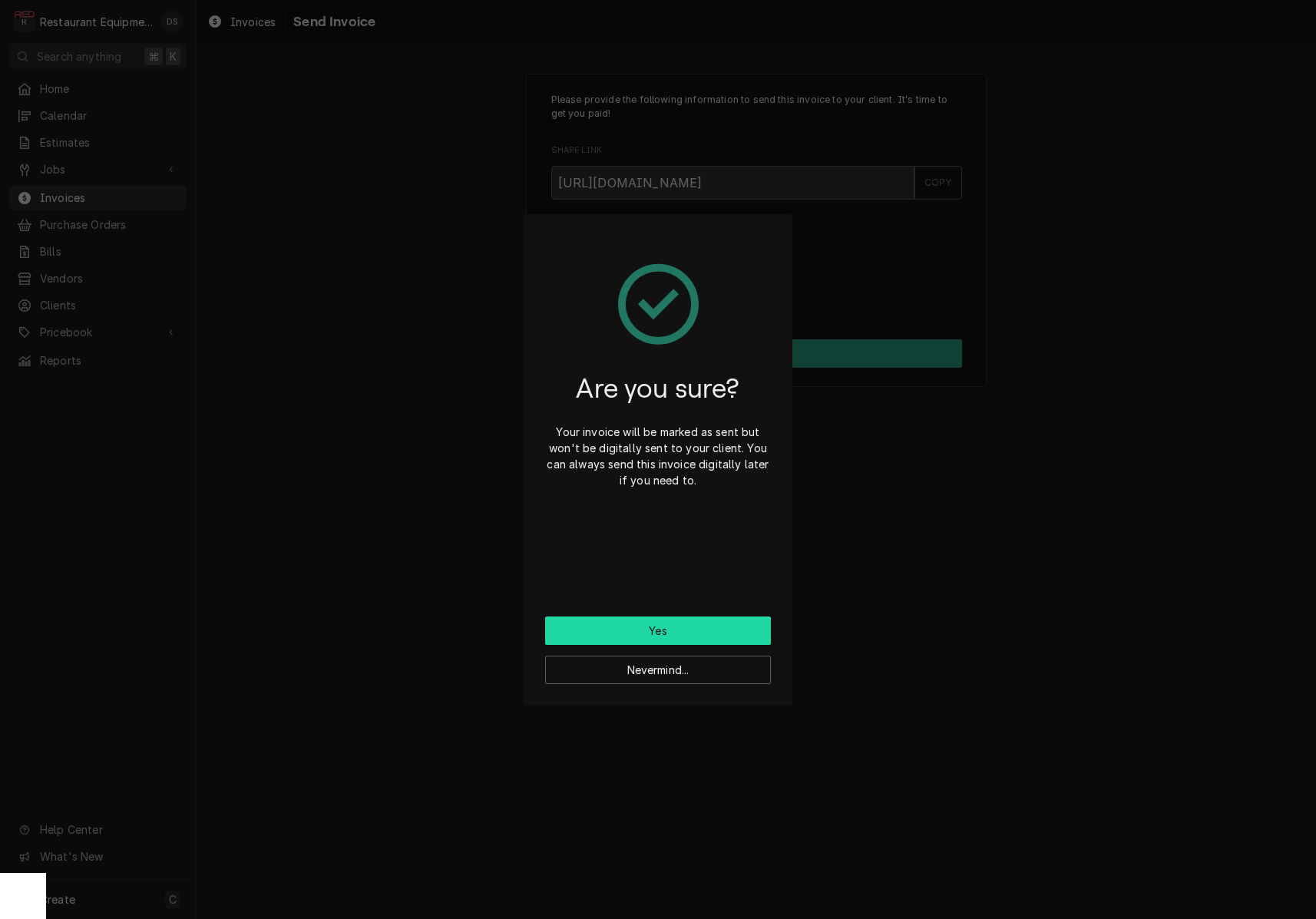
click at [708, 619] on button "Yes" at bounding box center [658, 630] width 225 height 29
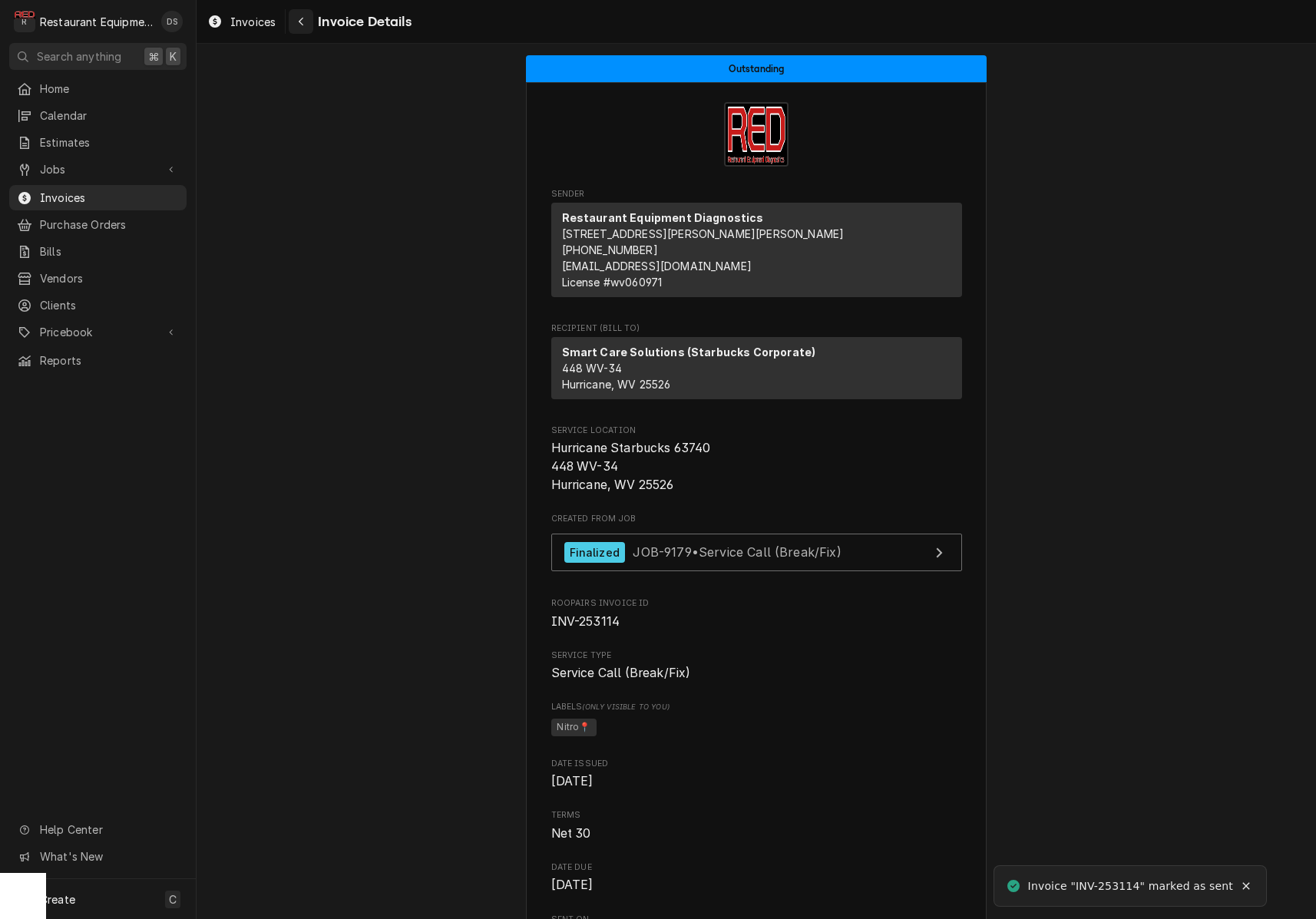
click at [307, 30] on button "Navigate back" at bounding box center [301, 21] width 25 height 25
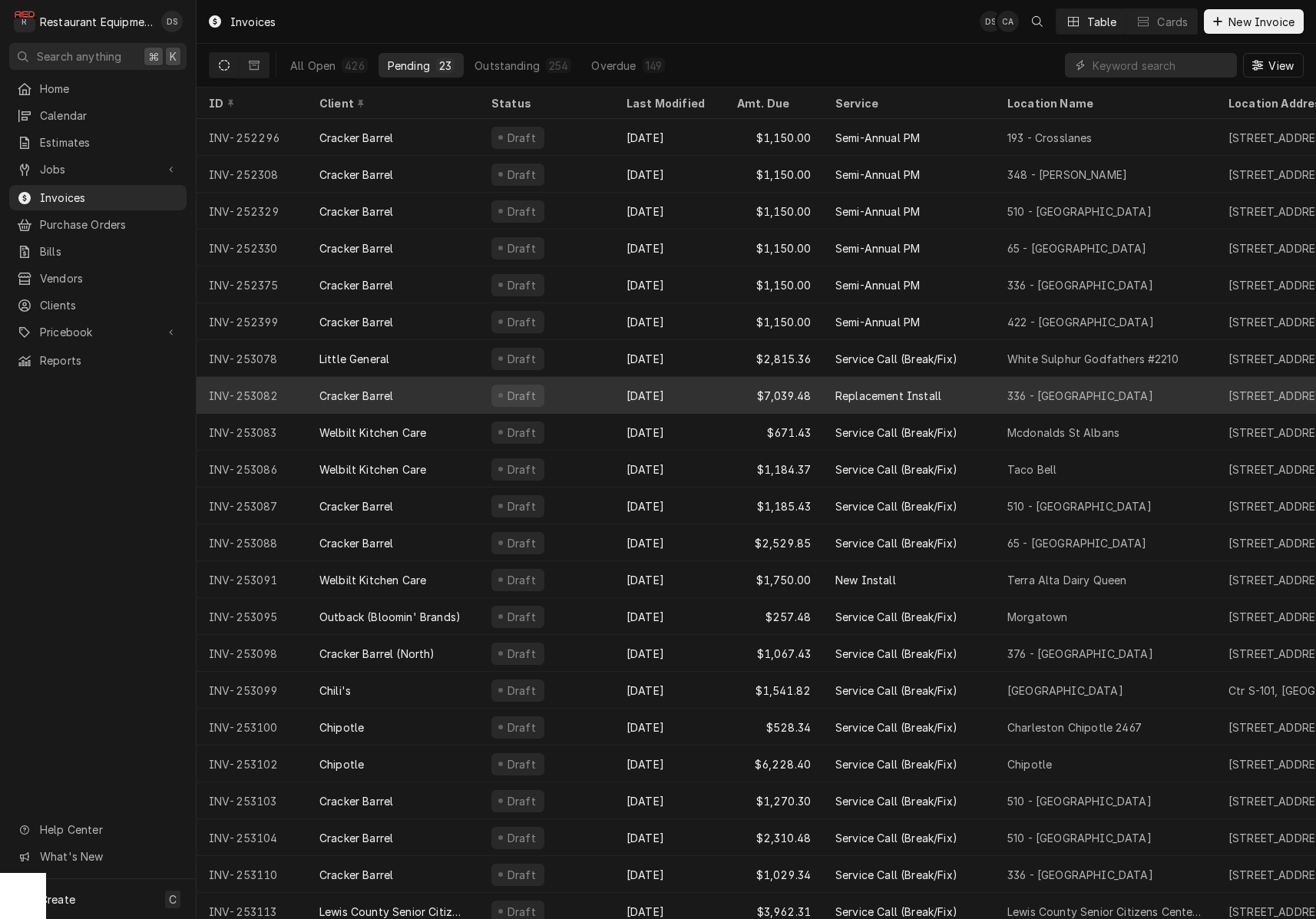
click at [703, 393] on div "[DATE]" at bounding box center [669, 396] width 110 height 37
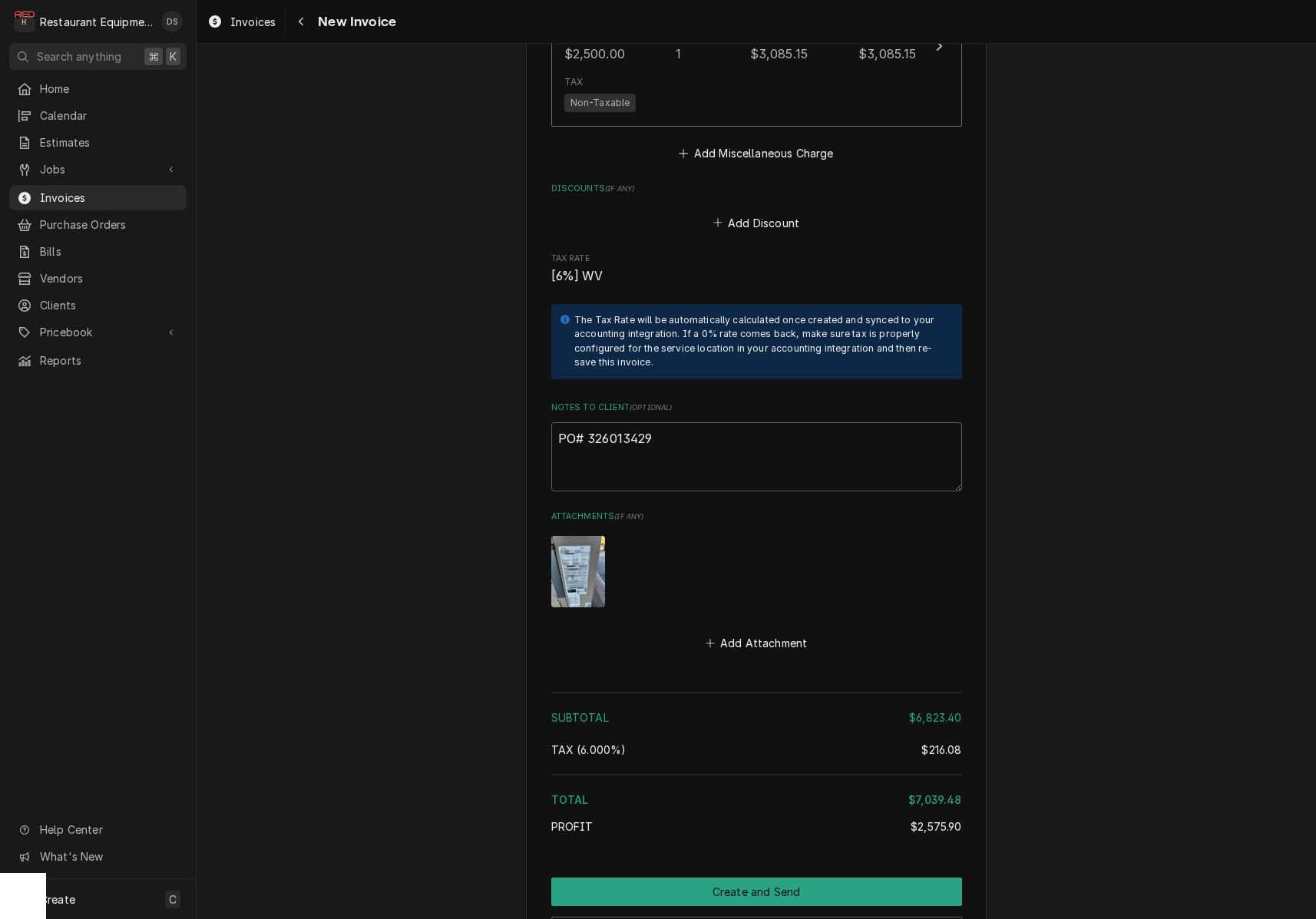
scroll to position [3797, 0]
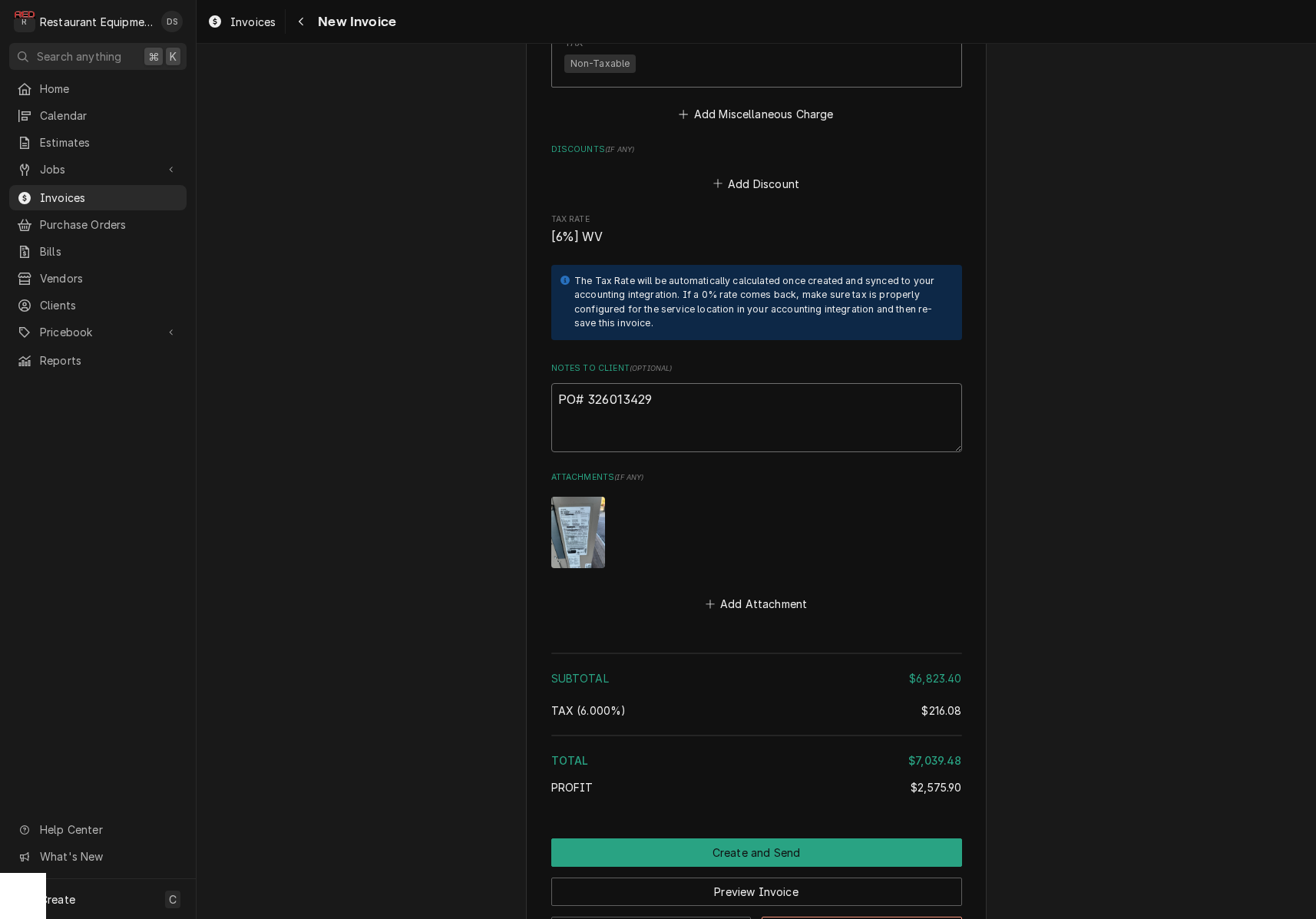
drag, startPoint x: 647, startPoint y: 341, endPoint x: 594, endPoint y: 342, distance: 53.0
click at [589, 384] on textarea "PO# 326013429" at bounding box center [756, 418] width 411 height 69
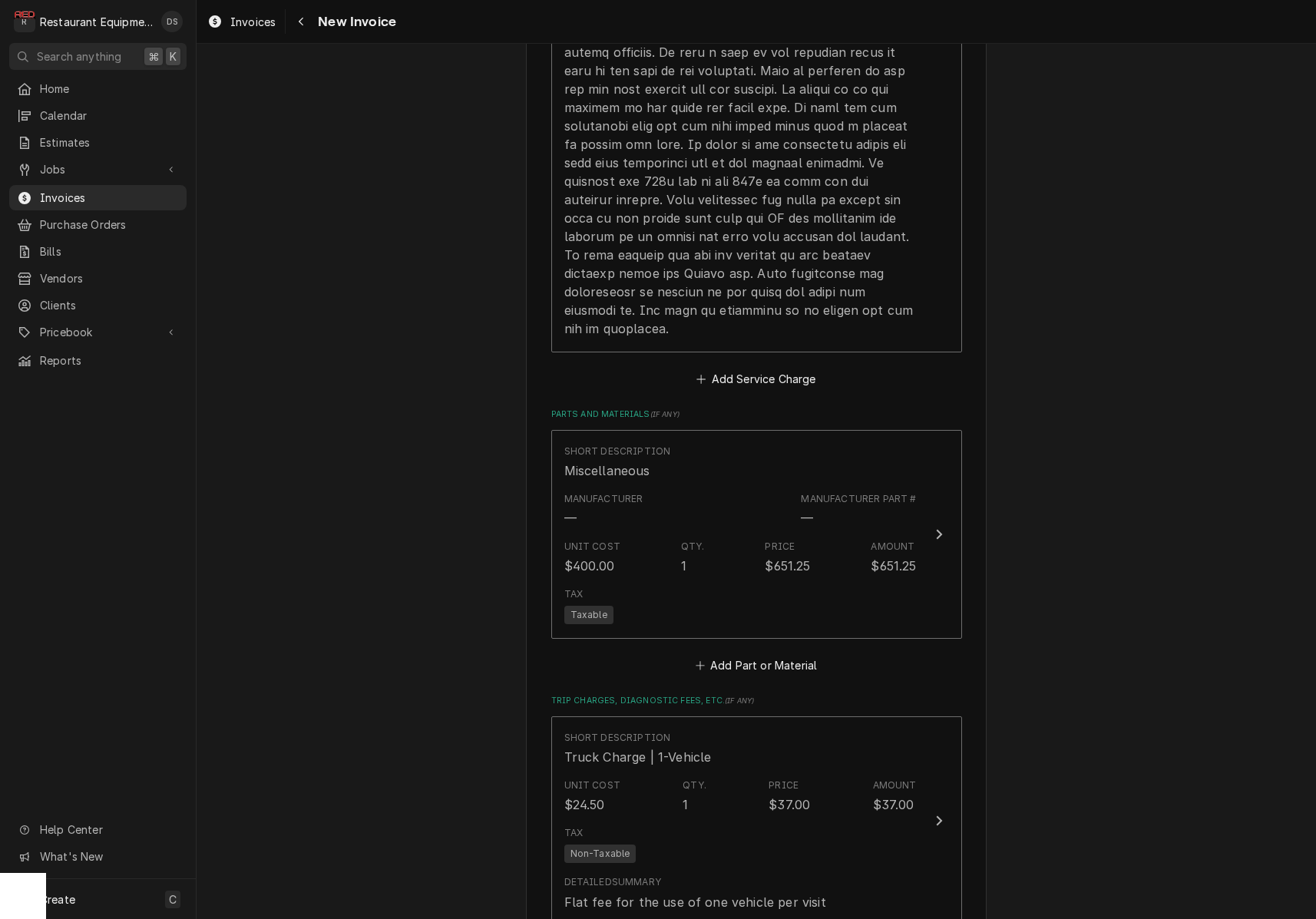
scroll to position [2787, 0]
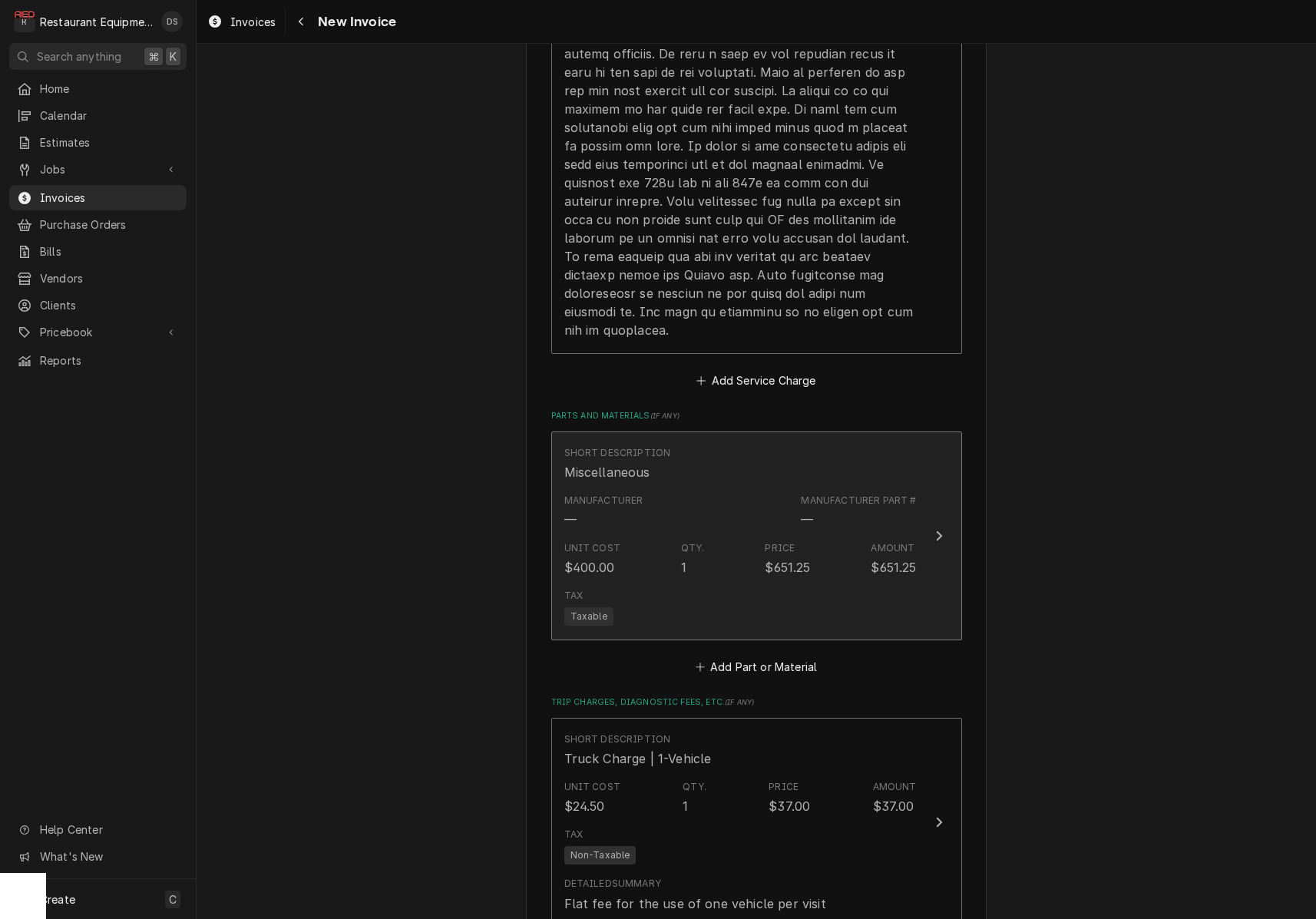
click at [760, 535] on div "Unit Cost $400.00 Qty. 1 Price $651.25 Amount $651.25" at bounding box center [740, 559] width 352 height 48
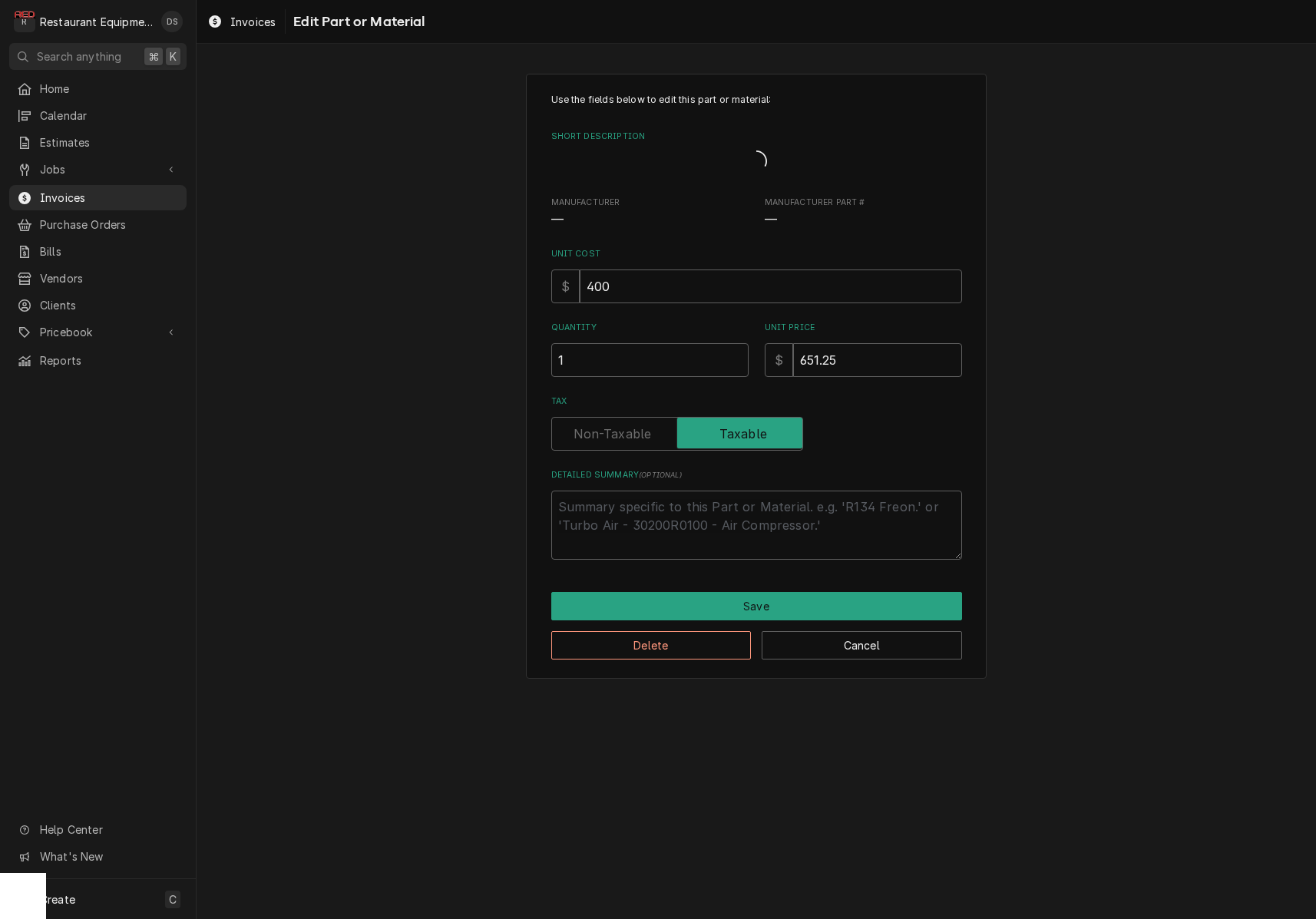
type textarea "x"
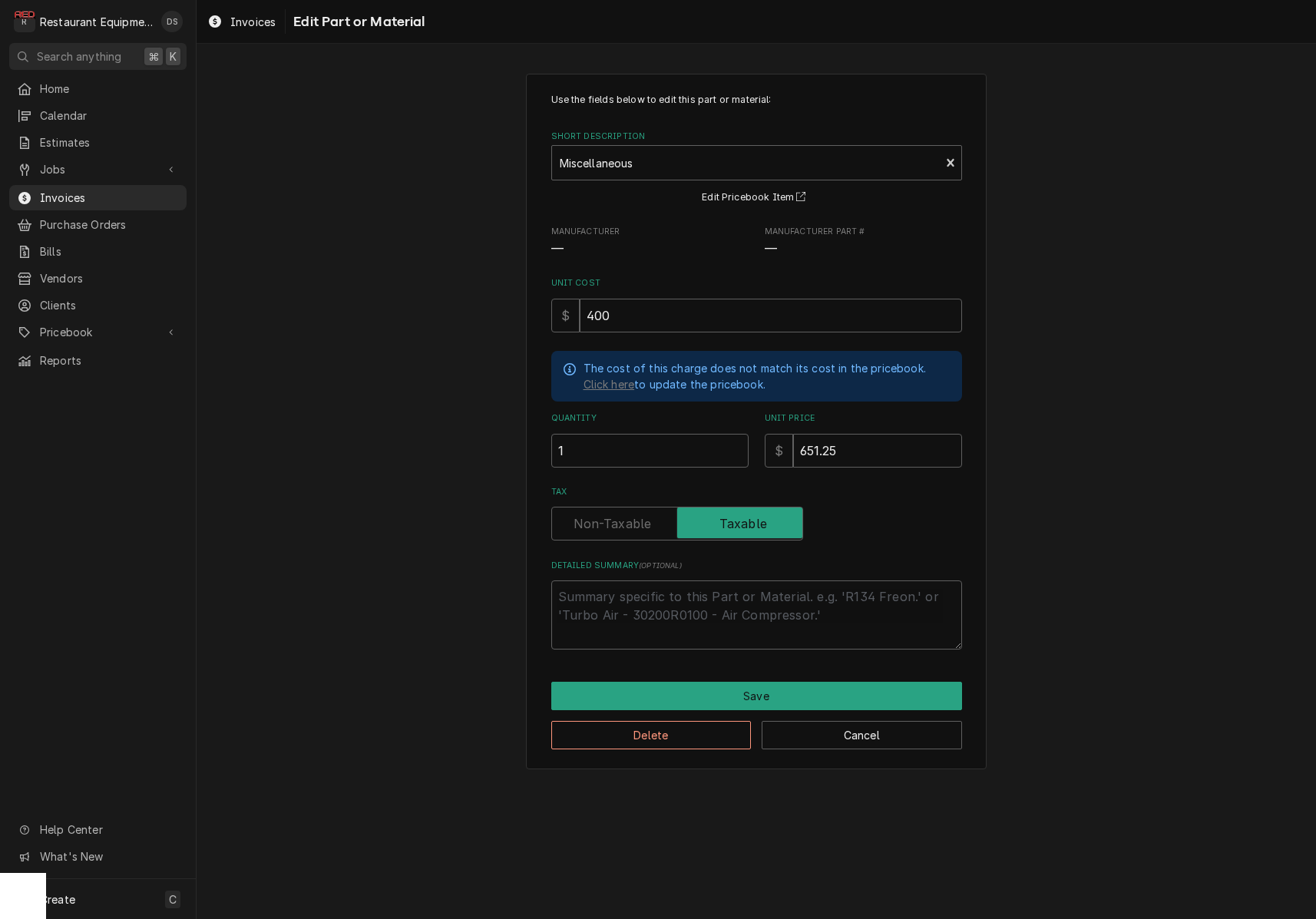
click at [625, 523] on label "Tax" at bounding box center [677, 523] width 252 height 34
click at [625, 523] on input "Tax" at bounding box center [677, 523] width 238 height 34
checkbox input "false"
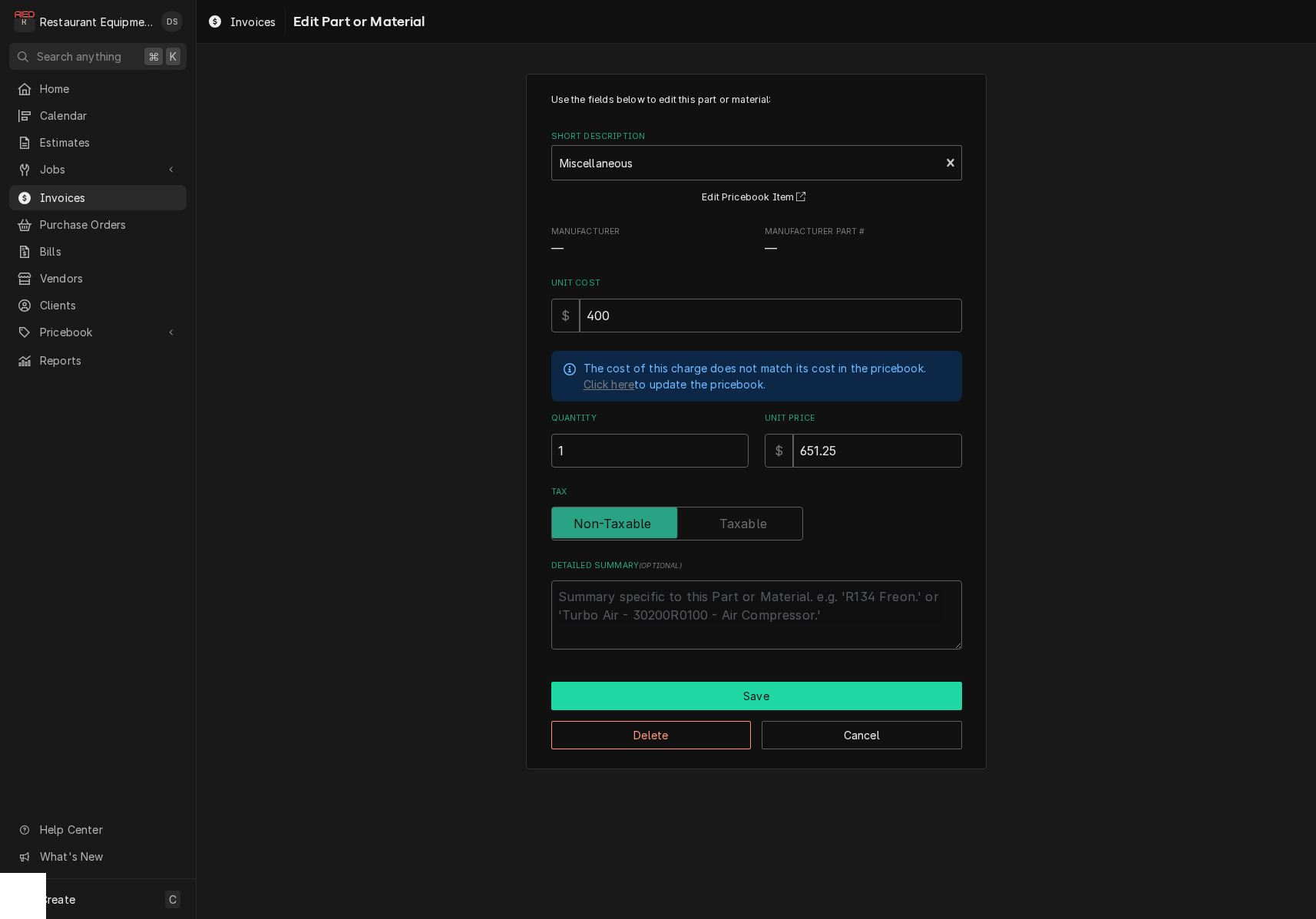
click at [788, 690] on button "Save" at bounding box center [756, 695] width 411 height 29
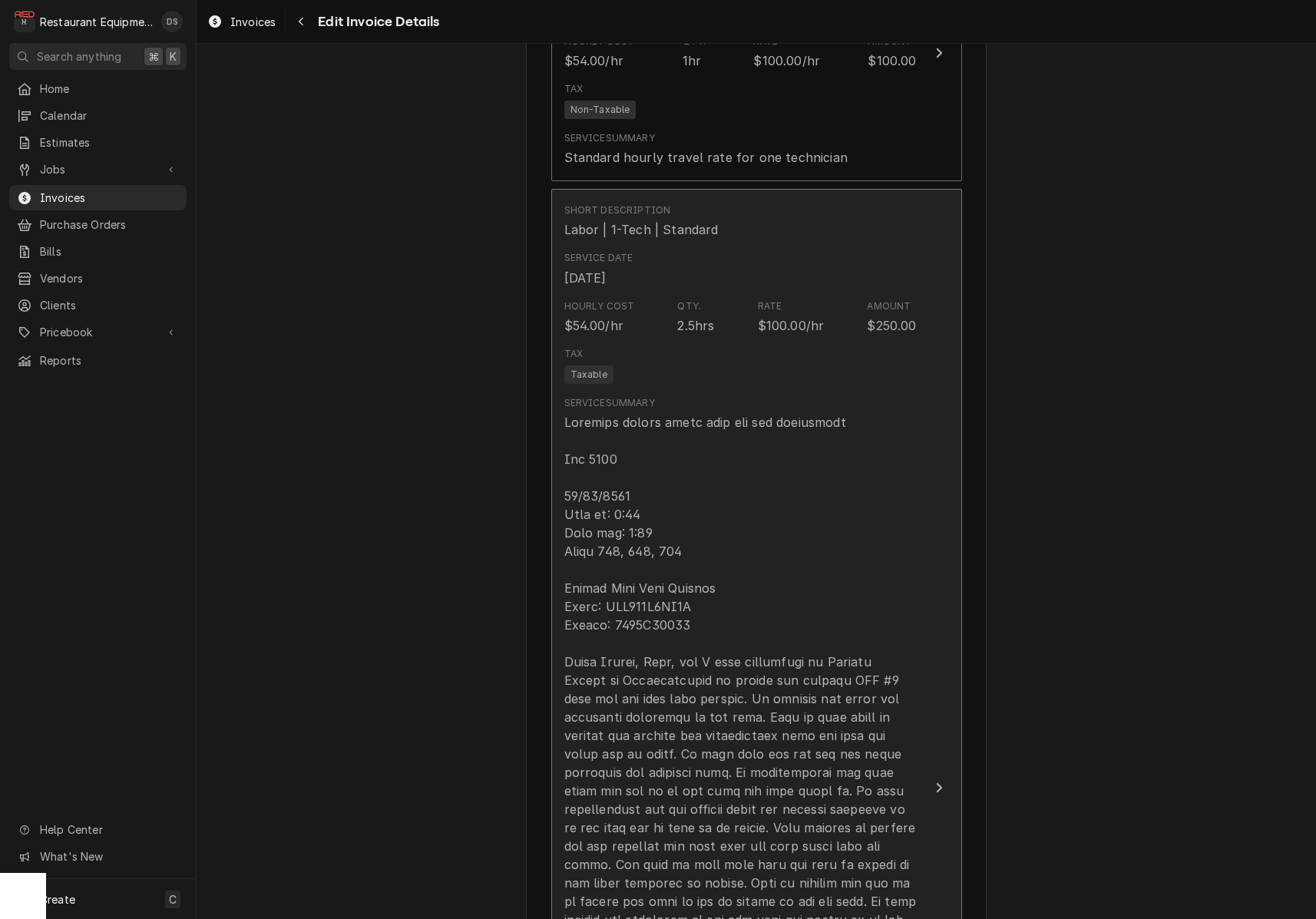
scroll to position [1534, 0]
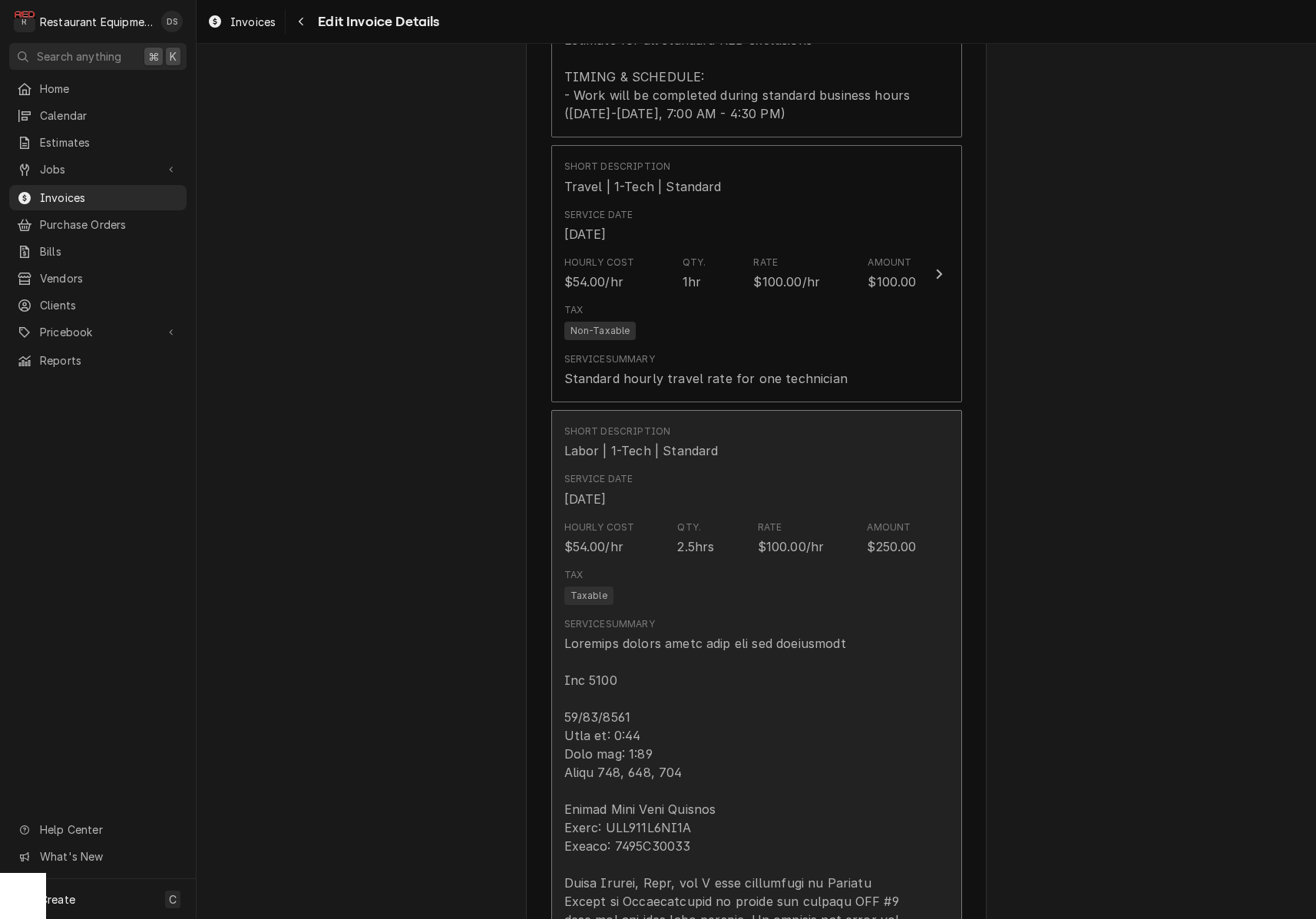
click at [749, 562] on div "Tax Taxable" at bounding box center [740, 586] width 352 height 49
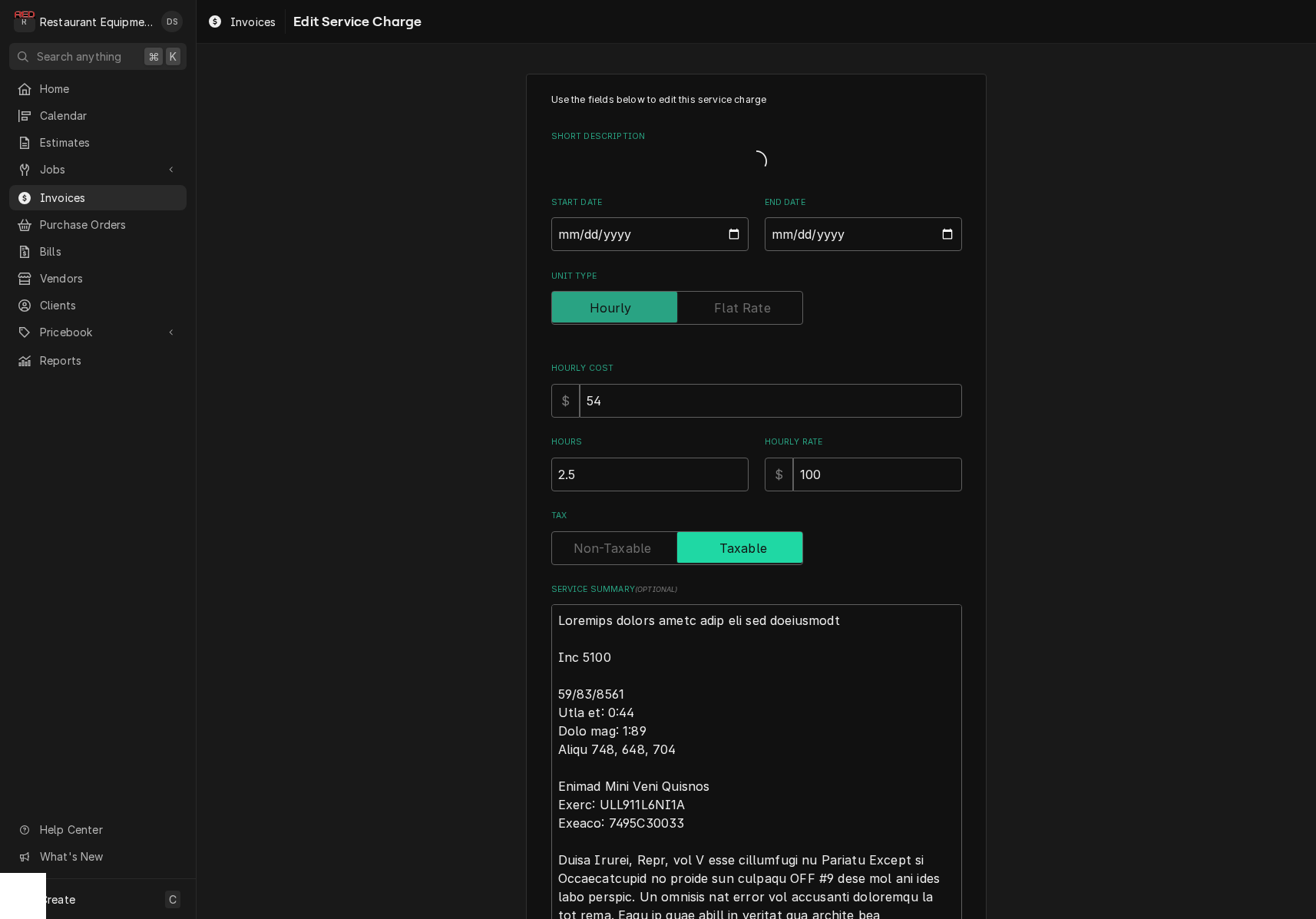
type textarea "x"
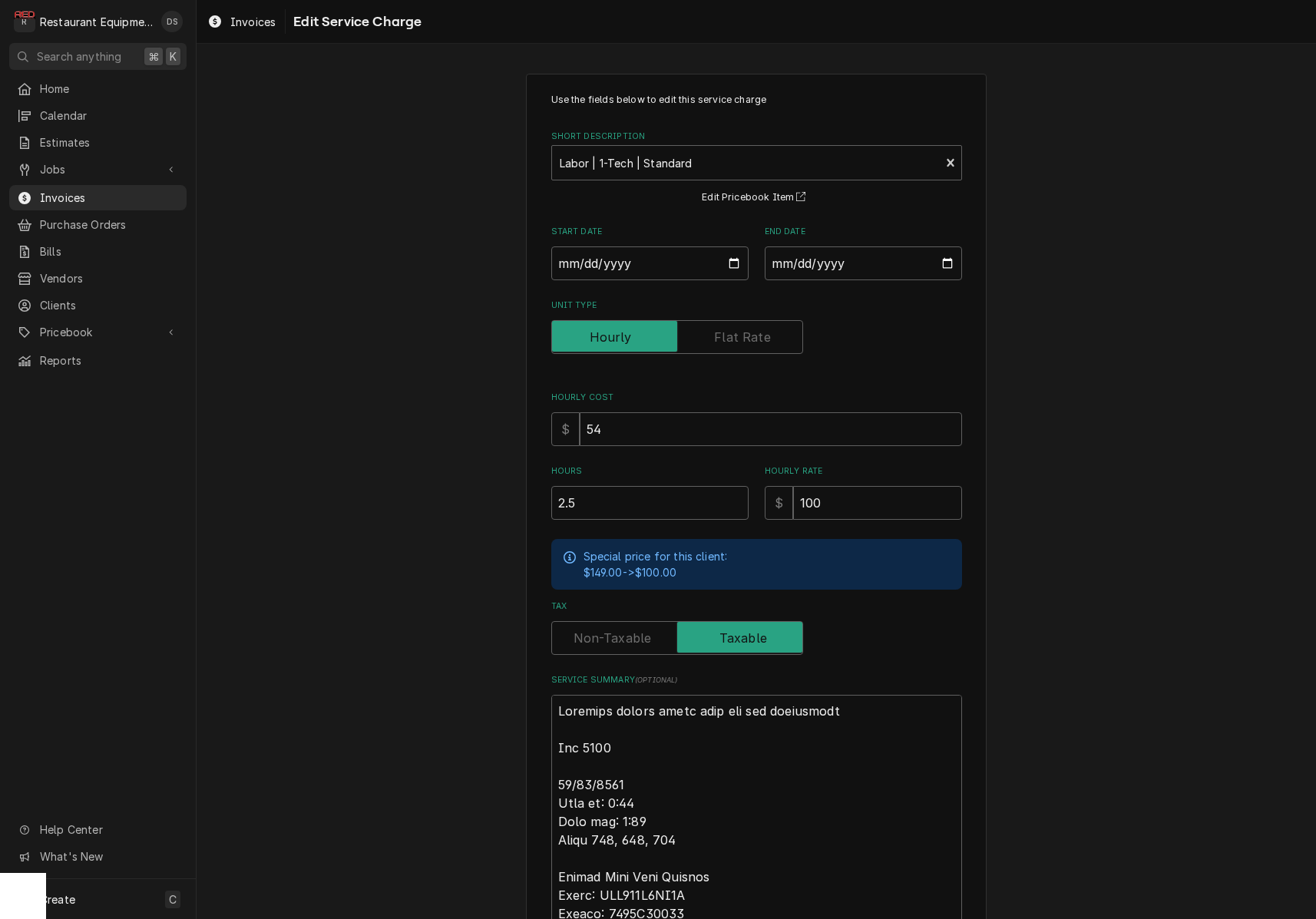
drag, startPoint x: 641, startPoint y: 629, endPoint x: 669, endPoint y: 627, distance: 28.1
click at [641, 629] on label "Tax" at bounding box center [677, 638] width 252 height 34
click at [641, 629] on input "Tax" at bounding box center [677, 638] width 238 height 34
checkbox input "false"
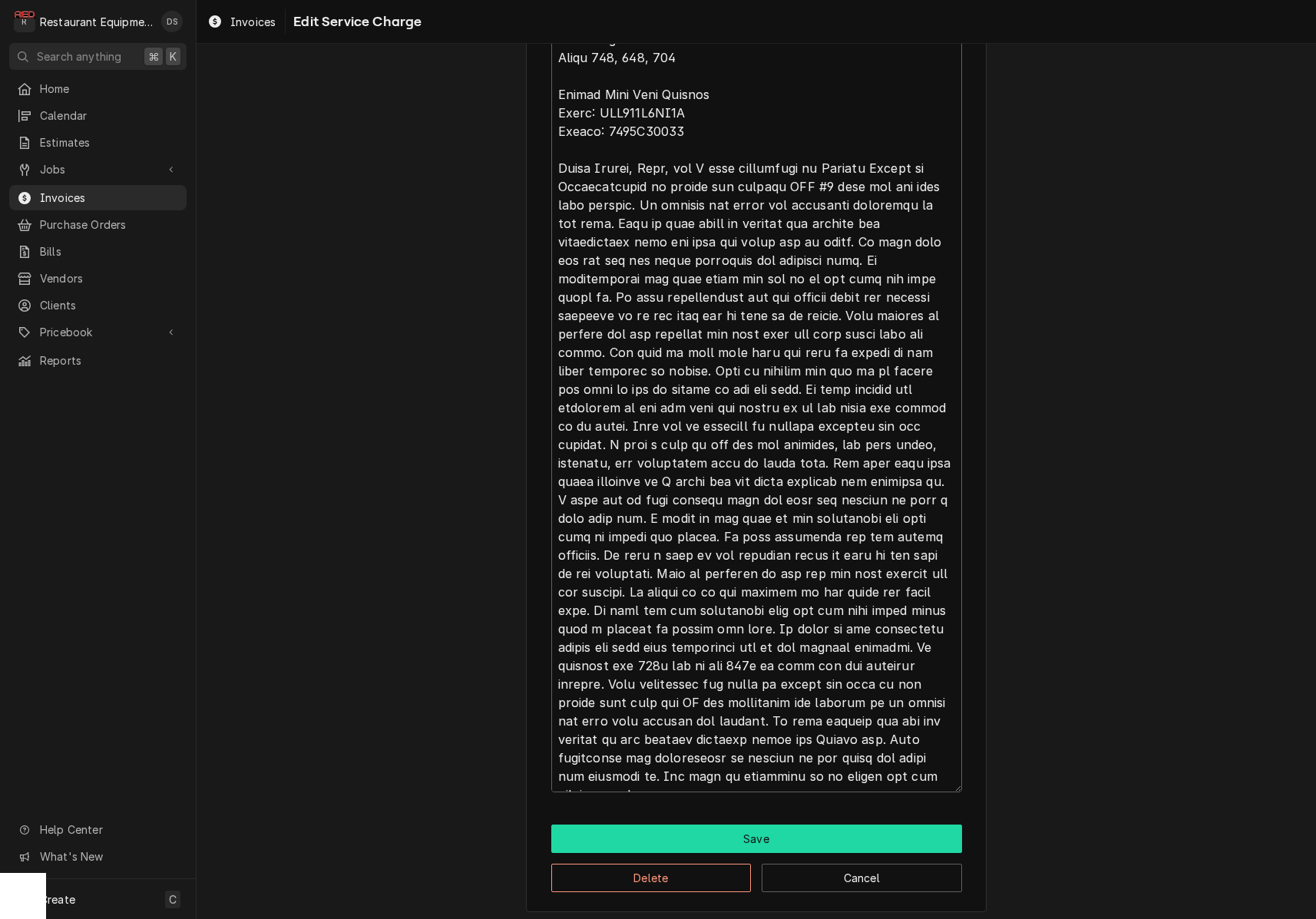
click at [774, 836] on button "Save" at bounding box center [756, 839] width 411 height 29
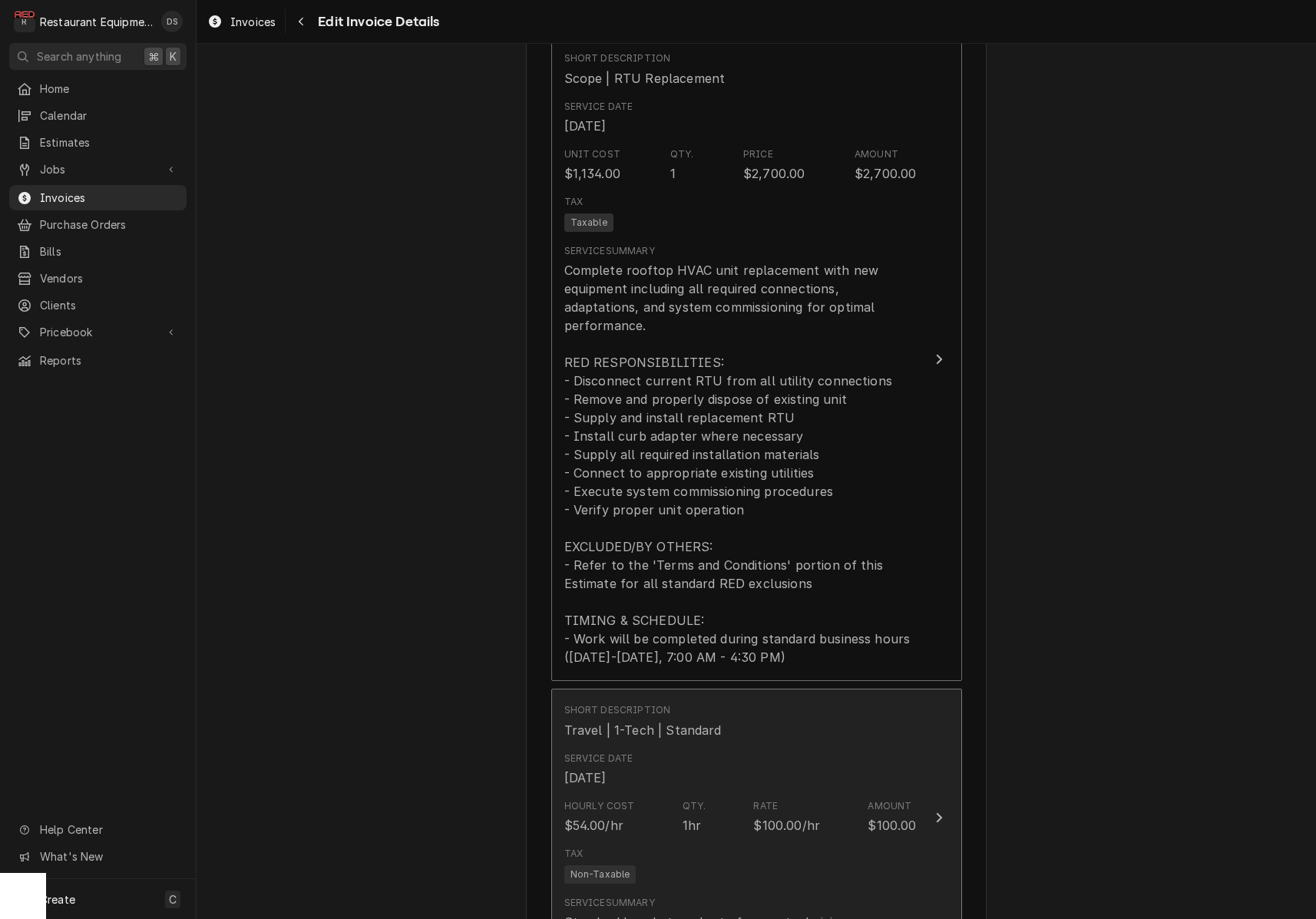
scroll to position [1031, 0]
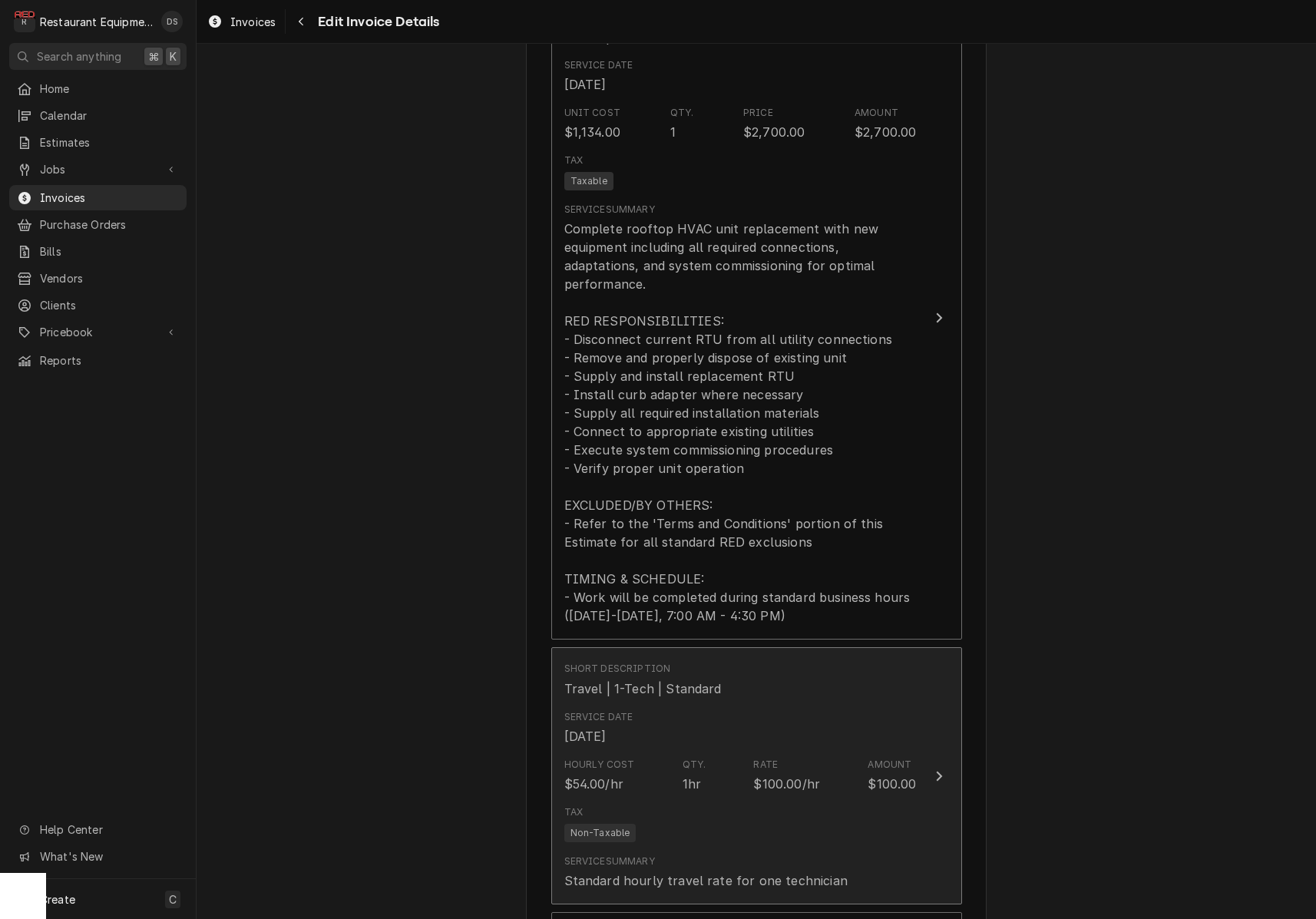
click at [752, 756] on div "Hourly Cost $54.00/hr Qty. 1hr Rate $100.00/hr Amount $100.00" at bounding box center [740, 775] width 352 height 48
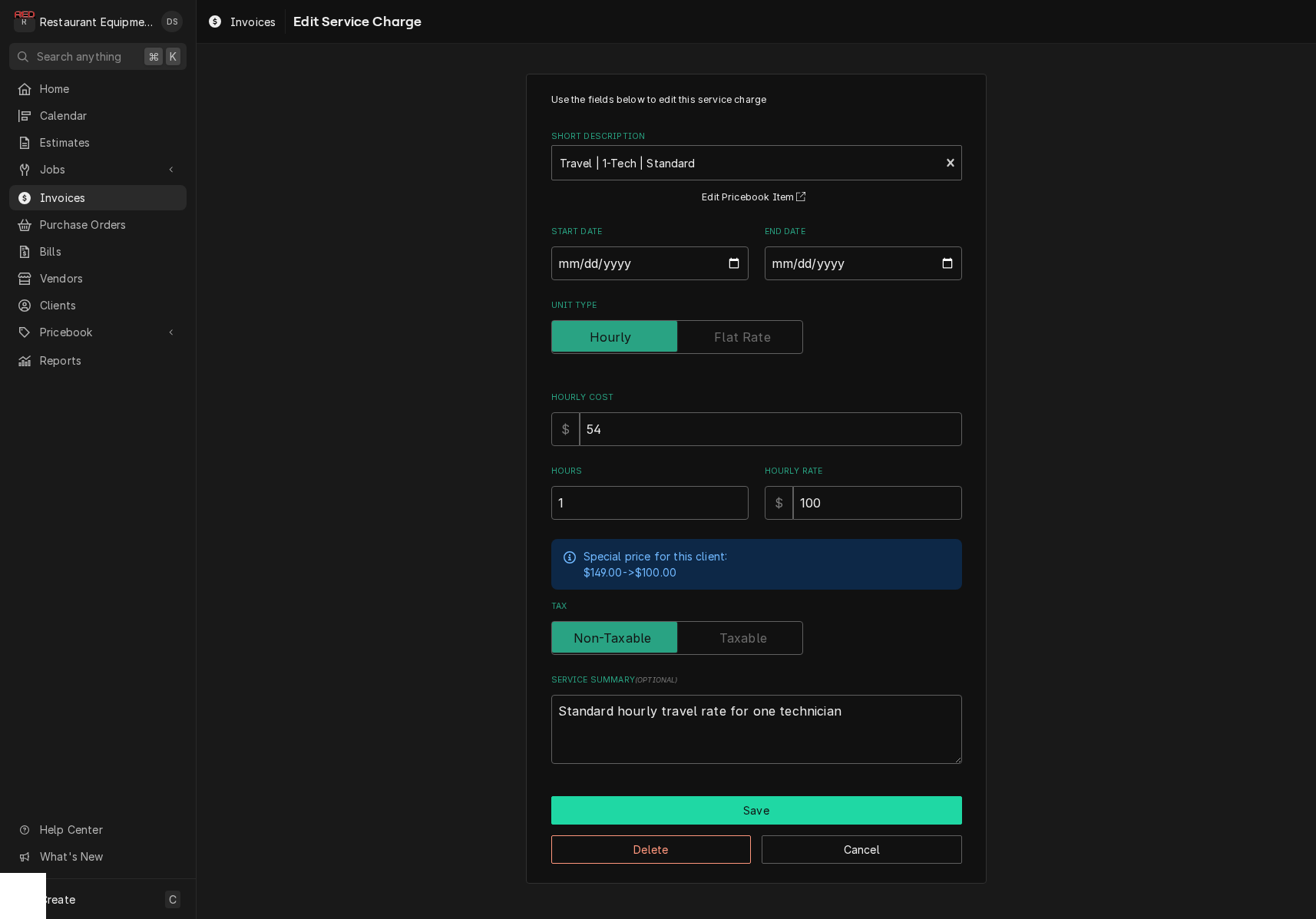
click at [770, 799] on button "Save" at bounding box center [756, 810] width 411 height 29
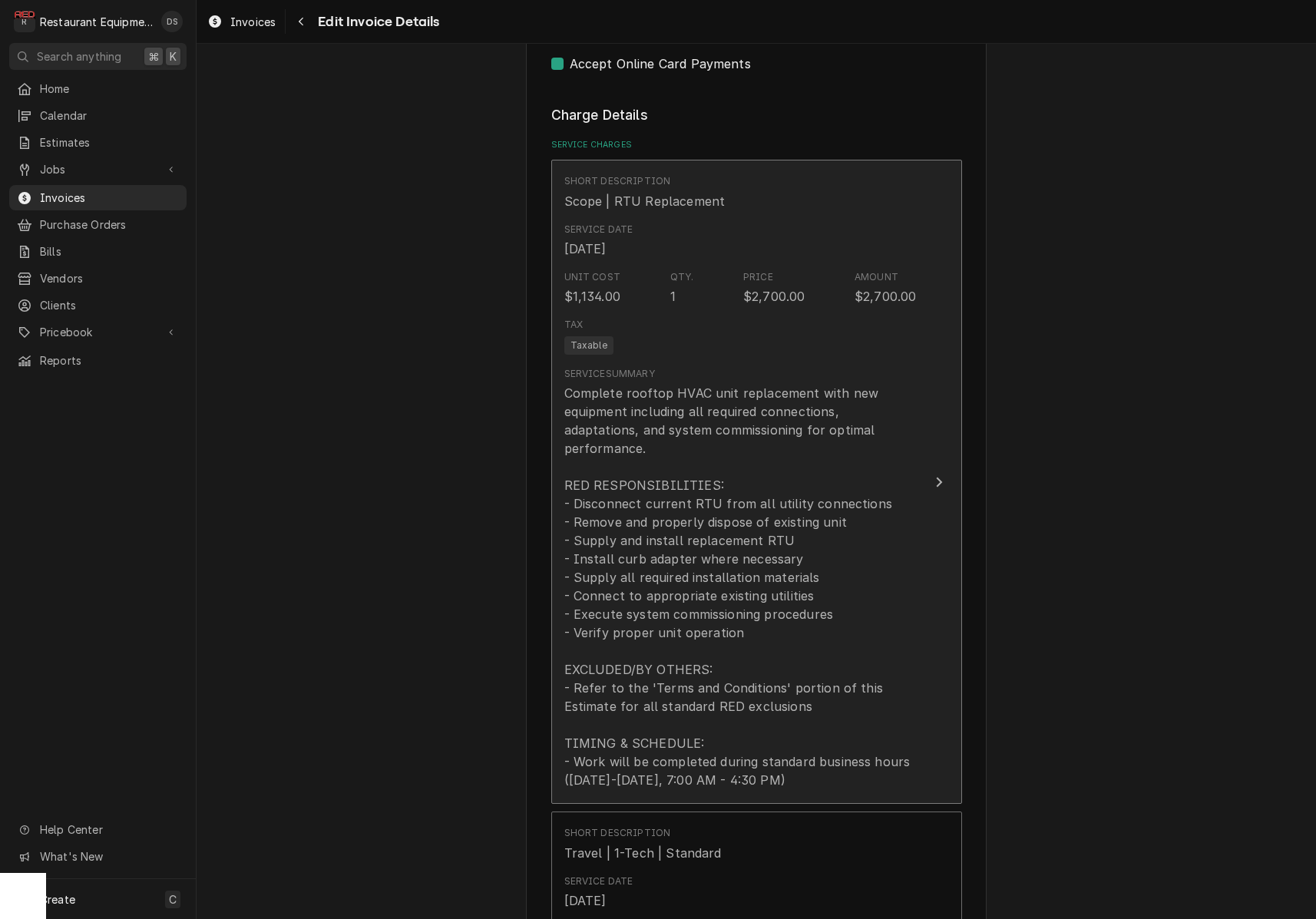
scroll to position [773, 0]
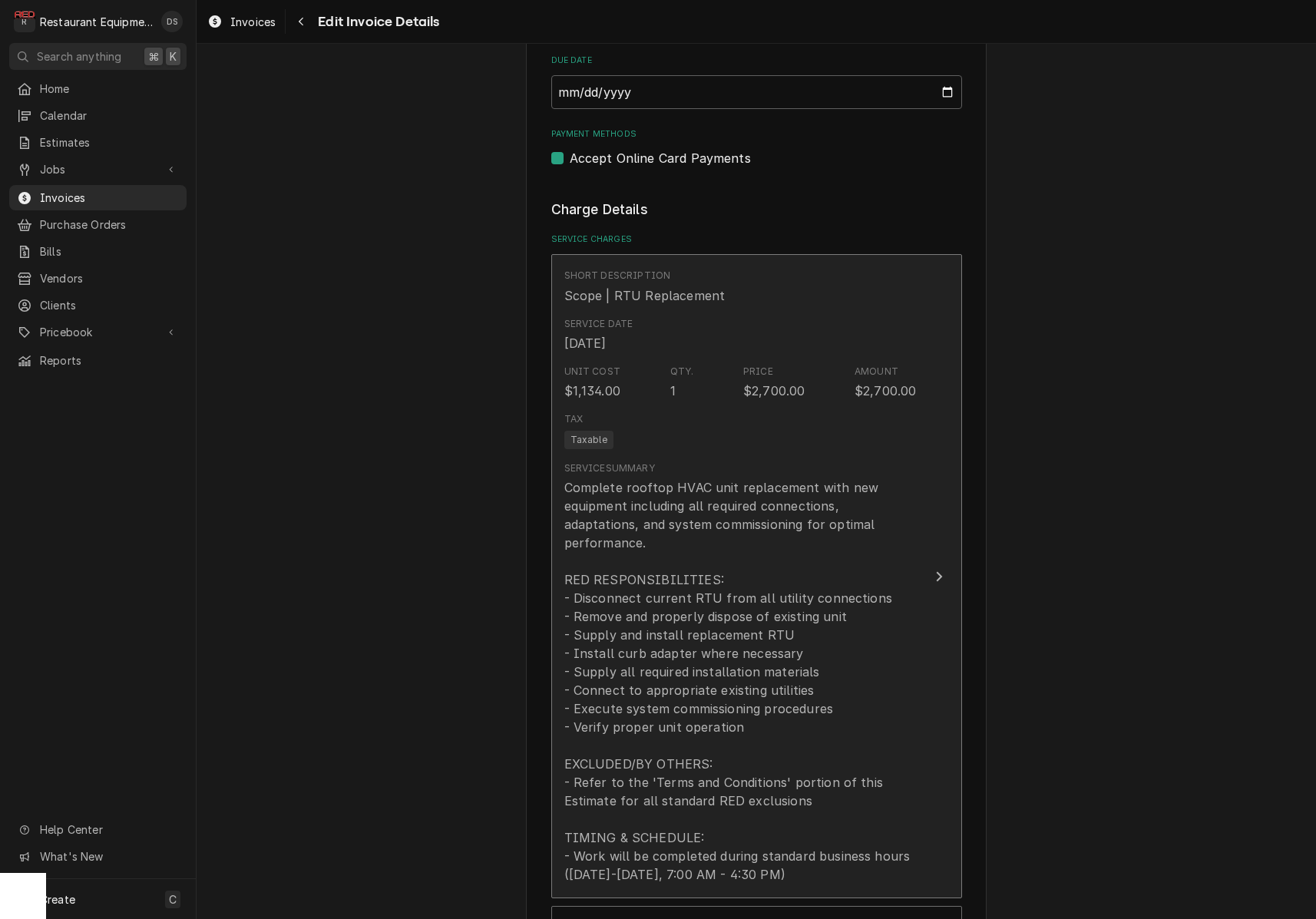
click at [714, 531] on div "Complete rooftop HVAC unit replacement with new equipment including all require…" at bounding box center [740, 681] width 352 height 406
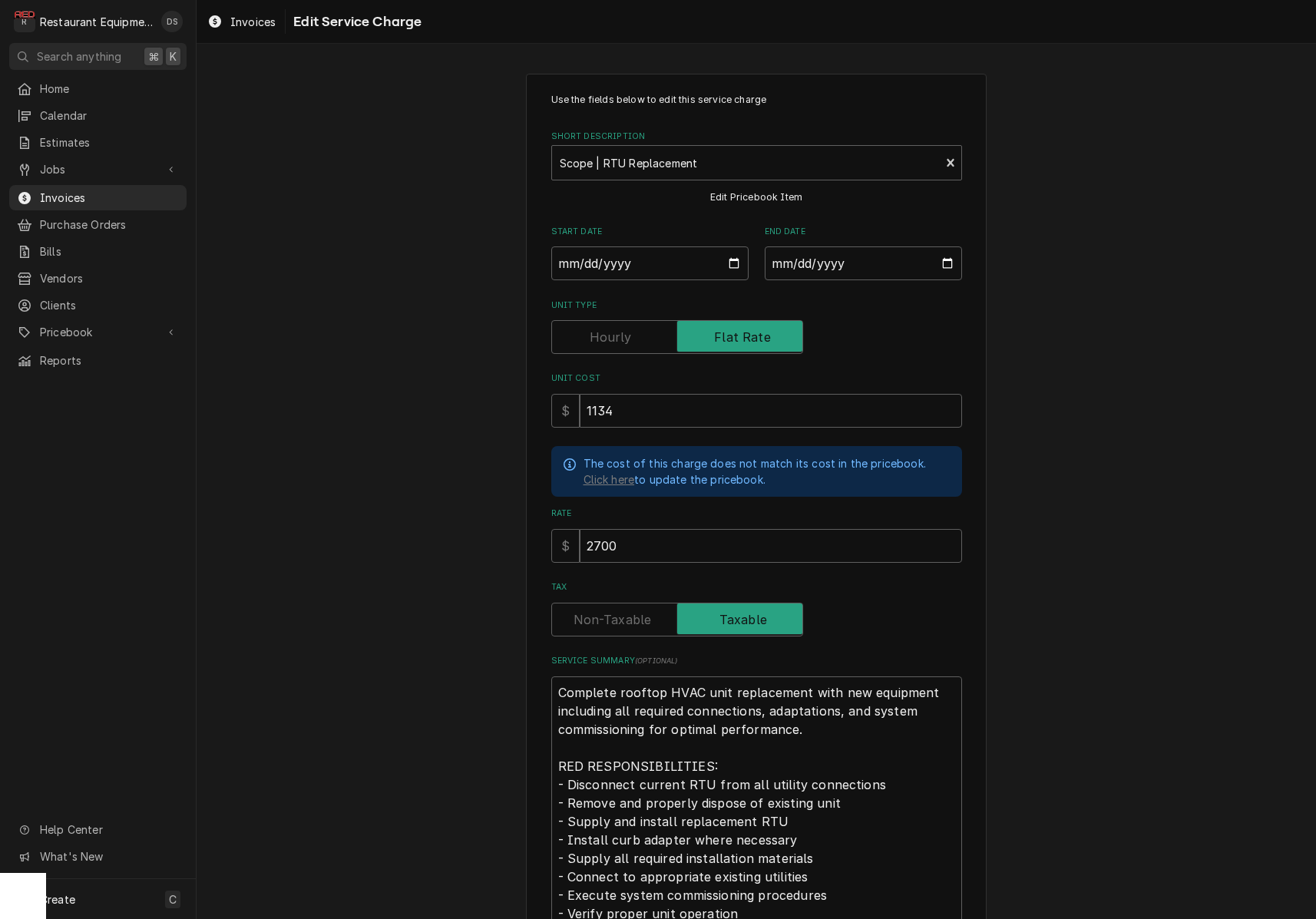
type textarea "x"
click at [625, 609] on label "Tax" at bounding box center [677, 619] width 252 height 34
click at [625, 609] on input "Tax" at bounding box center [677, 619] width 238 height 34
checkbox input "false"
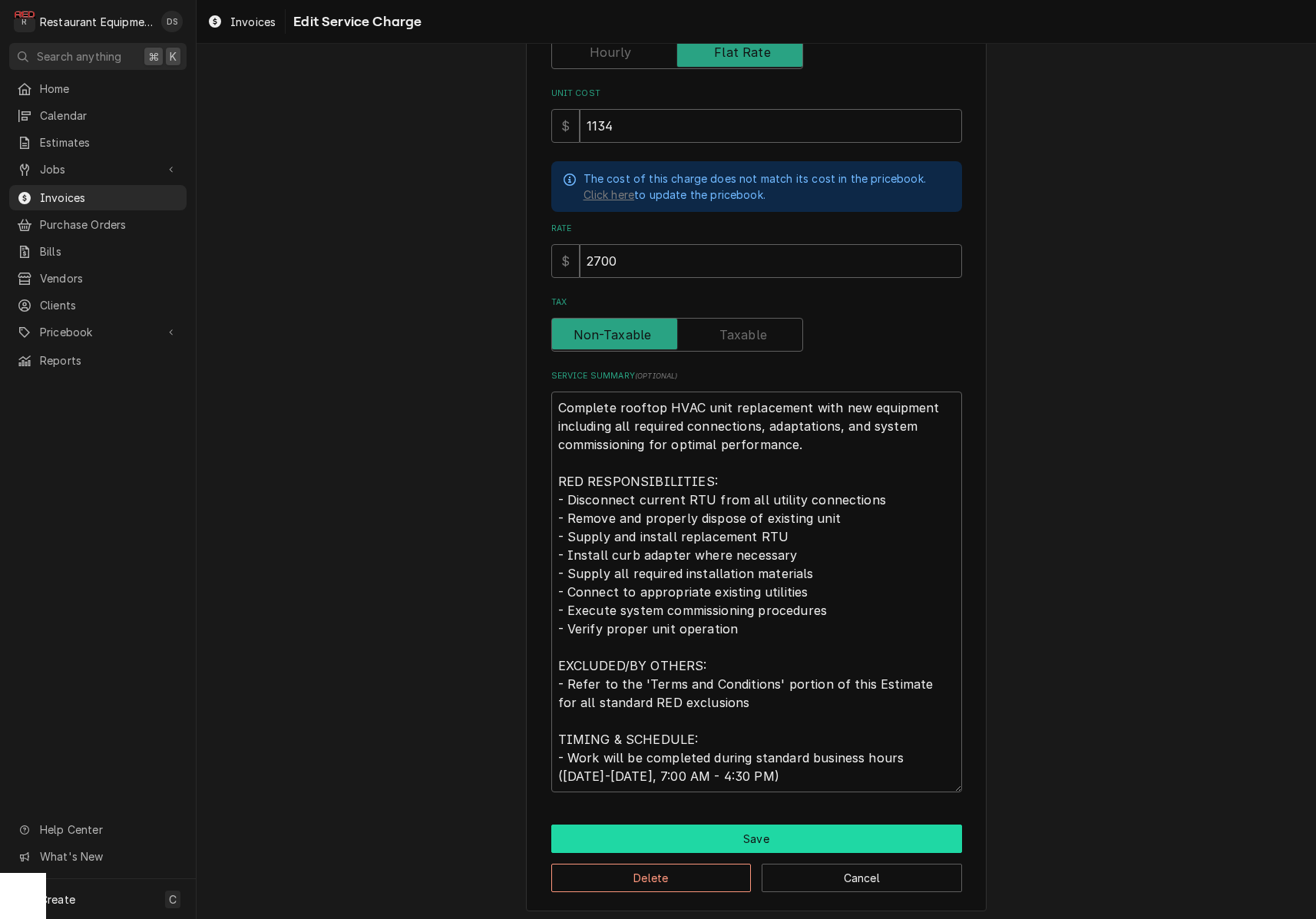
click at [774, 826] on button "Save" at bounding box center [756, 839] width 411 height 29
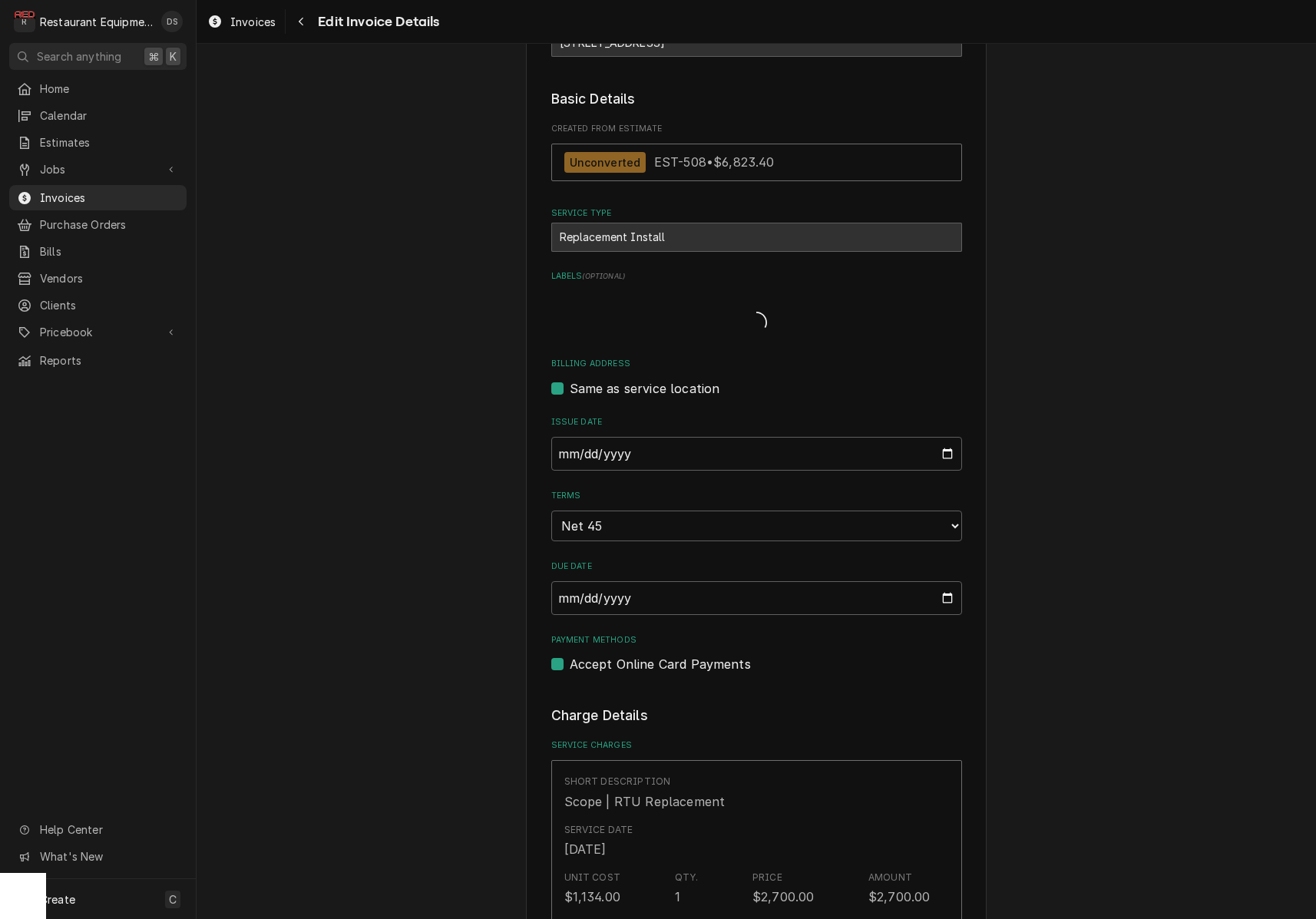
type textarea "x"
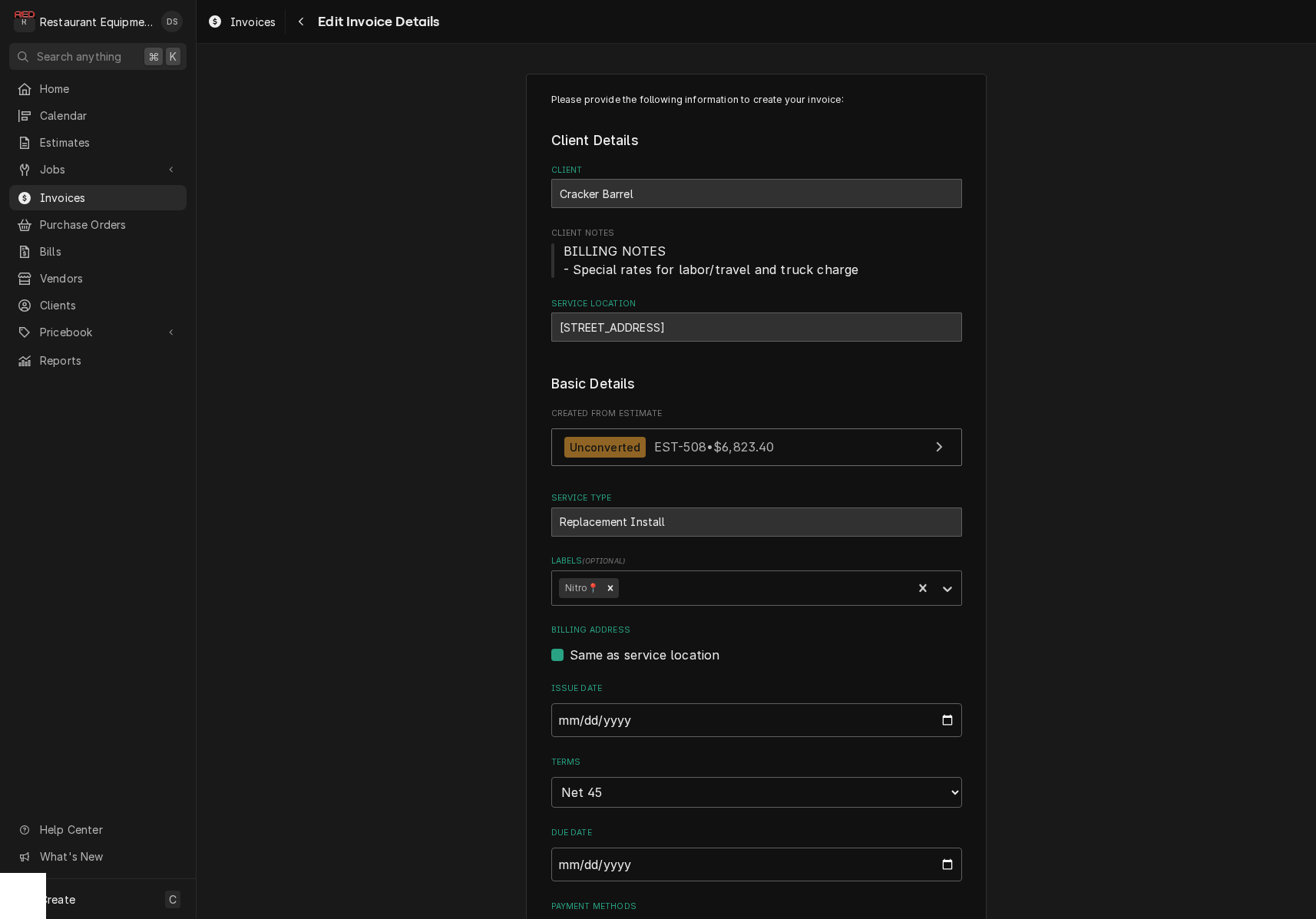
drag, startPoint x: 668, startPoint y: 736, endPoint x: 628, endPoint y: 726, distance: 41.2
click at [655, 734] on fieldset "Basic Details Created From Estimate Unconverted EST-508 • $6,823.40 Service Typ…" at bounding box center [756, 657] width 411 height 566
click at [628, 725] on input "2025-10-09" at bounding box center [756, 720] width 411 height 34
type input "2025-10-10"
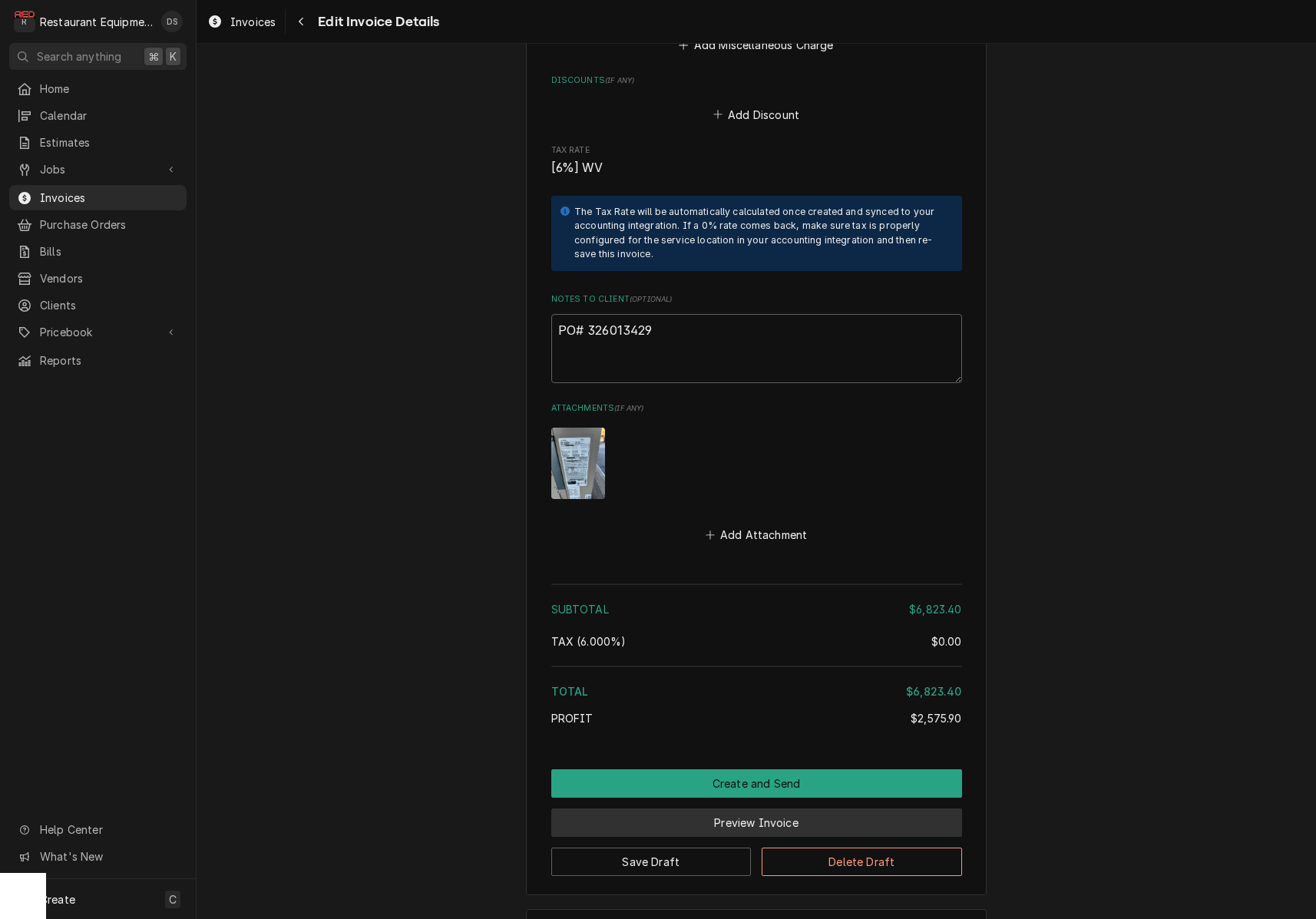
click at [778, 809] on button "Preview Invoice" at bounding box center [756, 822] width 411 height 29
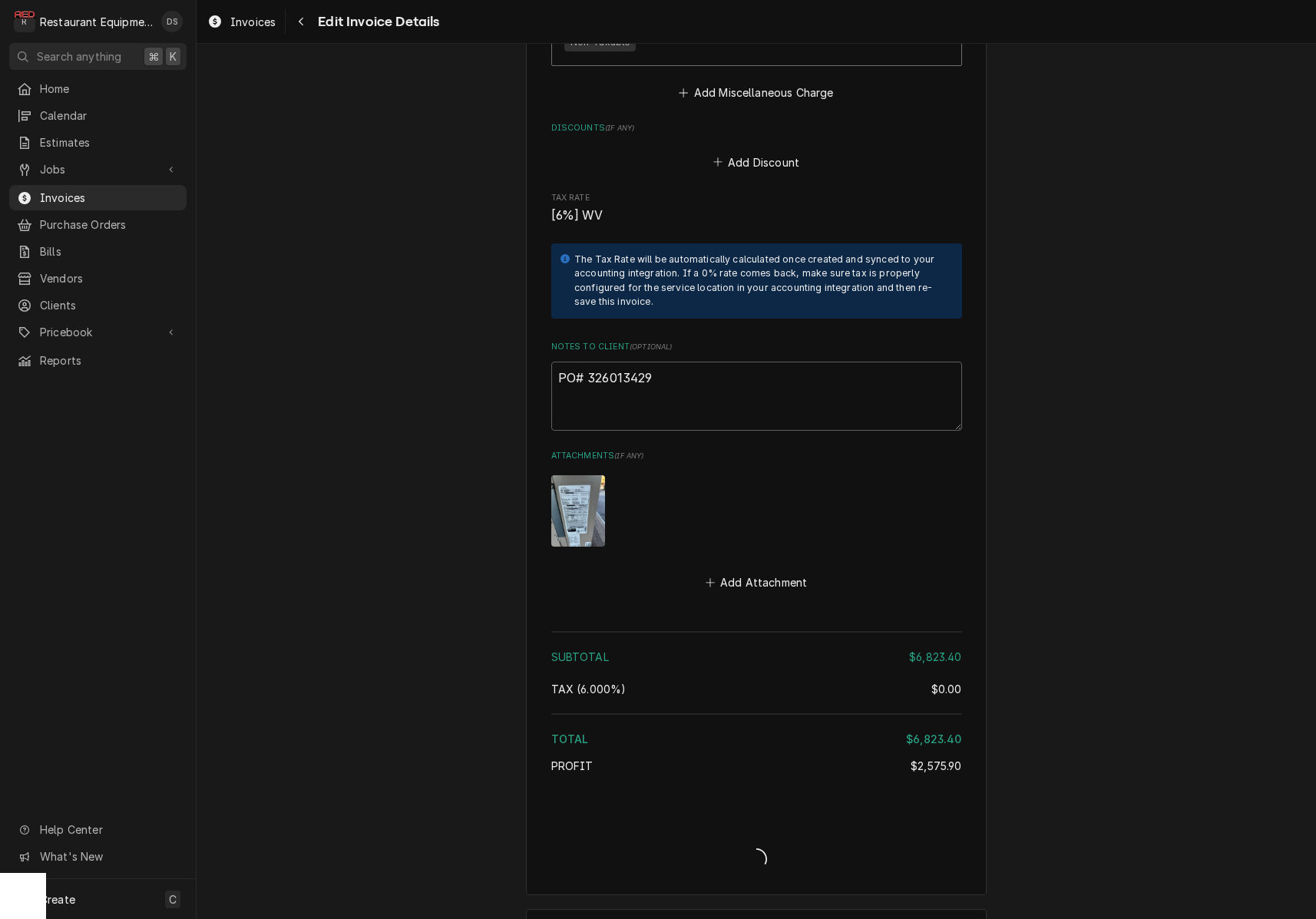
type textarea "x"
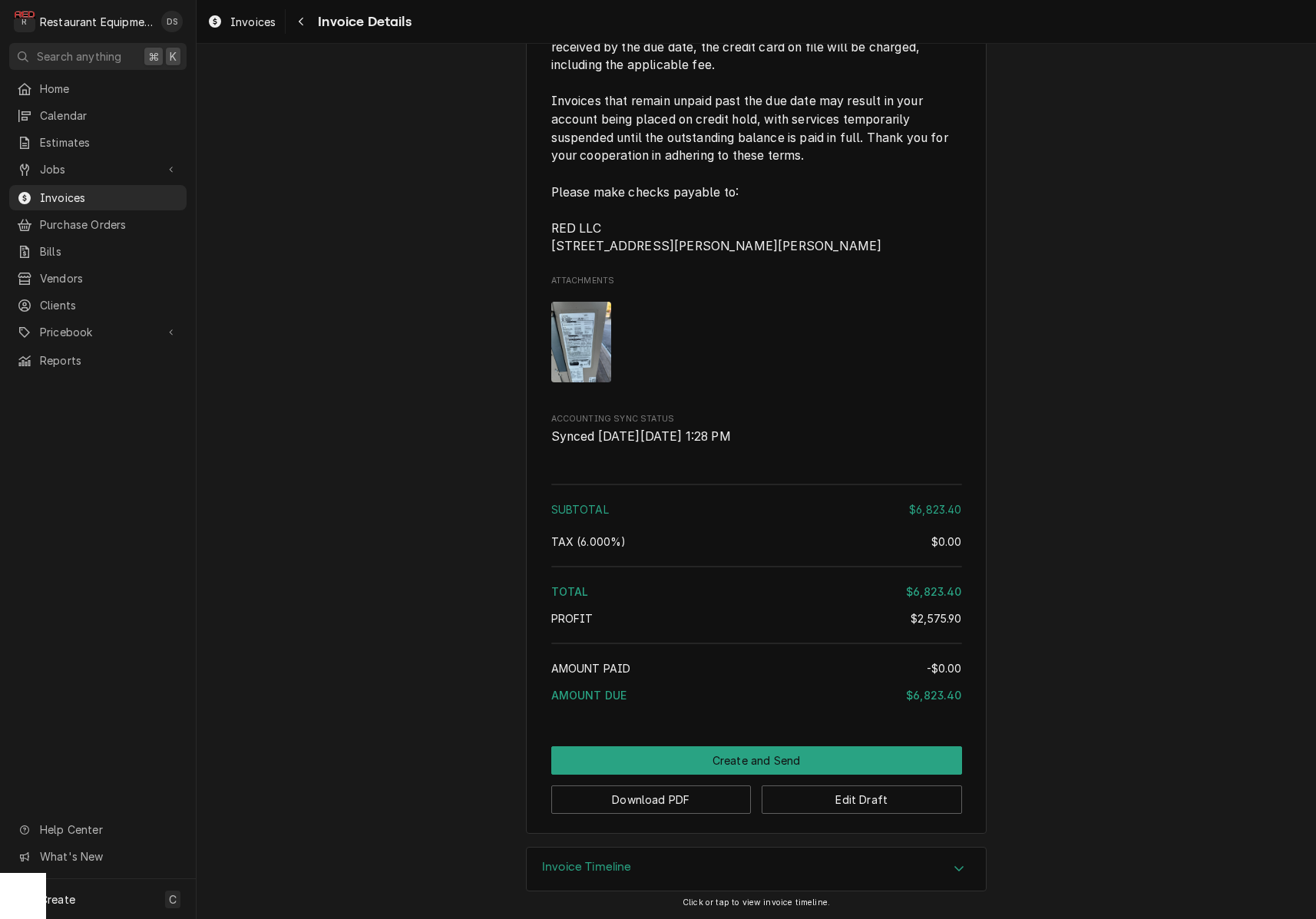
scroll to position [3514, 0]
click at [704, 797] on button "Download PDF" at bounding box center [651, 799] width 200 height 29
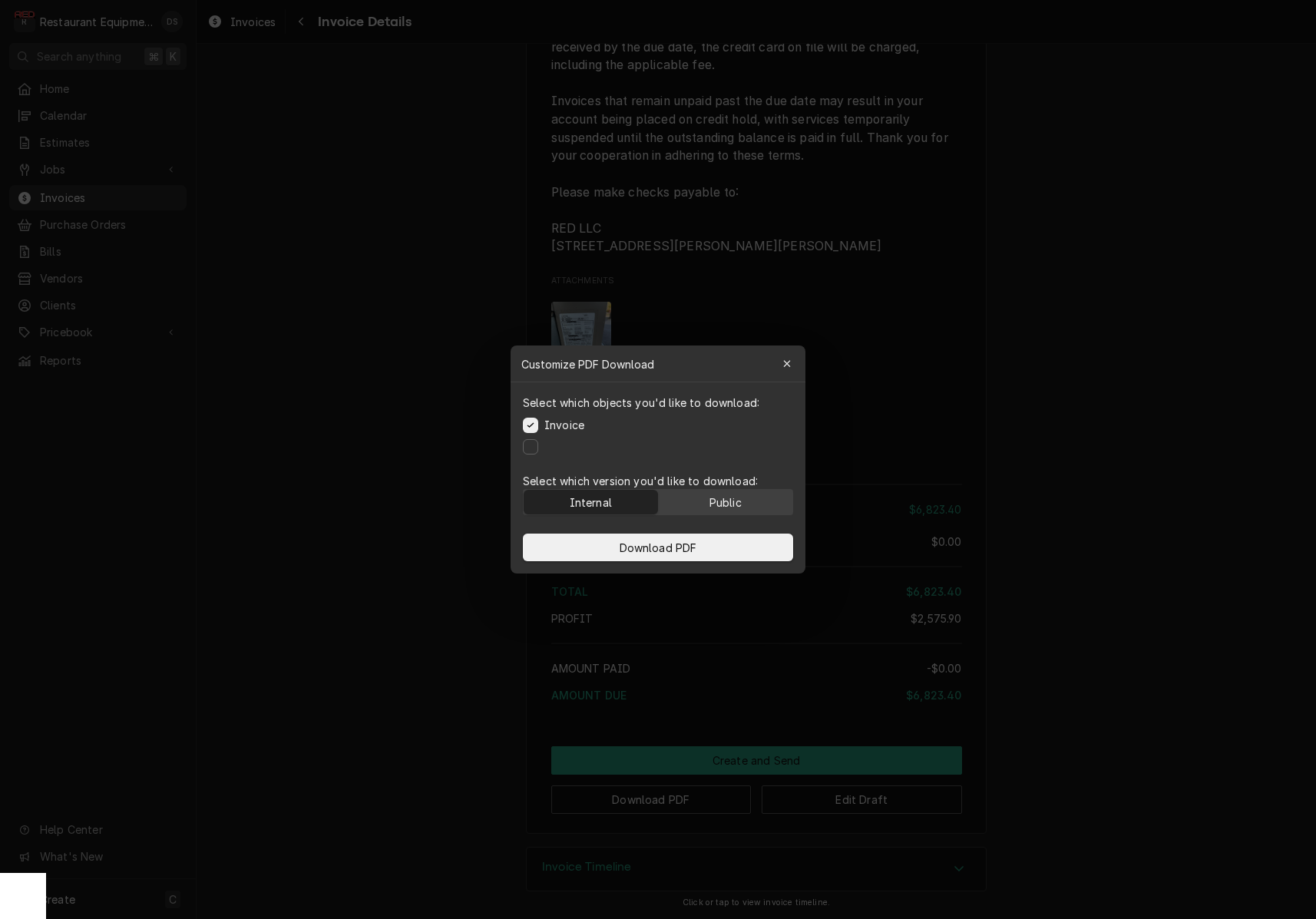
drag, startPoint x: 717, startPoint y: 496, endPoint x: 716, endPoint y: 505, distance: 9.1
click at [717, 496] on div "Public" at bounding box center [725, 503] width 32 height 17
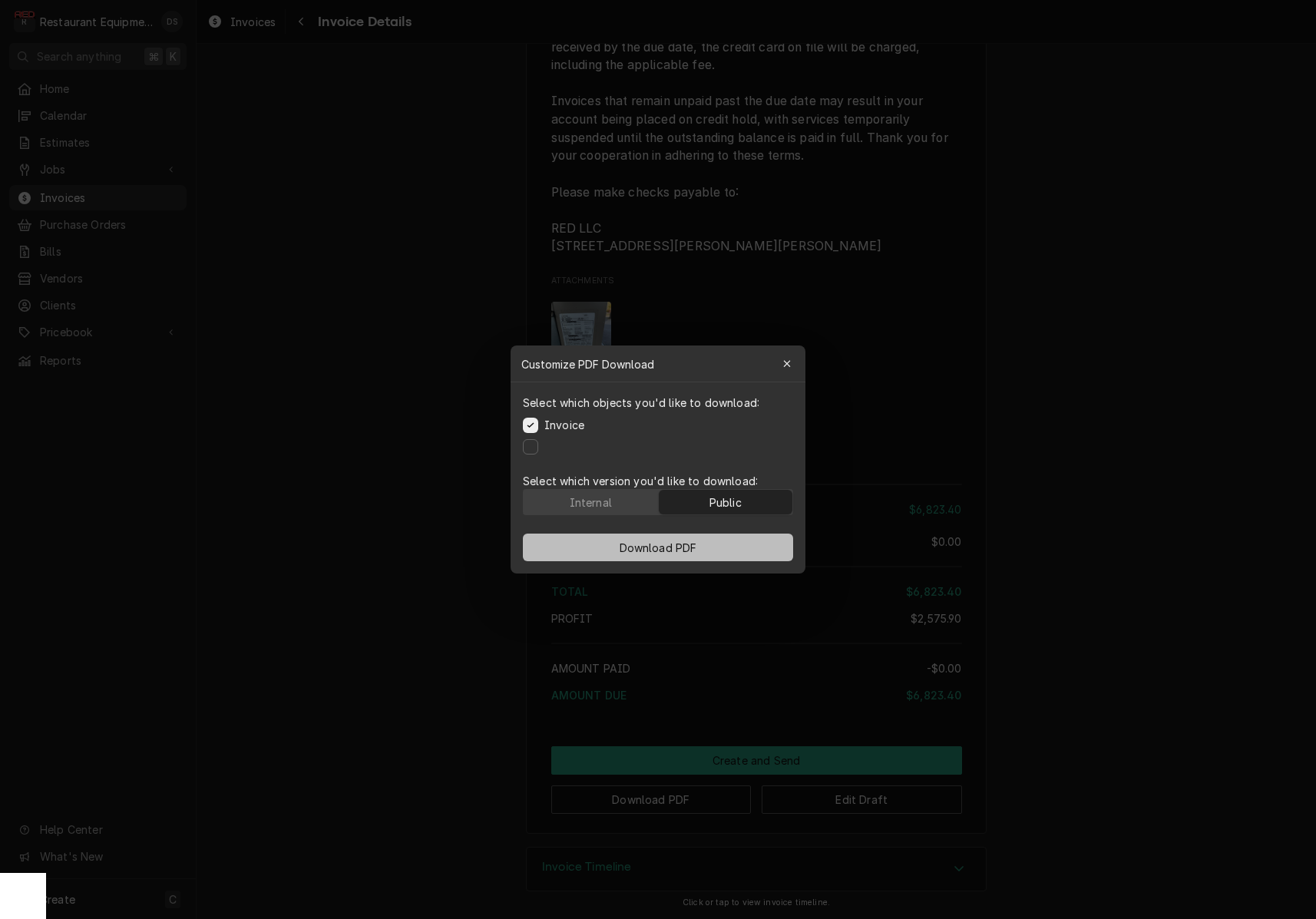
click at [712, 544] on button "Download PDF" at bounding box center [658, 547] width 270 height 28
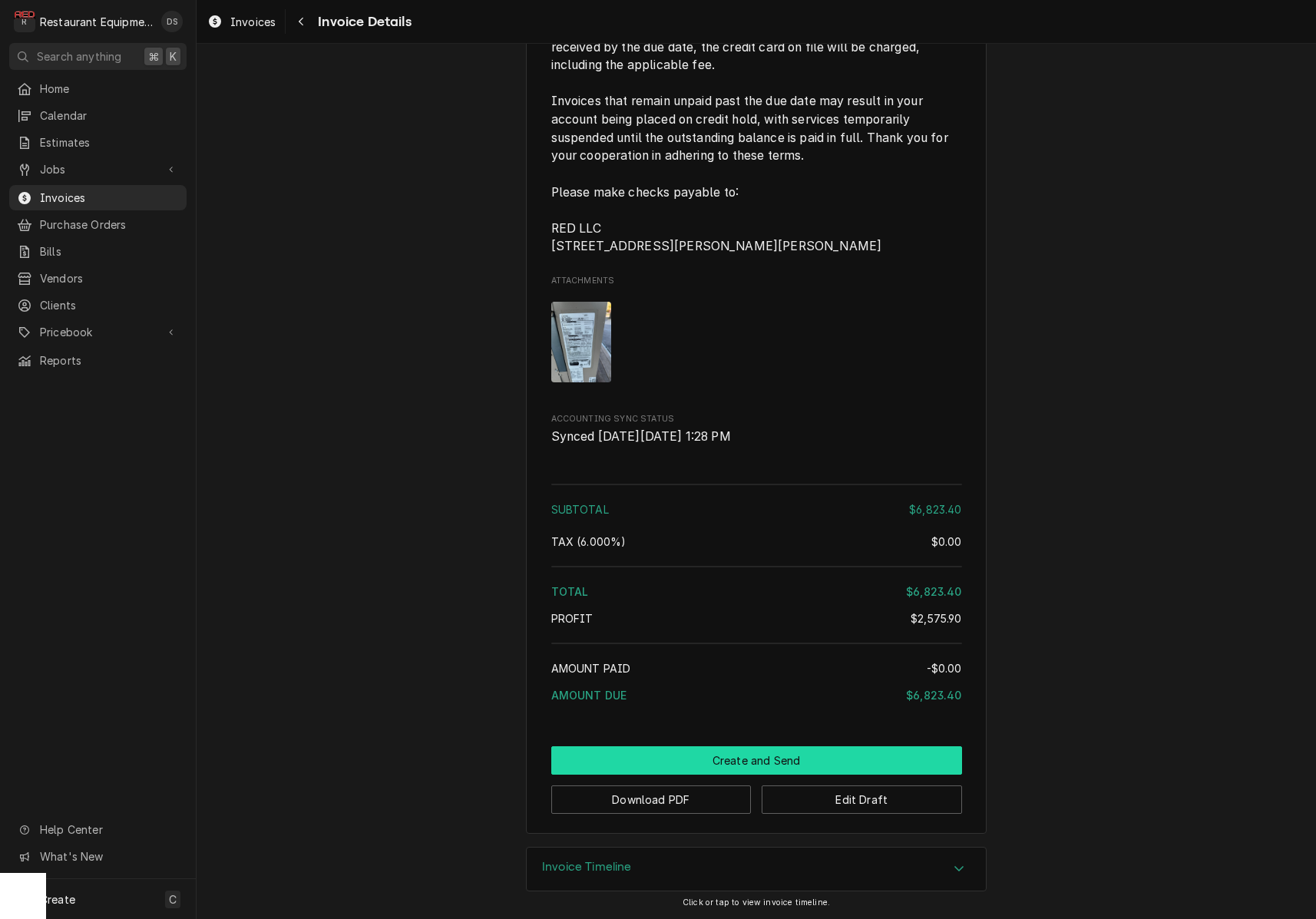
click at [797, 753] on button "Create and Send" at bounding box center [756, 761] width 411 height 29
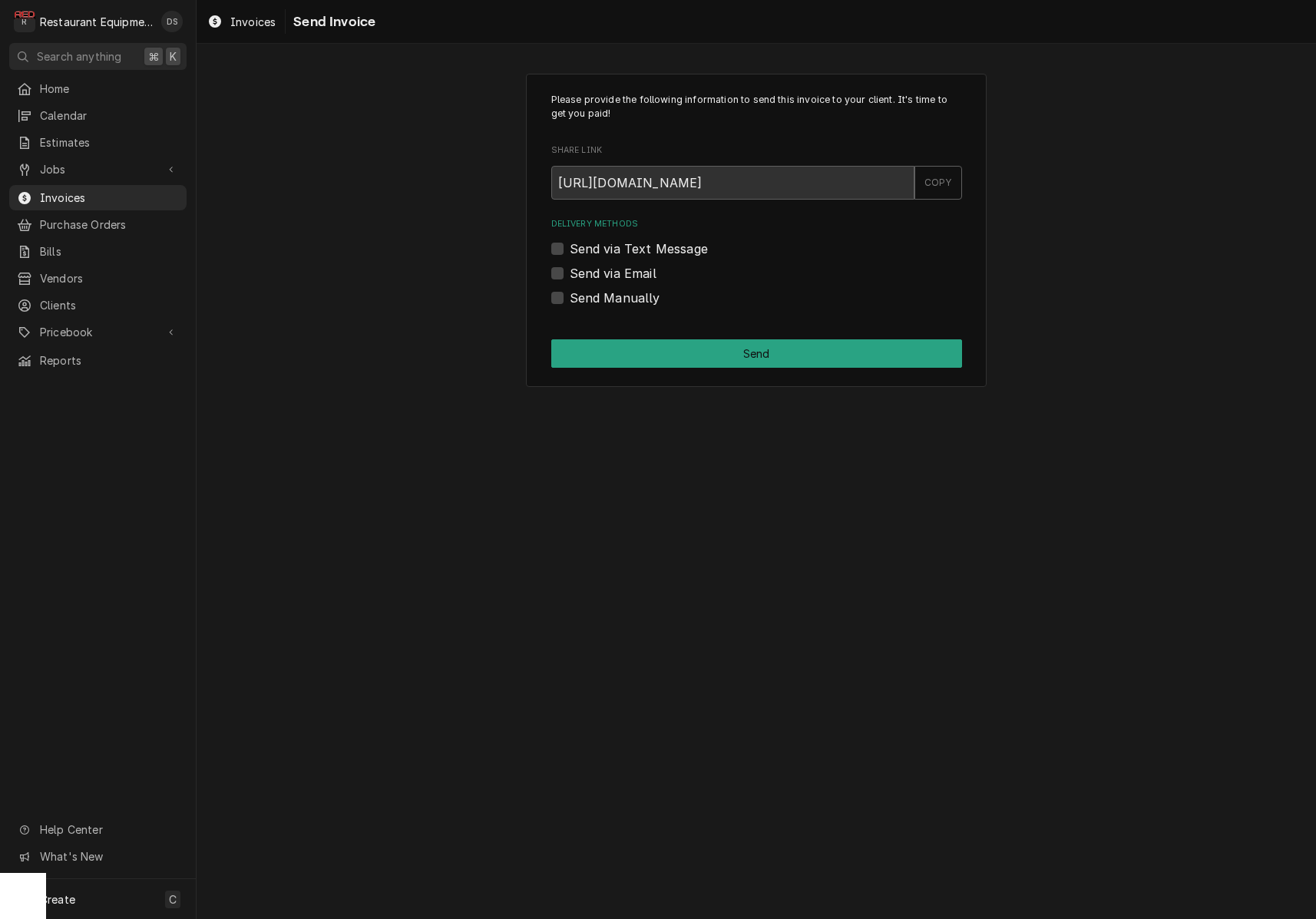
click at [569, 295] on label "Send Manually" at bounding box center [614, 298] width 91 height 18
click at [569, 295] on input "Send Manually" at bounding box center [774, 305] width 411 height 34
checkbox input "true"
click at [644, 344] on button "Send" at bounding box center [756, 353] width 411 height 29
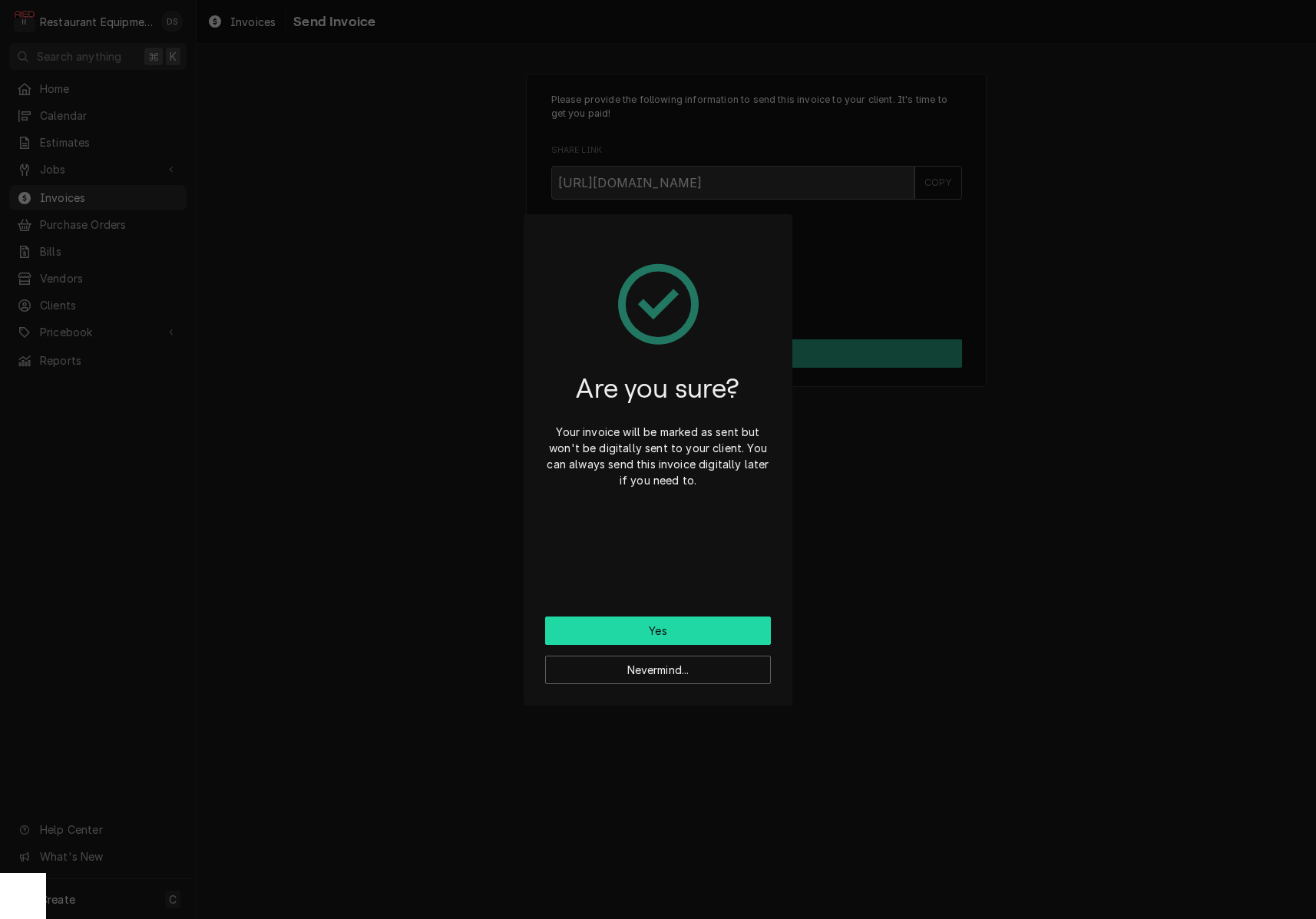
click at [672, 621] on button "Yes" at bounding box center [658, 630] width 225 height 29
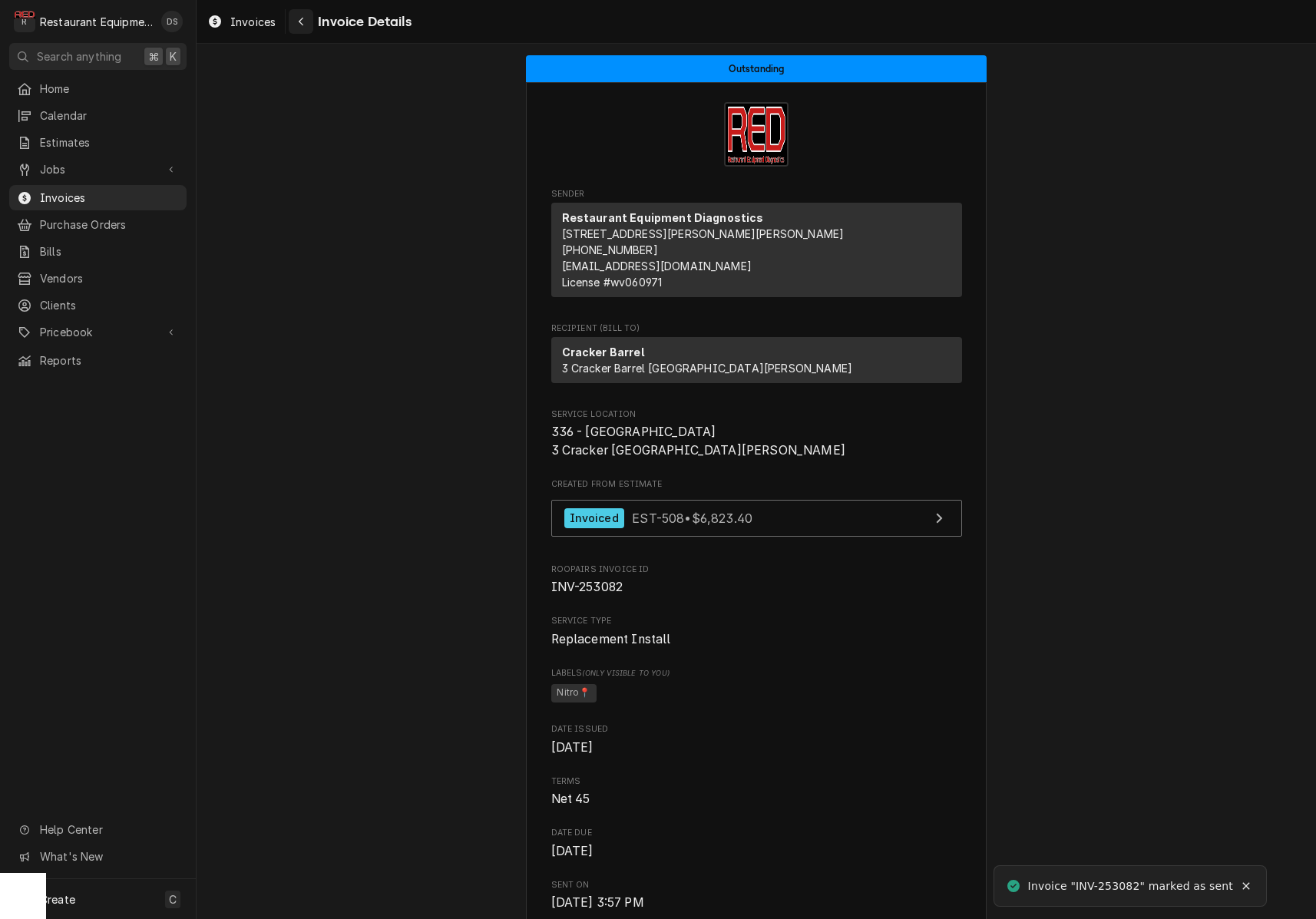
click at [306, 18] on div "Navigate back" at bounding box center [301, 21] width 16 height 16
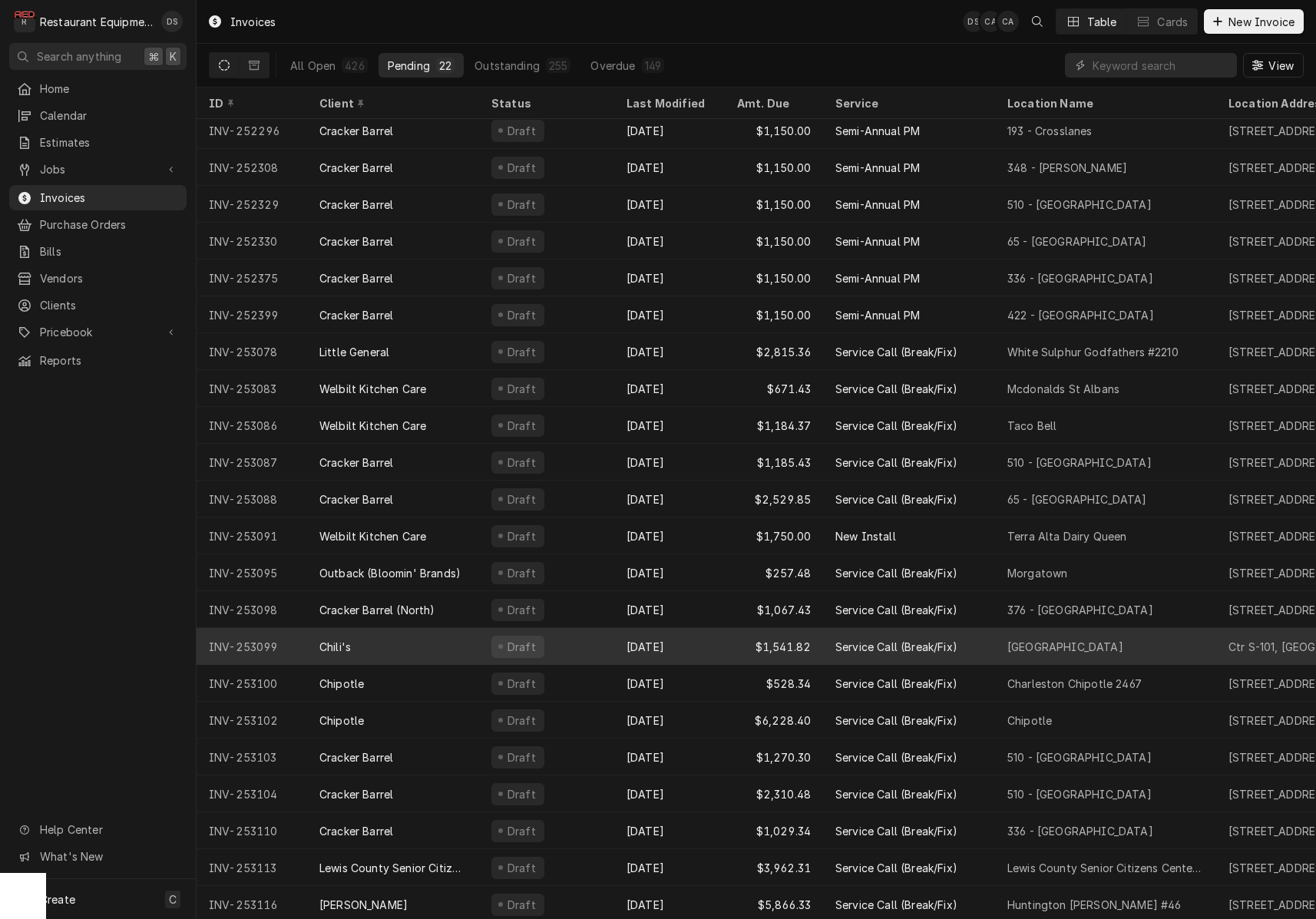
click at [610, 645] on div "Draft" at bounding box center [546, 647] width 135 height 37
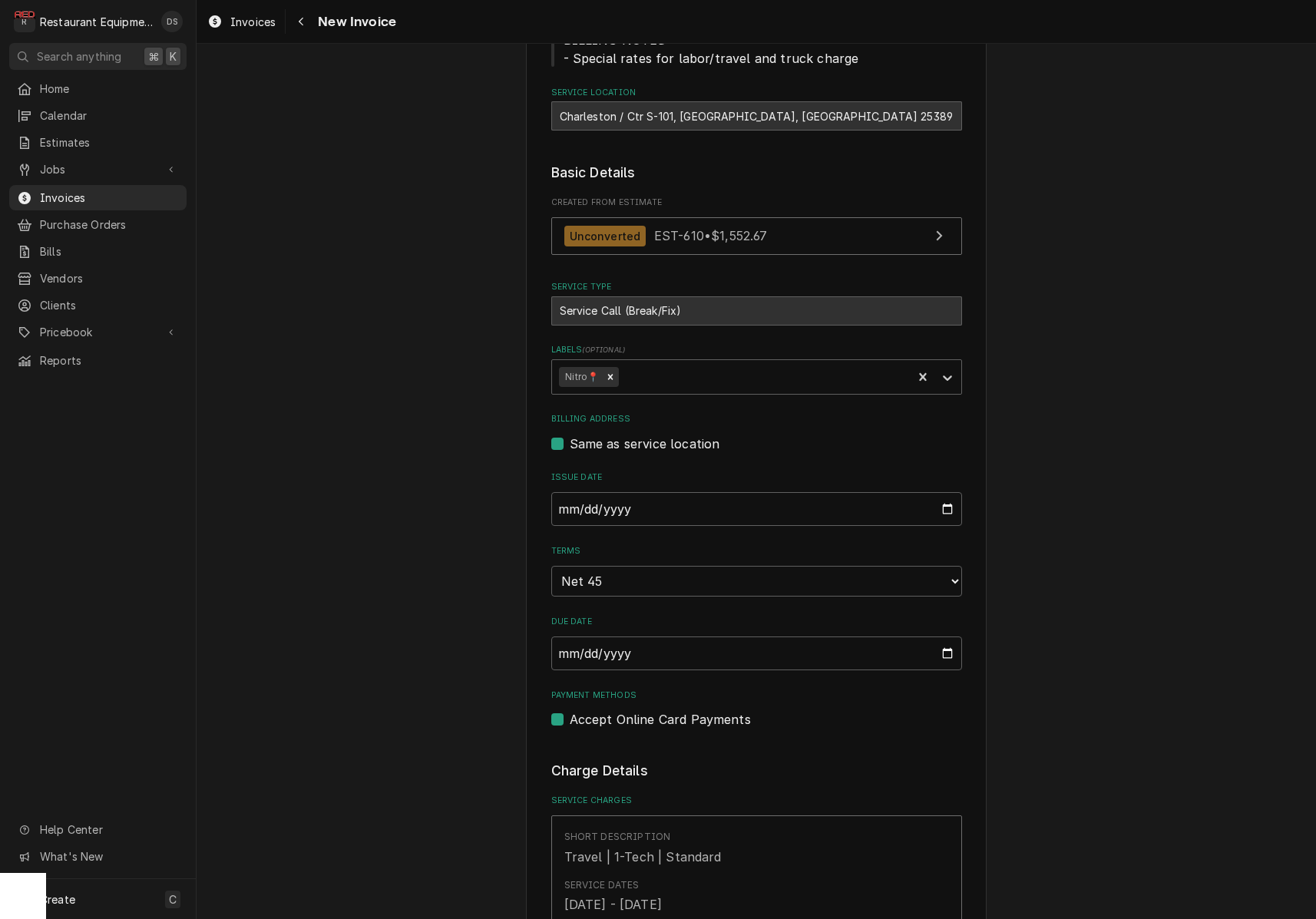
scroll to position [202, 0]
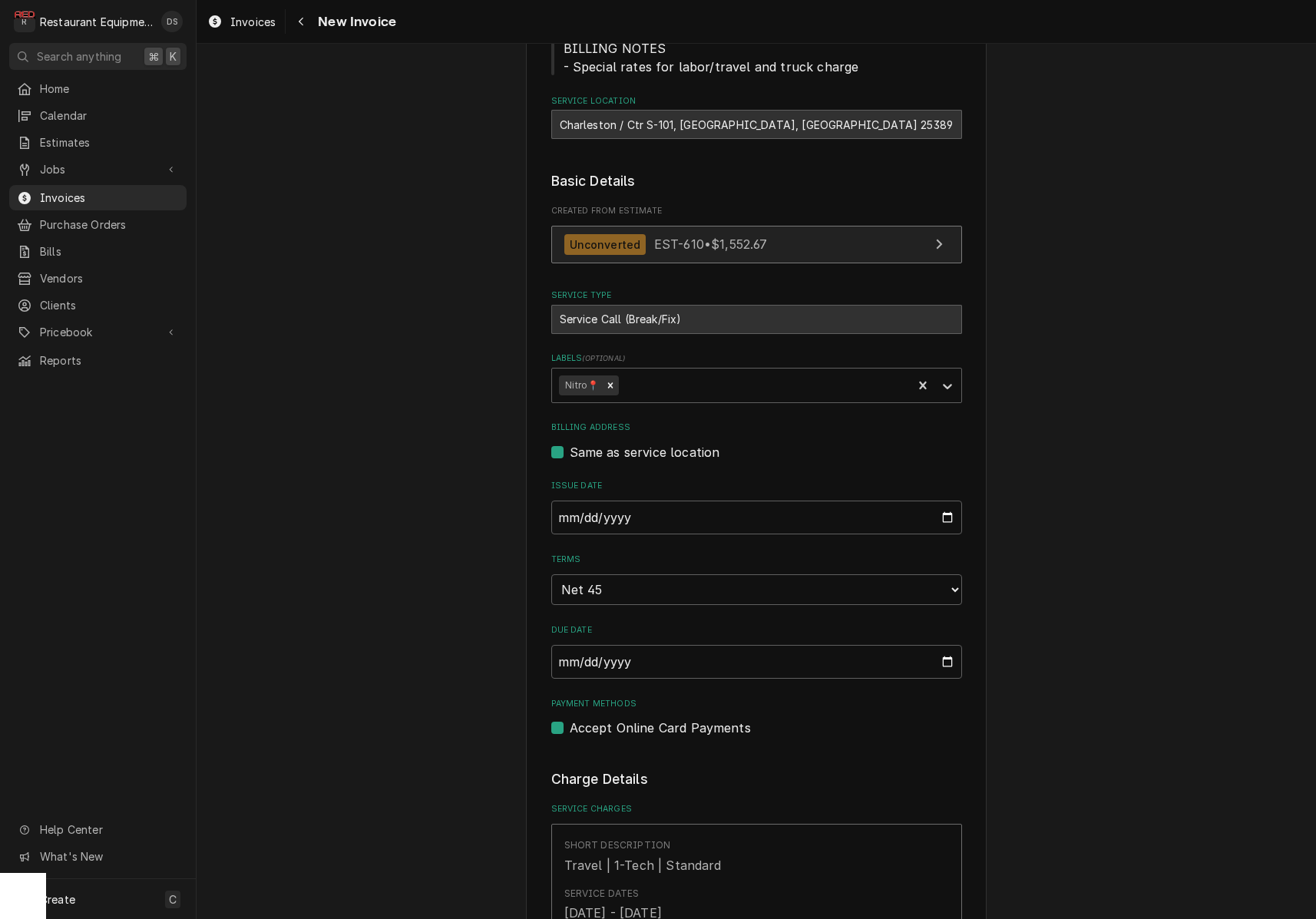
click at [698, 230] on link "Unconverted EST-610 • $1,552.67" at bounding box center [756, 244] width 411 height 38
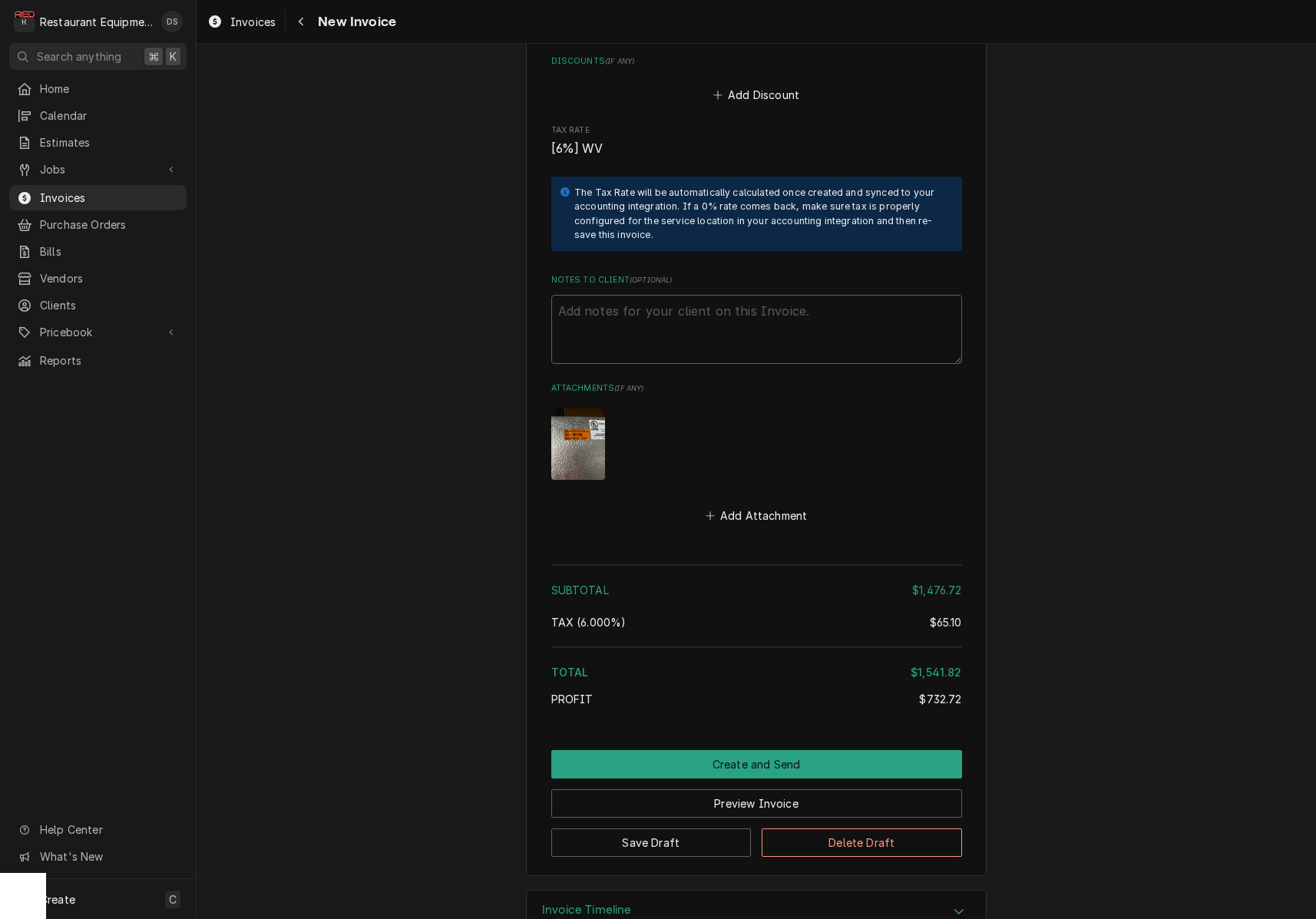
scroll to position [3163, 0]
click at [776, 790] on button "Preview Invoice" at bounding box center [756, 804] width 411 height 29
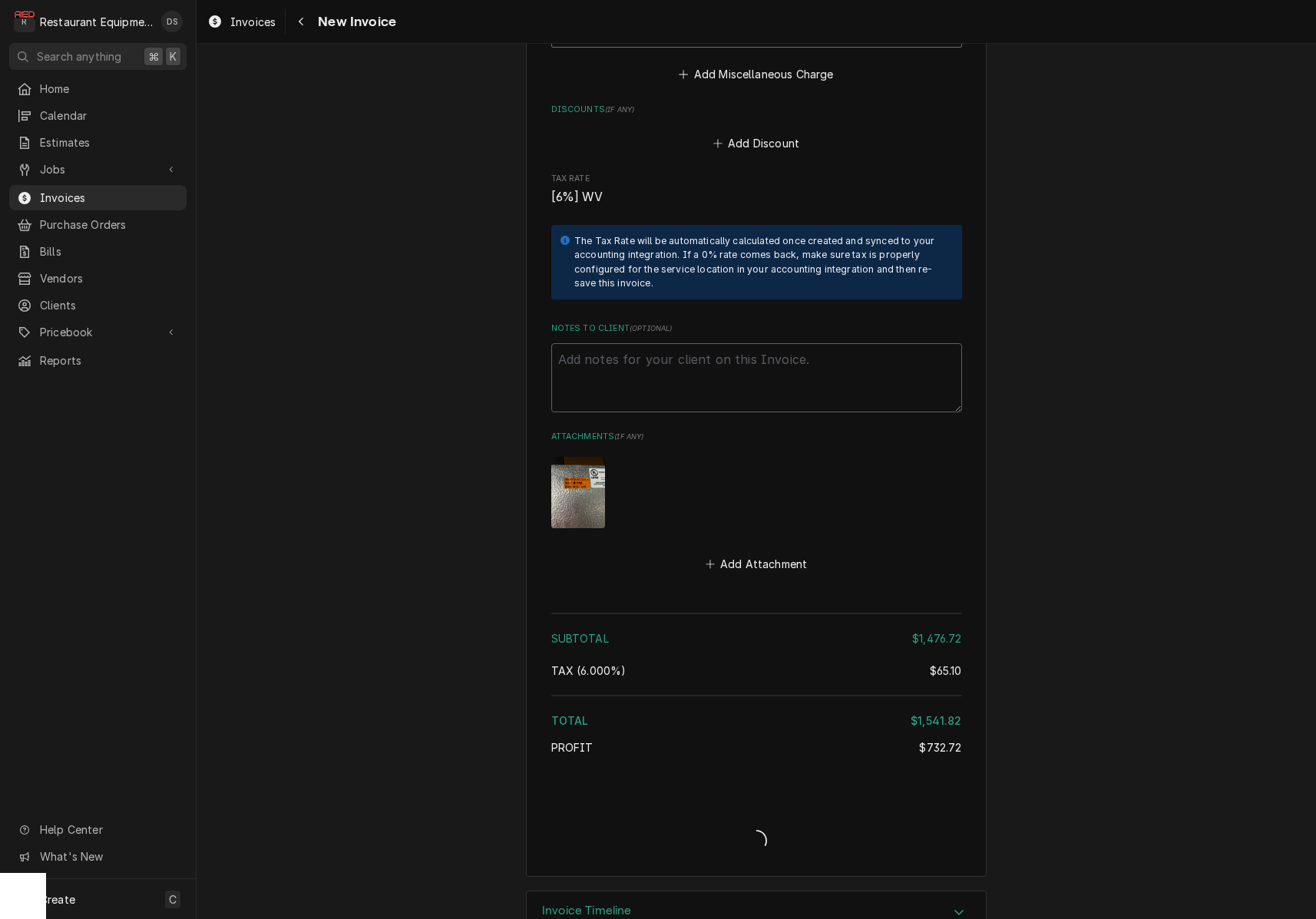
type textarea "x"
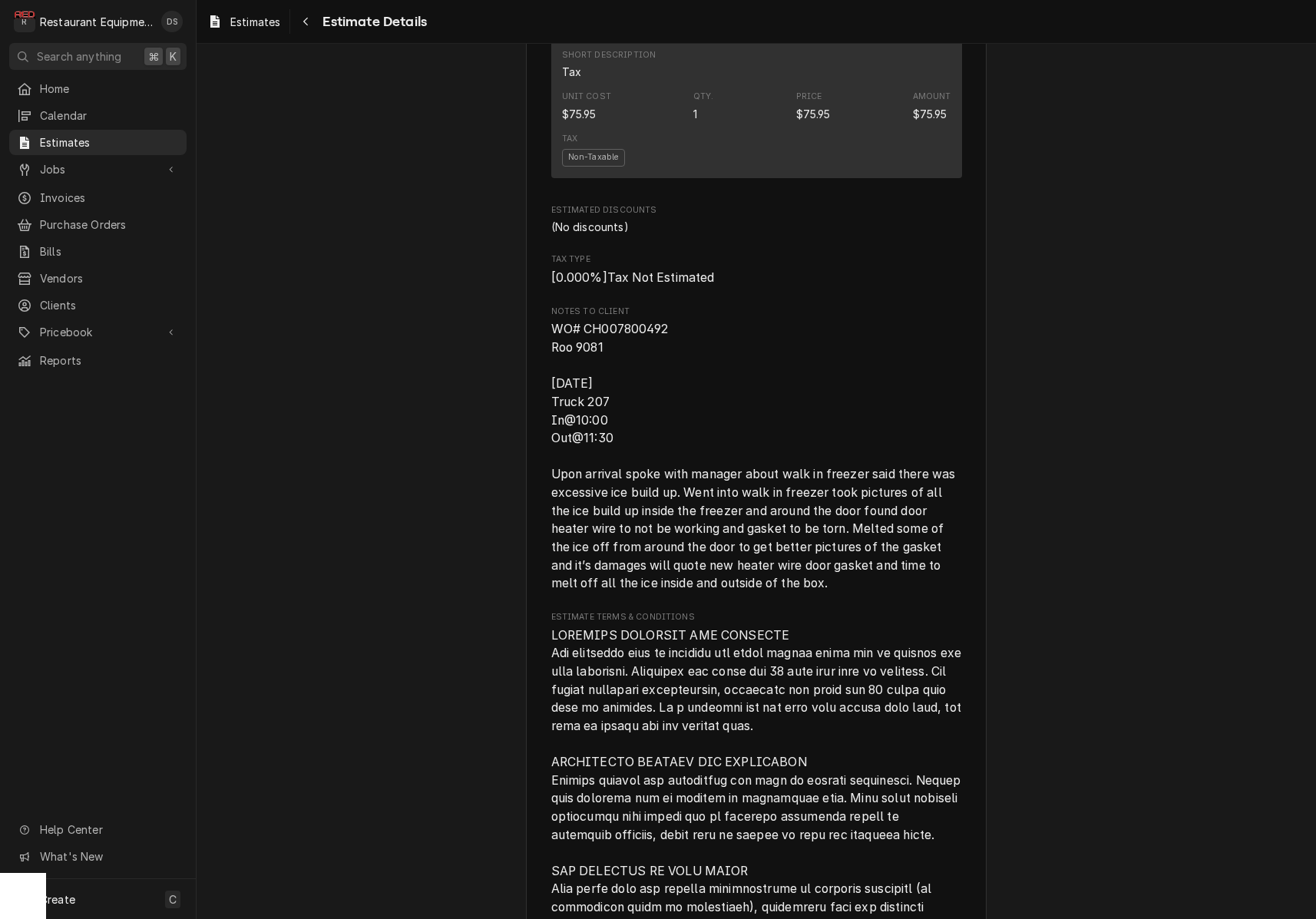
scroll to position [2145, 0]
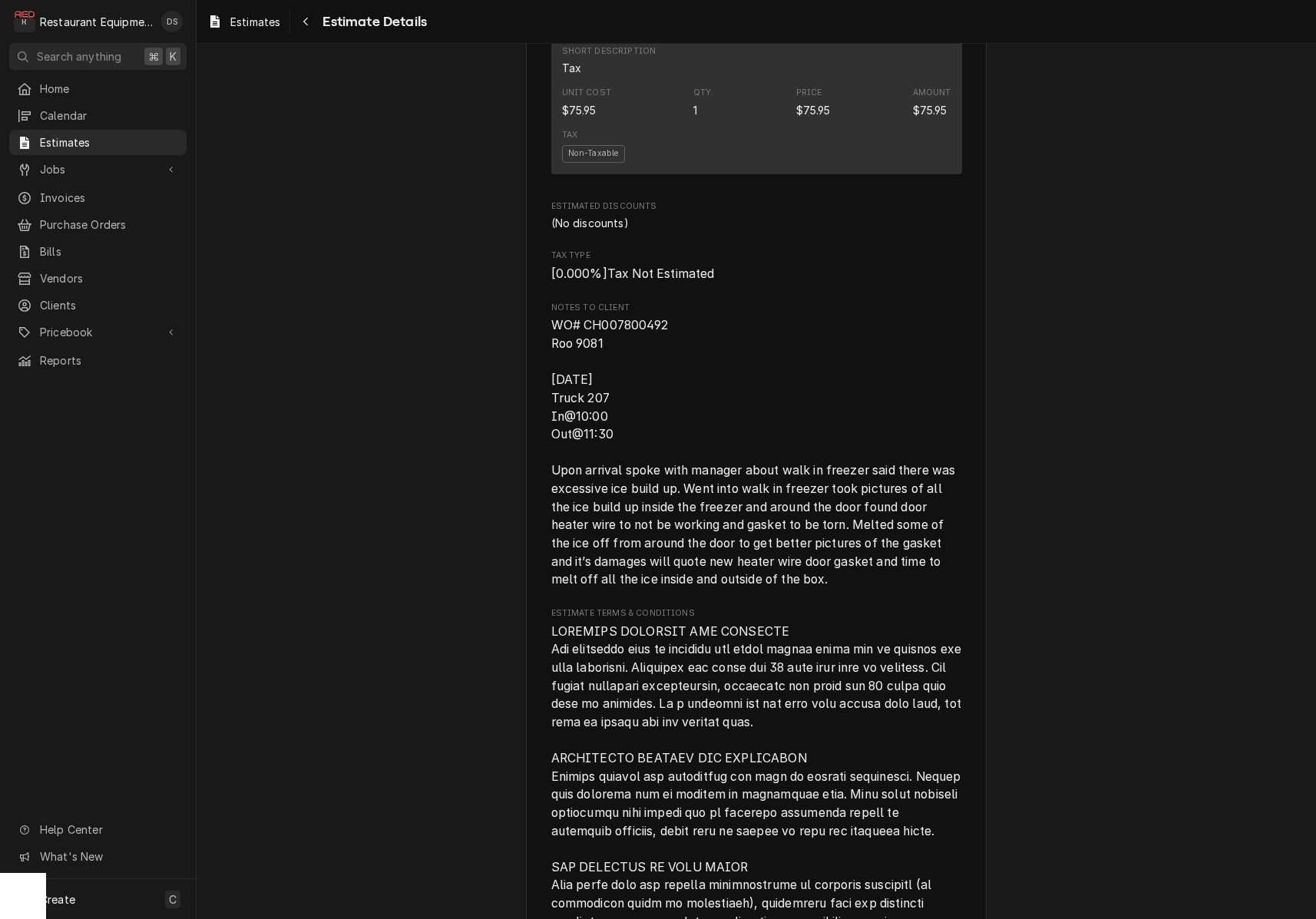
drag, startPoint x: 661, startPoint y: 309, endPoint x: 682, endPoint y: 311, distance: 21.1
click at [665, 318] on span "WO# CH007800492 Roo 9081 [DATE] Truck 207 In@10:00 Out@11:30 Upon arrival spoke…" at bounding box center [754, 453] width 407 height 269
drag, startPoint x: 681, startPoint y: 309, endPoint x: 589, endPoint y: 309, distance: 92.0
click at [584, 316] on span "WO# CH007800492 Roo 9081 10/1/2025 Truck 207 In@10:00 Out@11:30 Upon arrival sp…" at bounding box center [756, 453] width 411 height 272
copy span "CH007800492"
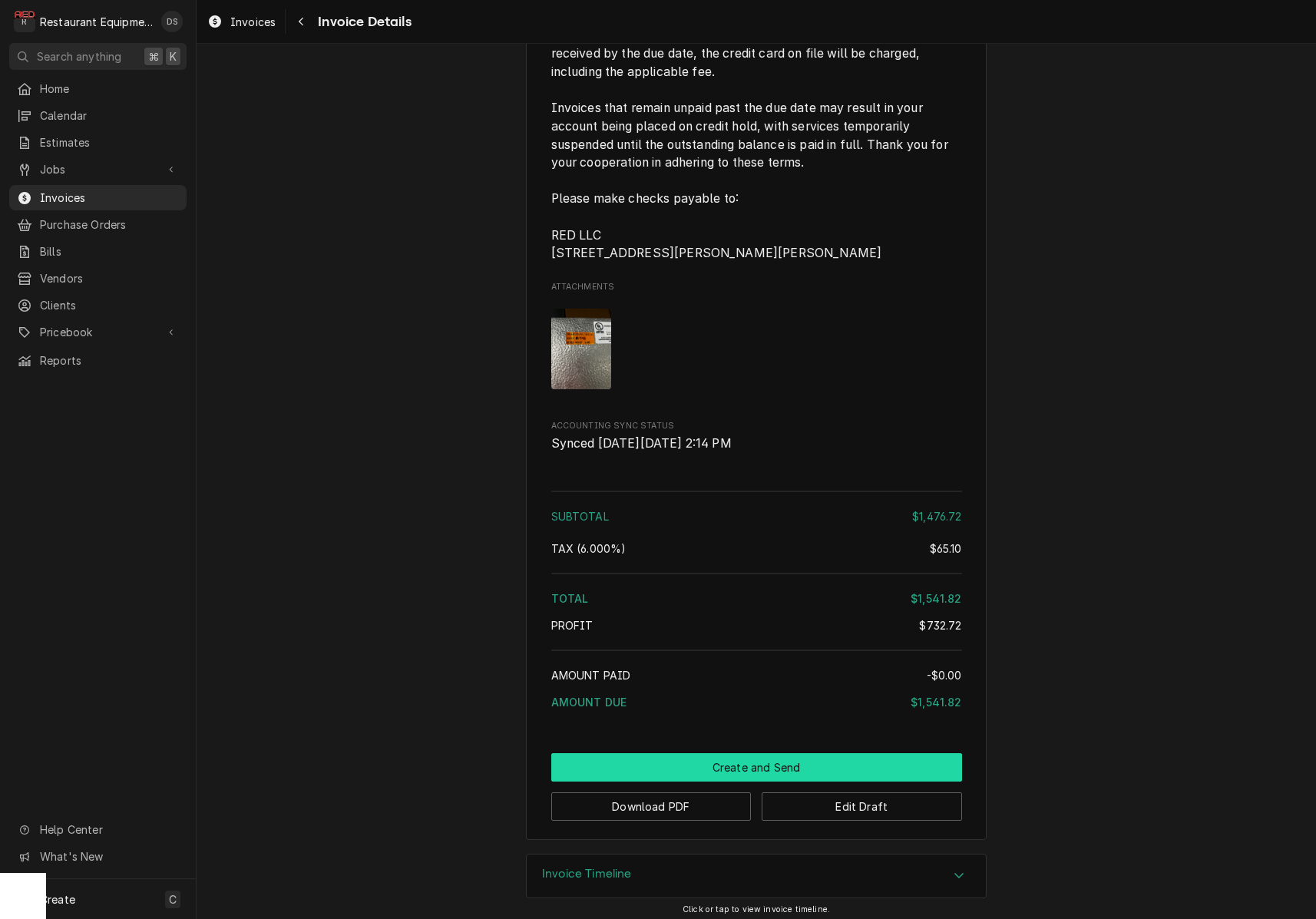
click at [767, 756] on button "Create and Send" at bounding box center [756, 767] width 411 height 29
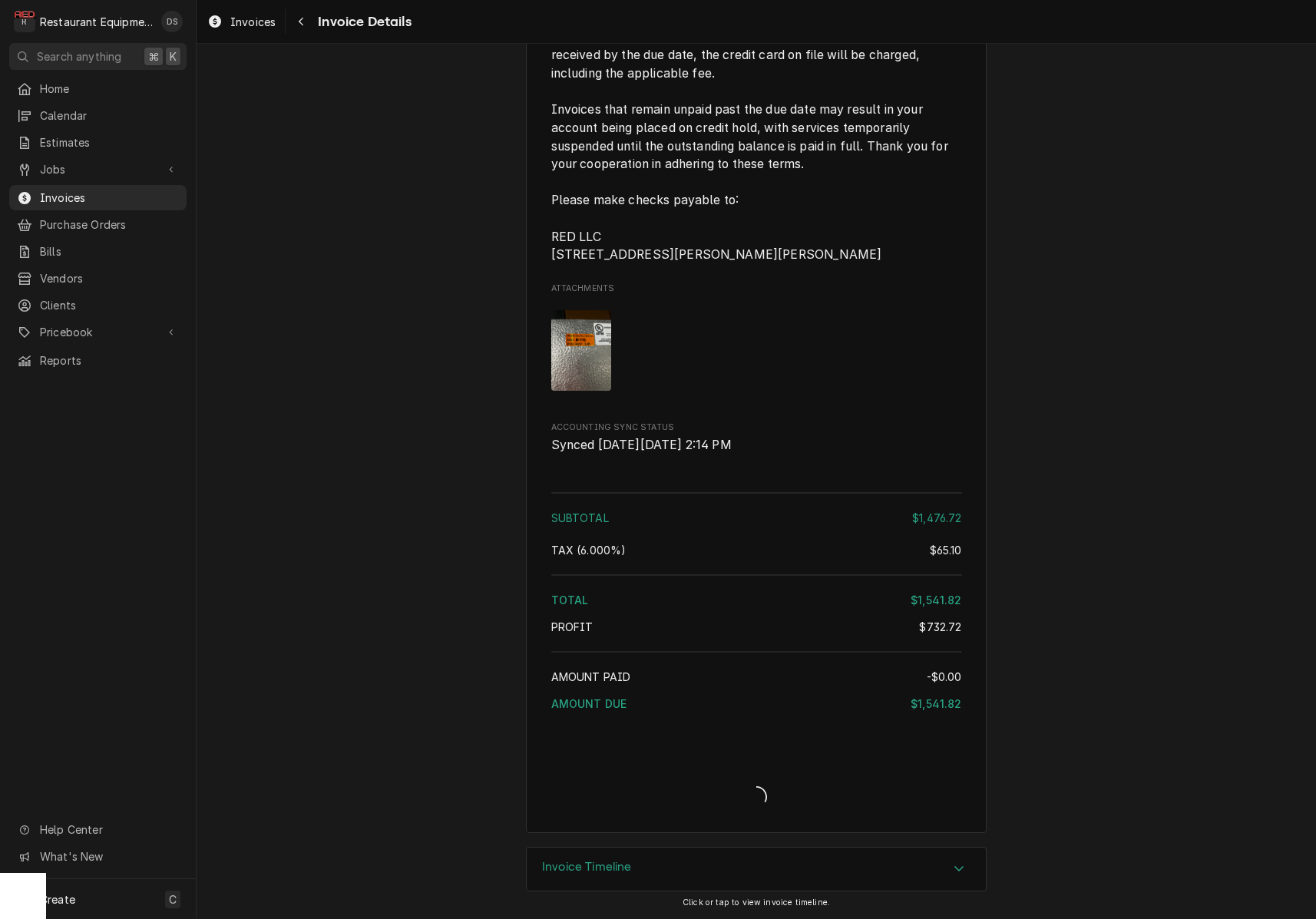
scroll to position [2899, 0]
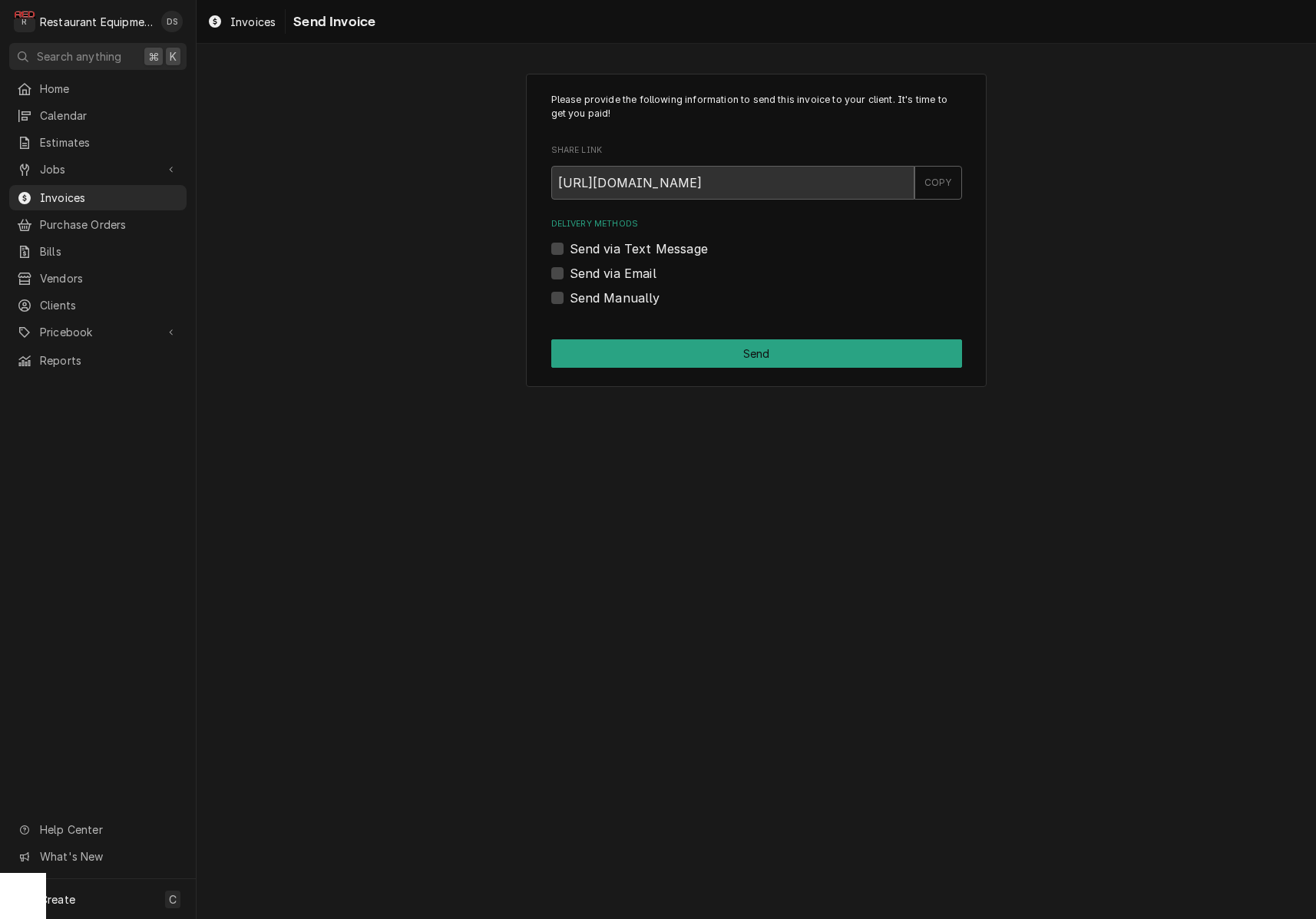
drag, startPoint x: 552, startPoint y: 293, endPoint x: 596, endPoint y: 304, distance: 45.4
click at [569, 293] on label "Send Manually" at bounding box center [614, 298] width 91 height 18
click at [569, 293] on input "Send Manually" at bounding box center [774, 305] width 411 height 34
checkbox input "true"
click at [780, 354] on button "Send" at bounding box center [756, 353] width 411 height 29
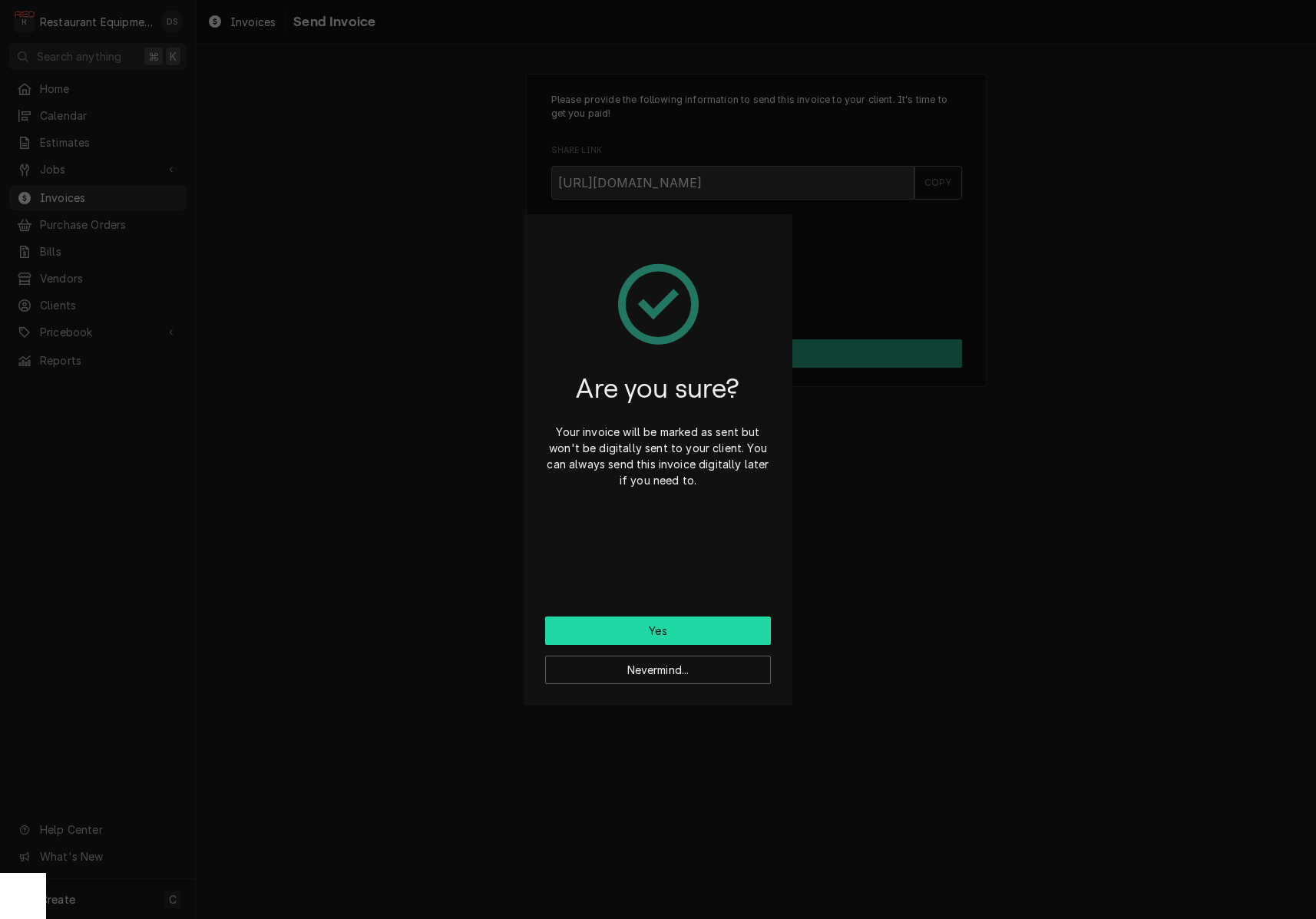
click at [715, 631] on button "Yes" at bounding box center [658, 630] width 225 height 29
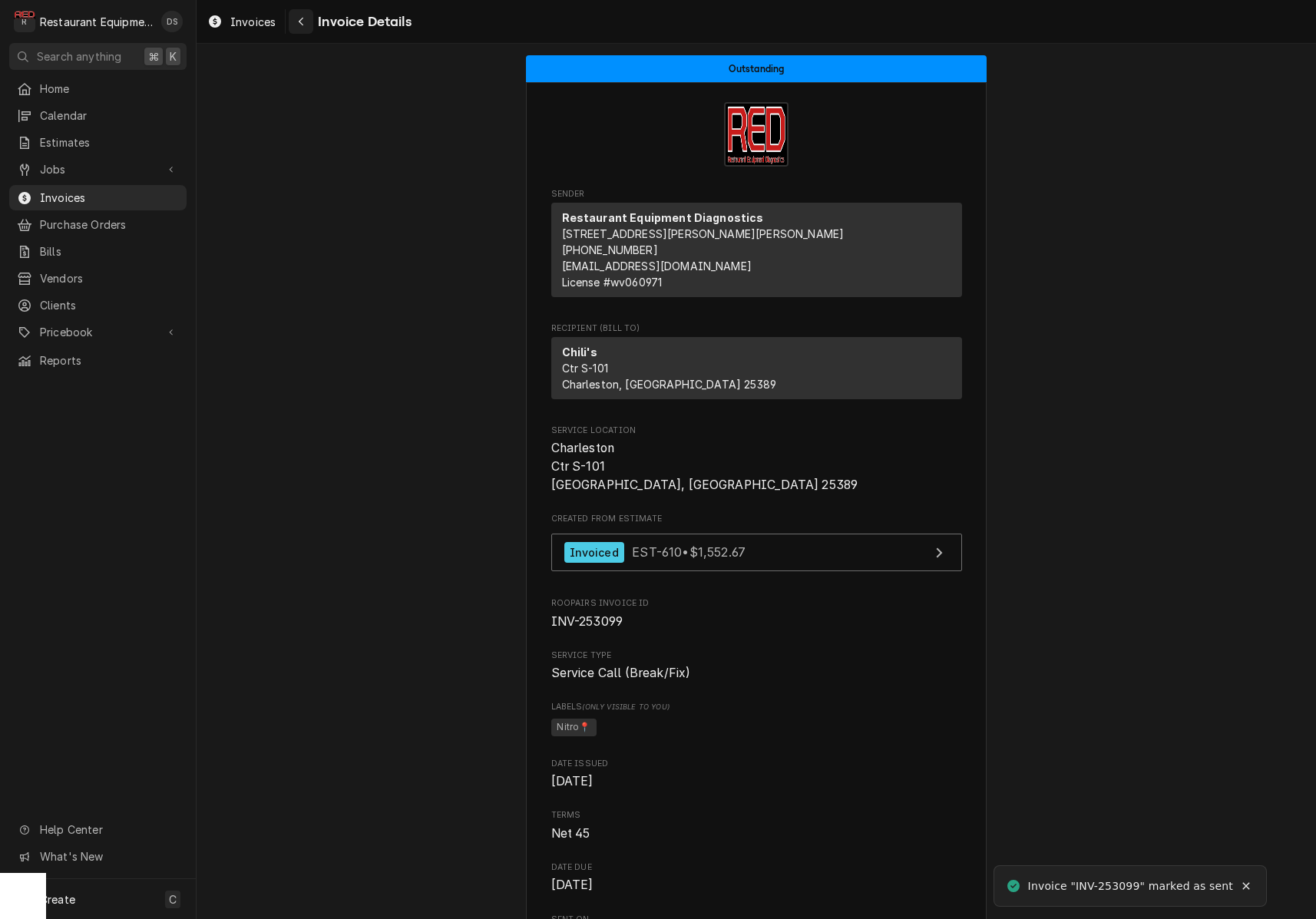
click at [305, 26] on div "Navigate back" at bounding box center [301, 21] width 16 height 16
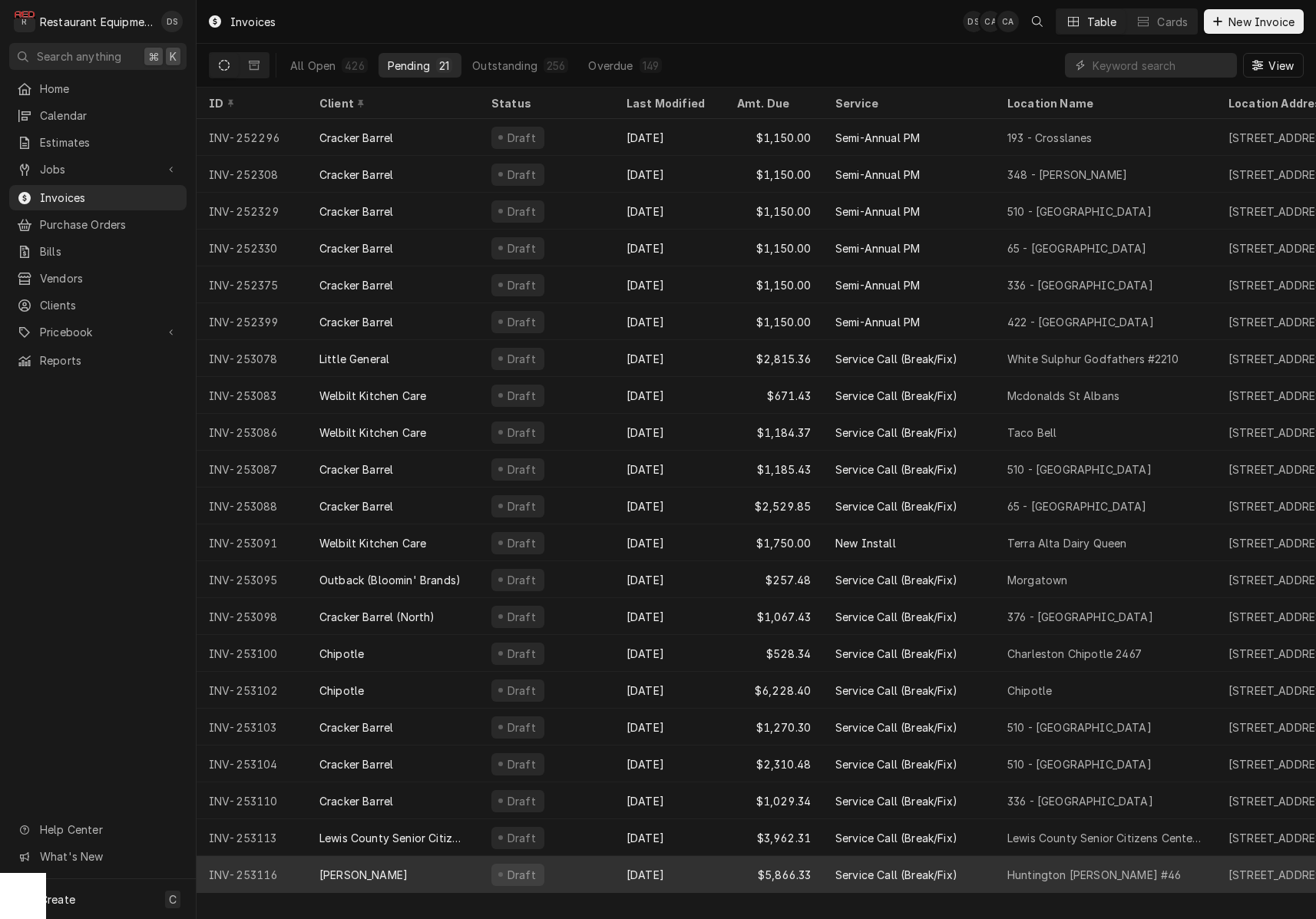
click at [695, 866] on div "Oct 13" at bounding box center [669, 875] width 110 height 37
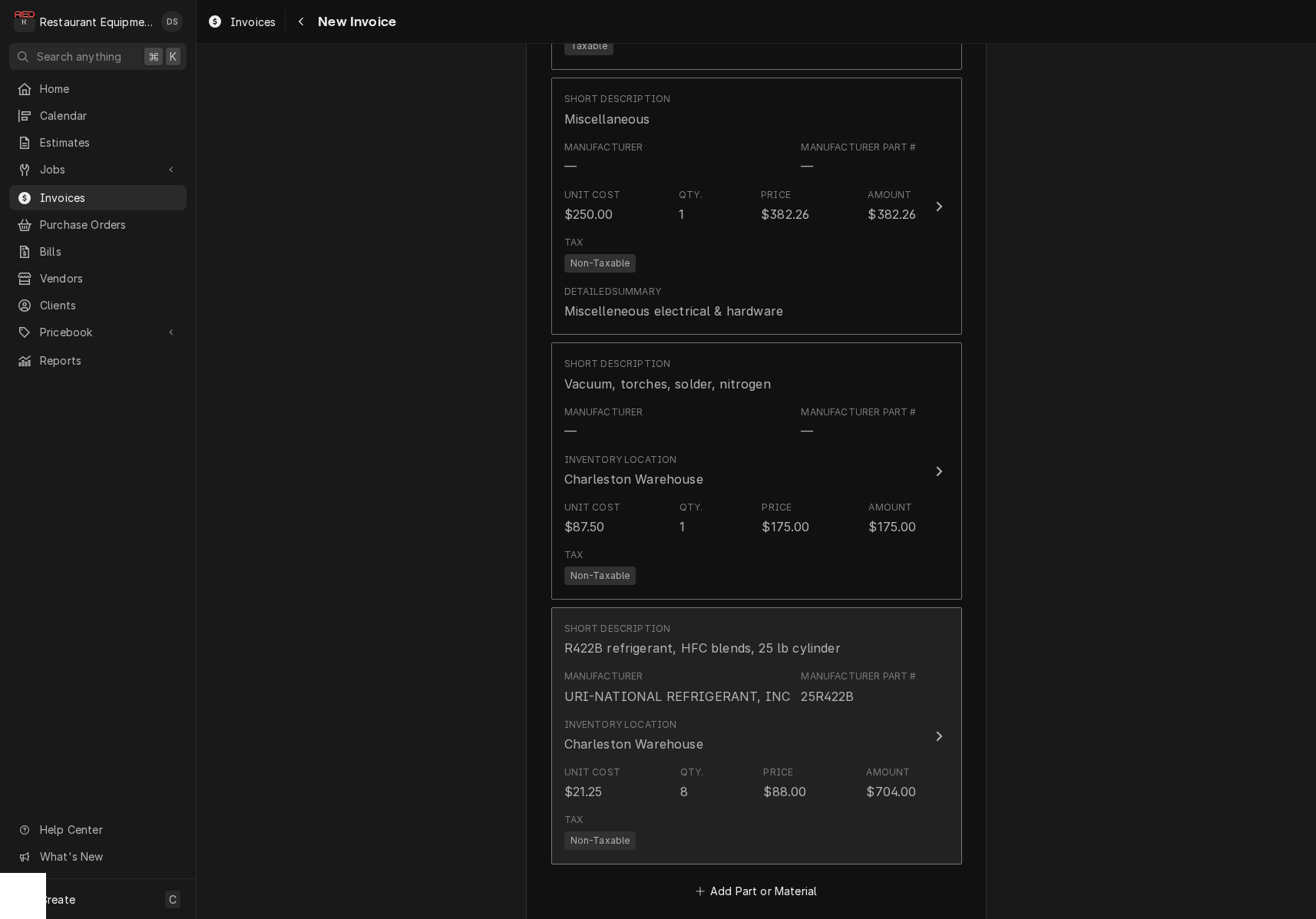
scroll to position [3477, 0]
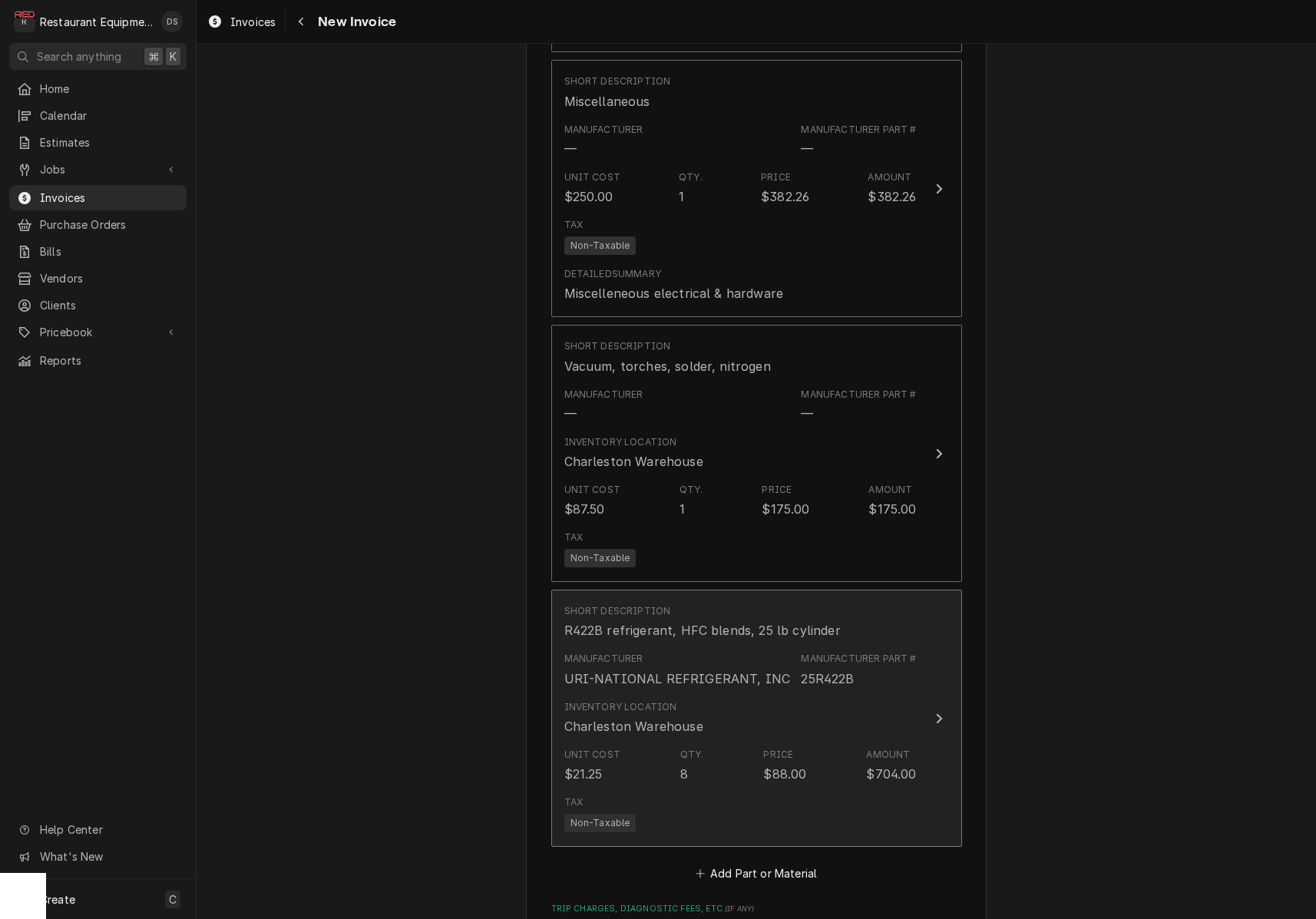
click at [755, 695] on div "Inventory Location [GEOGRAPHIC_DATA]" at bounding box center [740, 718] width 352 height 48
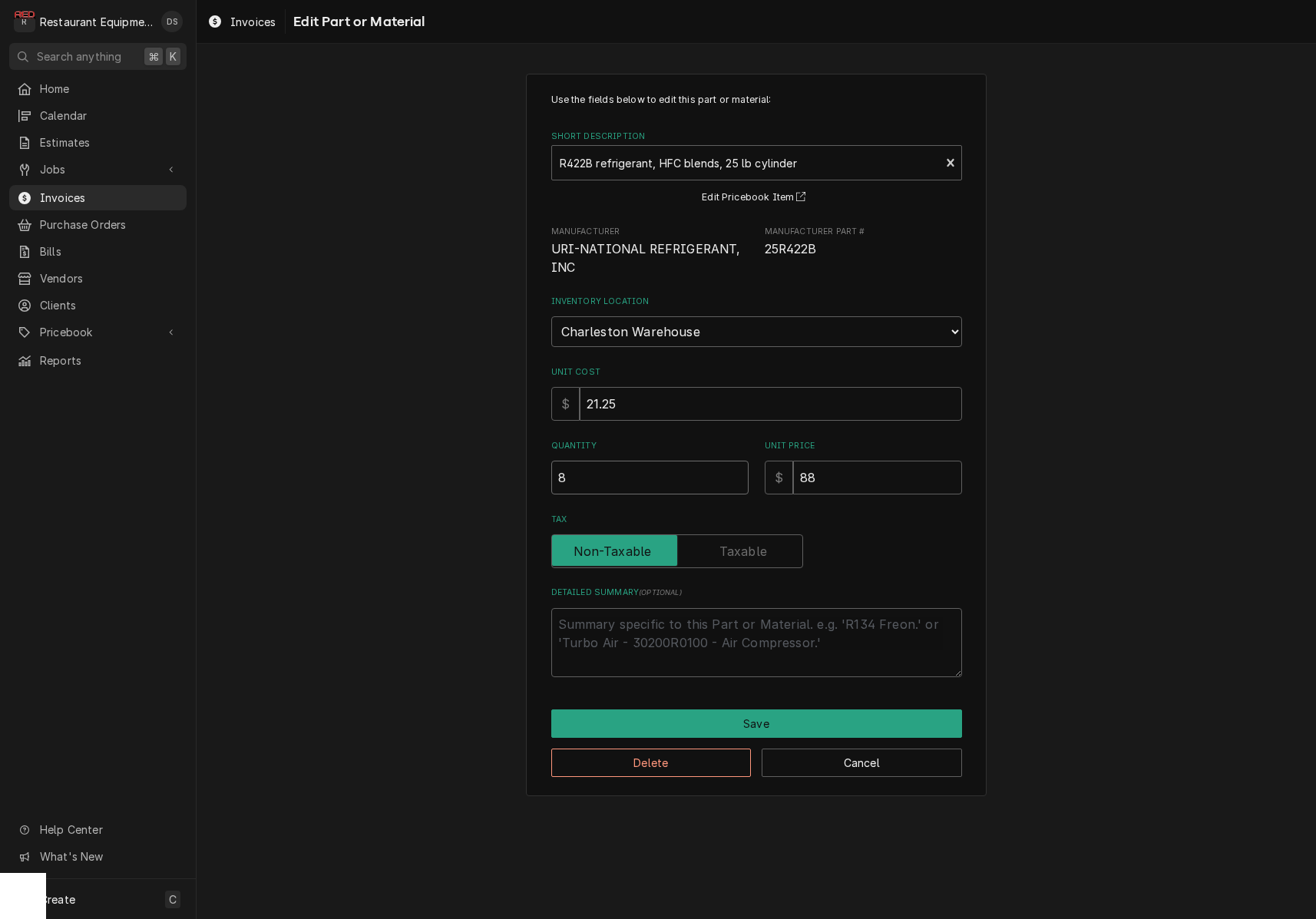
drag, startPoint x: 642, startPoint y: 461, endPoint x: 426, endPoint y: 431, distance: 218.1
click at [432, 434] on div "Use the fields below to edit this part or material: Short Description R422B ref…" at bounding box center [756, 435] width 1119 height 751
type textarea "x"
type input "2"
type textarea "x"
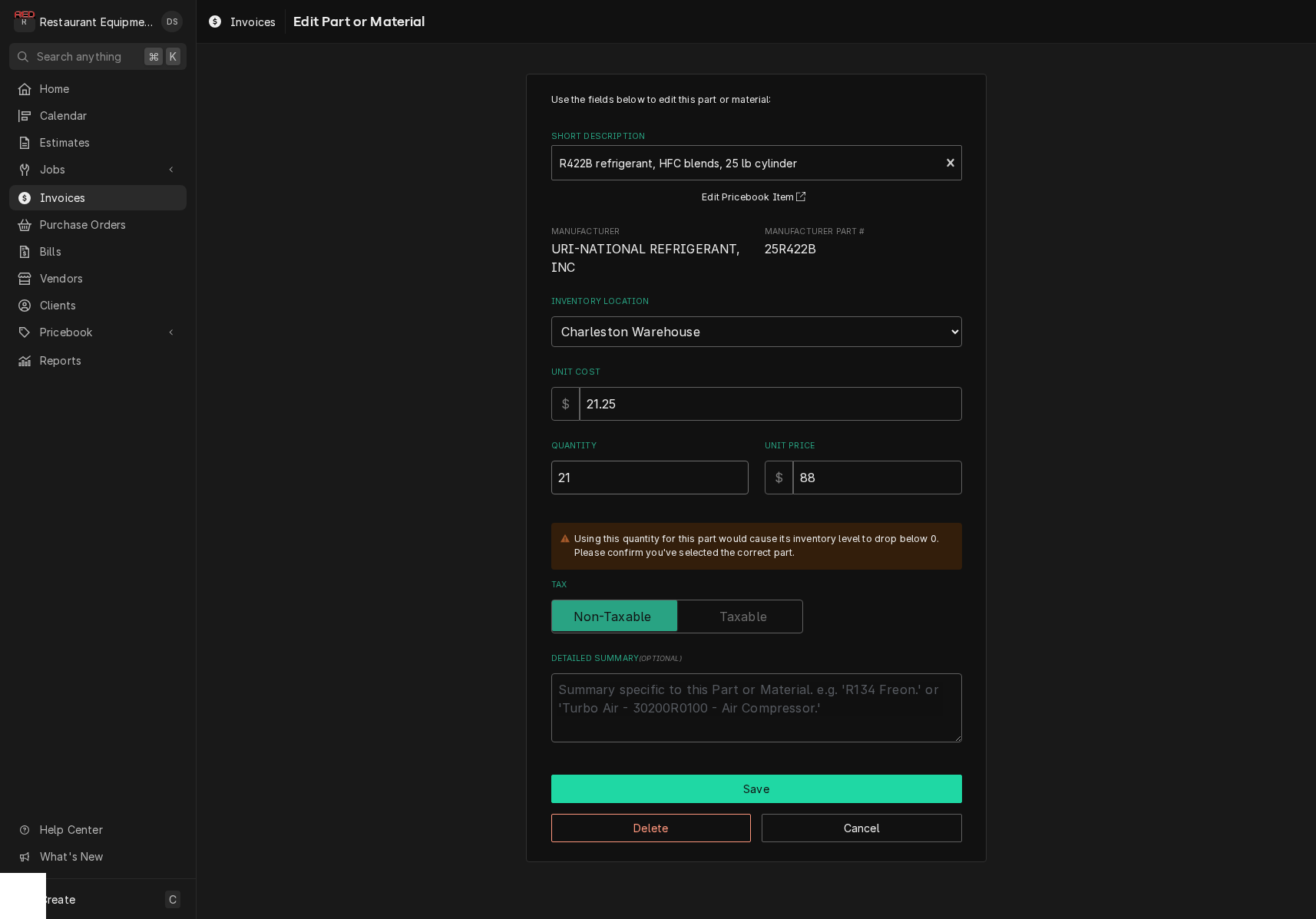
type input "21"
click at [755, 775] on button "Save" at bounding box center [756, 788] width 411 height 29
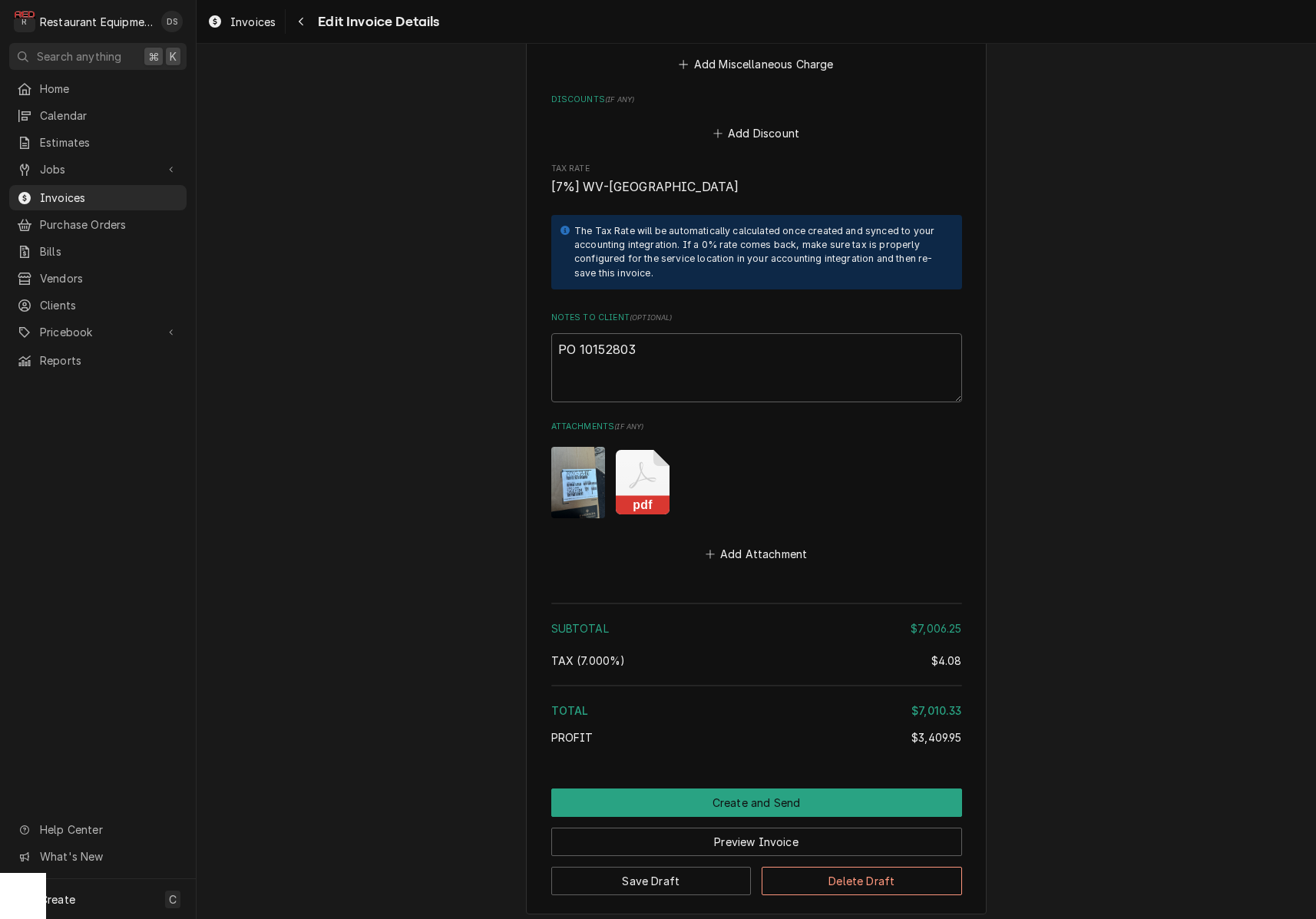
scroll to position [4695, 0]
click at [644, 449] on icon "Attachments" at bounding box center [643, 481] width 53 height 64
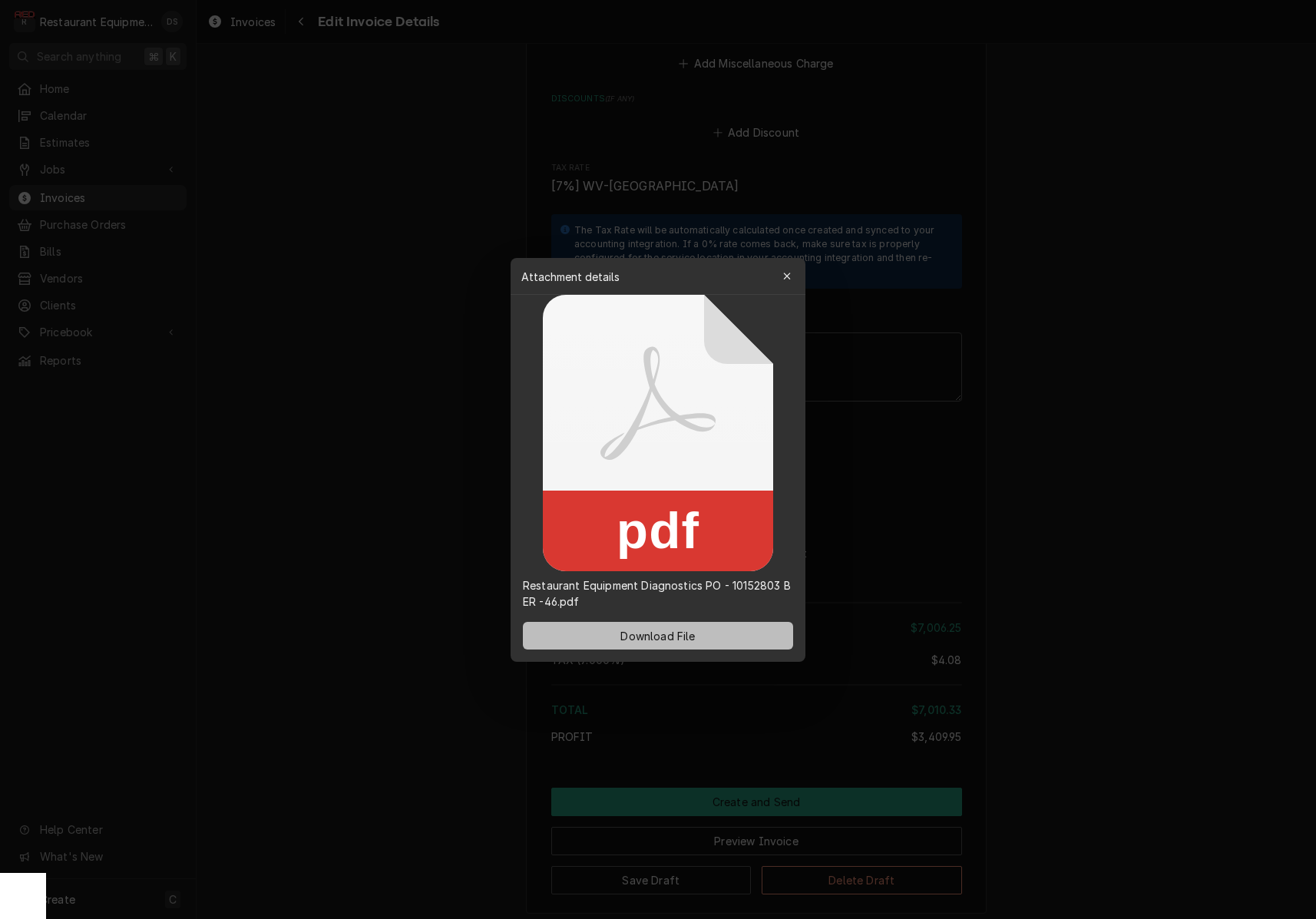
click at [691, 631] on span "Download File" at bounding box center [658, 636] width 81 height 17
drag, startPoint x: 1010, startPoint y: 476, endPoint x: 957, endPoint y: 462, distance: 54.8
click at [1010, 476] on div at bounding box center [658, 459] width 1316 height 919
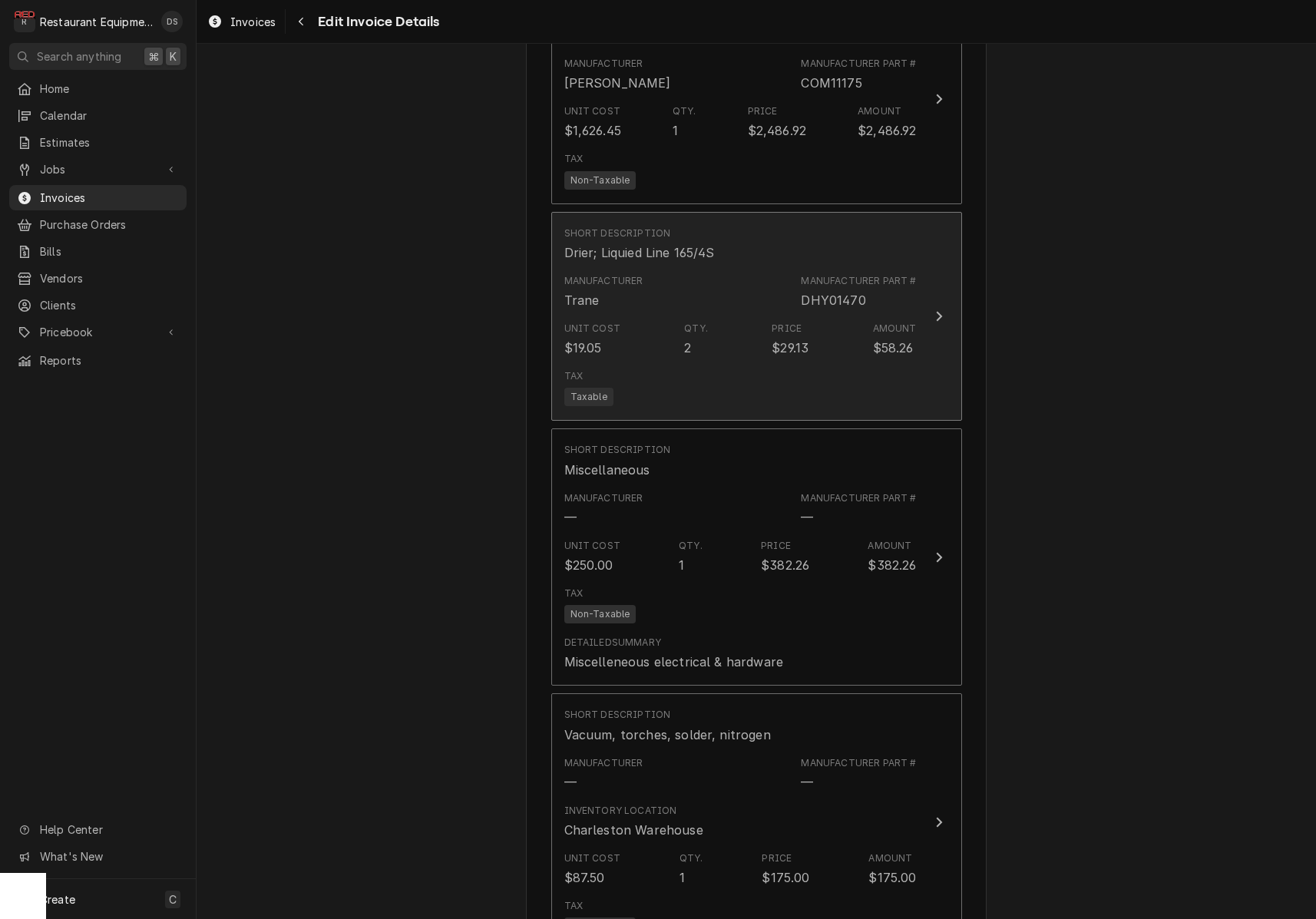
scroll to position [3107, 0]
click at [722, 365] on div "Tax Taxable" at bounding box center [740, 389] width 352 height 49
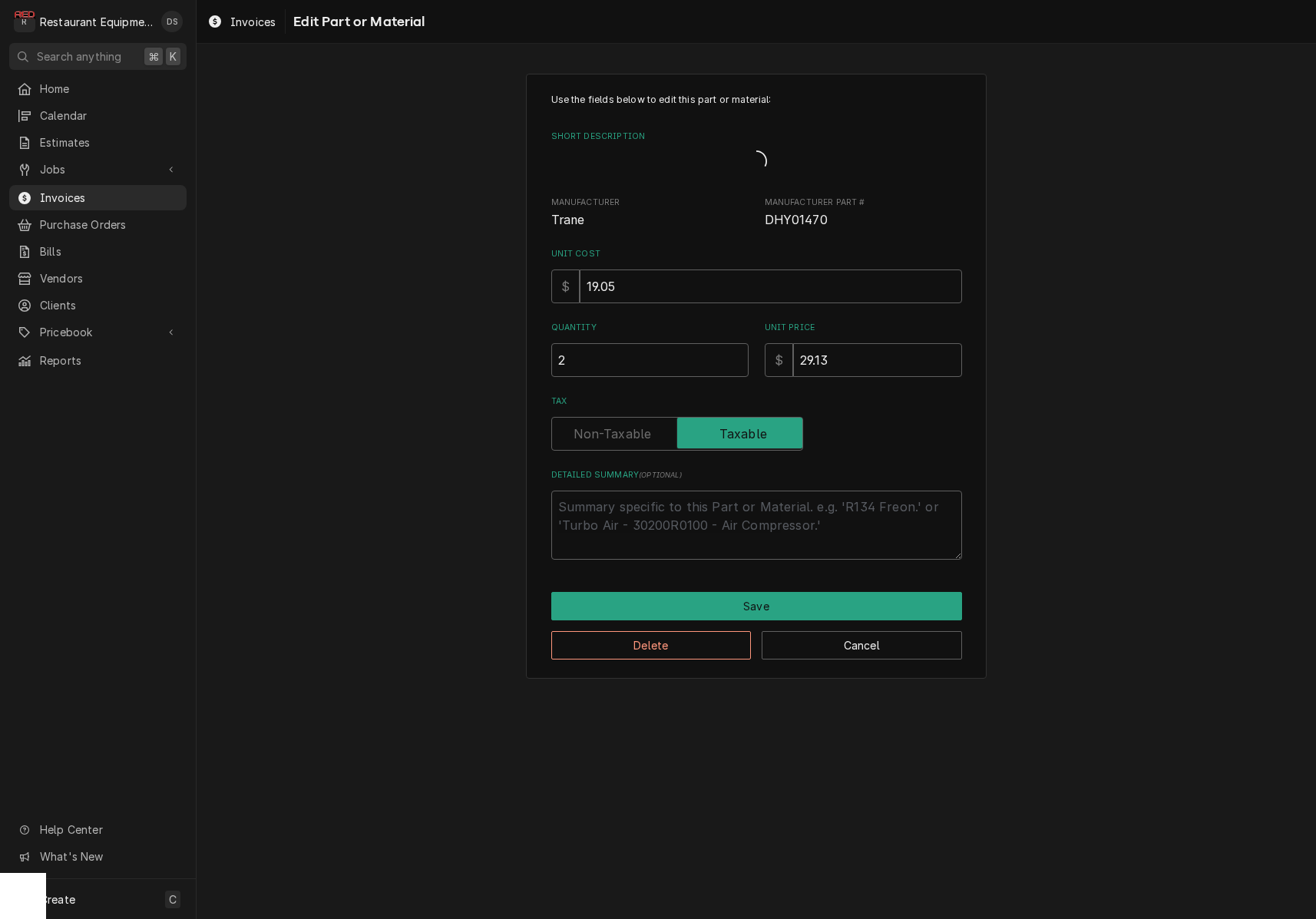
type textarea "x"
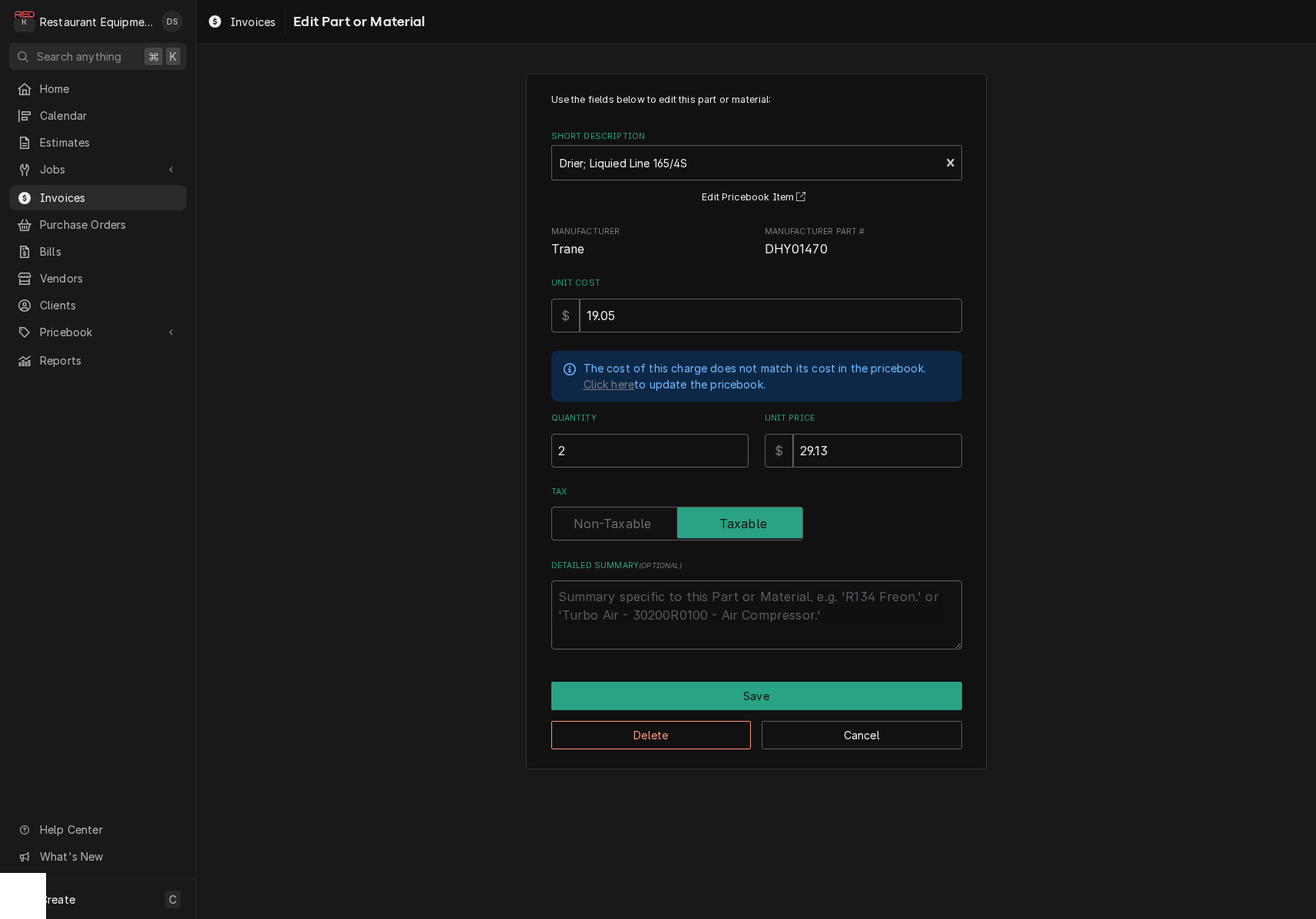
click at [634, 520] on label "Tax" at bounding box center [677, 523] width 252 height 34
click at [634, 520] on input "Tax" at bounding box center [677, 523] width 238 height 34
checkbox input "false"
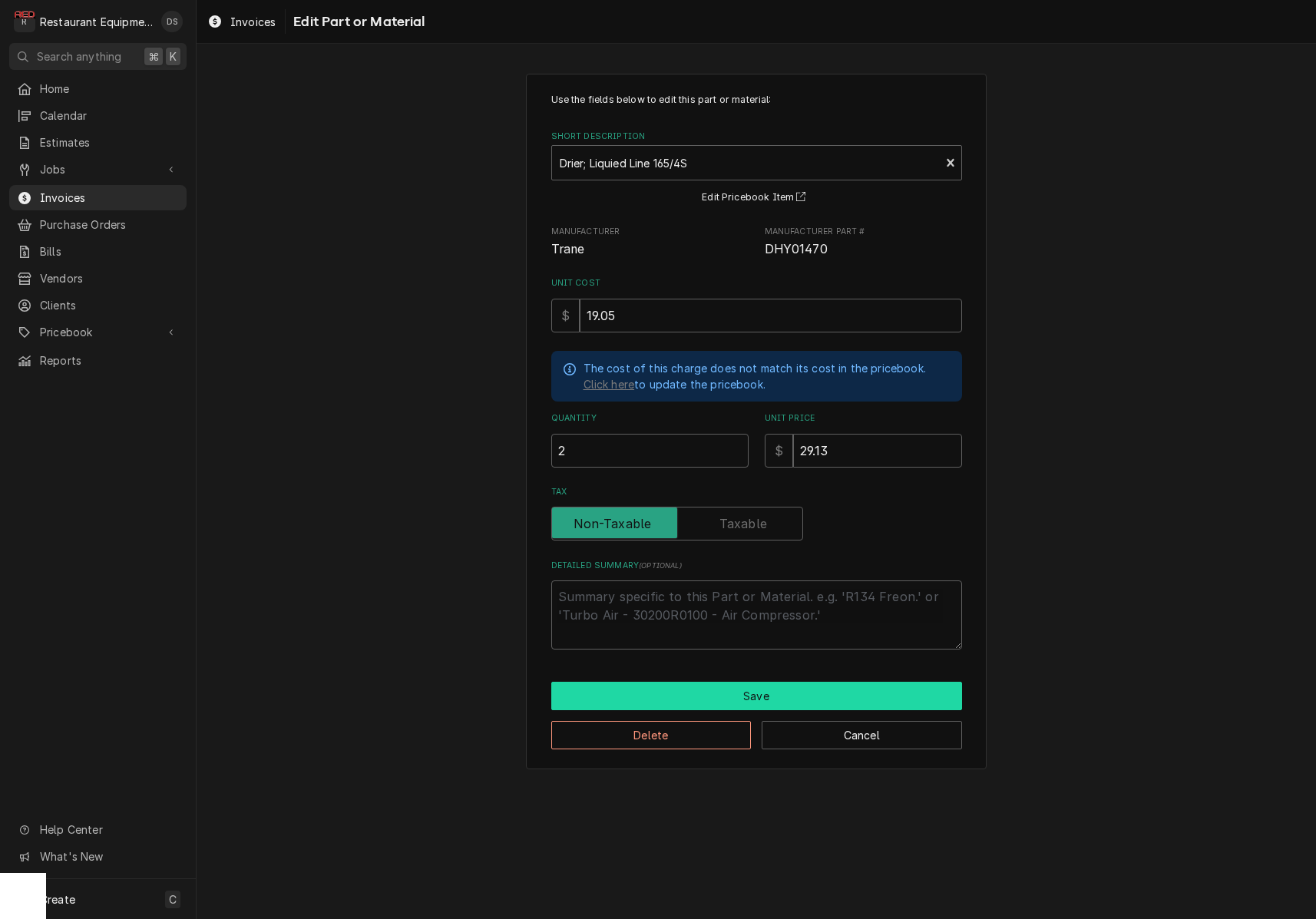
click at [739, 684] on button "Save" at bounding box center [756, 695] width 411 height 29
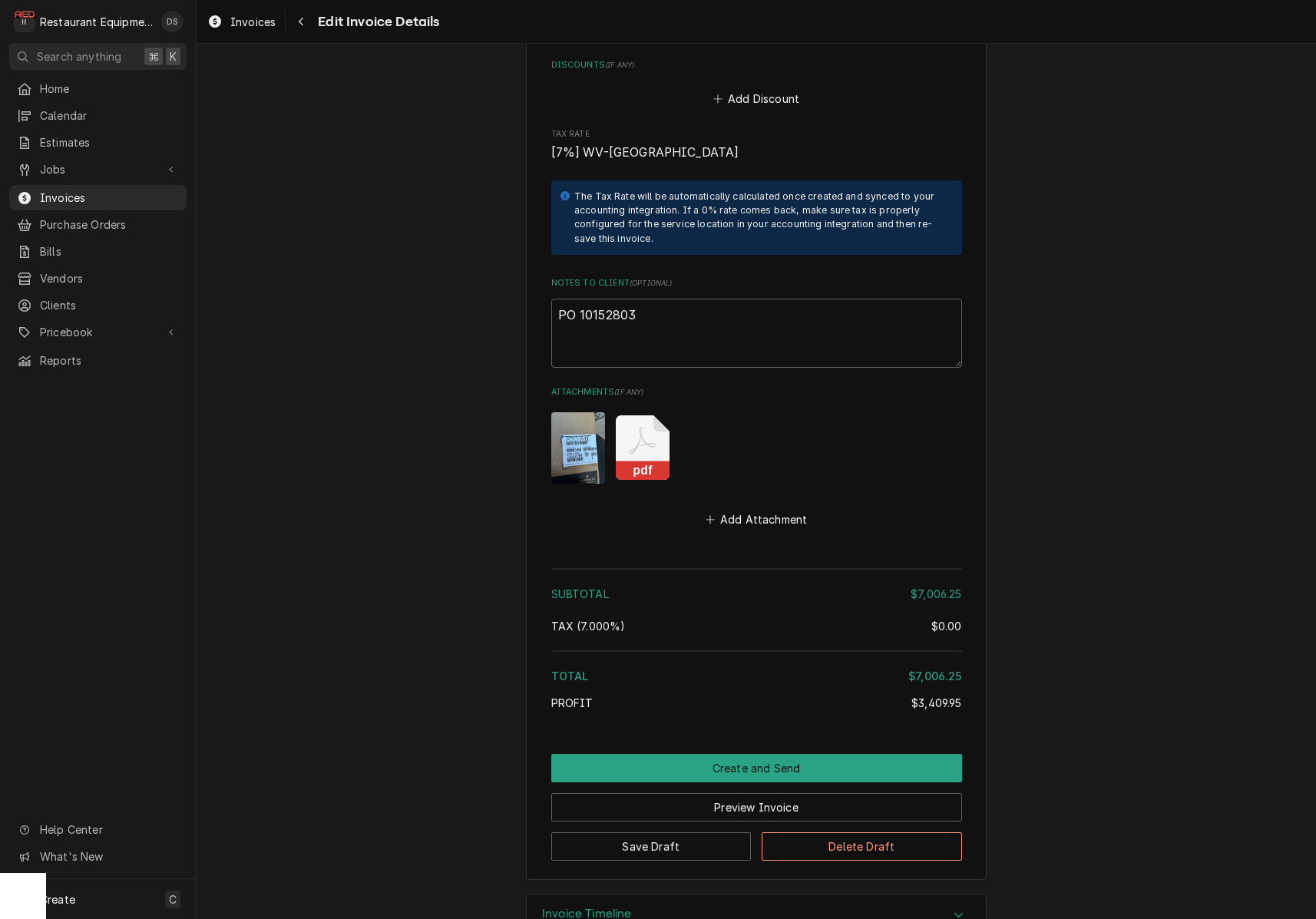
scroll to position [4728, 0]
click at [756, 794] on button "Preview Invoice" at bounding box center [756, 808] width 411 height 29
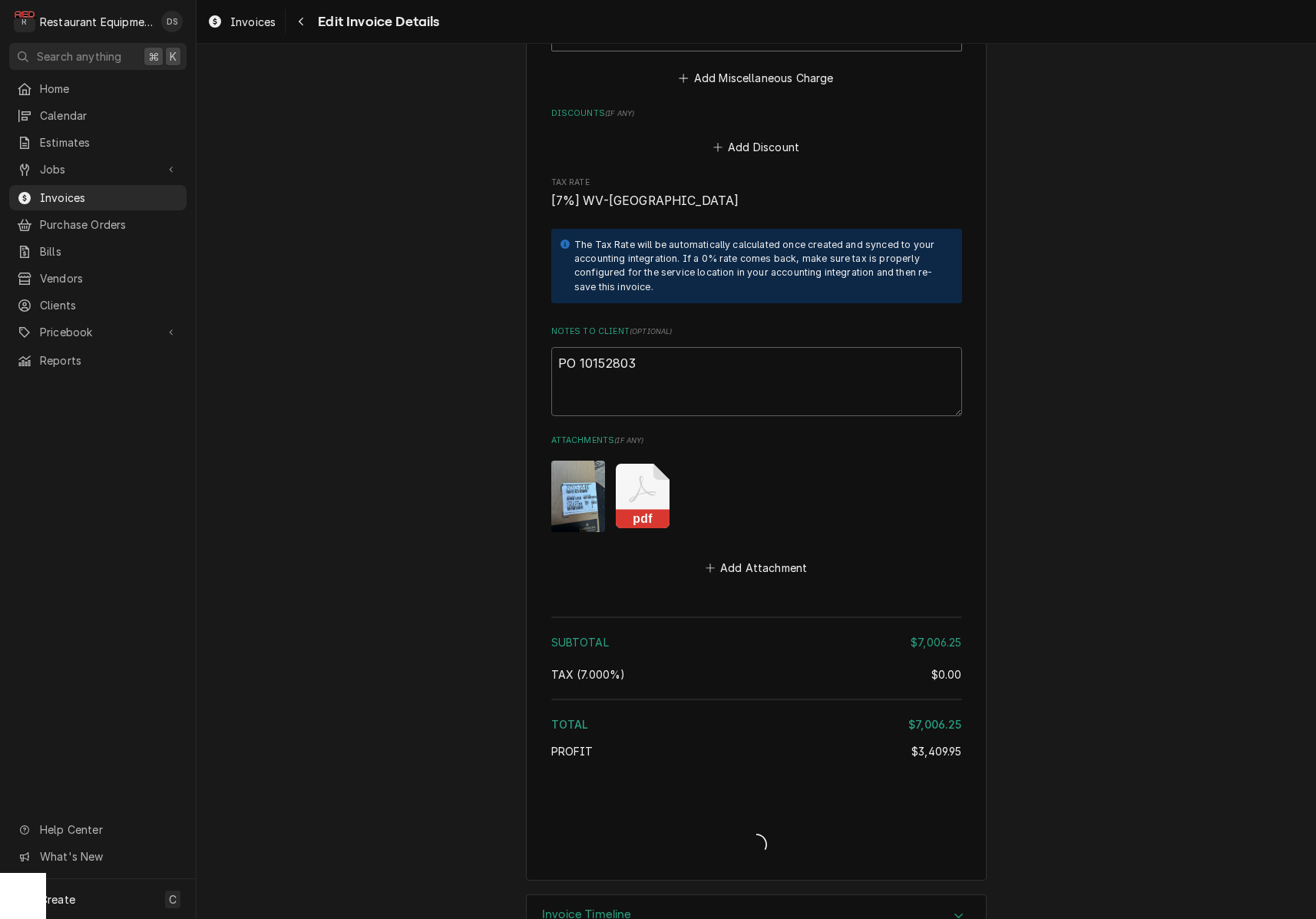
type textarea "x"
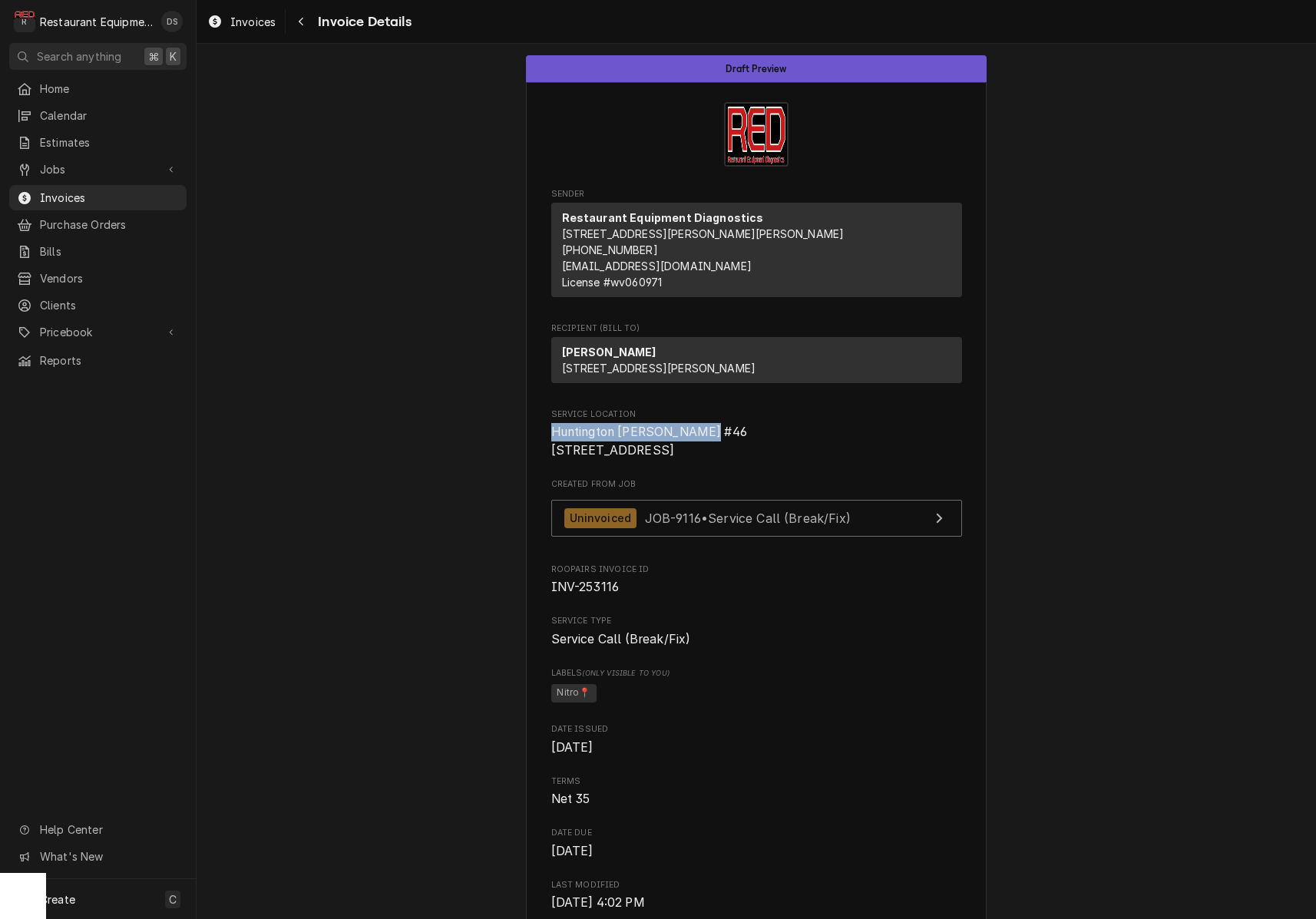
drag, startPoint x: 594, startPoint y: 467, endPoint x: 681, endPoint y: 463, distance: 87.1
click at [728, 459] on span "Huntington Bob Evans #46 606 3rd Ave Huntington, WV 25701" at bounding box center [756, 441] width 411 height 36
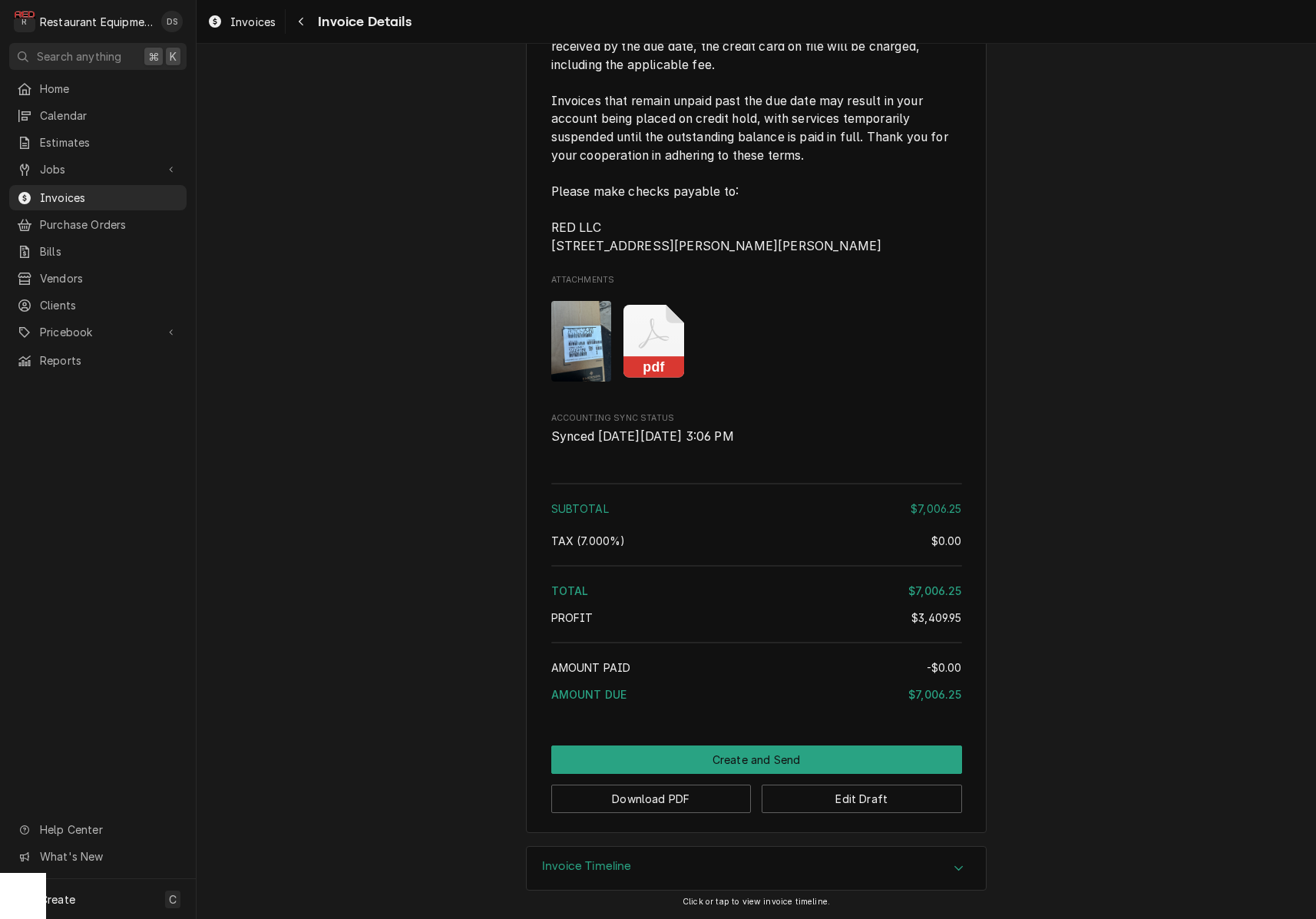
scroll to position [3732, 0]
click at [663, 798] on button "Download PDF" at bounding box center [651, 798] width 200 height 29
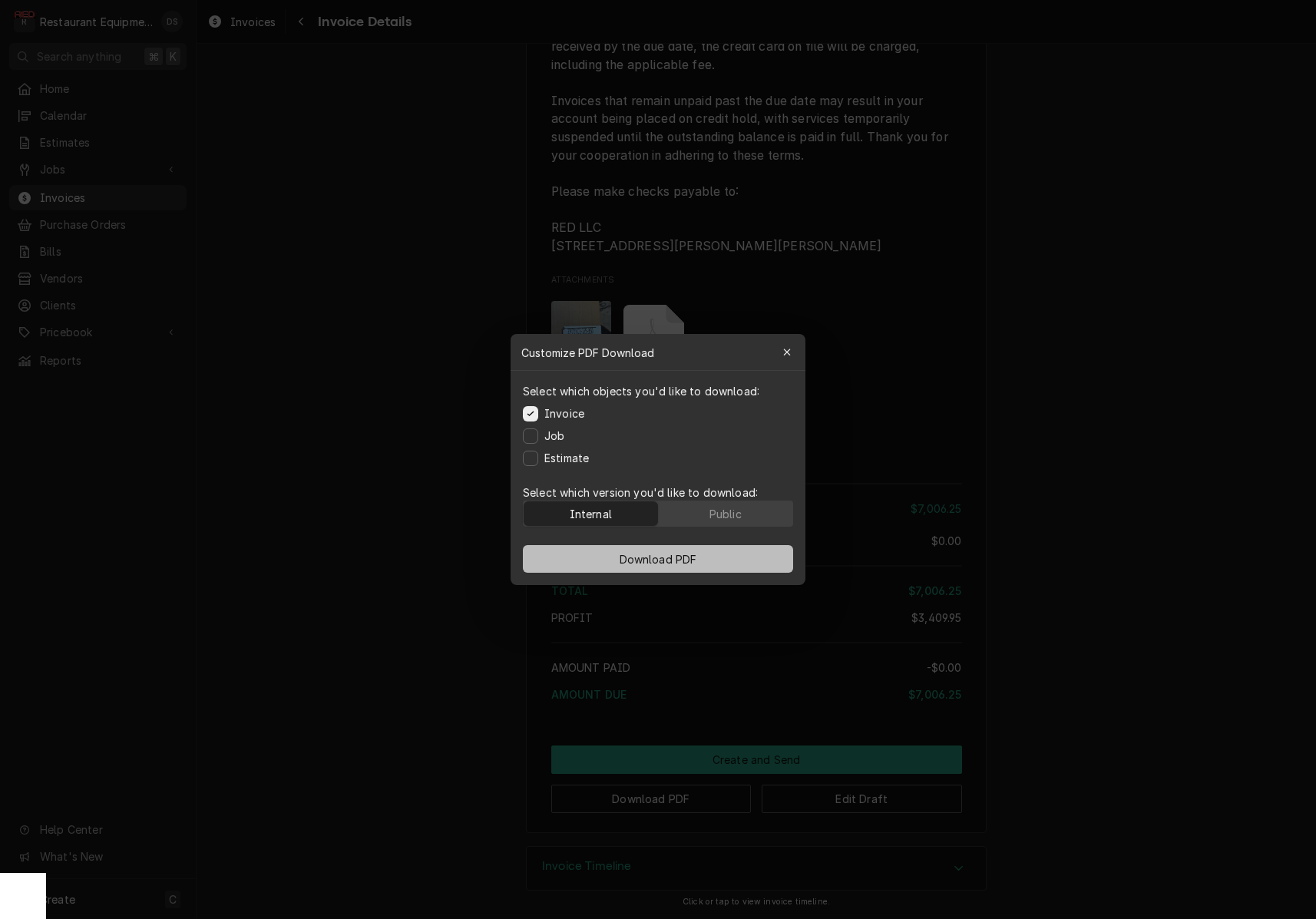
scroll to position [0, 0]
click at [706, 514] on button "Public" at bounding box center [726, 513] width 134 height 25
click at [699, 556] on span "Download PDF" at bounding box center [658, 559] width 84 height 17
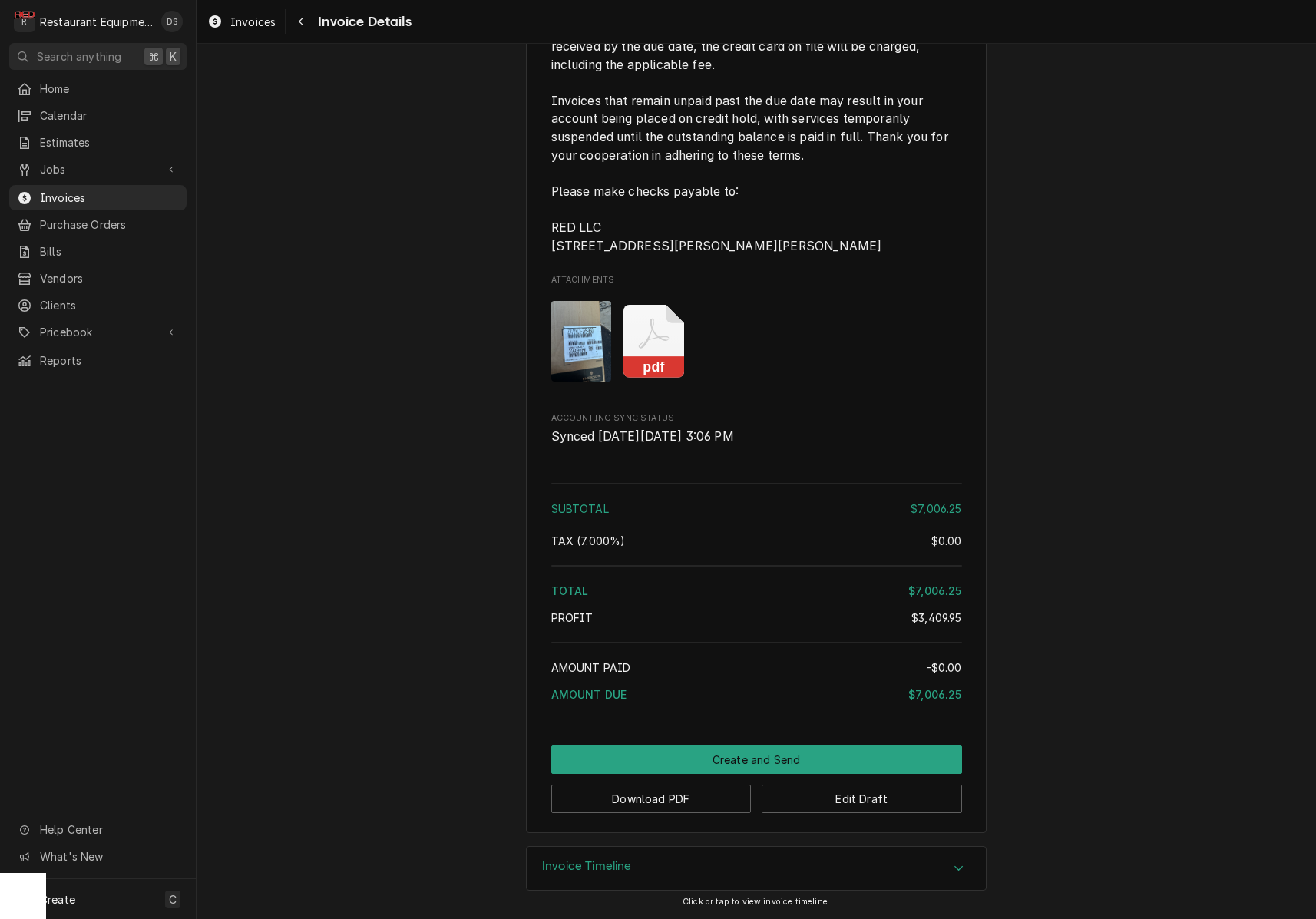
click at [641, 355] on icon "Attachments" at bounding box center [654, 340] width 61 height 73
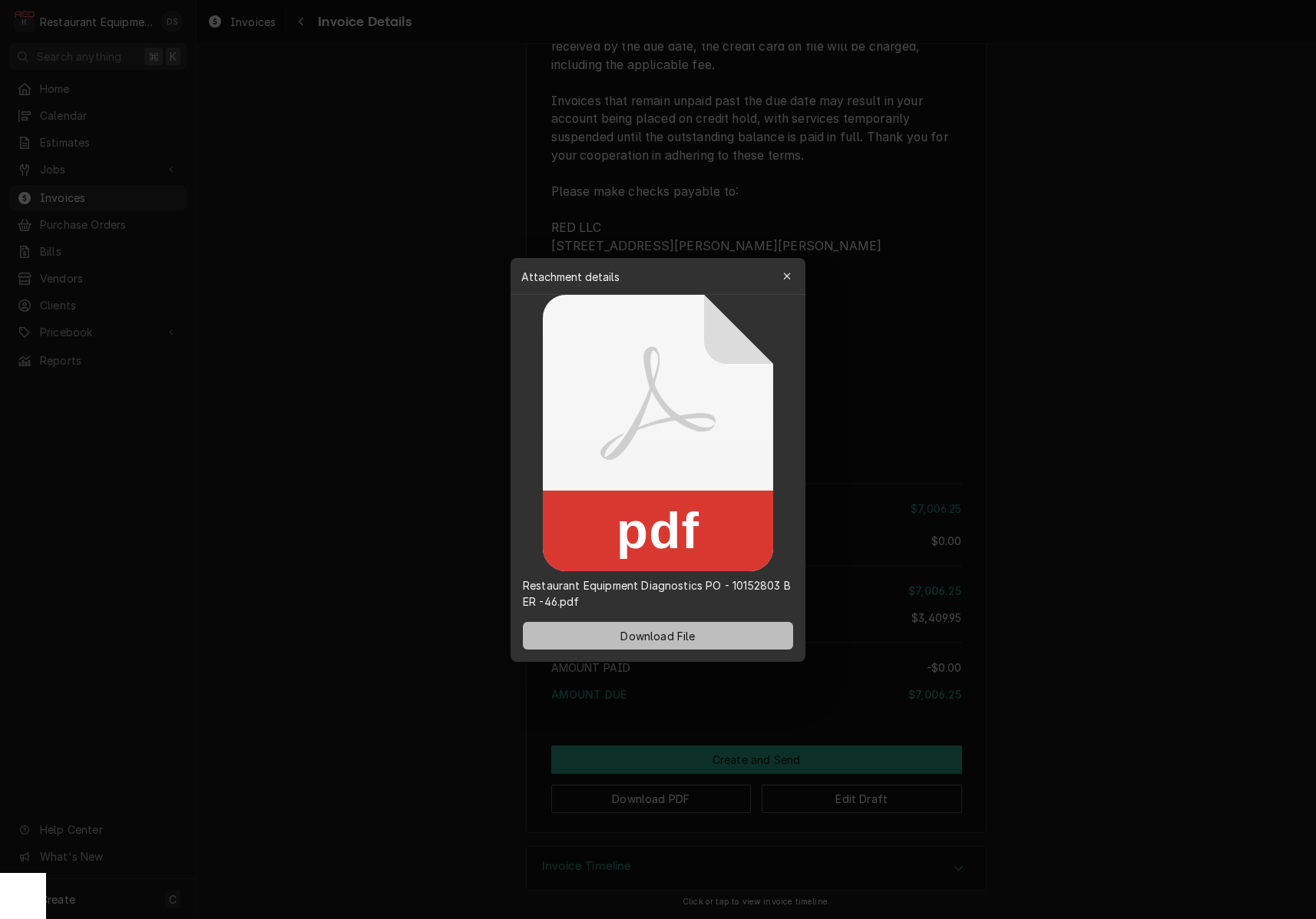
click at [670, 627] on button "Download File" at bounding box center [658, 636] width 270 height 28
drag, startPoint x: 704, startPoint y: 586, endPoint x: 774, endPoint y: 587, distance: 70.0
click at [778, 586] on p "Restaurant Equipment Diagnostics PO - 10152803 BER -46.pdf" at bounding box center [658, 593] width 295 height 32
copy p "PO - 10152803"
click at [791, 276] on icon "button" at bounding box center [787, 277] width 8 height 11
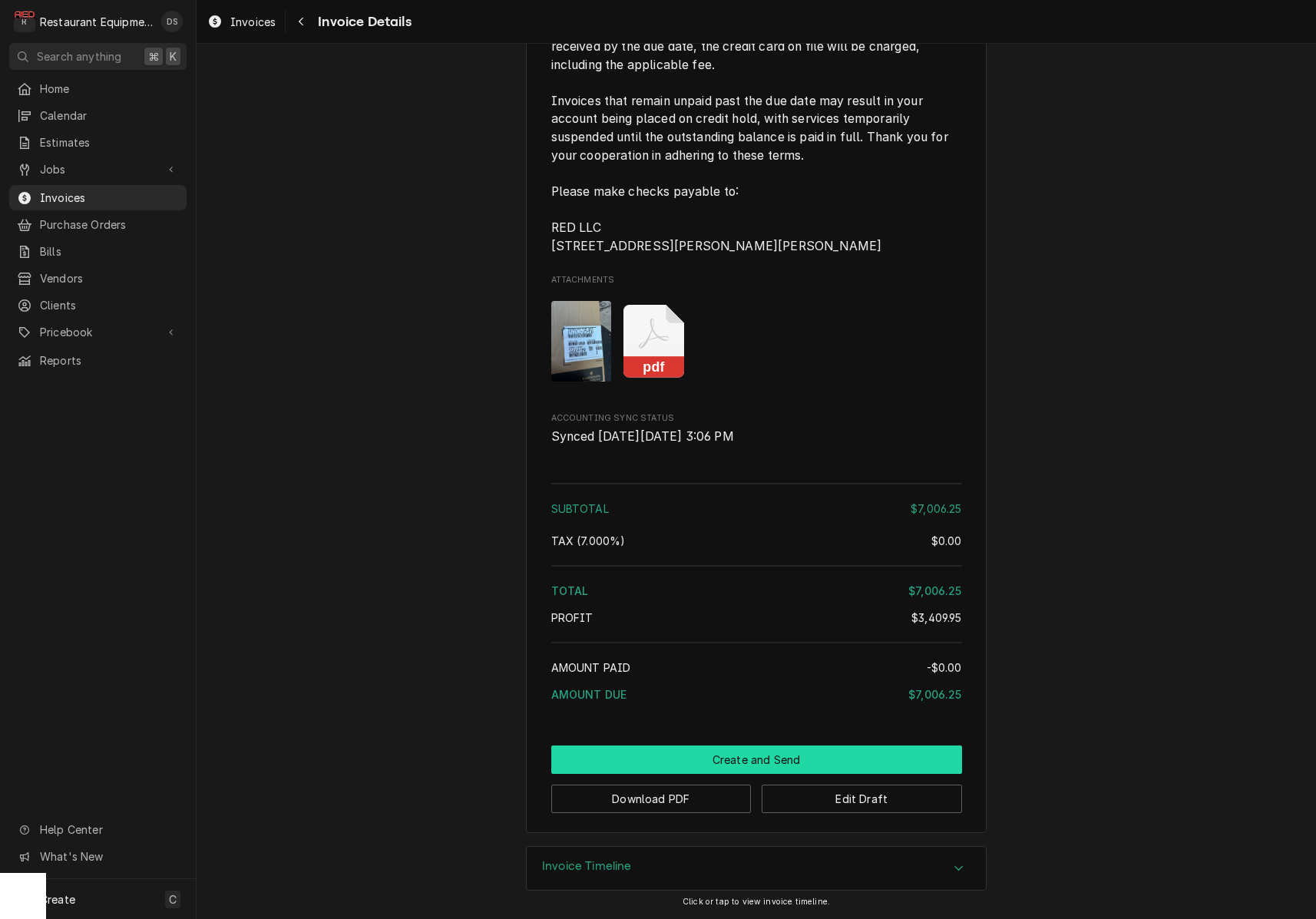
click at [754, 759] on button "Create and Send" at bounding box center [756, 760] width 411 height 29
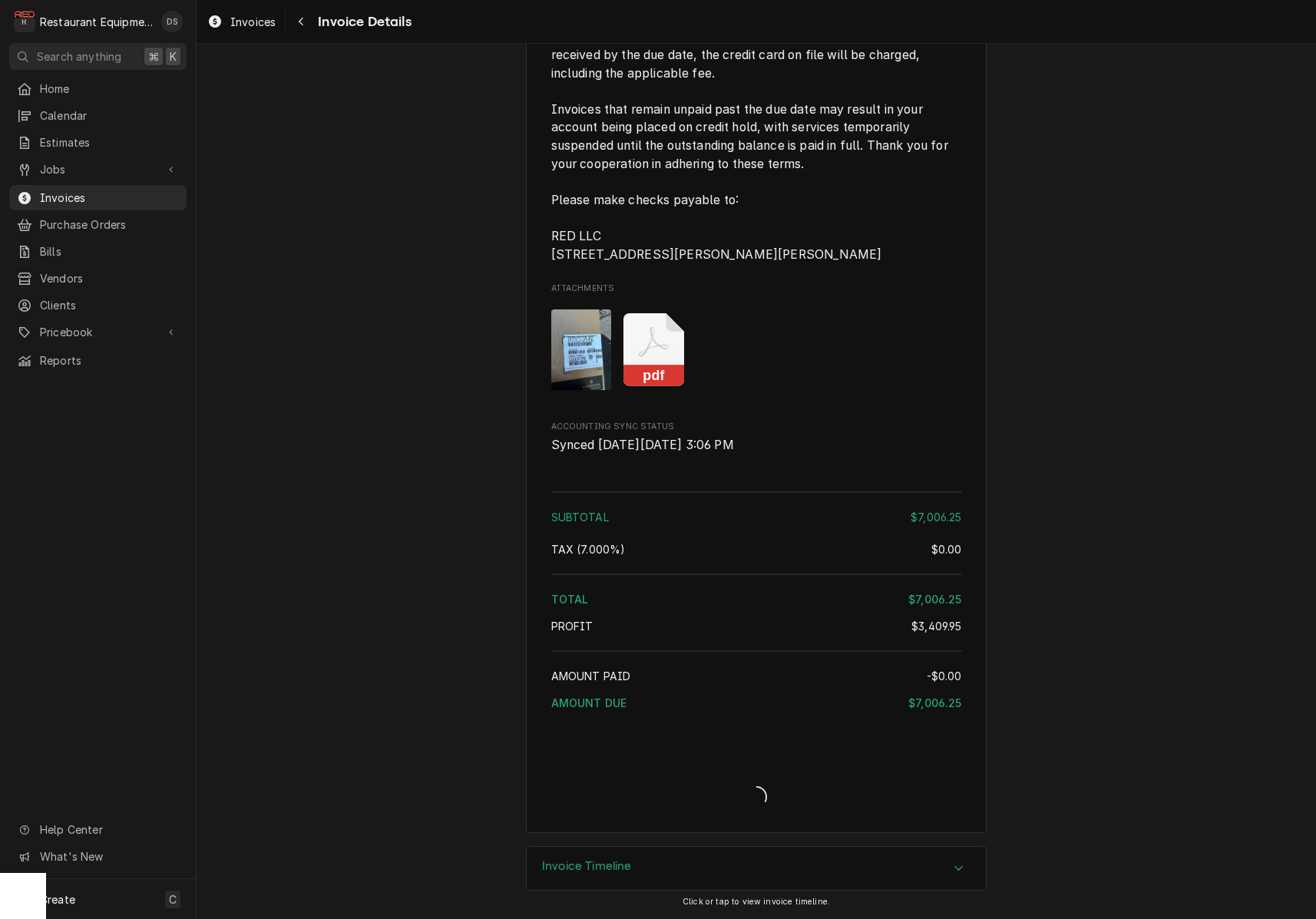
scroll to position [3724, 0]
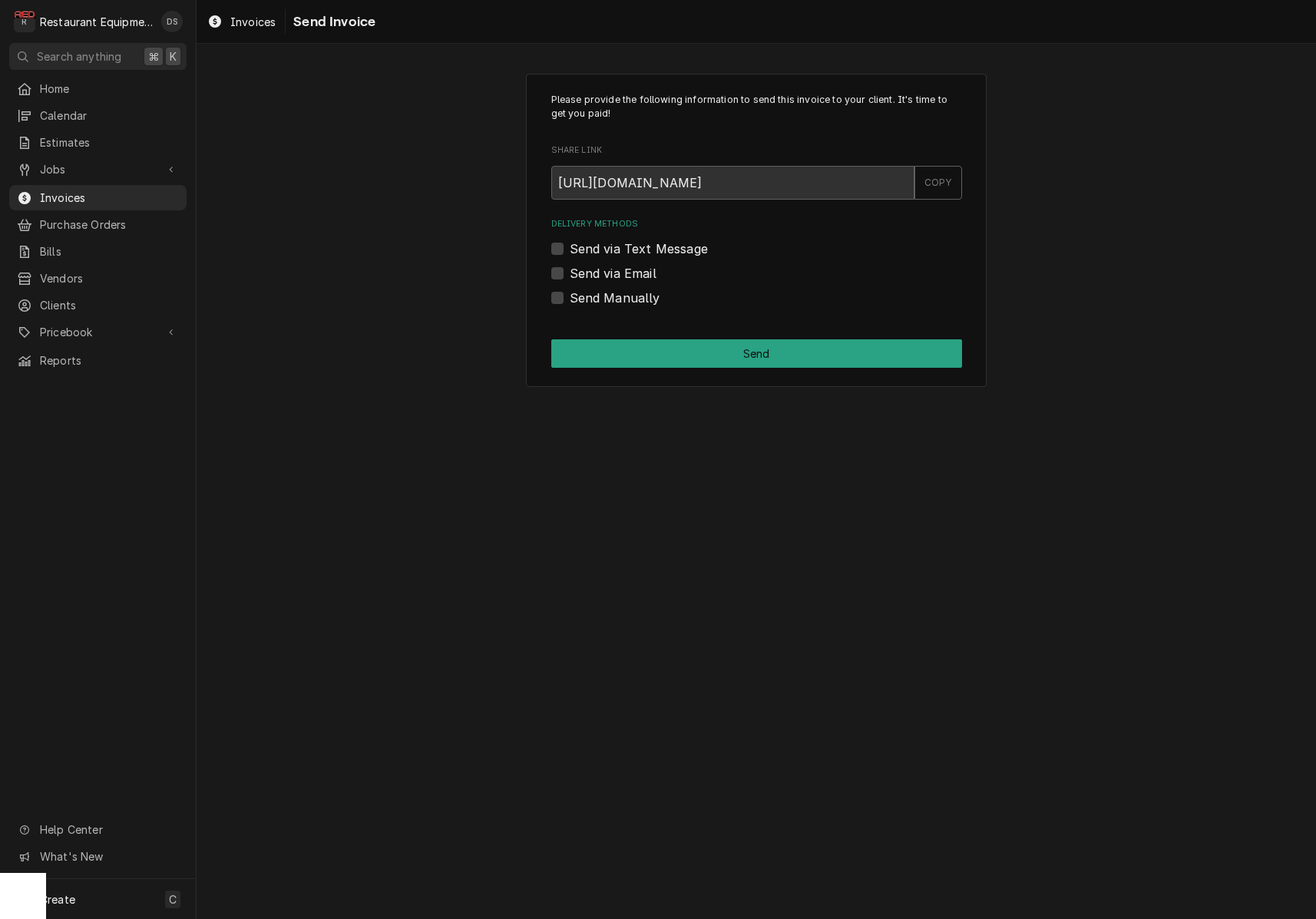
click at [569, 295] on label "Send Manually" at bounding box center [614, 298] width 91 height 18
click at [569, 295] on input "Send Manually" at bounding box center [774, 305] width 411 height 34
checkbox input "true"
click at [741, 361] on button "Send" at bounding box center [756, 353] width 411 height 29
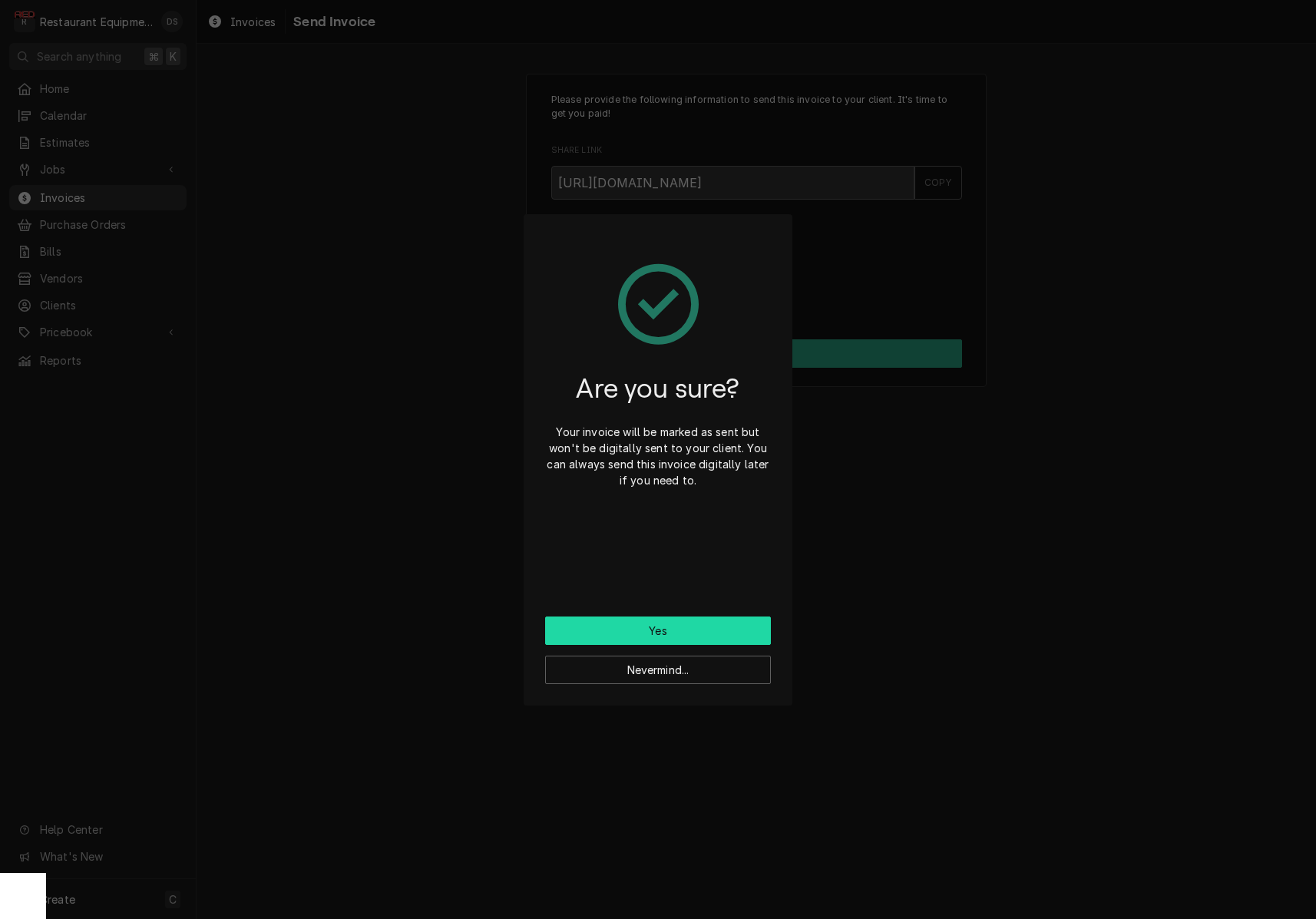
click at [700, 624] on button "Yes" at bounding box center [658, 630] width 225 height 29
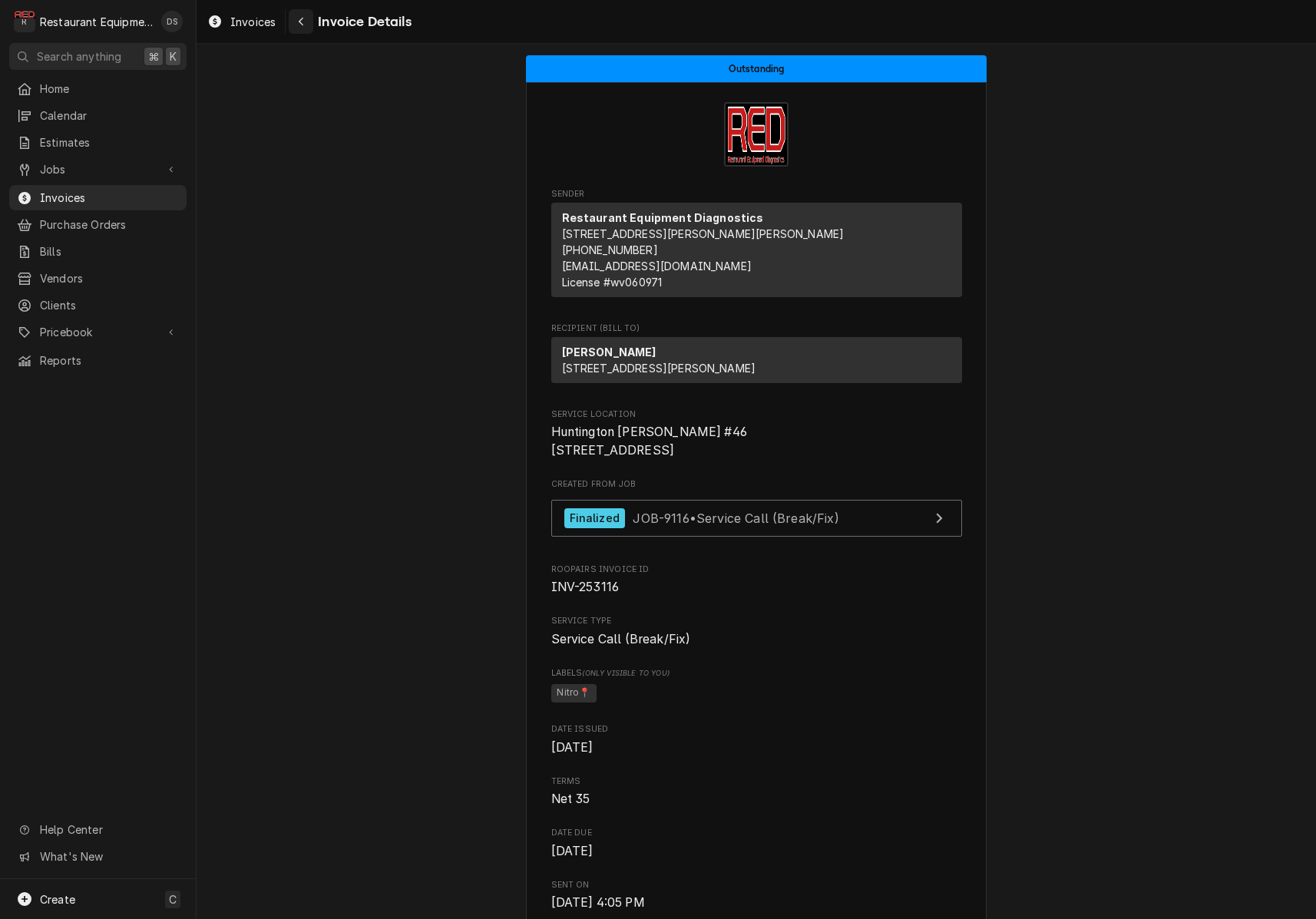
click at [307, 19] on div "Navigate back" at bounding box center [301, 21] width 16 height 16
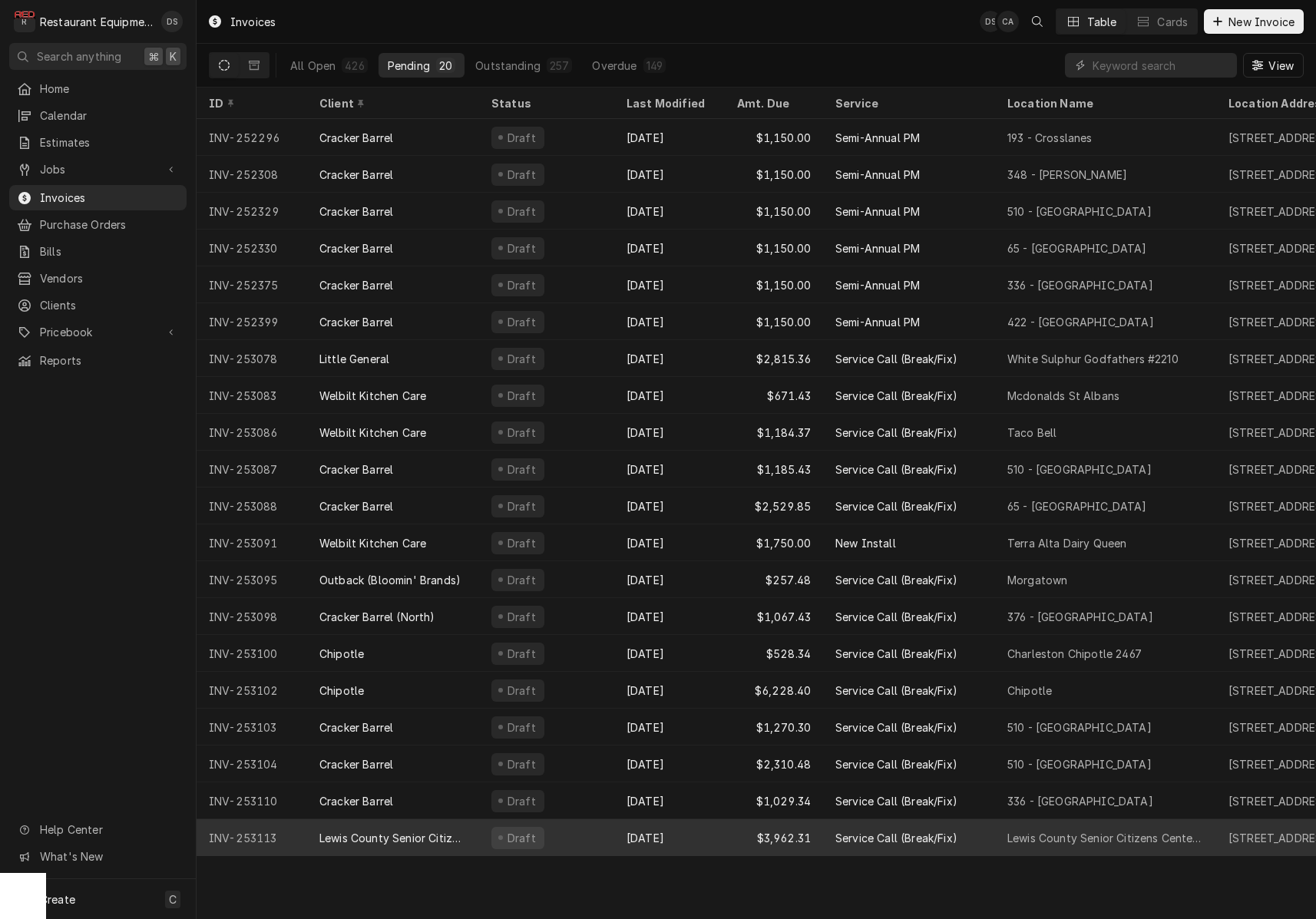
click at [674, 828] on div "Oct 13" at bounding box center [669, 838] width 110 height 37
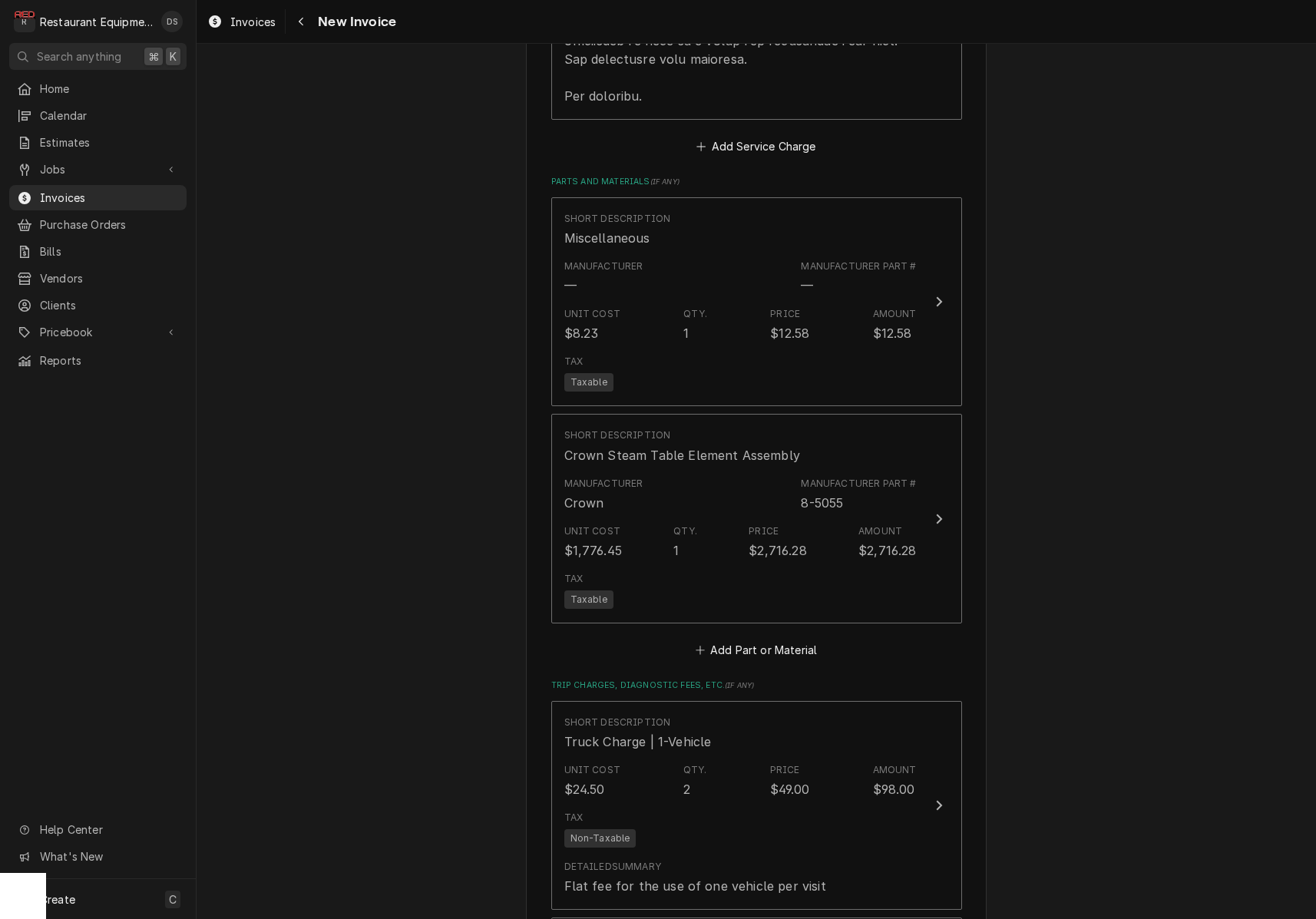
scroll to position [2704, 0]
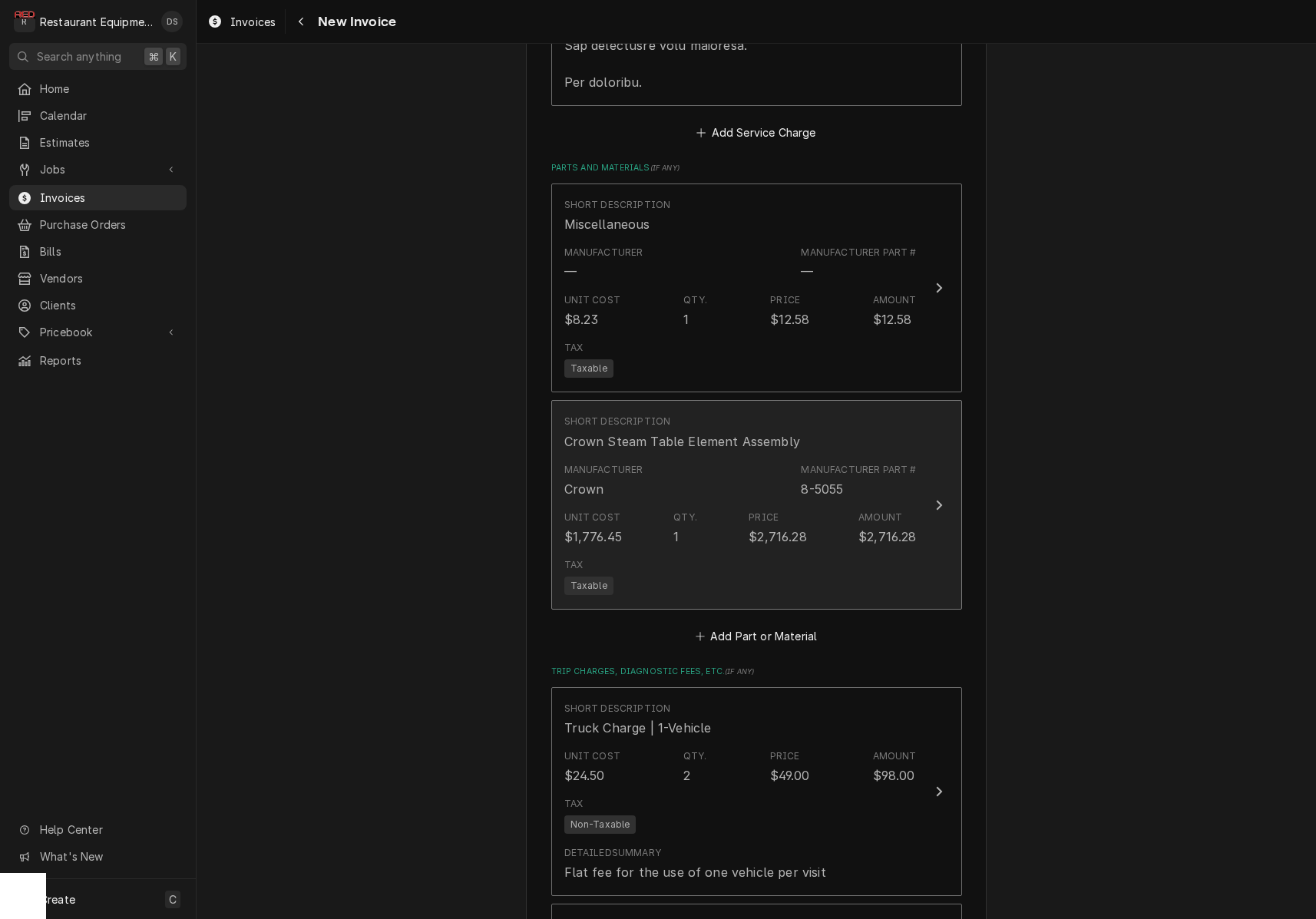
click at [735, 530] on div "Unit Cost $1,776.45 Qty. 1 Price $2,716.28 Amount $2,716.28" at bounding box center [740, 529] width 352 height 48
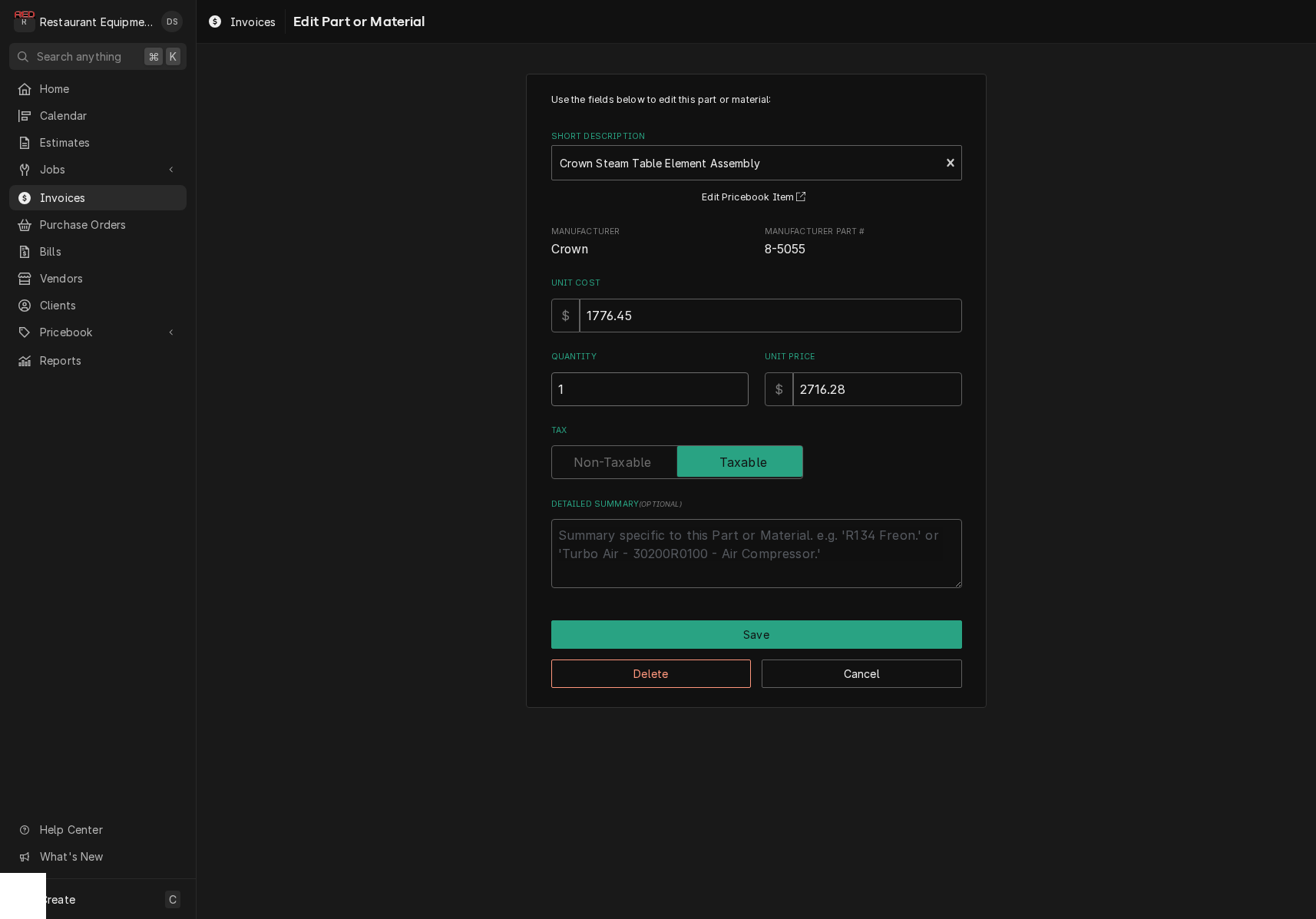
click at [612, 374] on input "1" at bounding box center [649, 389] width 198 height 34
type textarea "x"
type input "0"
click at [747, 627] on button "Save" at bounding box center [756, 635] width 411 height 29
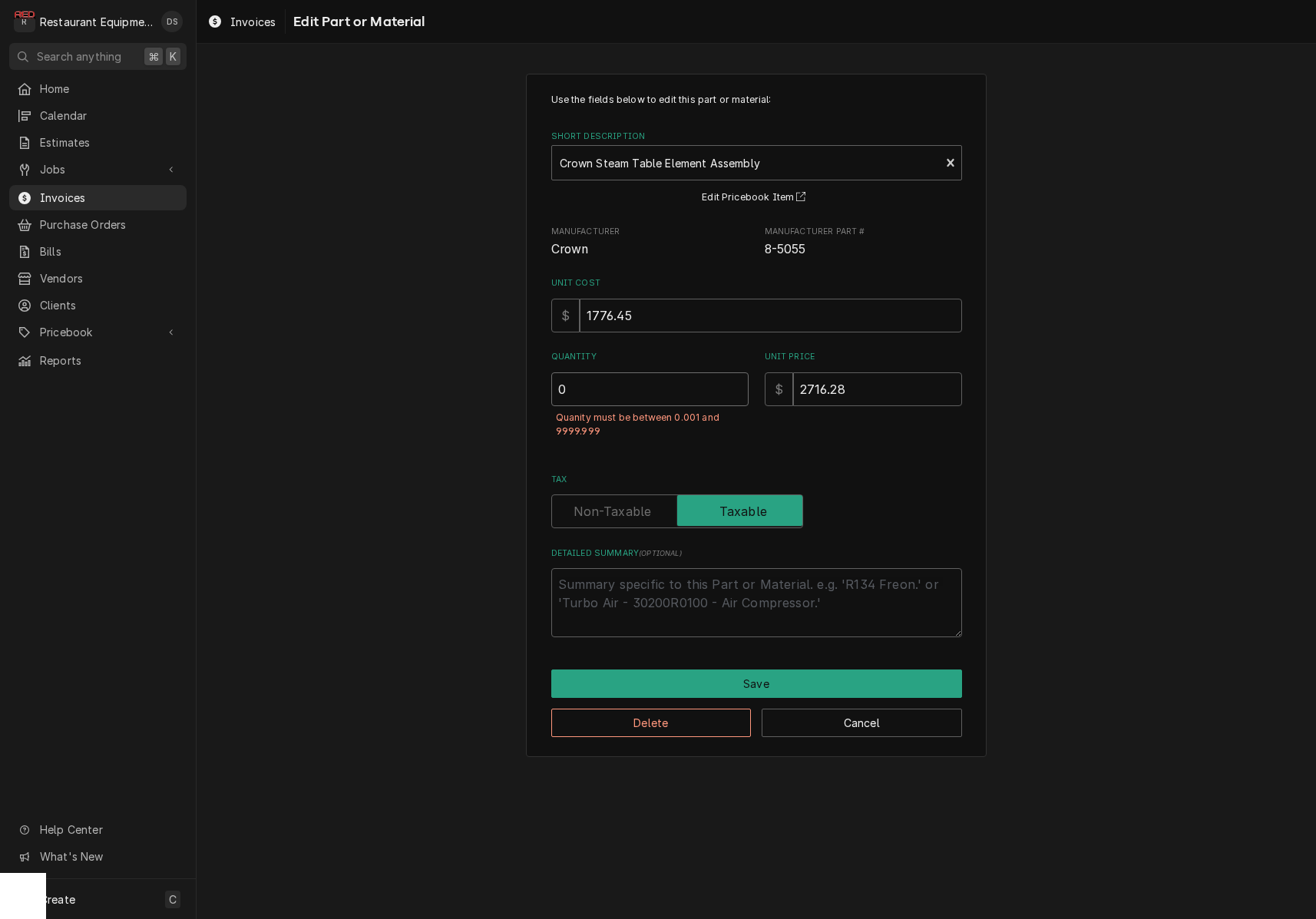
click at [634, 388] on input "0" at bounding box center [649, 389] width 198 height 34
click at [667, 714] on button "Delete" at bounding box center [651, 723] width 200 height 29
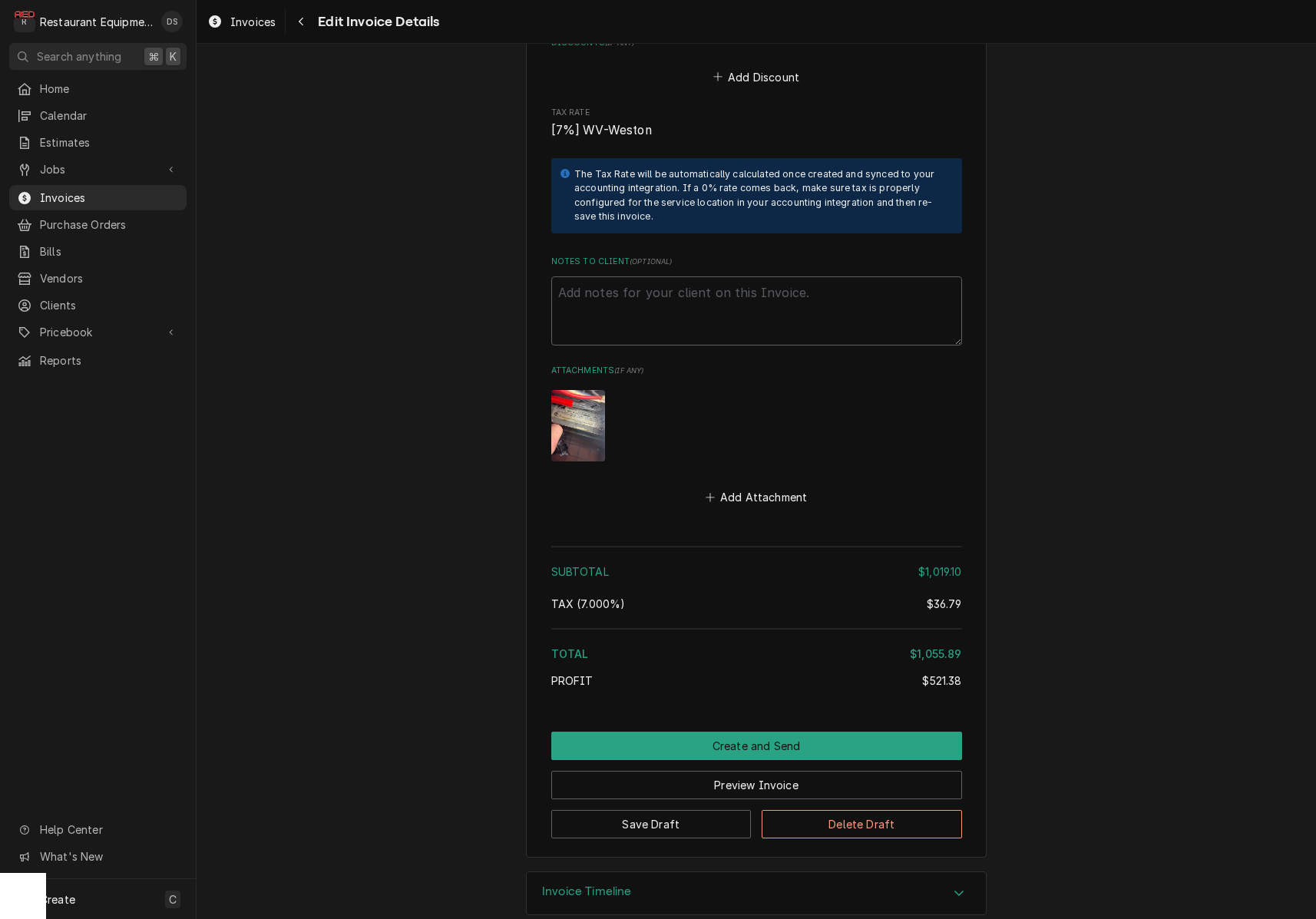
scroll to position [3570, 0]
click at [687, 811] on button "Save Draft" at bounding box center [651, 825] width 200 height 29
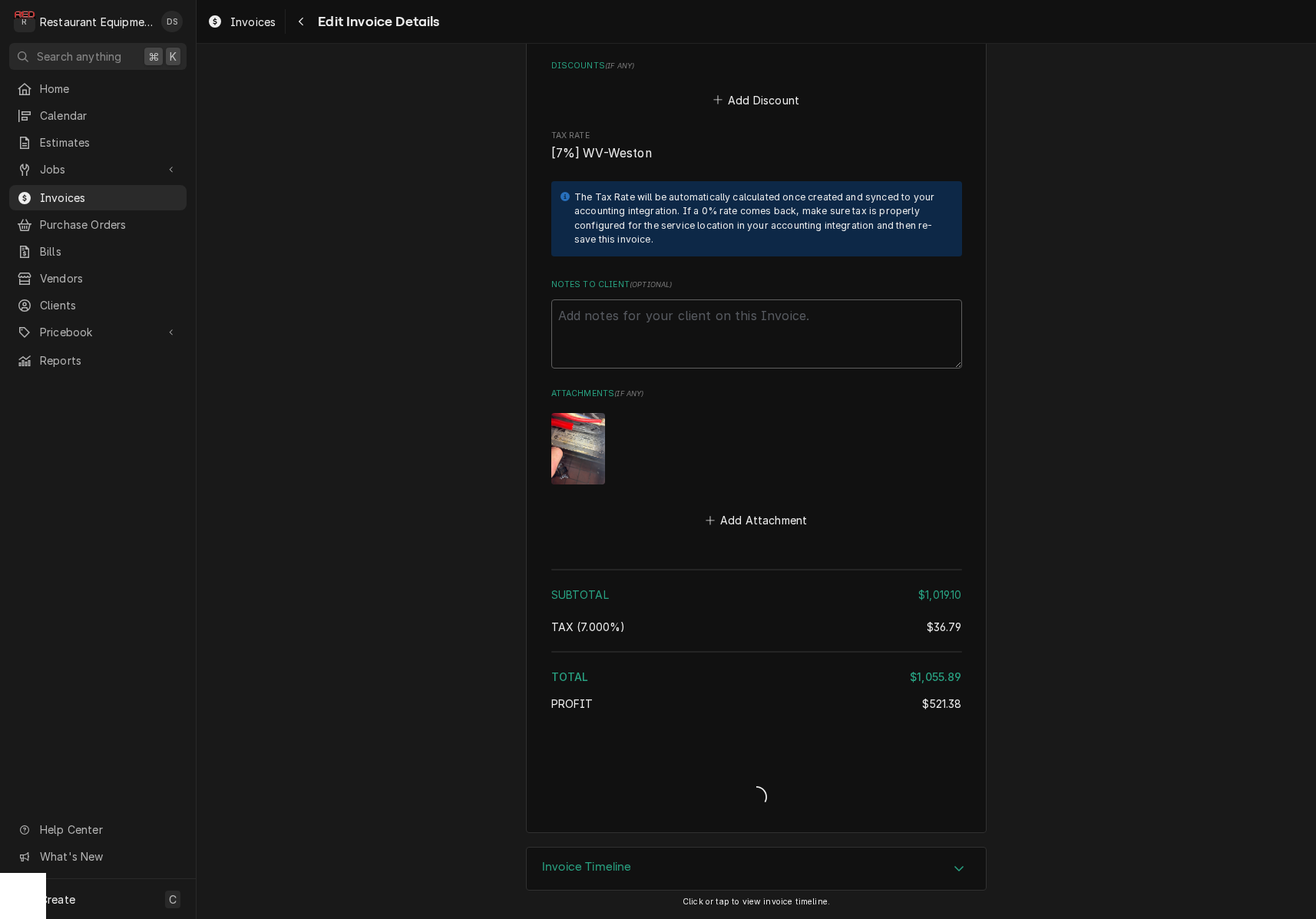
scroll to position [3523, 0]
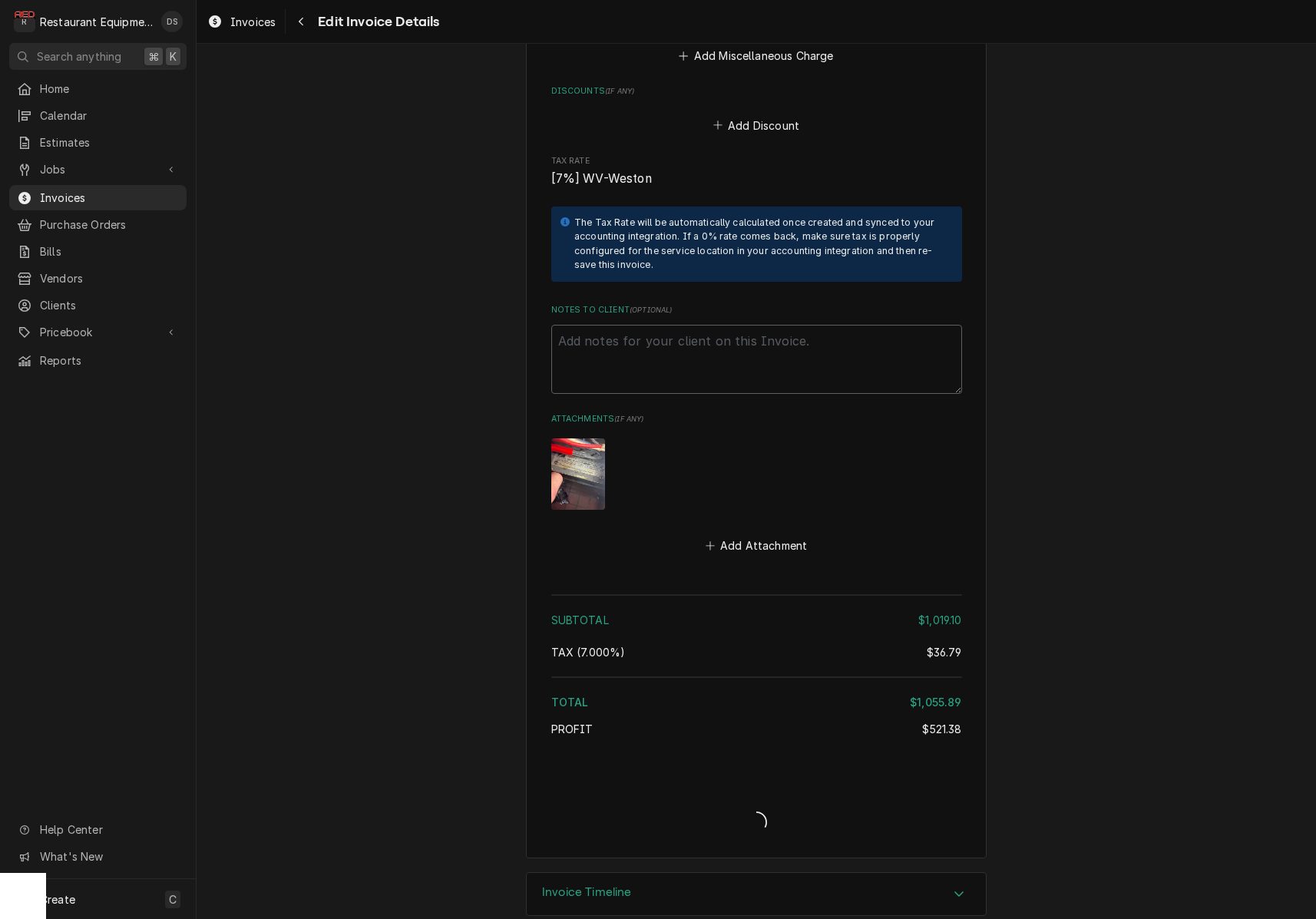
type textarea "x"
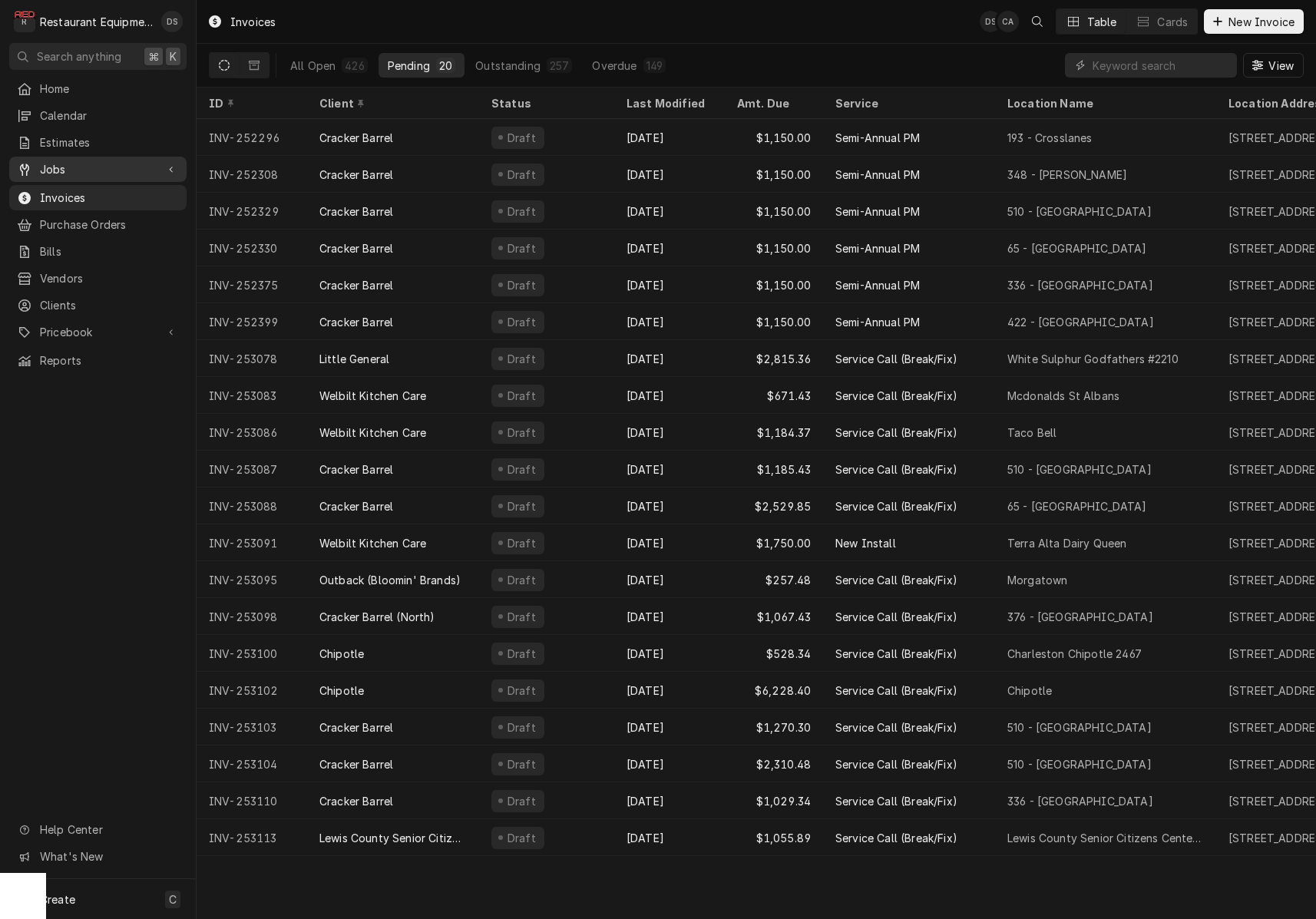
click at [75, 161] on span "Jobs" at bounding box center [97, 169] width 116 height 17
click at [70, 190] on span "Jobs" at bounding box center [109, 197] width 139 height 17
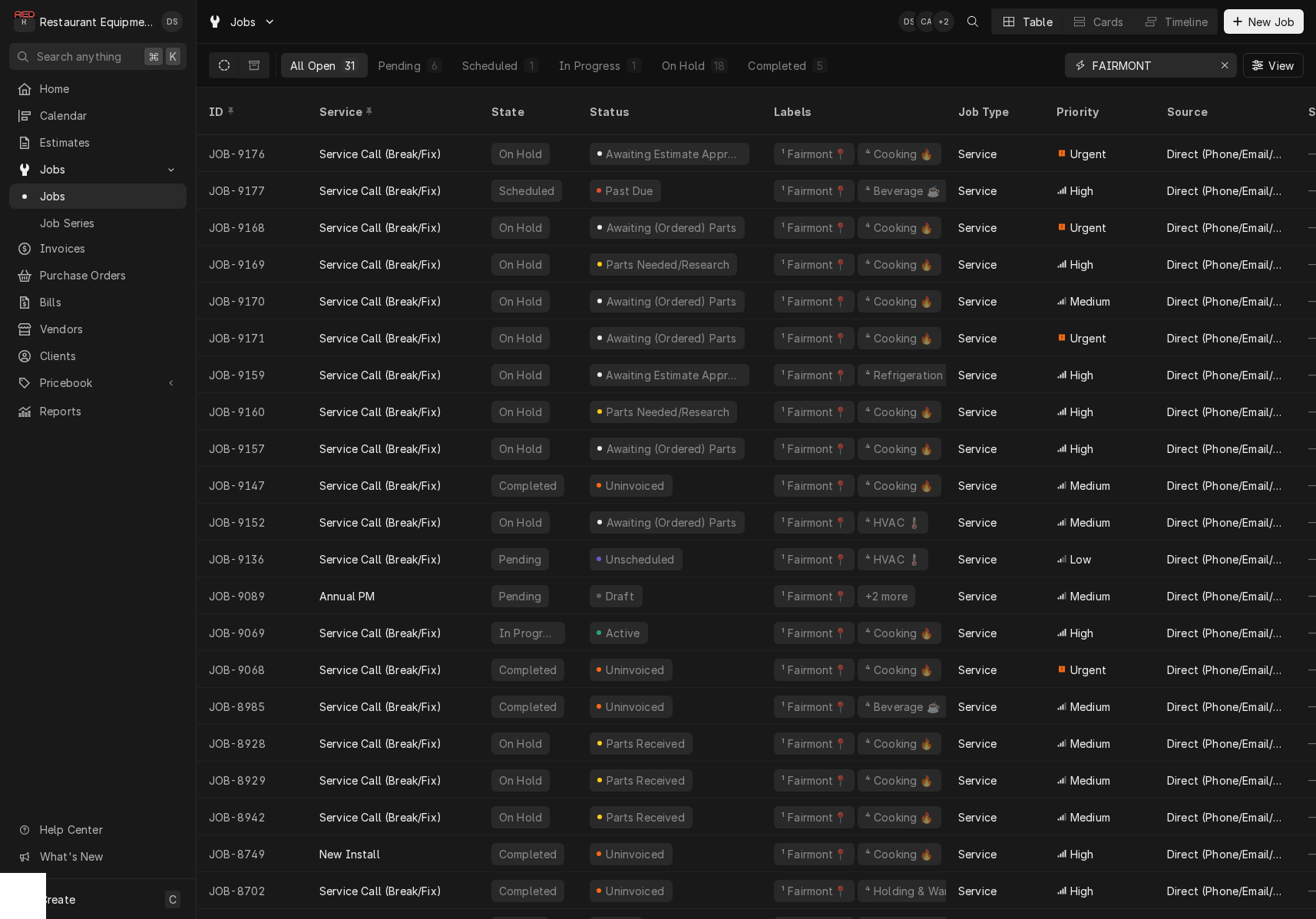
click at [1230, 66] on div "Erase input" at bounding box center [1224, 65] width 16 height 16
click at [1196, 60] on input "Dynamic Content Wrapper" at bounding box center [1164, 65] width 144 height 25
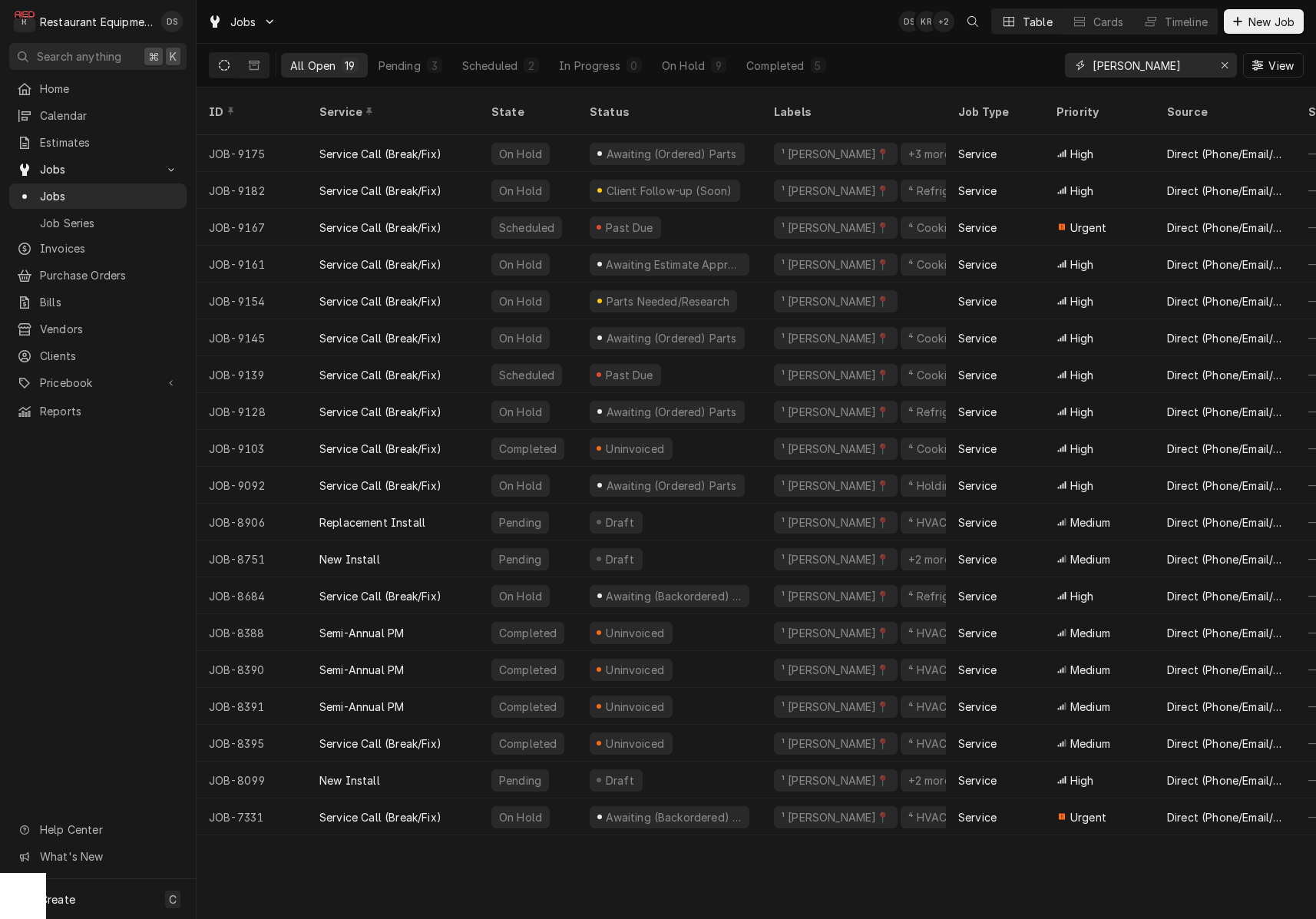
click at [1141, 61] on input "[PERSON_NAME]" at bounding box center [1150, 65] width 115 height 25
type input "nitro"
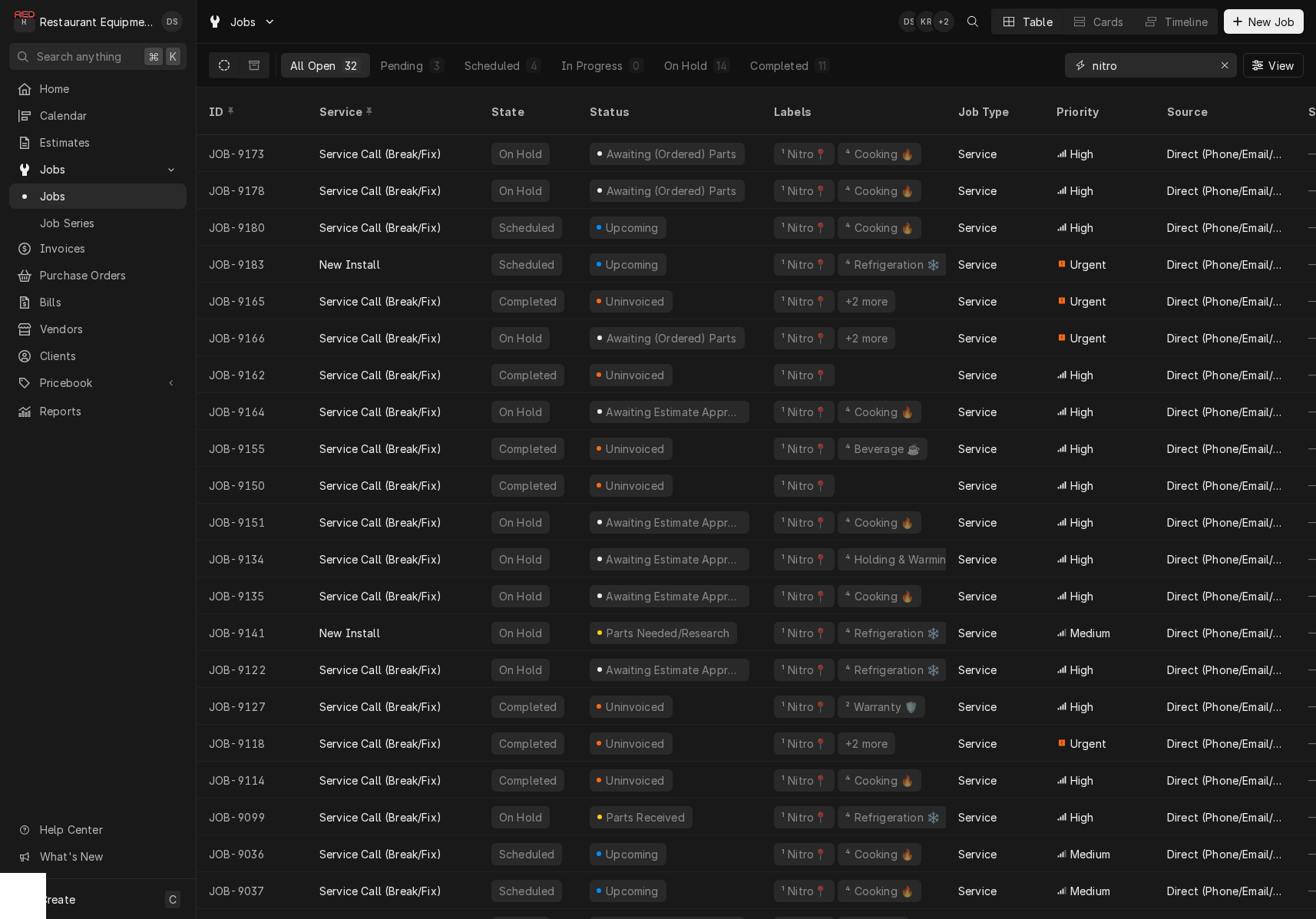
click at [1218, 63] on div "Erase input" at bounding box center [1224, 65] width 16 height 16
click at [1169, 62] on input "Dynamic Content Wrapper" at bounding box center [1164, 65] width 144 height 25
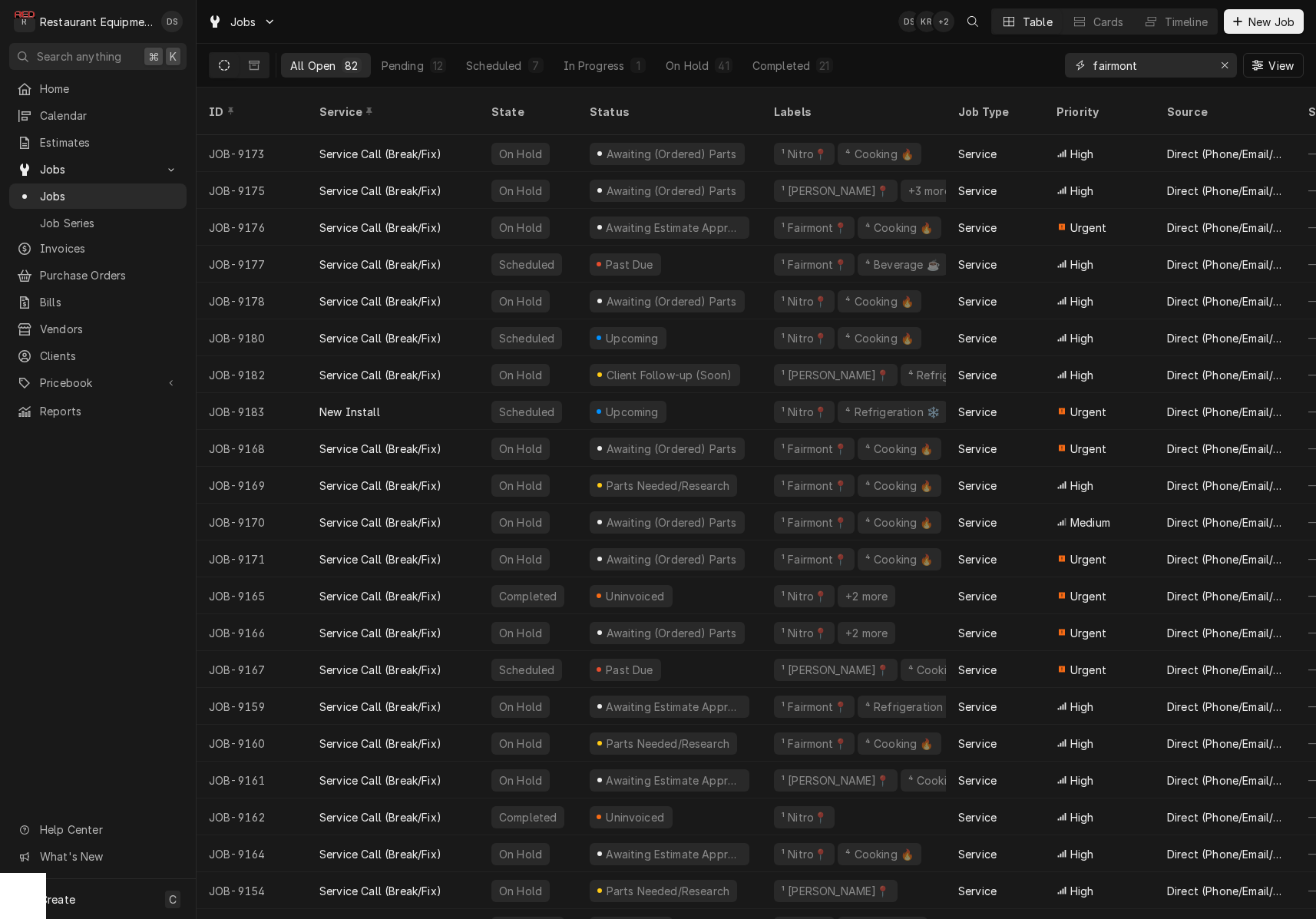
type input "fairmont"
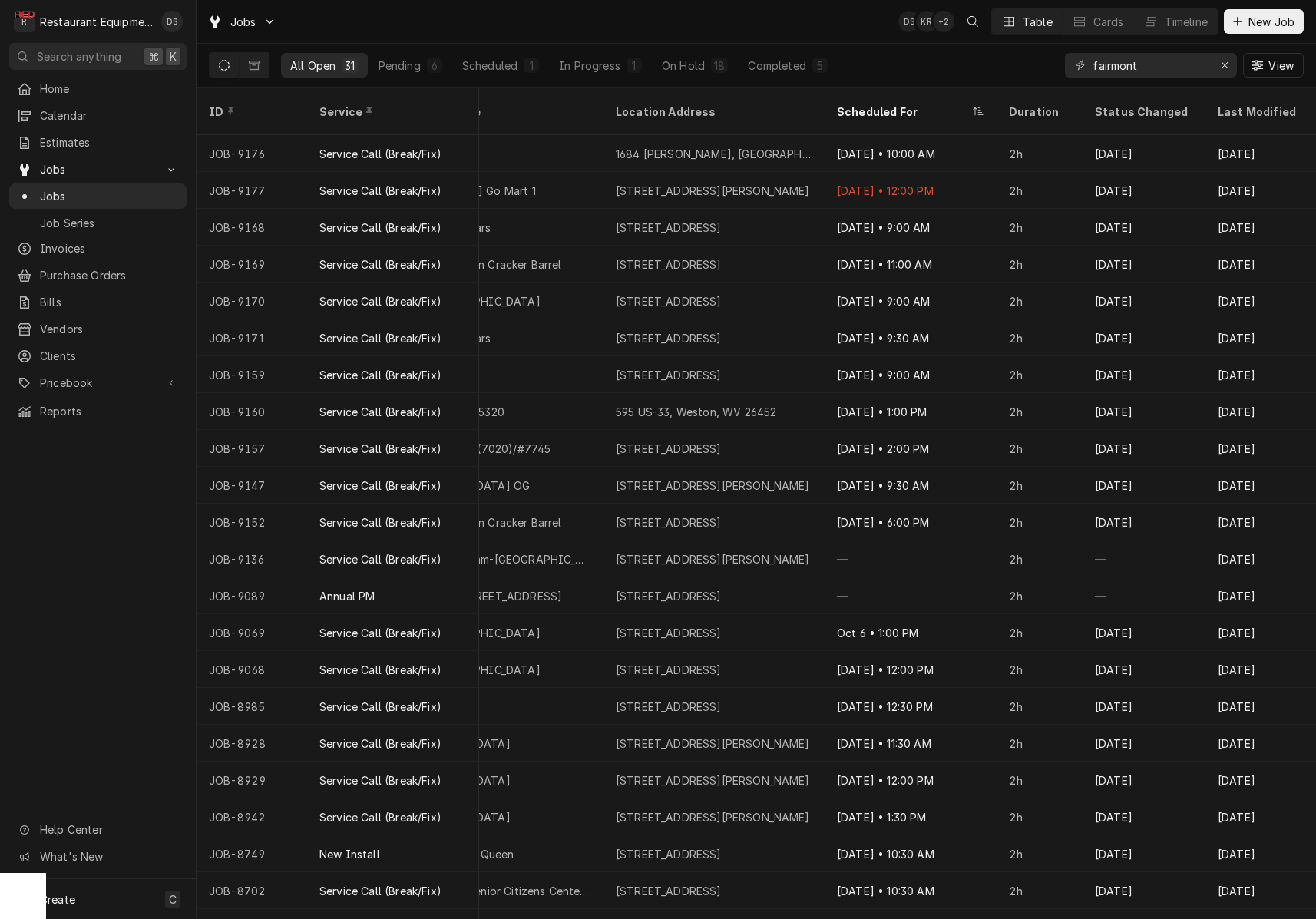
scroll to position [0, 1368]
